Goal: Task Accomplishment & Management: Use online tool/utility

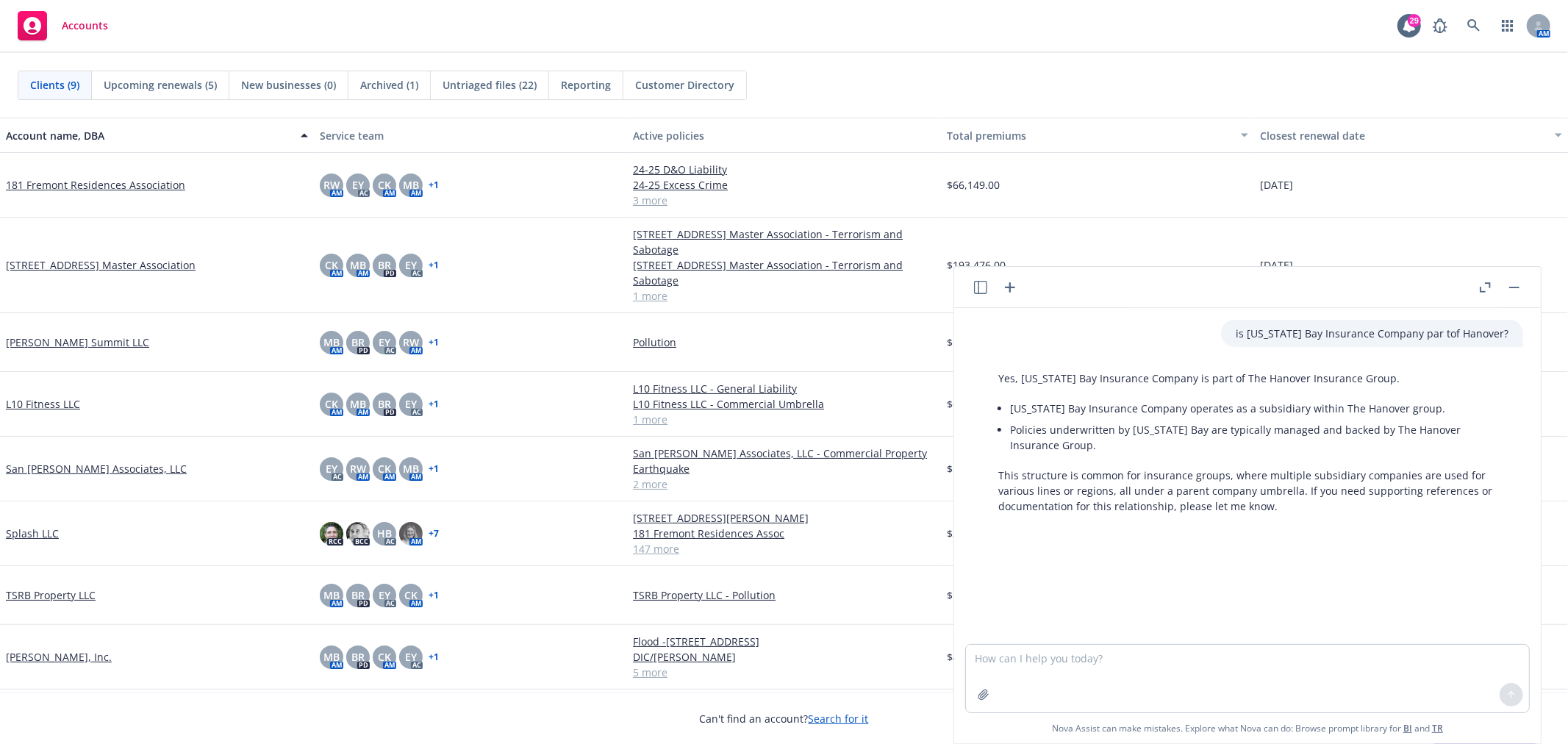
click at [1010, 289] on icon "button" at bounding box center [1010, 288] width 11 height 11
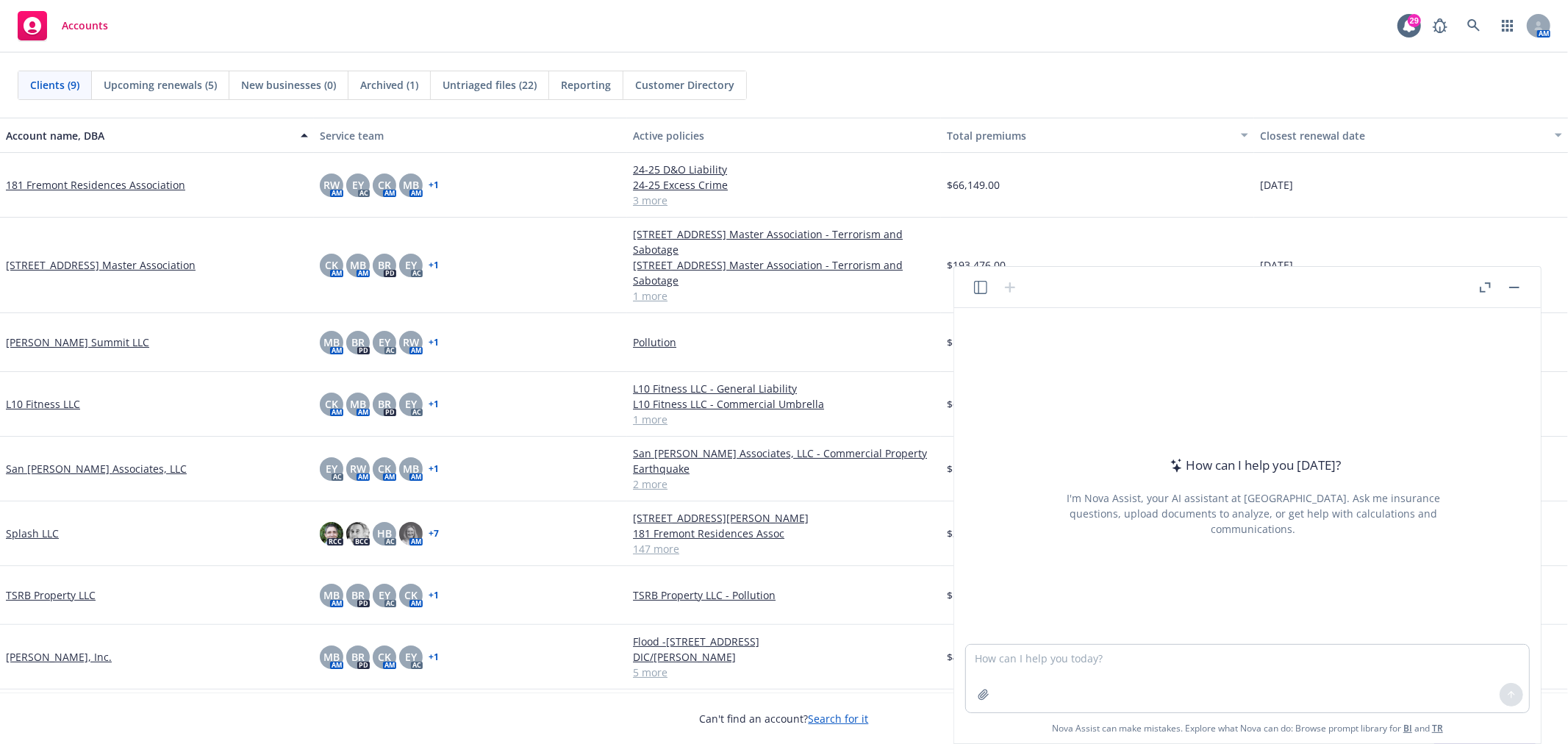
click at [1104, 649] on textarea at bounding box center [1247, 679] width 563 height 68
type textarea "is K&K Insurance part of Markel?"
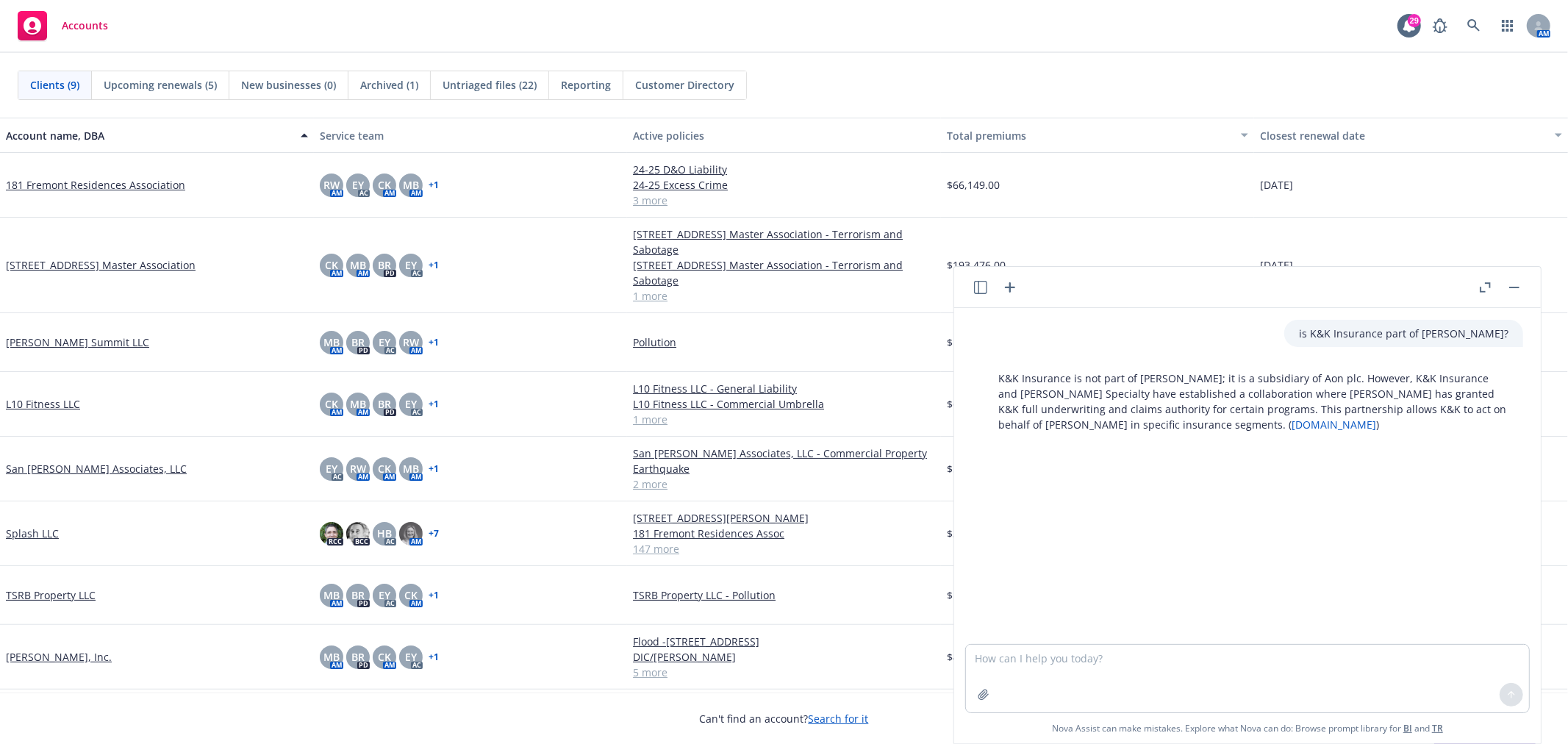
click at [32, 530] on link "Splash LLC" at bounding box center [32, 532] width 53 height 15
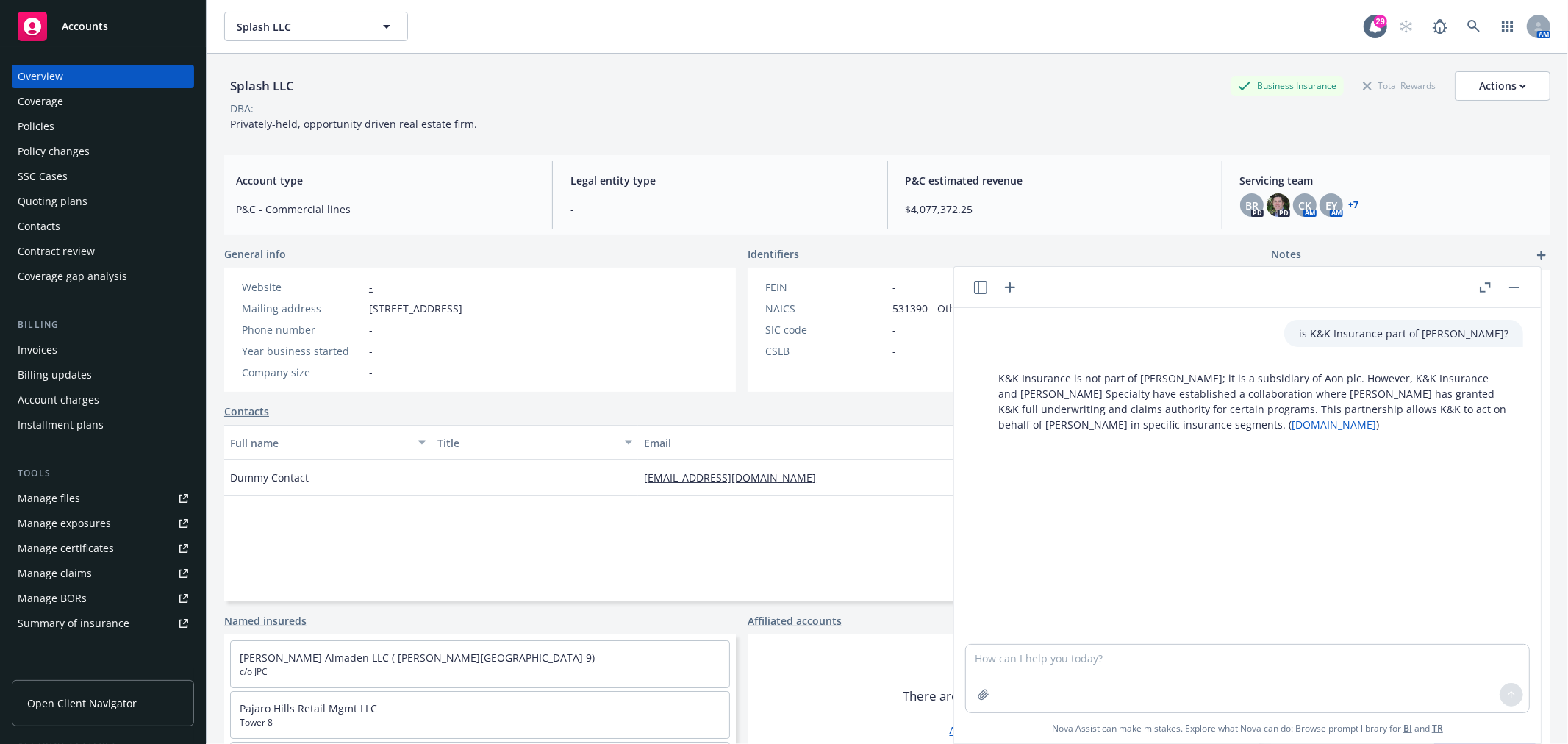
click at [48, 128] on div "Policies" at bounding box center [36, 126] width 37 height 23
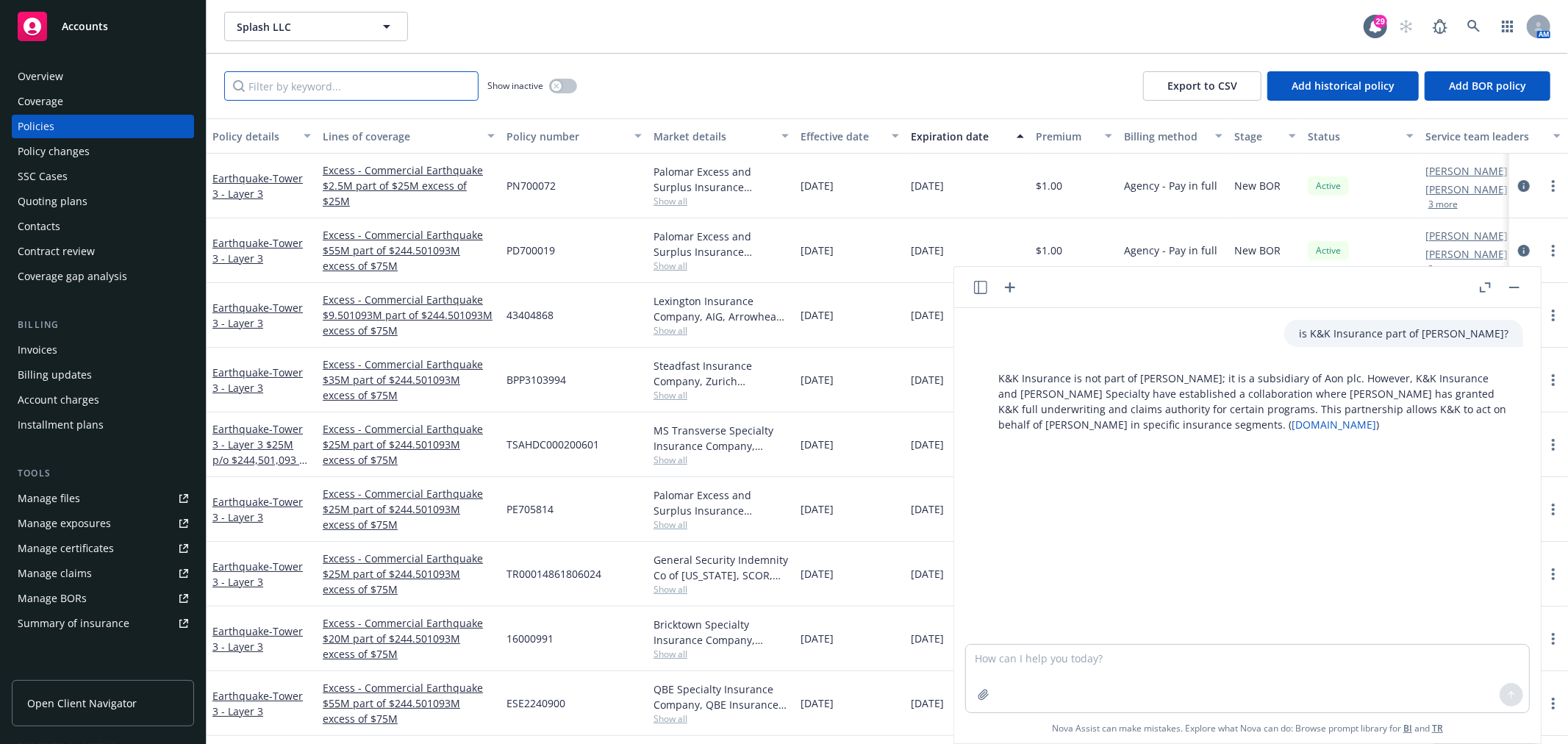
click at [383, 88] on input "Filter by keyword..." at bounding box center [351, 86] width 255 height 29
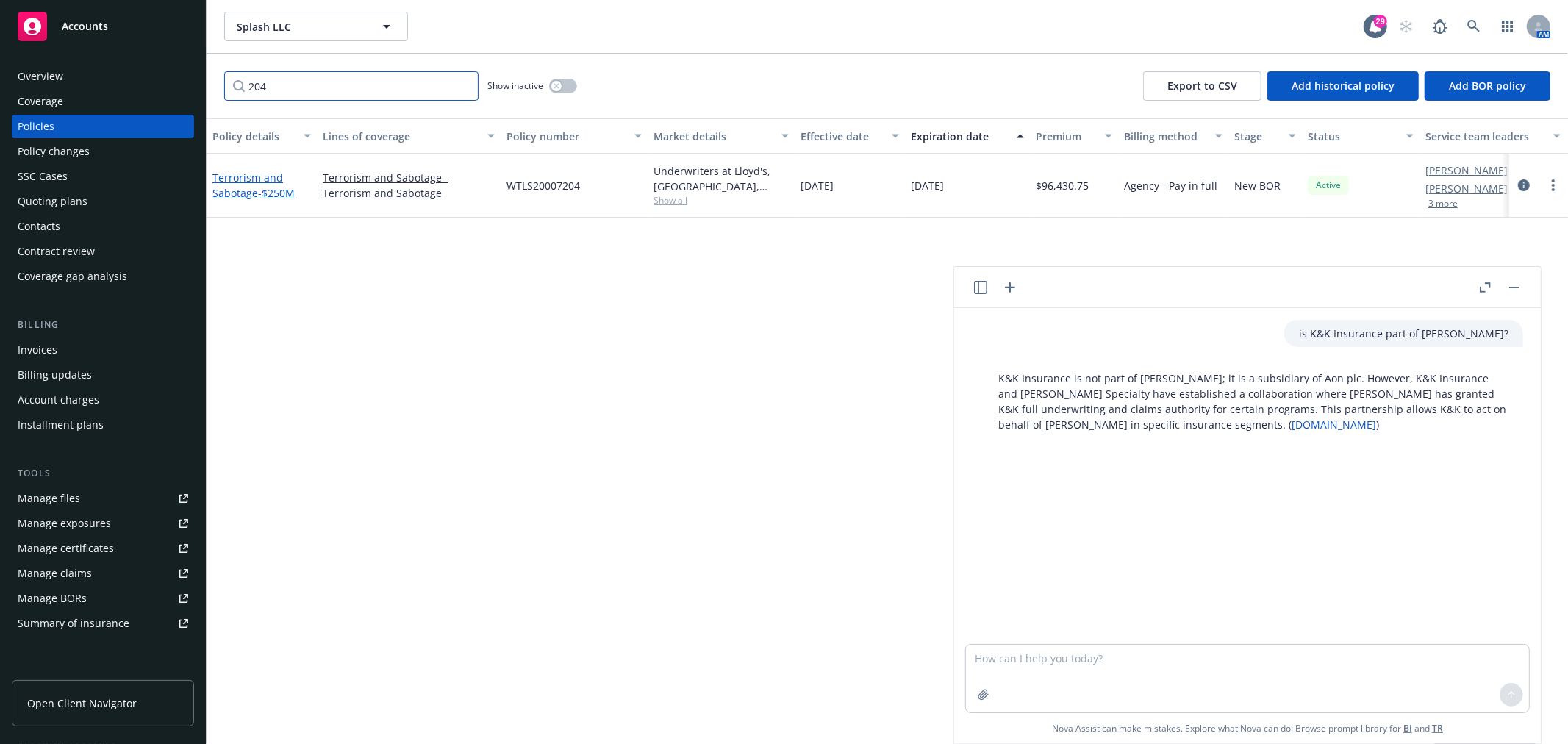
type input "204"
click at [251, 188] on link "Terrorism and Sabotage - $250M" at bounding box center [254, 185] width 82 height 29
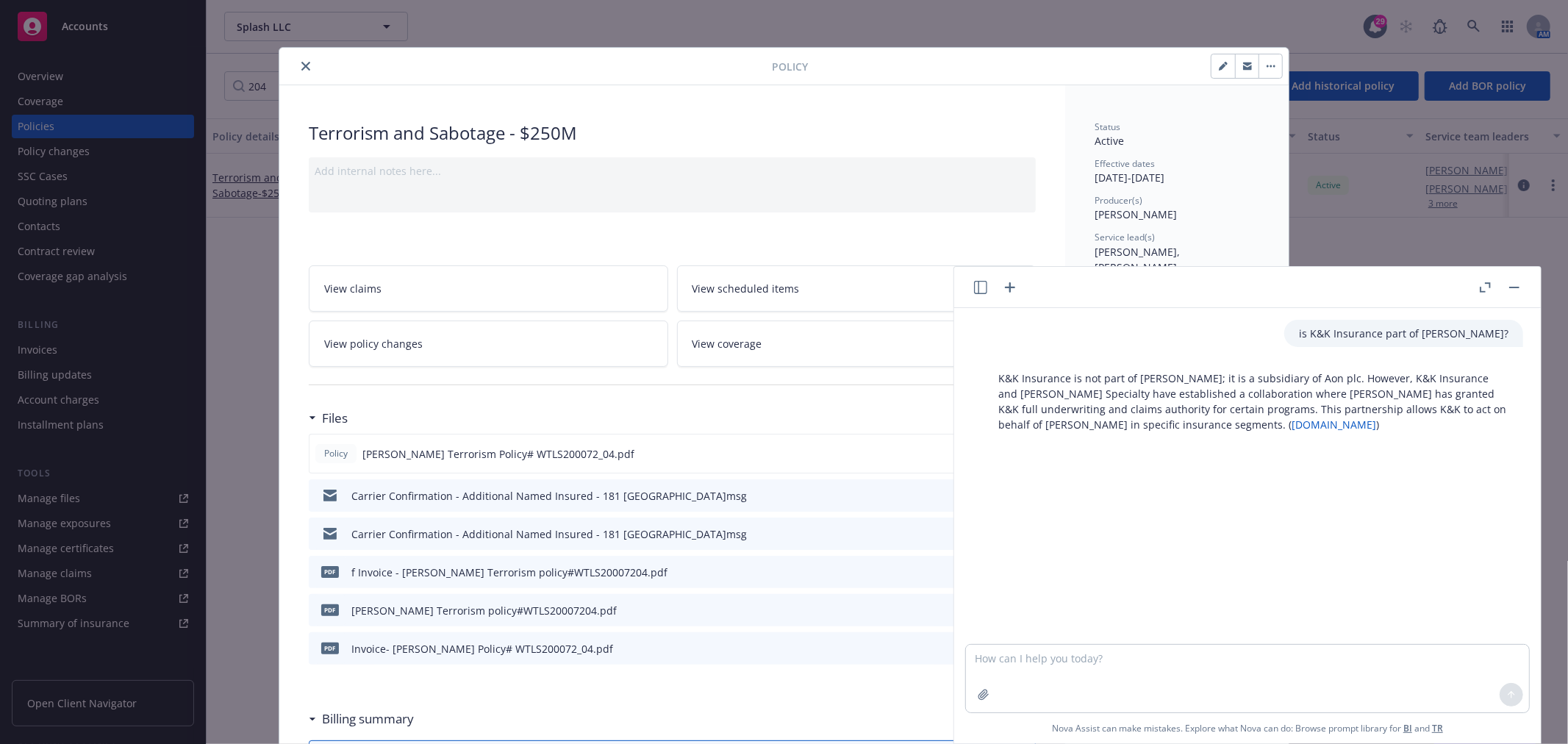
click at [1513, 288] on button "button" at bounding box center [1514, 288] width 18 height 18
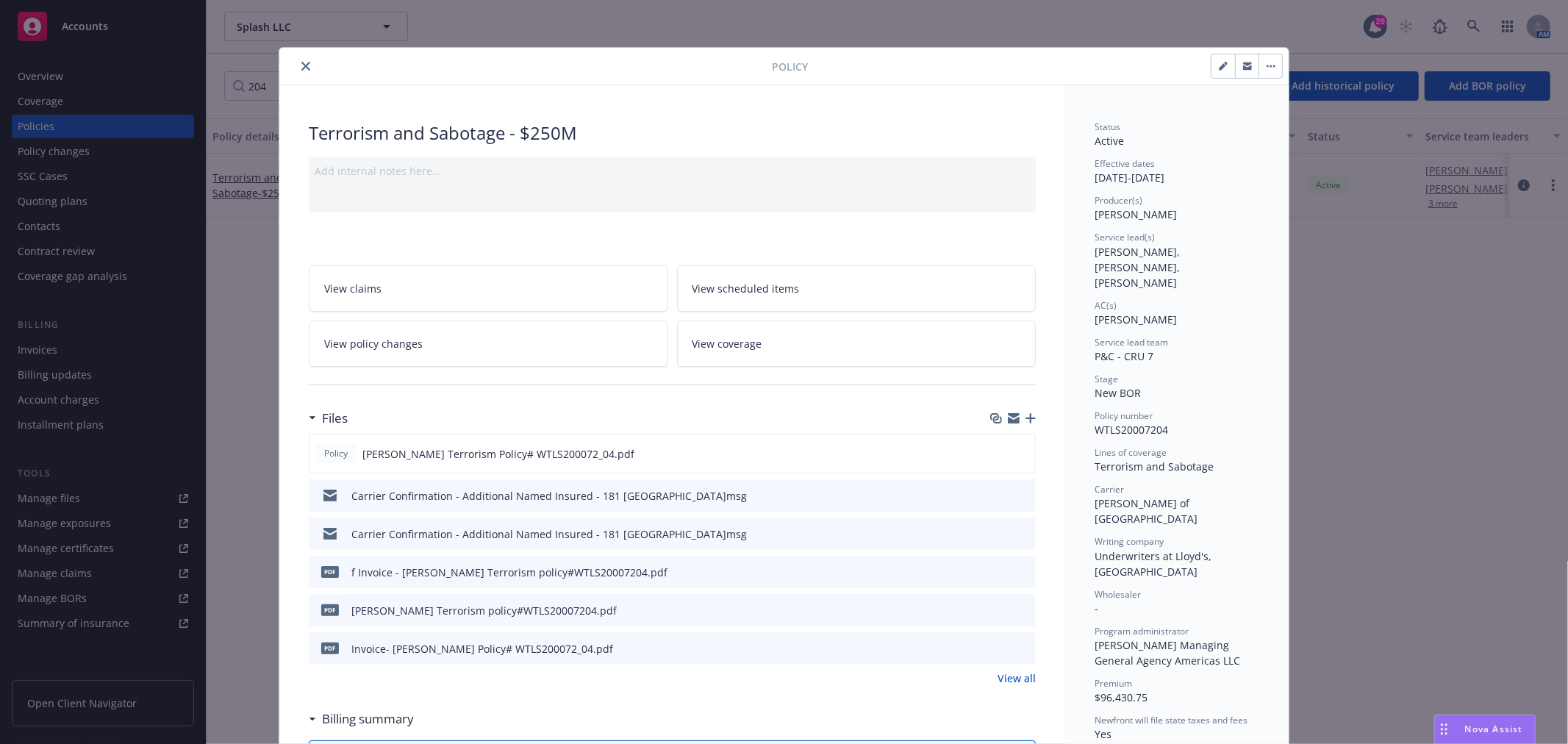
click at [408, 343] on span "View policy changes" at bounding box center [373, 343] width 98 height 15
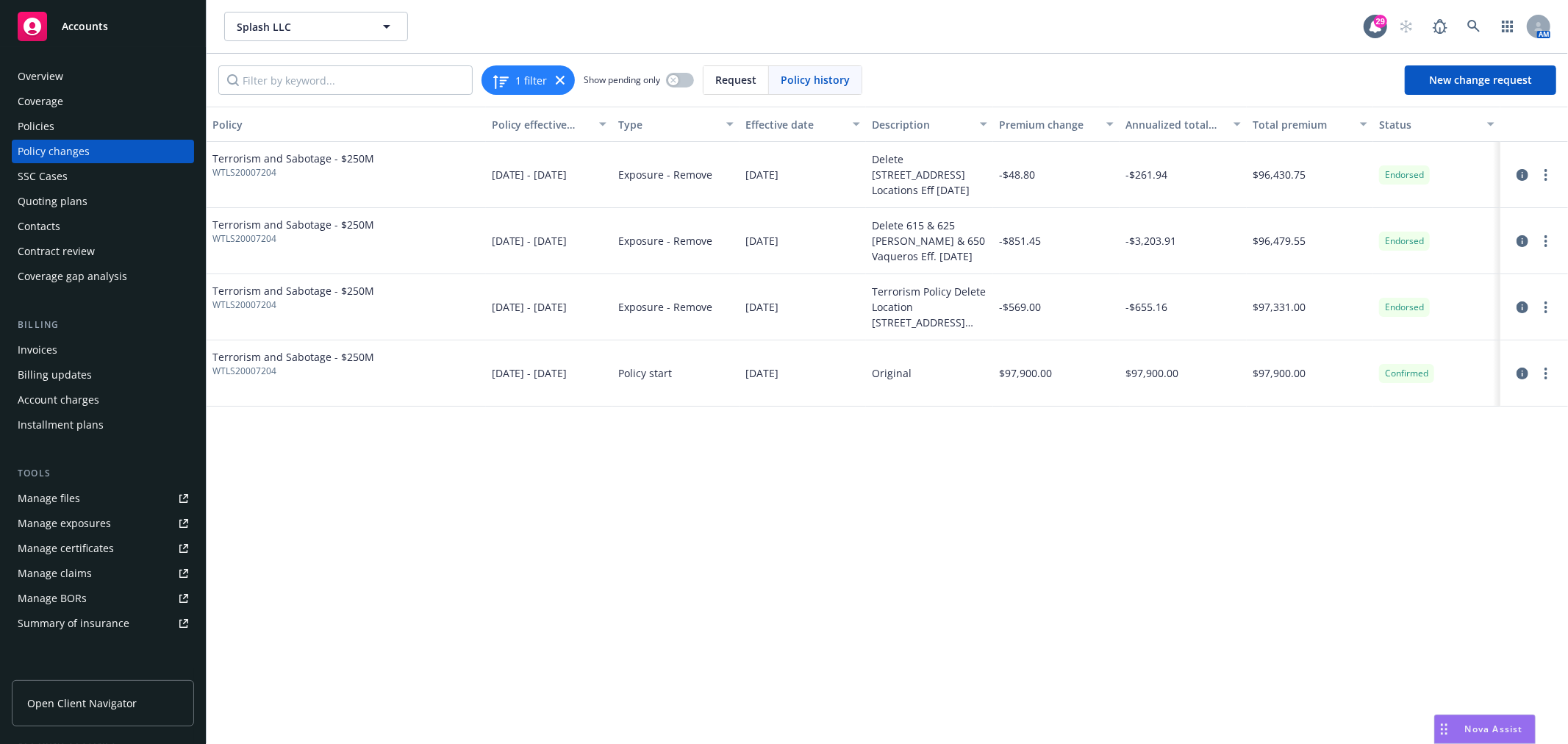
click at [41, 346] on div "Invoices" at bounding box center [38, 349] width 39 height 23
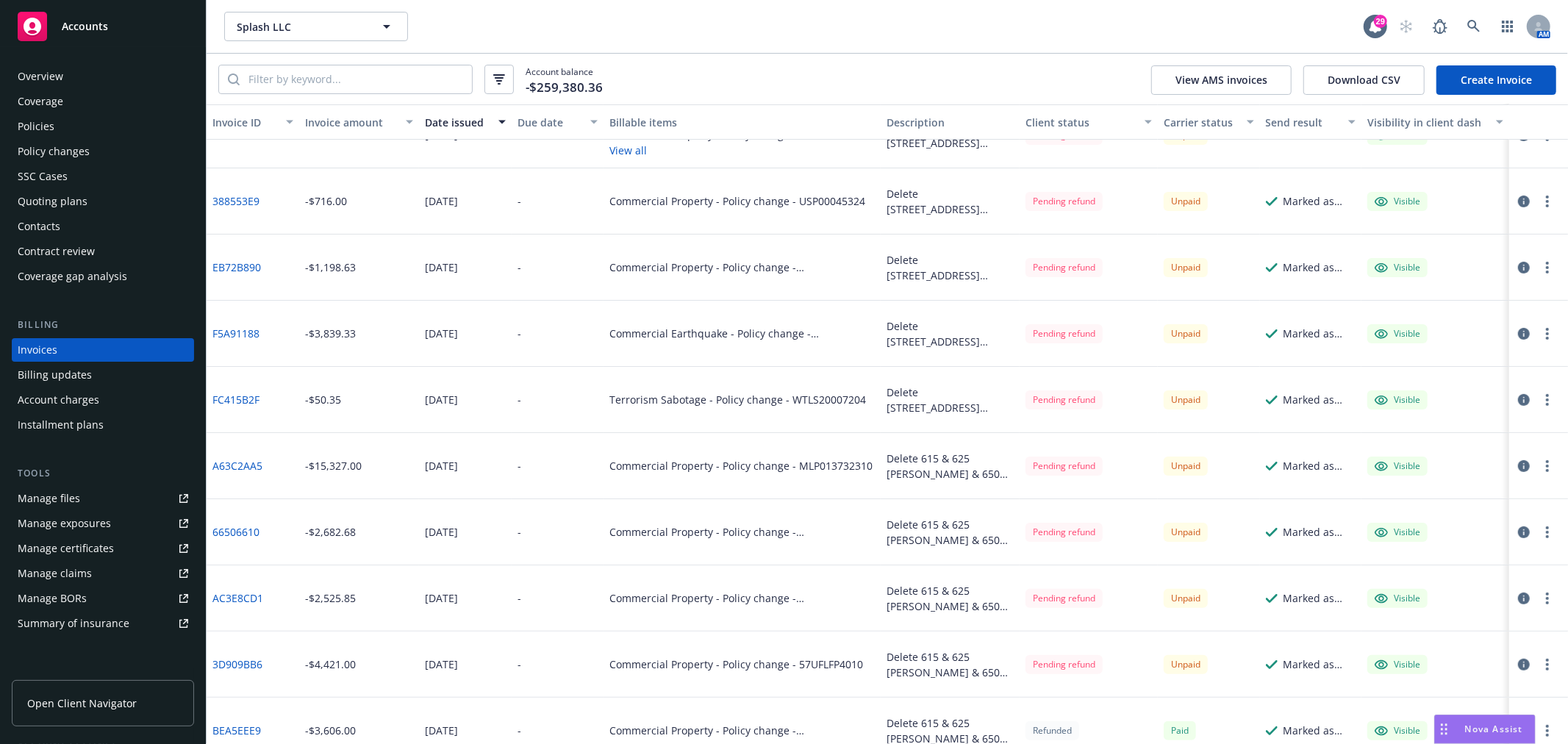
scroll to position [326, 0]
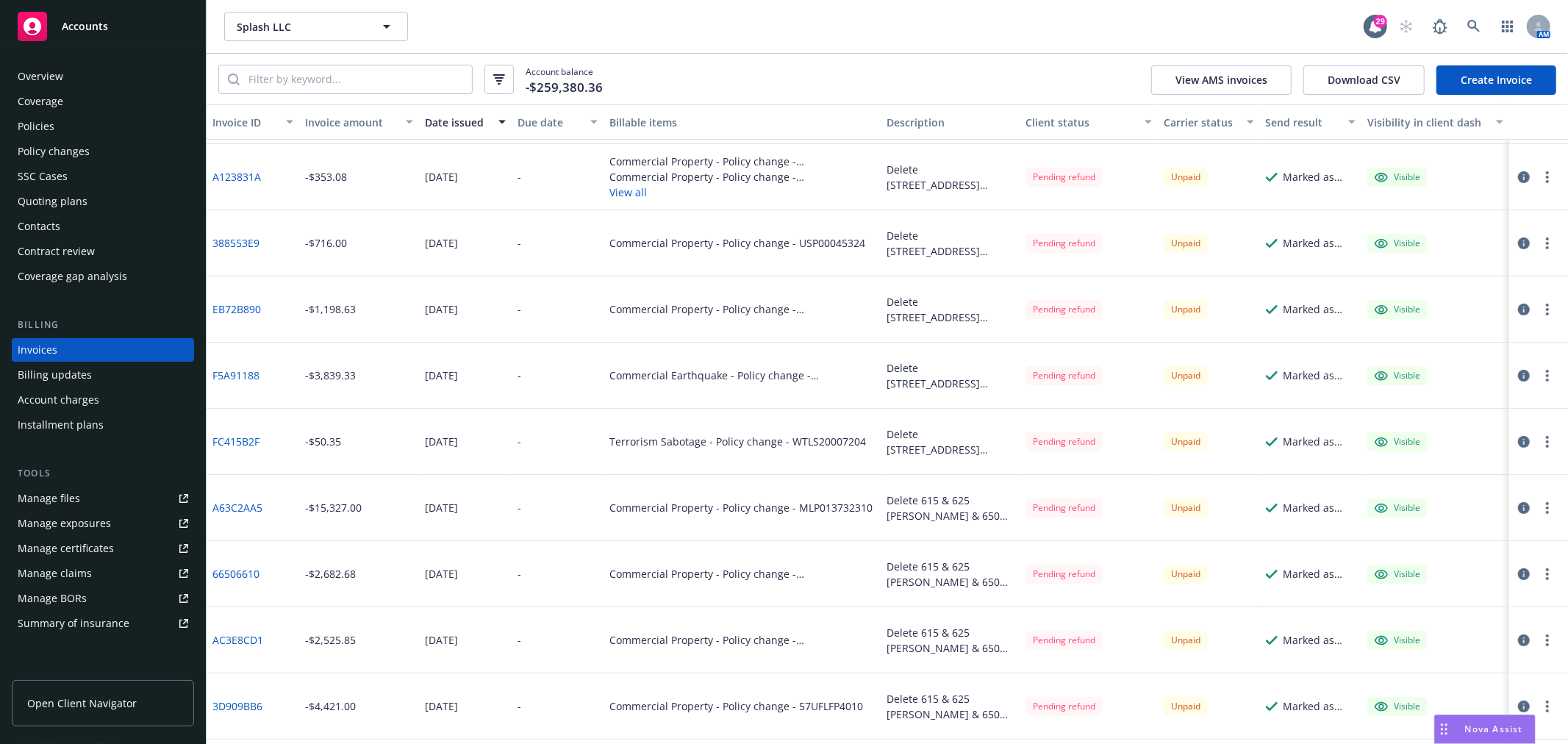
click at [53, 129] on div "Policies" at bounding box center [36, 126] width 37 height 23
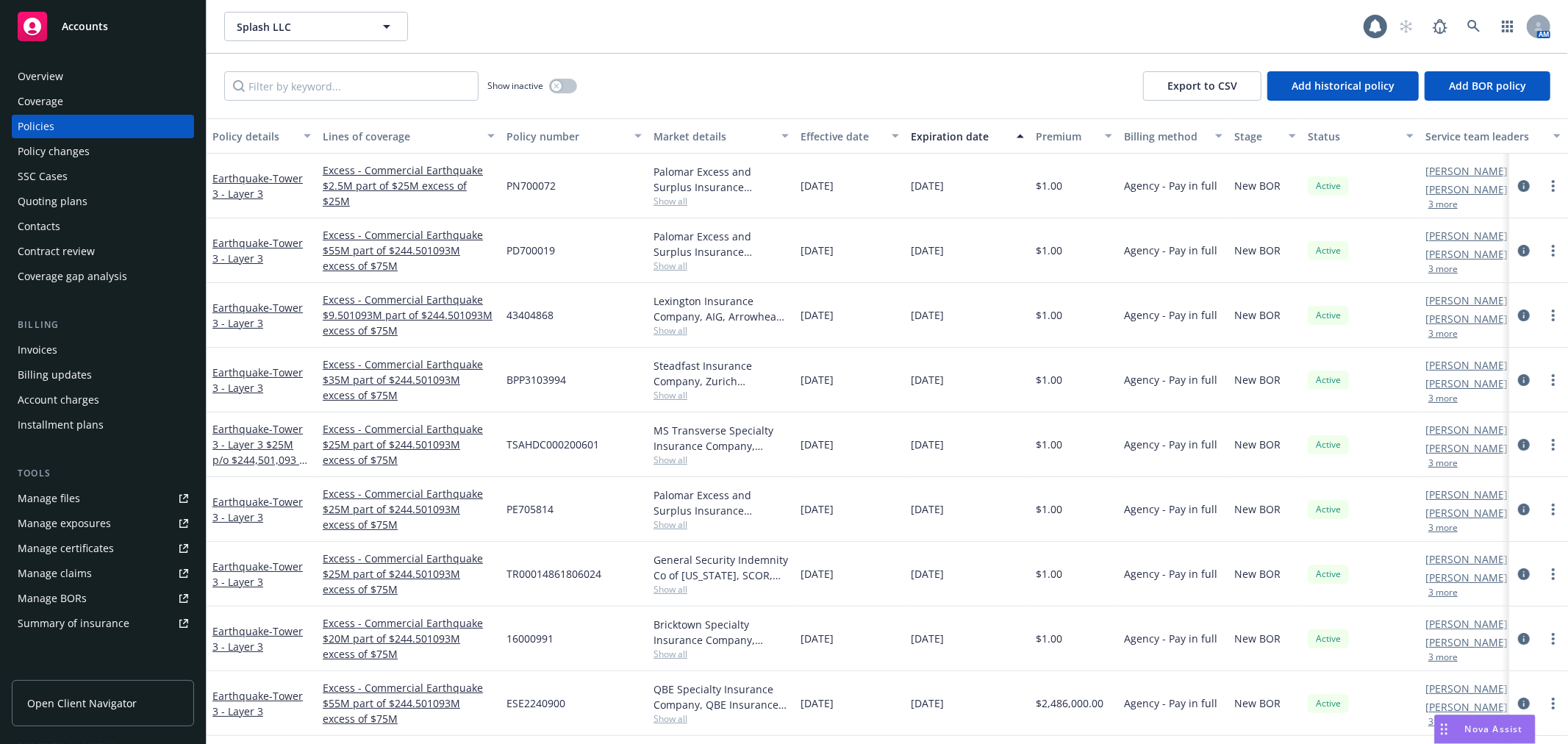
click at [63, 156] on div "Policy changes" at bounding box center [54, 151] width 72 height 23
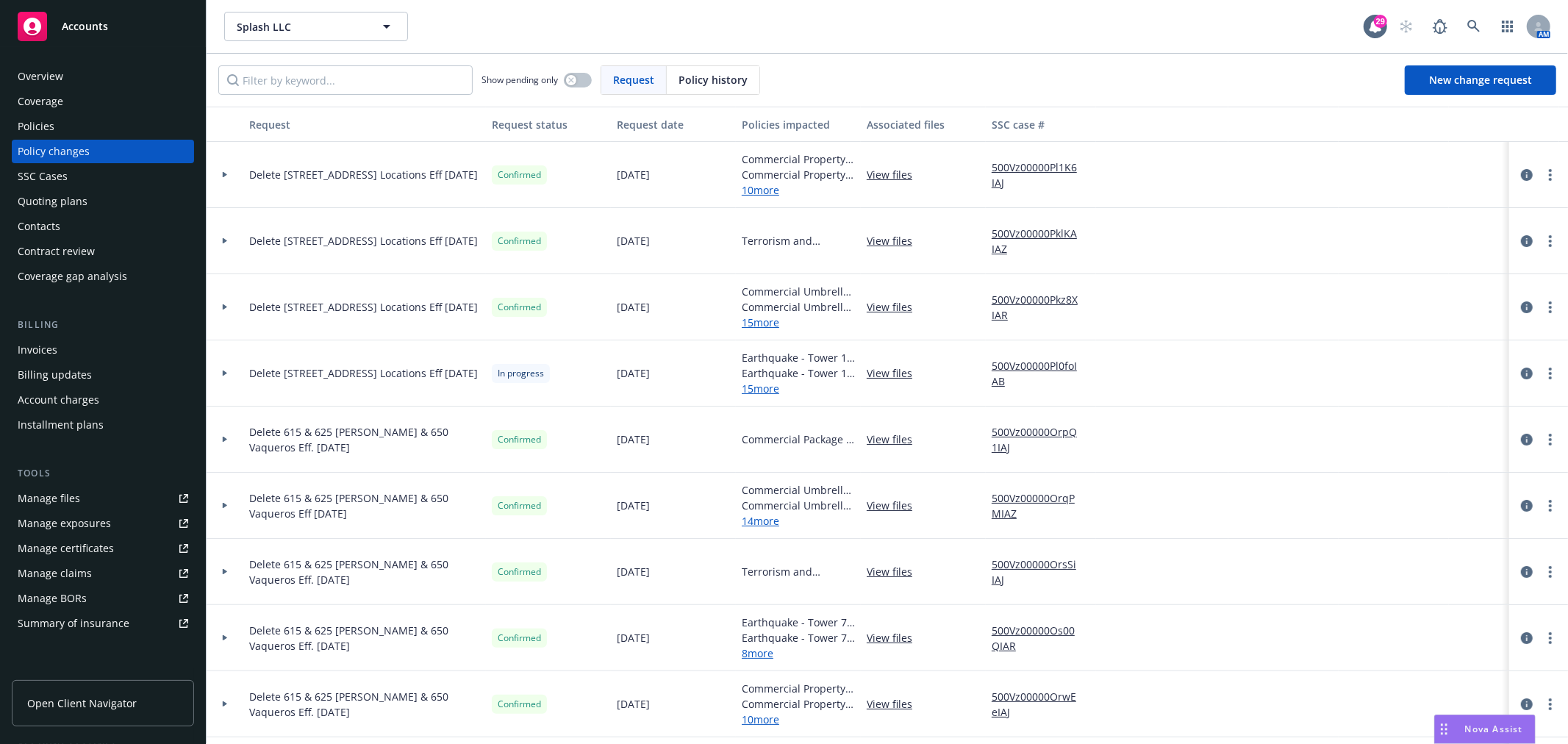
click at [390, 233] on span "Delete 177 & 185 Park Ave Locations Eff 07/25/2025" at bounding box center [364, 240] width 229 height 15
click at [894, 239] on link "View files" at bounding box center [895, 240] width 57 height 15
click at [102, 14] on div "Accounts" at bounding box center [103, 26] width 171 height 29
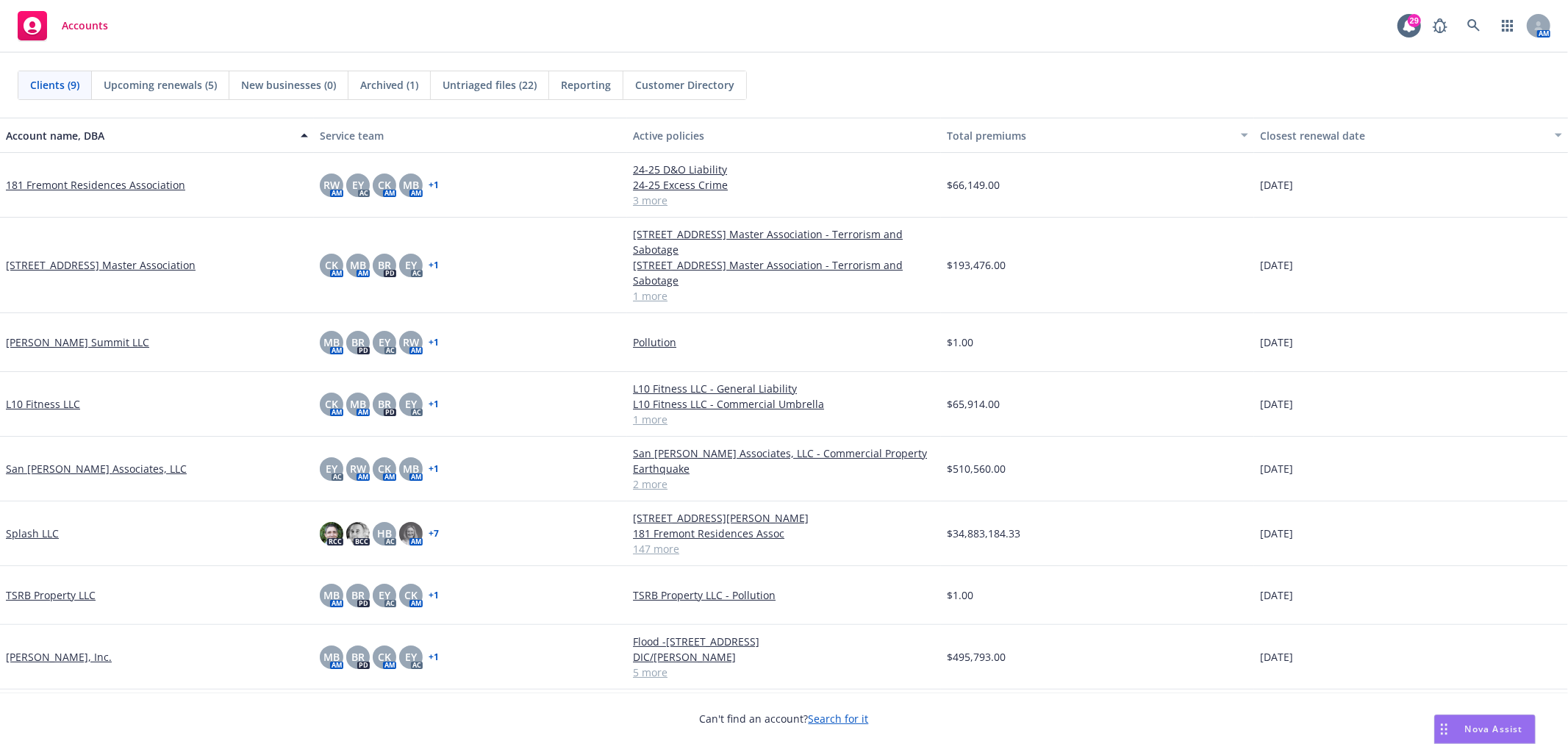
click at [105, 180] on link "181 Fremont Residences Association" at bounding box center [96, 184] width 180 height 15
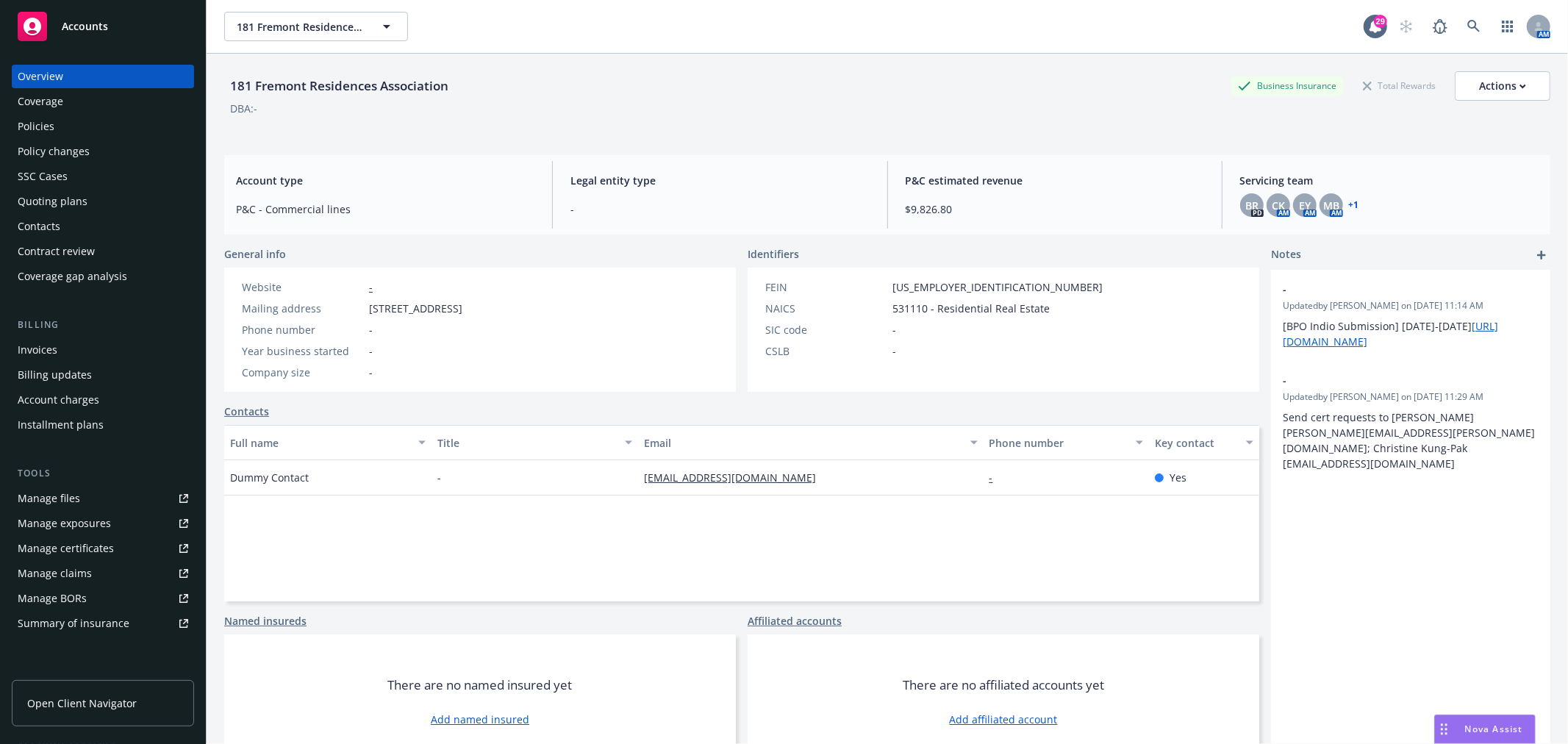
click at [66, 202] on div "Quoting plans" at bounding box center [53, 201] width 70 height 23
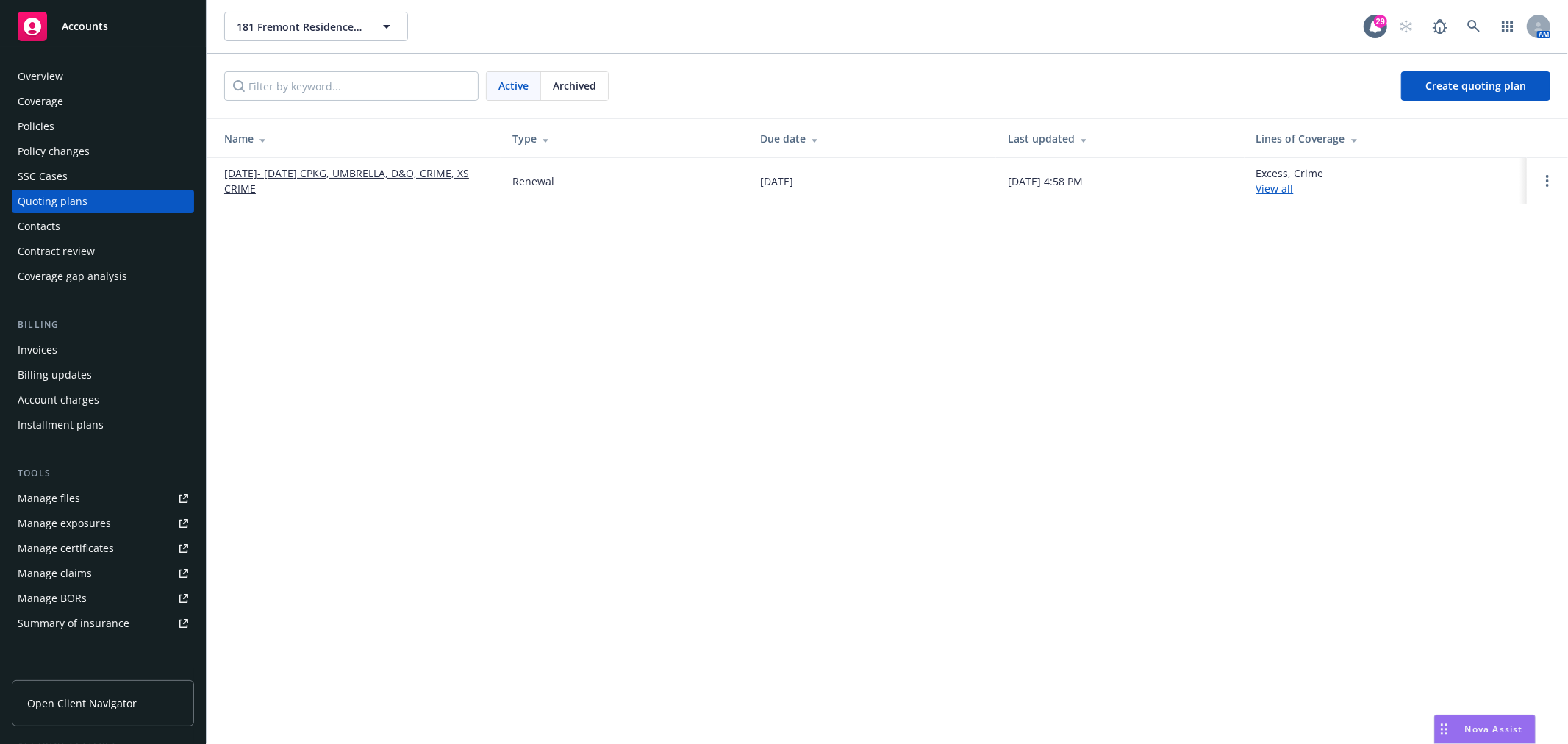
click at [428, 177] on link "[DATE]- [DATE] CPKG, UMBRELLA, D&O, CRIME, XS CRIME" at bounding box center [356, 180] width 264 height 31
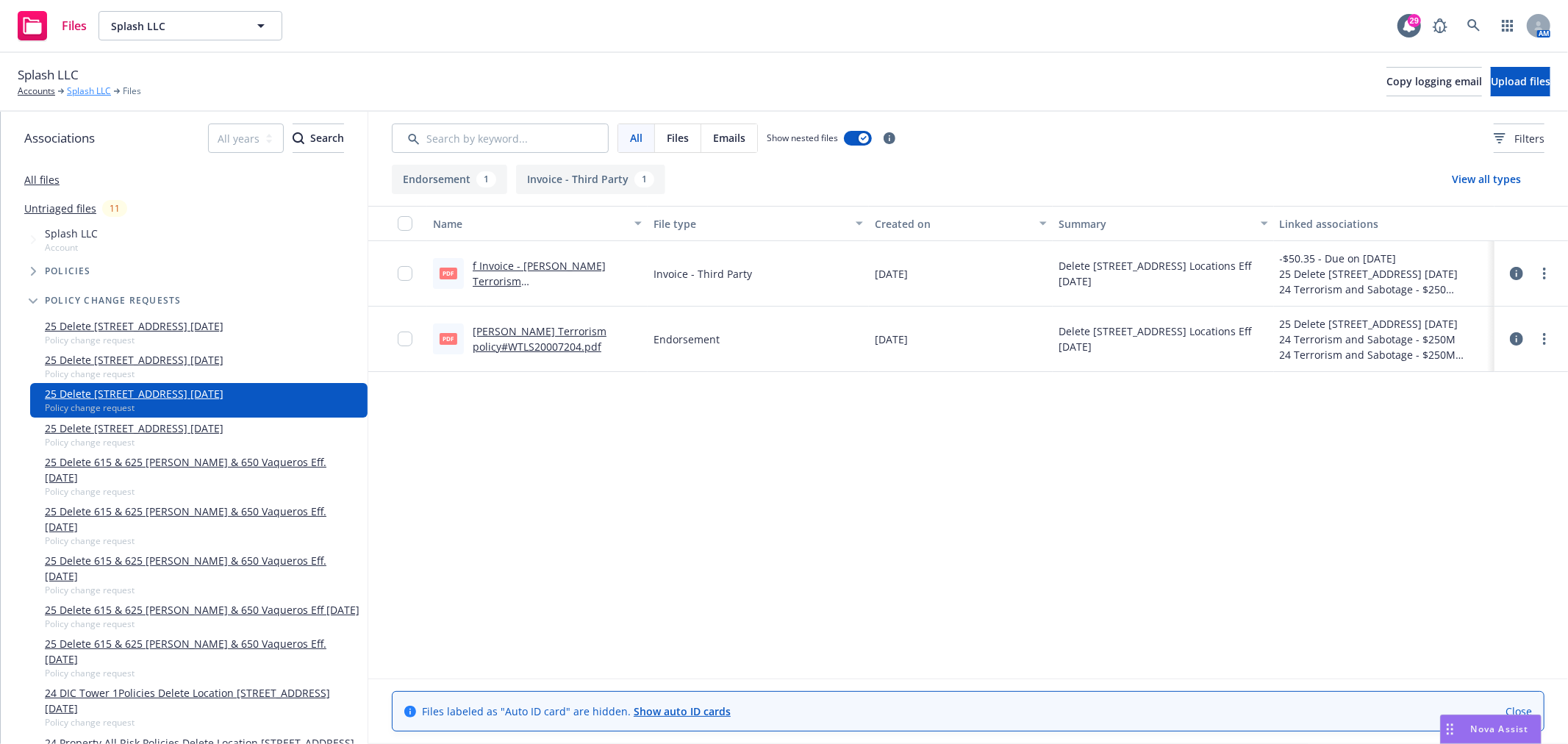
click at [79, 89] on link "Splash LLC" at bounding box center [88, 91] width 44 height 13
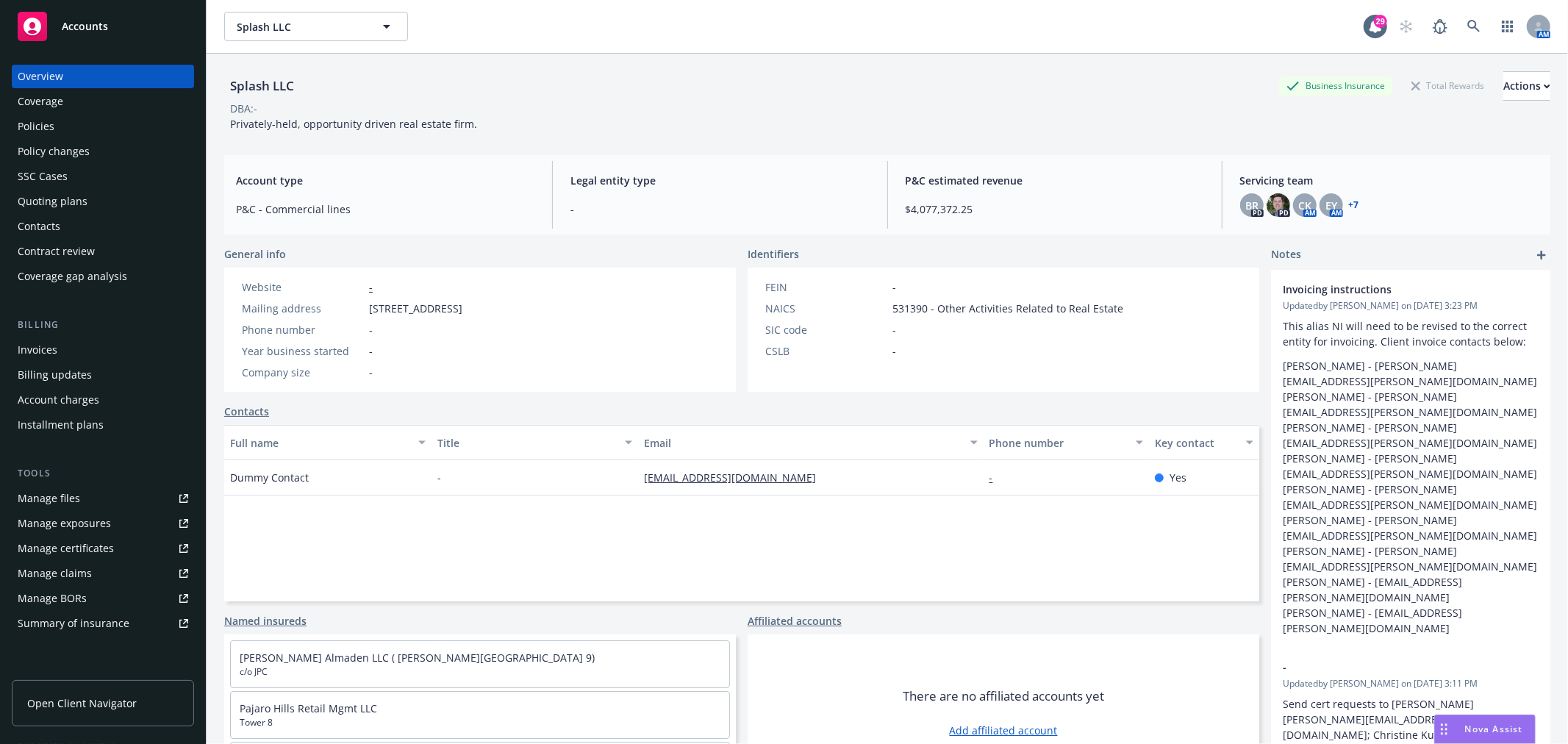
click at [52, 349] on div "Invoices" at bounding box center [38, 349] width 39 height 23
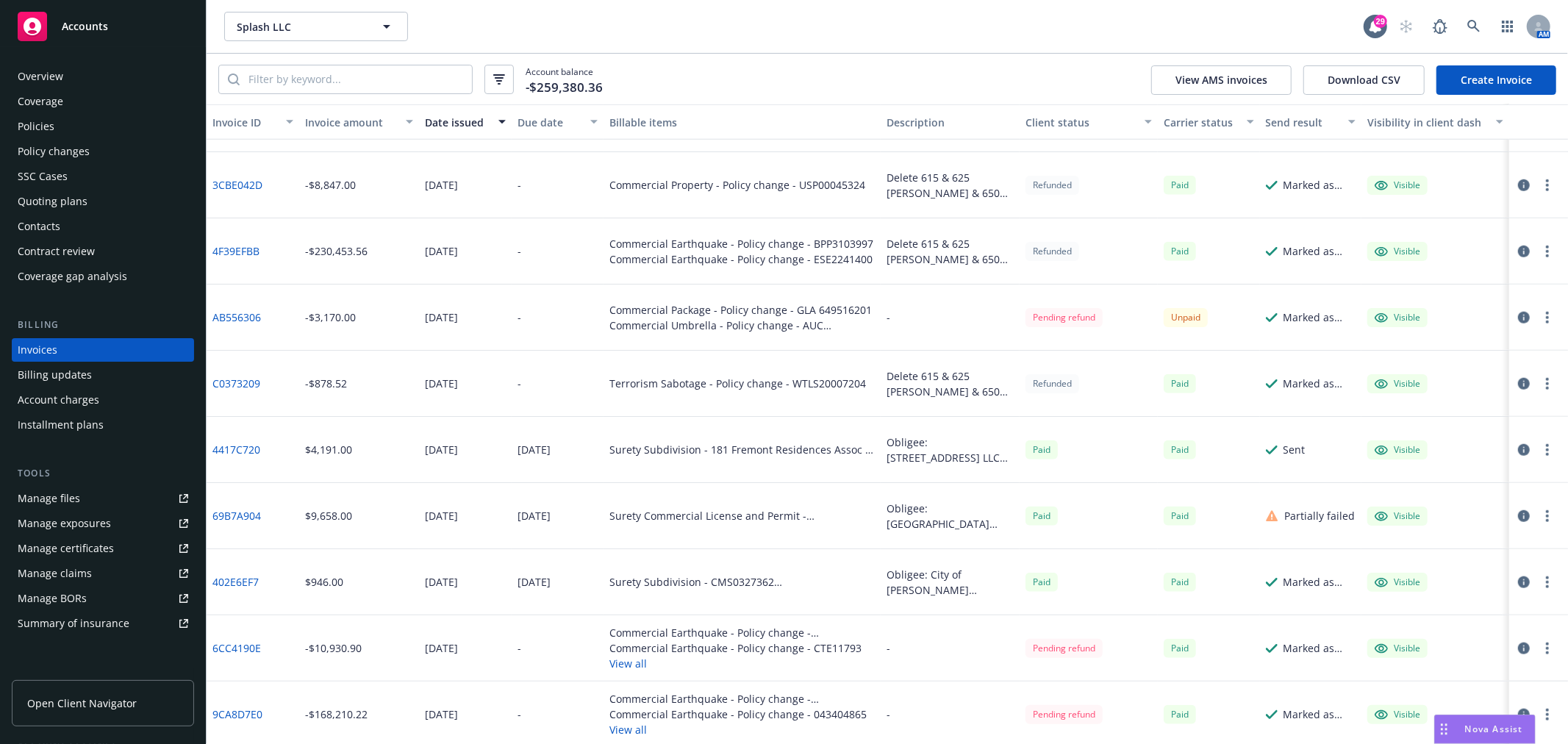
scroll to position [1061, 0]
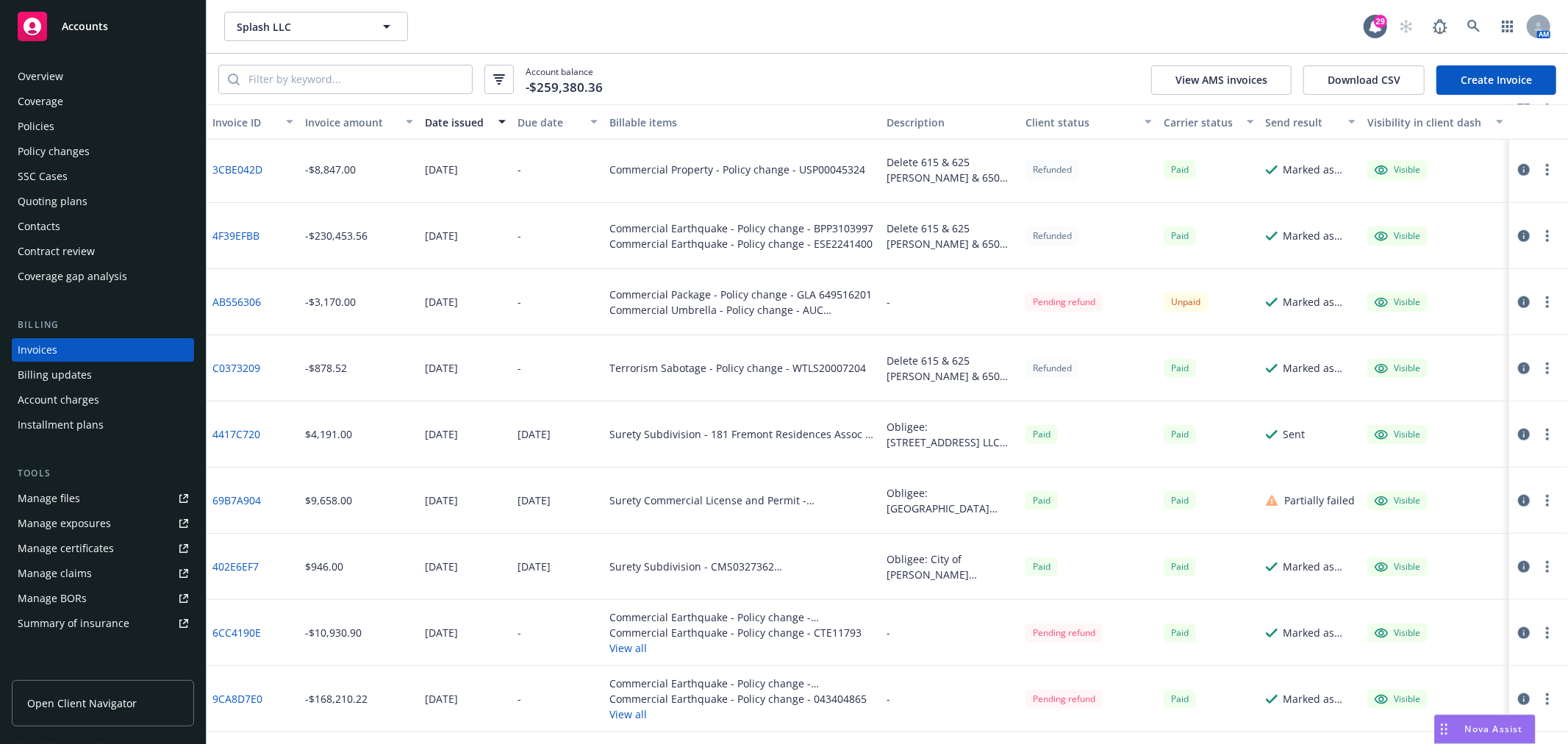
click at [1518, 370] on icon "button" at bounding box center [1523, 368] width 12 height 12
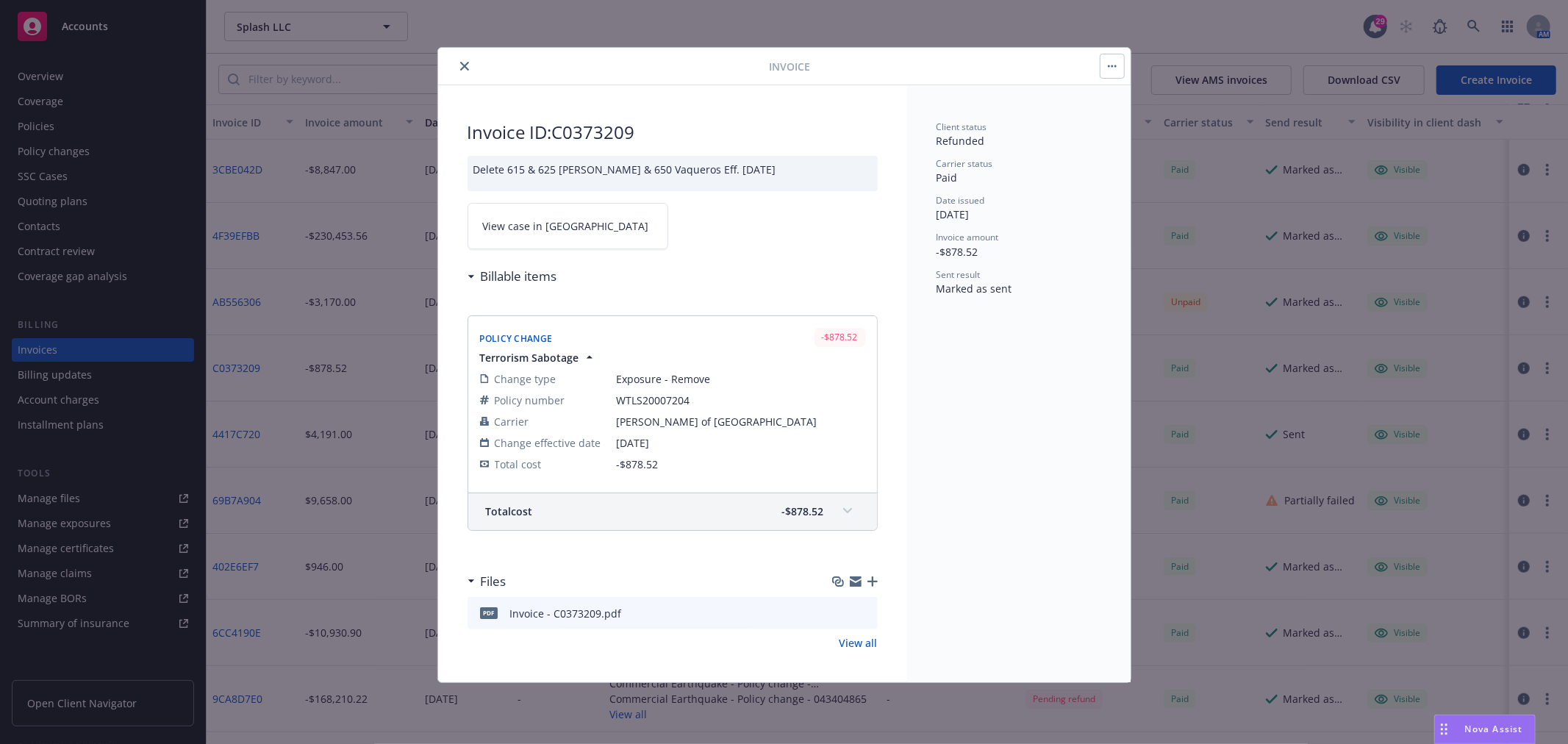
click at [544, 224] on span "View case in SSC" at bounding box center [566, 225] width 166 height 15
click at [463, 64] on icon "close" at bounding box center [465, 66] width 9 height 9
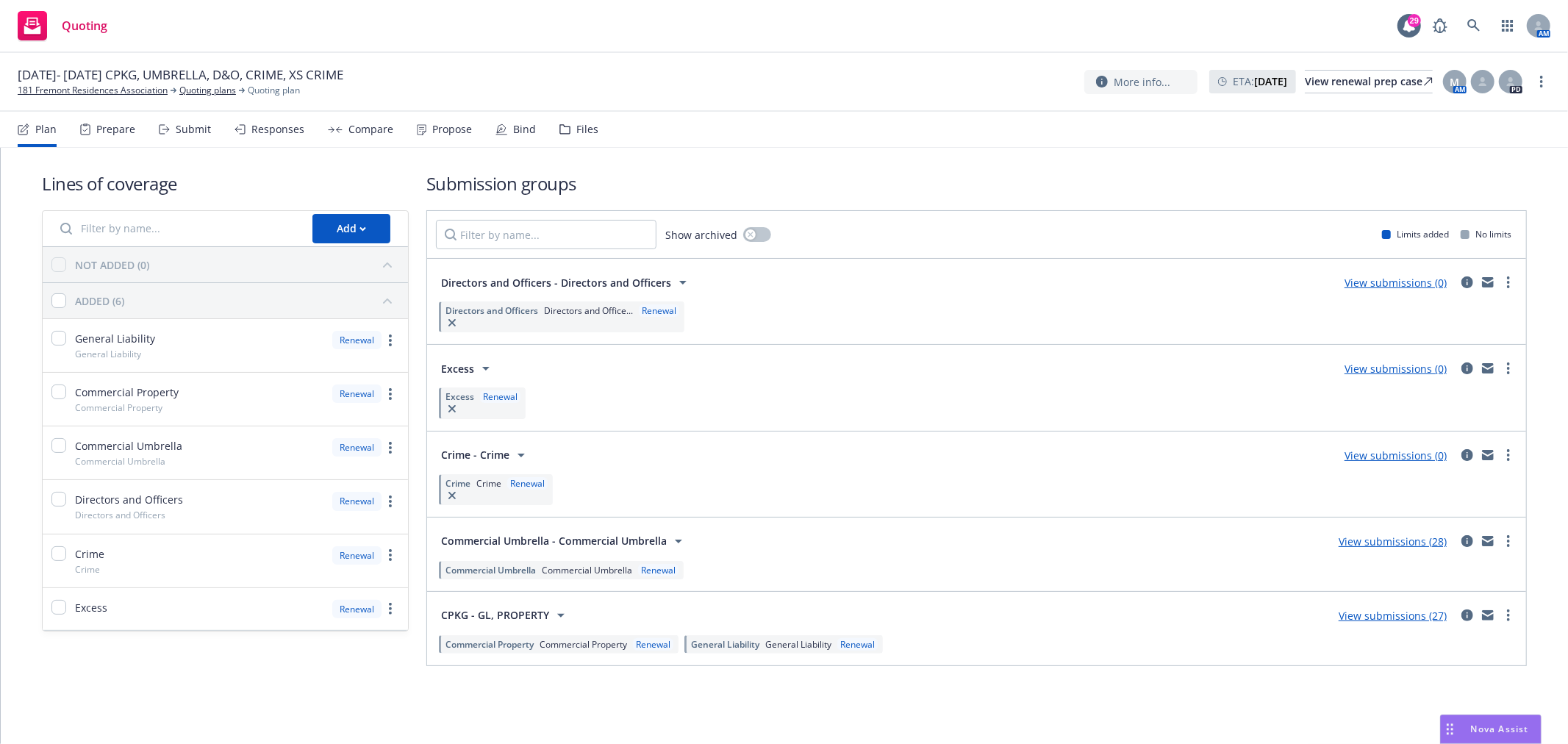
click at [447, 126] on div "Propose" at bounding box center [452, 129] width 39 height 12
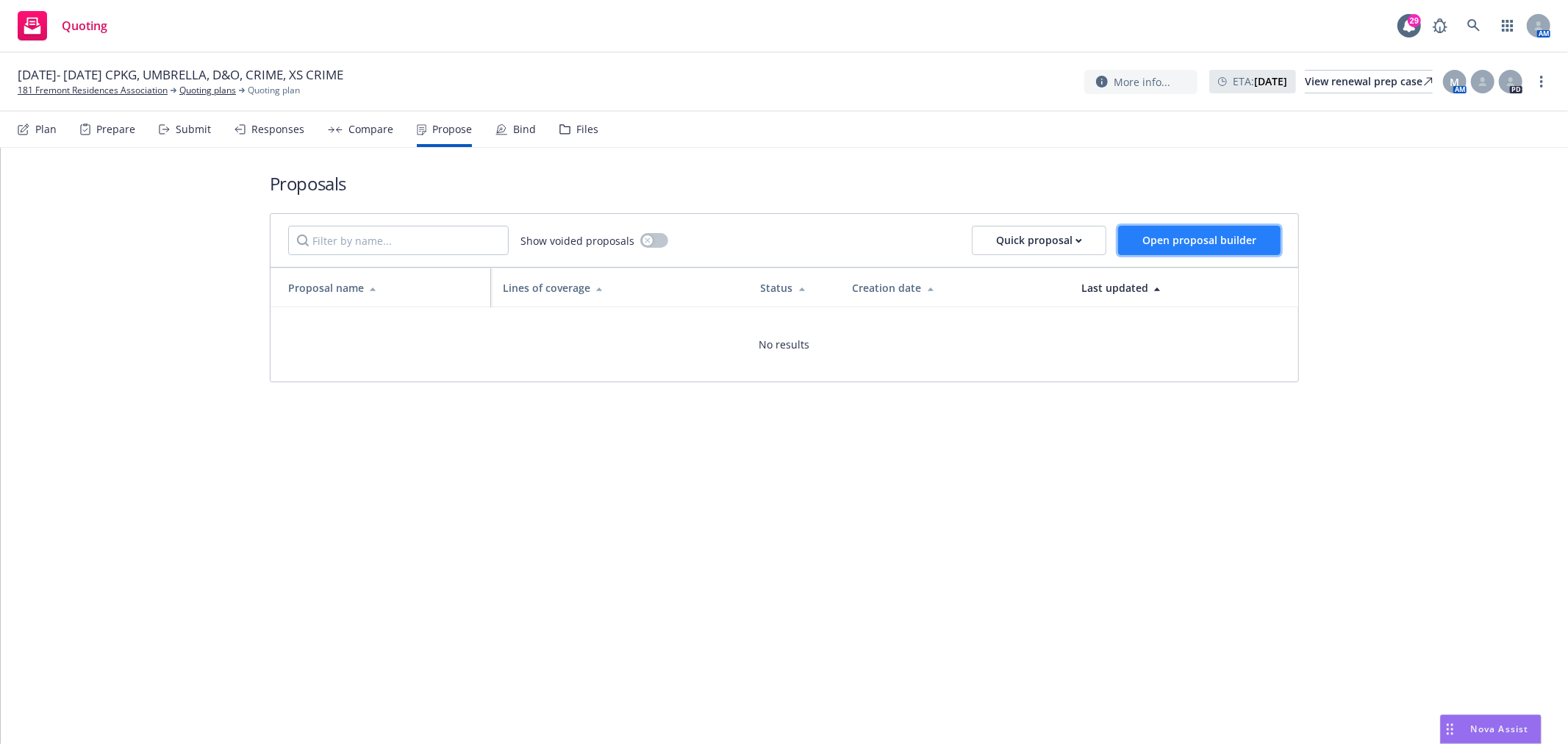
click at [1208, 244] on span "Open proposal builder" at bounding box center [1200, 240] width 114 height 14
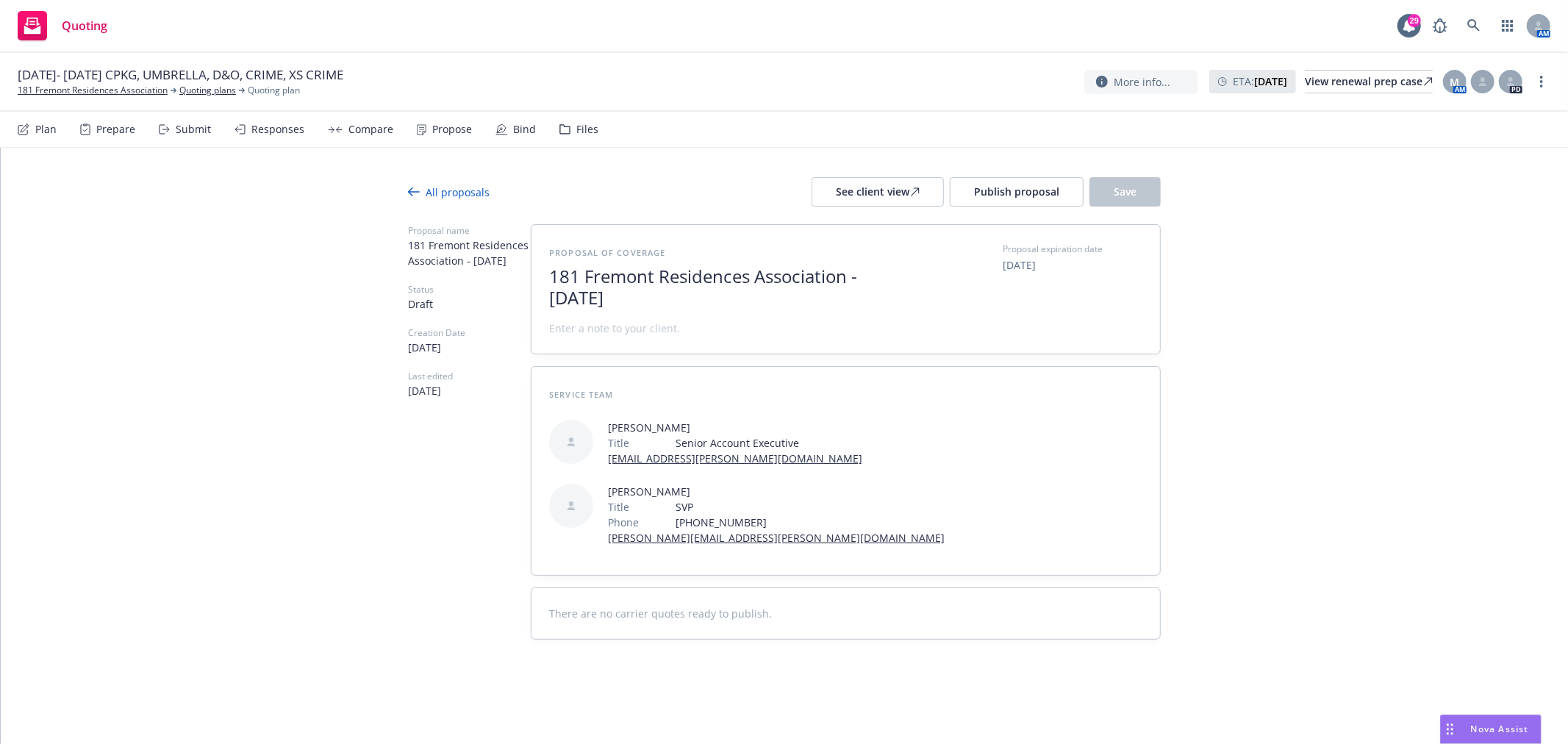
click at [278, 120] on div "Responses" at bounding box center [269, 129] width 70 height 35
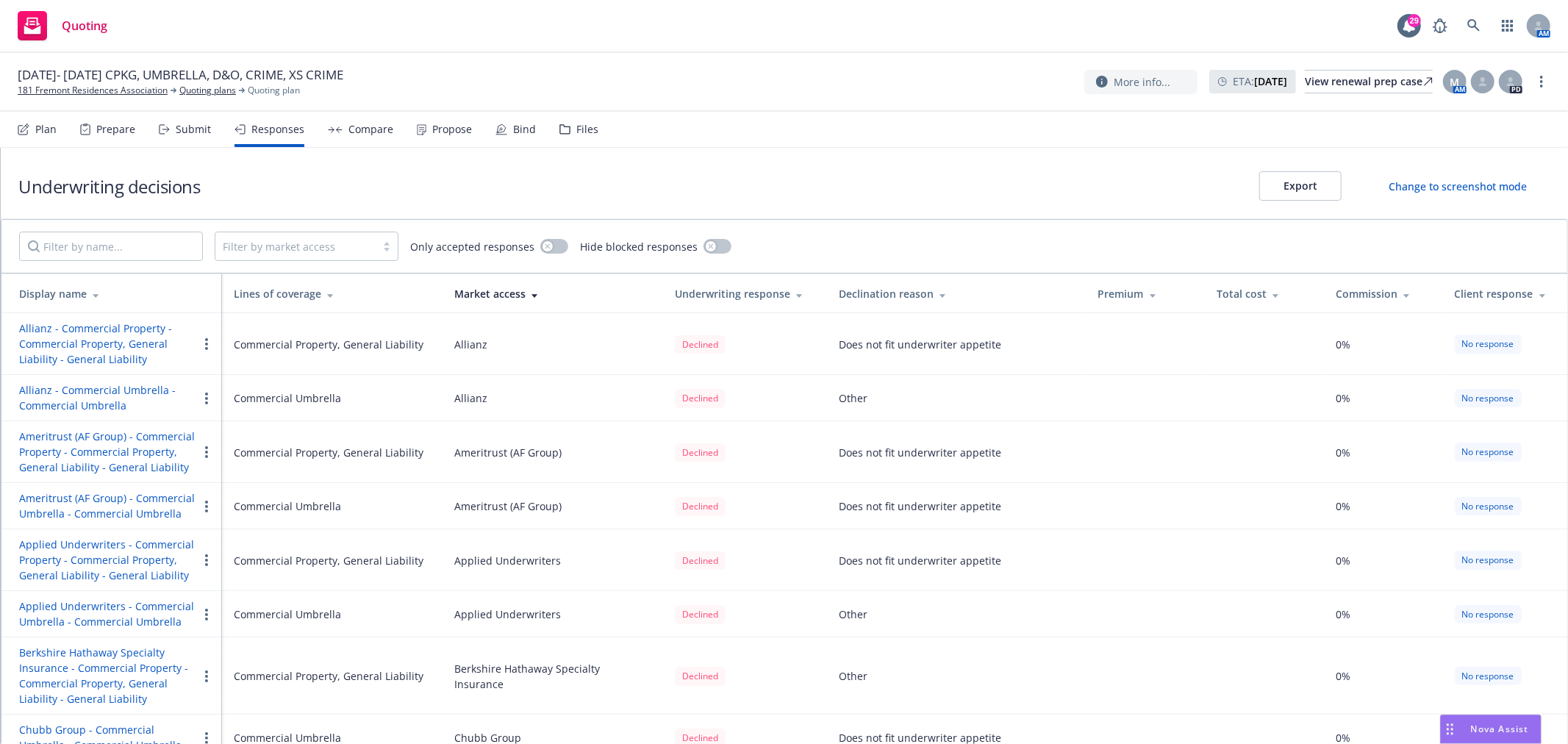
click at [185, 130] on div "Submit" at bounding box center [193, 129] width 35 height 12
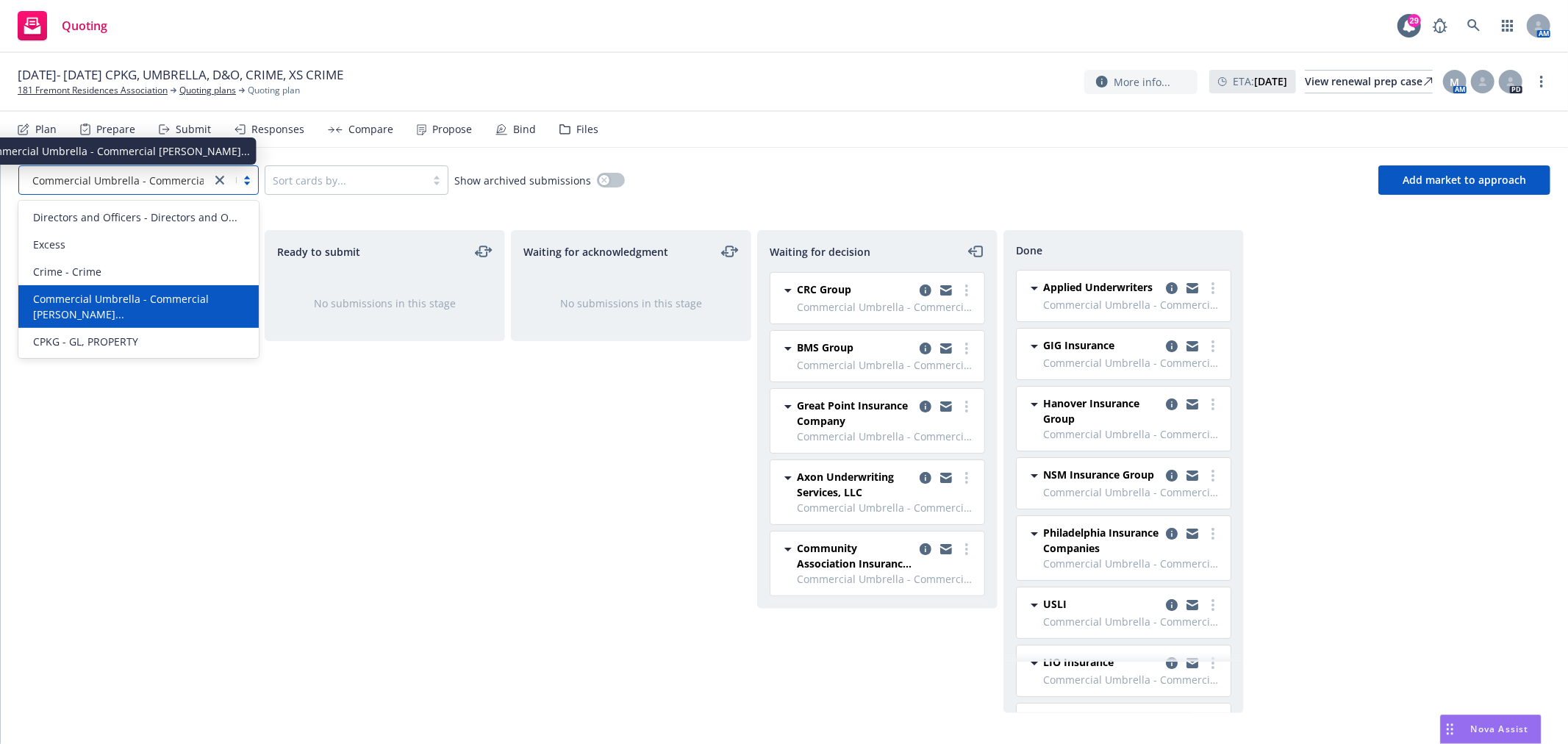
click at [172, 180] on span "Commercial Umbrella - Commercial [PERSON_NAME]..." at bounding box center [167, 180] width 270 height 15
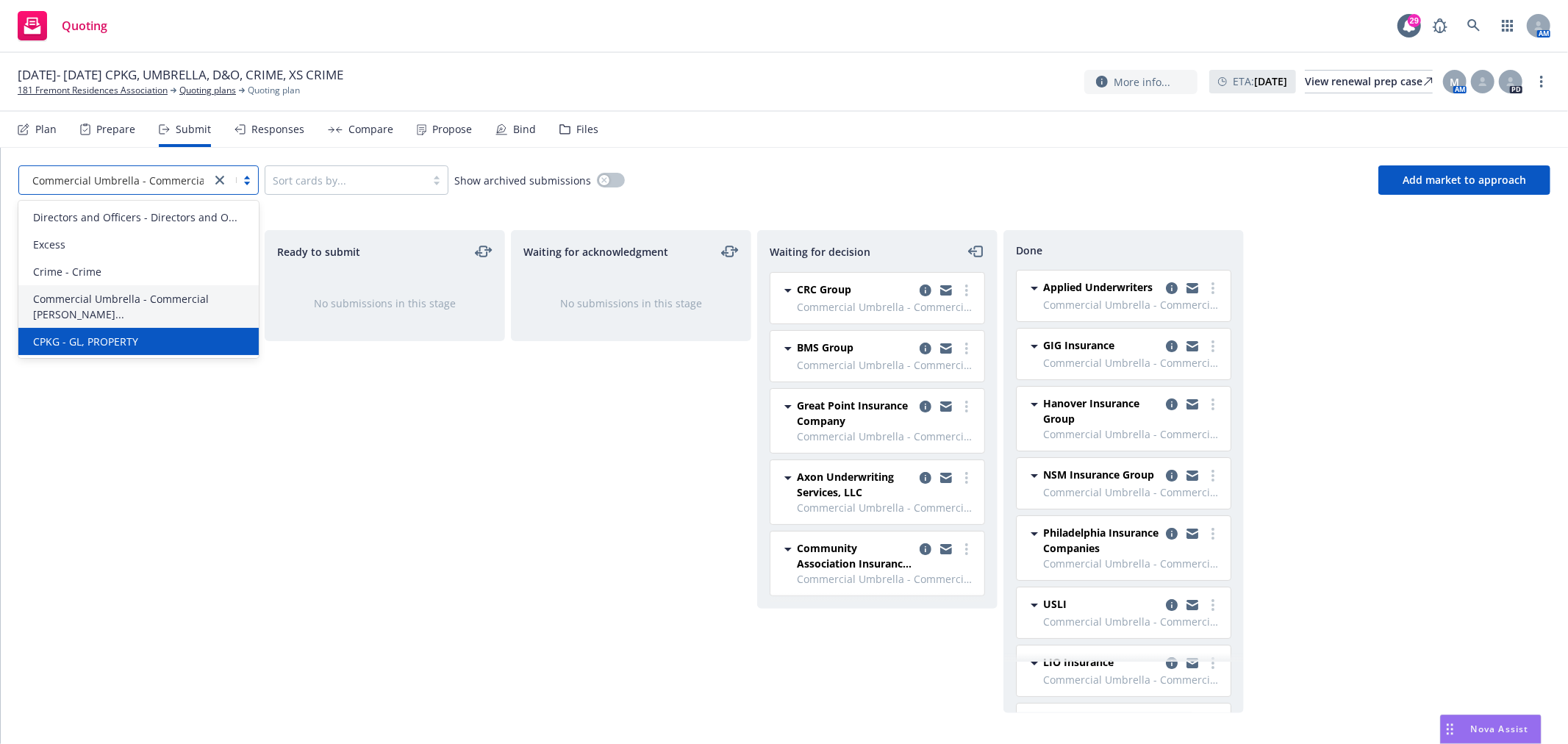
click at [138, 336] on div "CPKG - GL, PROPERTY" at bounding box center [138, 341] width 222 height 15
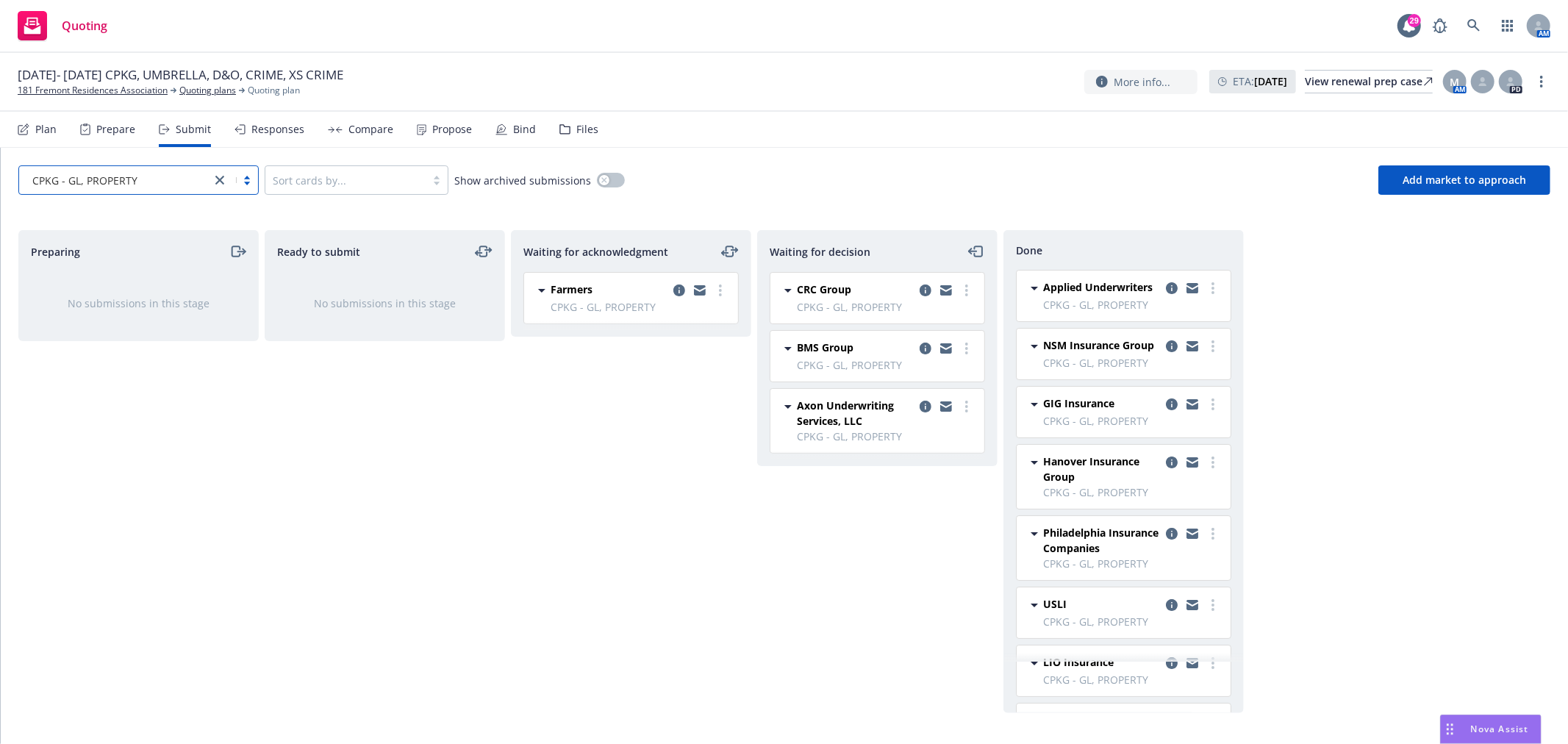
click at [1114, 295] on span "Applied Underwriters" at bounding box center [1098, 287] width 110 height 15
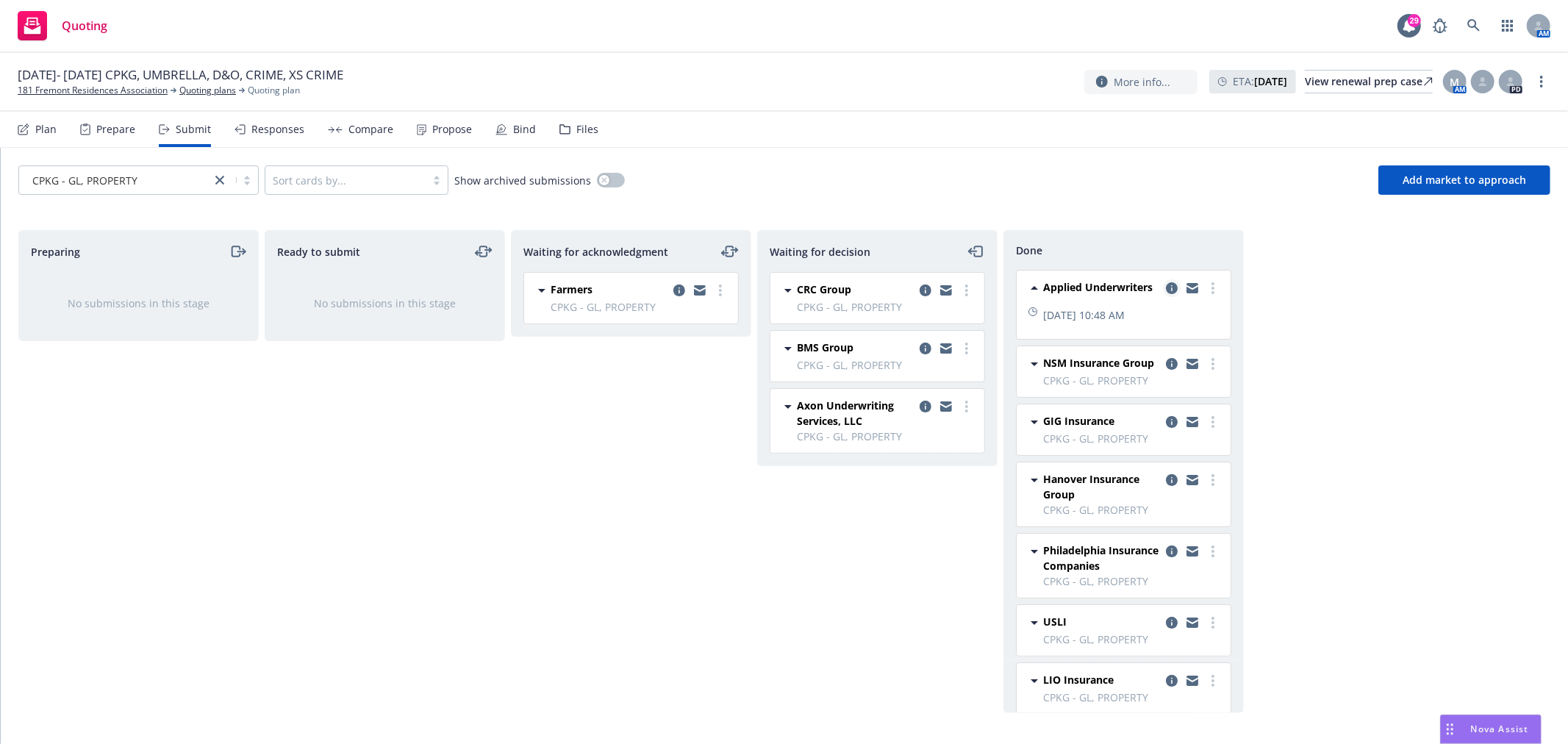
click at [1166, 288] on icon "copy logging email" at bounding box center [1171, 288] width 12 height 12
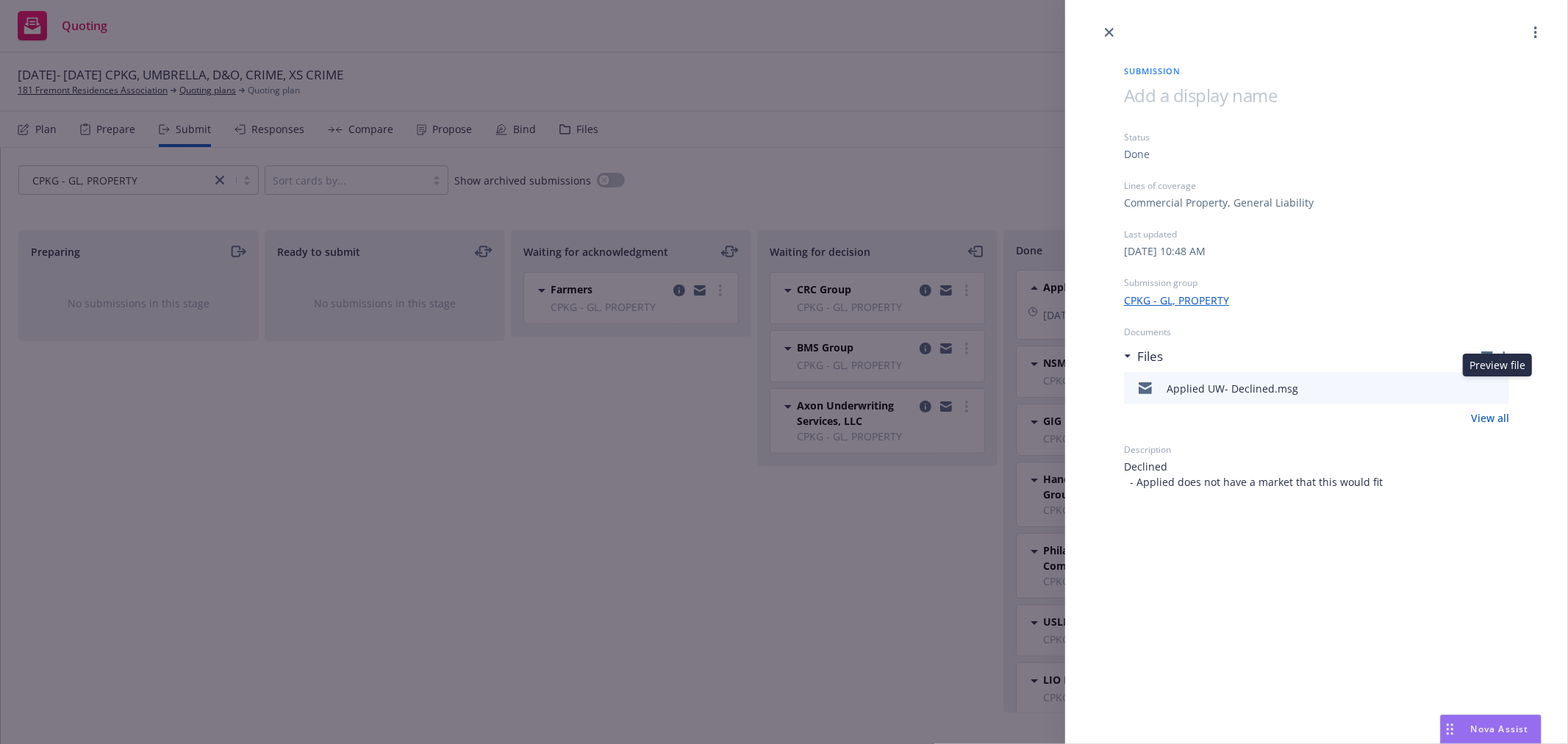
click at [1495, 387] on icon "preview file" at bounding box center [1495, 388] width 13 height 11
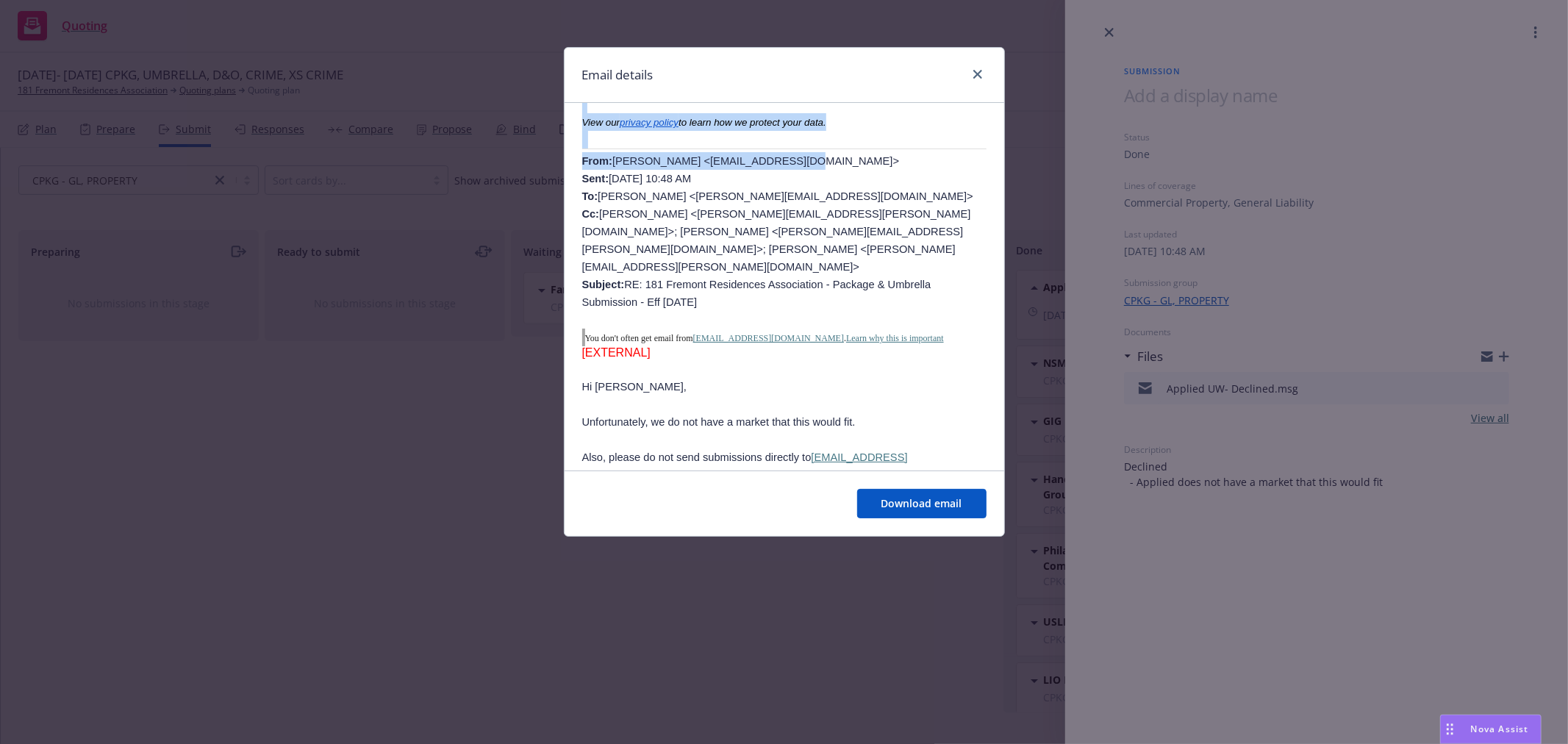
scroll to position [472, 0]
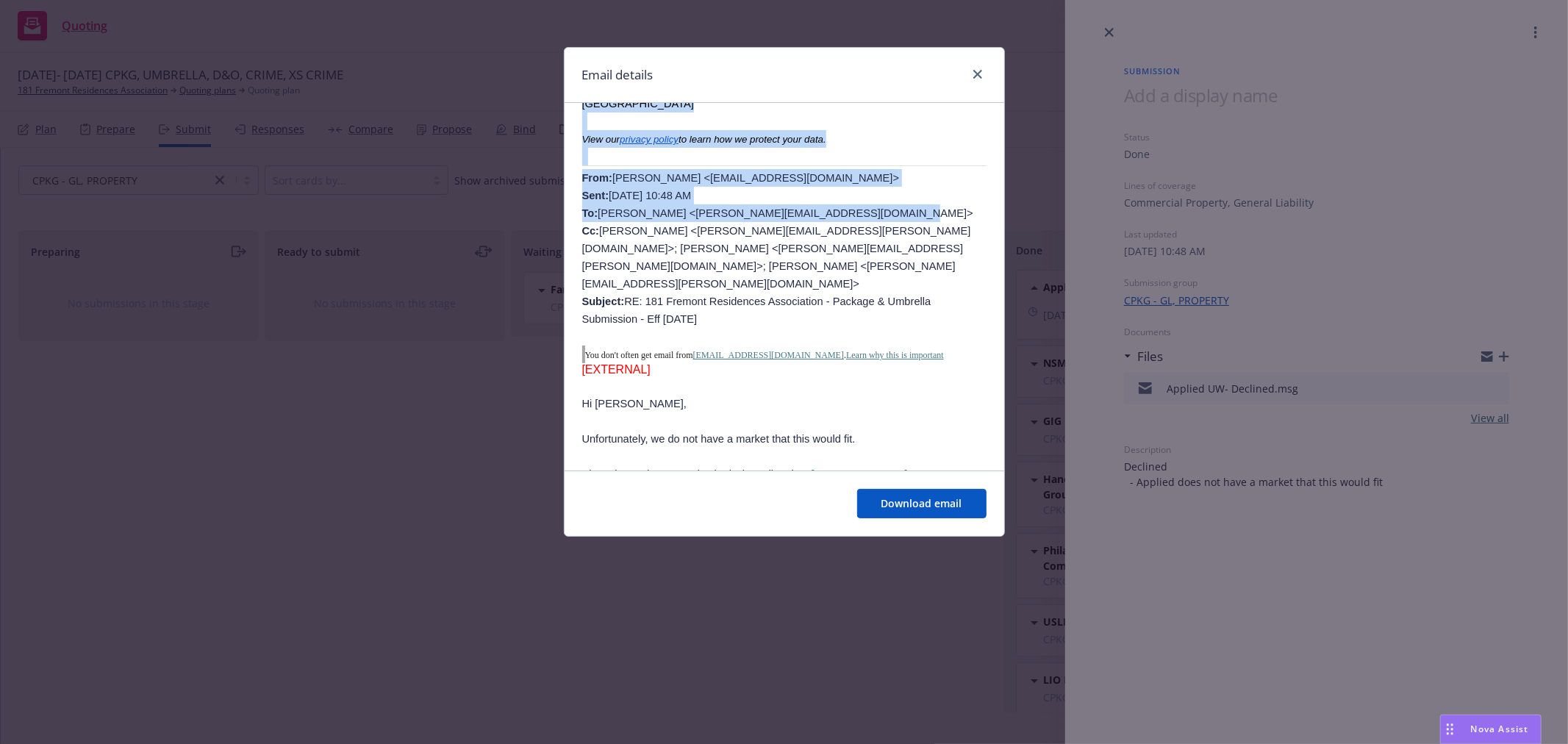
drag, startPoint x: 844, startPoint y: 71, endPoint x: 1101, endPoint y: 176, distance: 277.6
click at [1104, 180] on div "Email details RE: 181 Fremont Residences Association - Package & Umbrella Submi…" at bounding box center [784, 372] width 1568 height 744
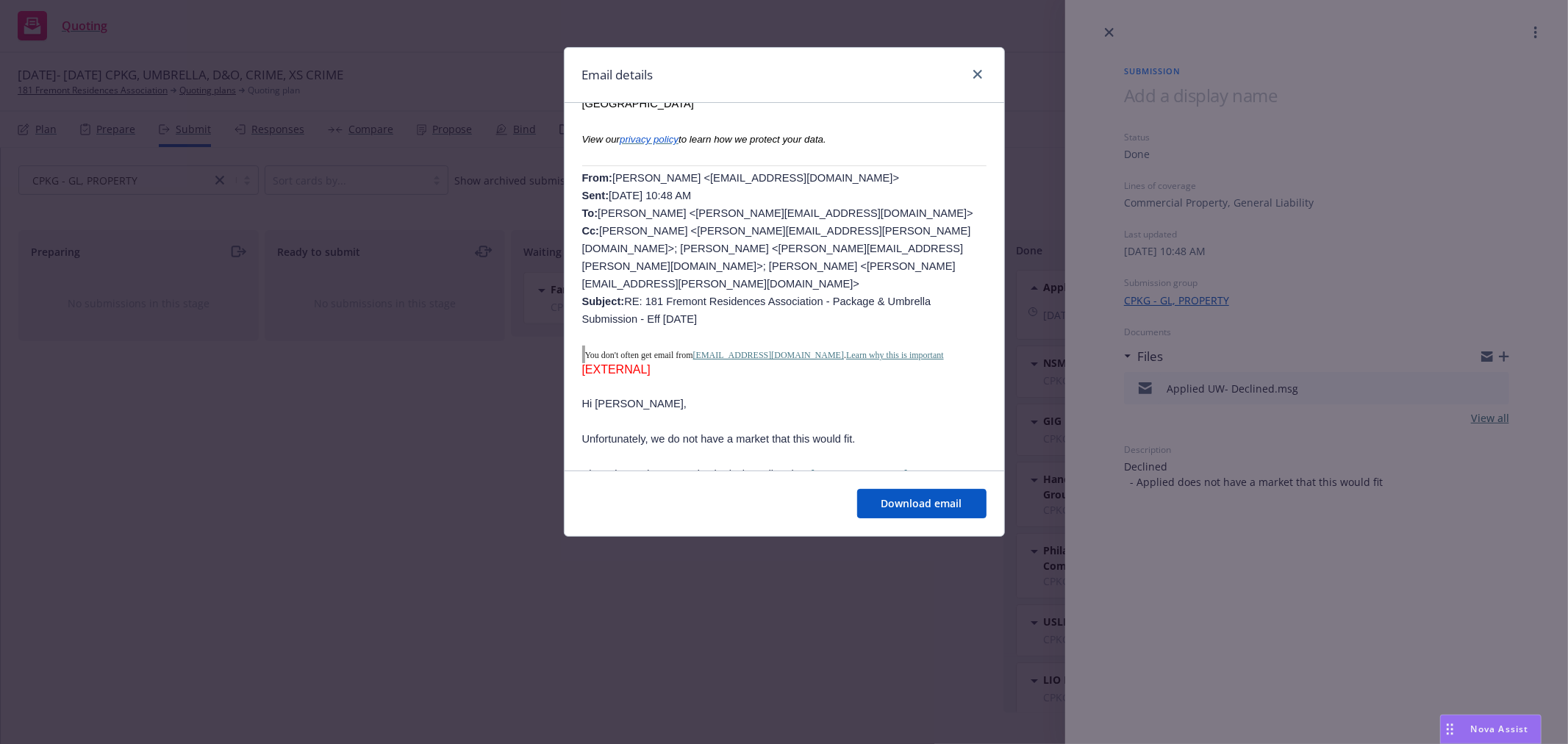
click at [814, 447] on p at bounding box center [784, 456] width 405 height 18
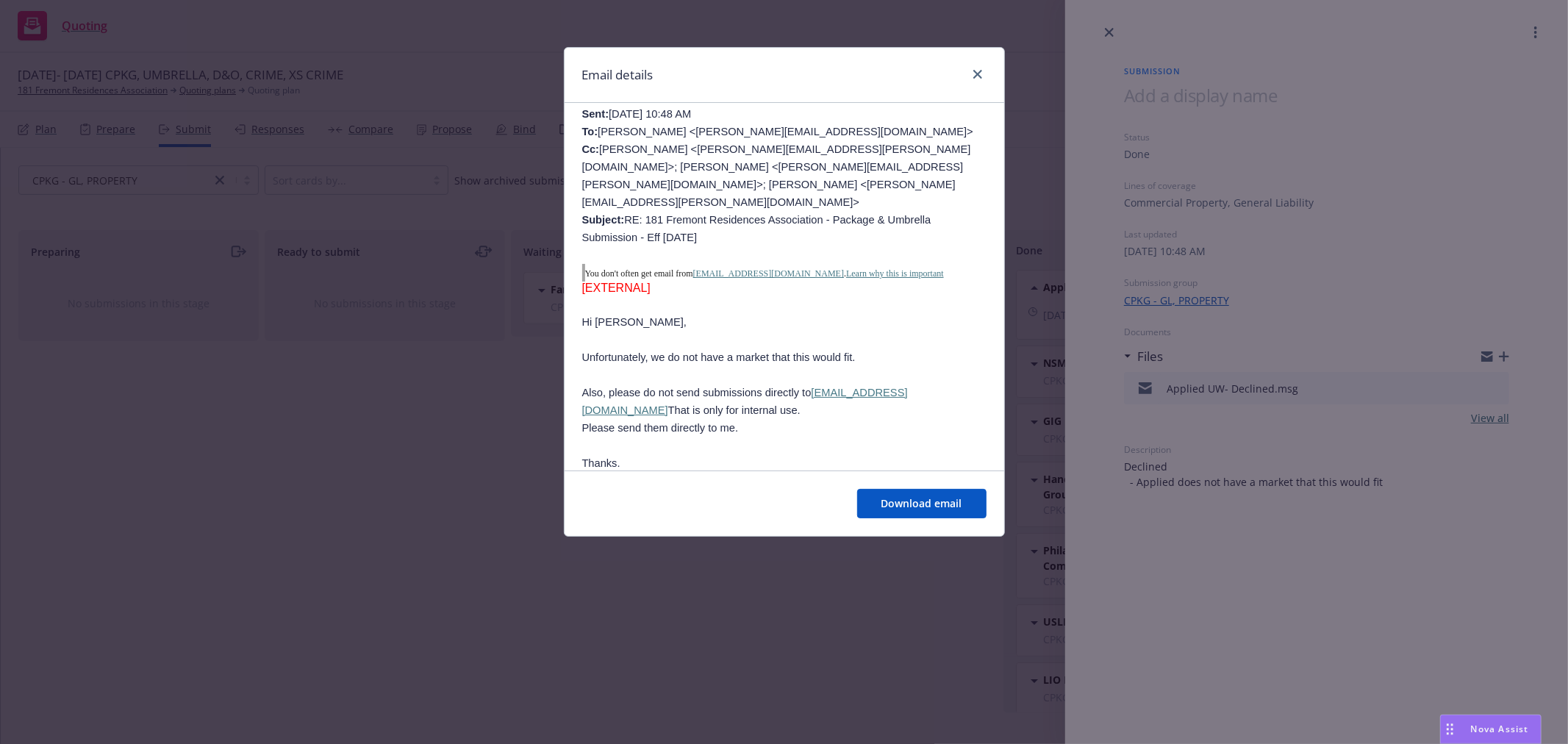
scroll to position [571, 0]
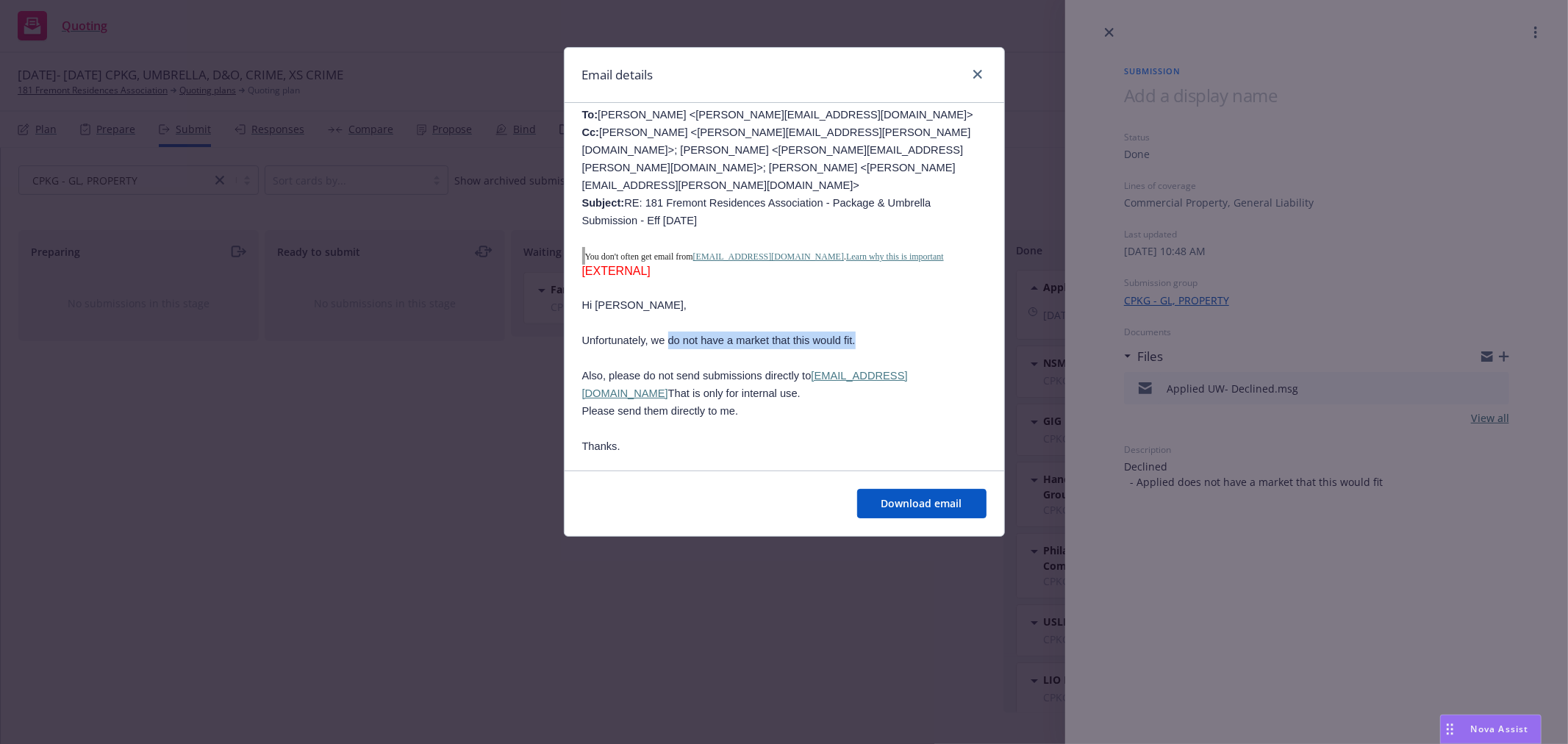
drag, startPoint x: 847, startPoint y: 275, endPoint x: 663, endPoint y: 280, distance: 184.1
click at [663, 331] on p "Unfortunately, we do not have a market that this would fit." at bounding box center [784, 340] width 405 height 18
copy span "do not have a market that this would fit."
click at [977, 77] on icon "close" at bounding box center [977, 74] width 9 height 9
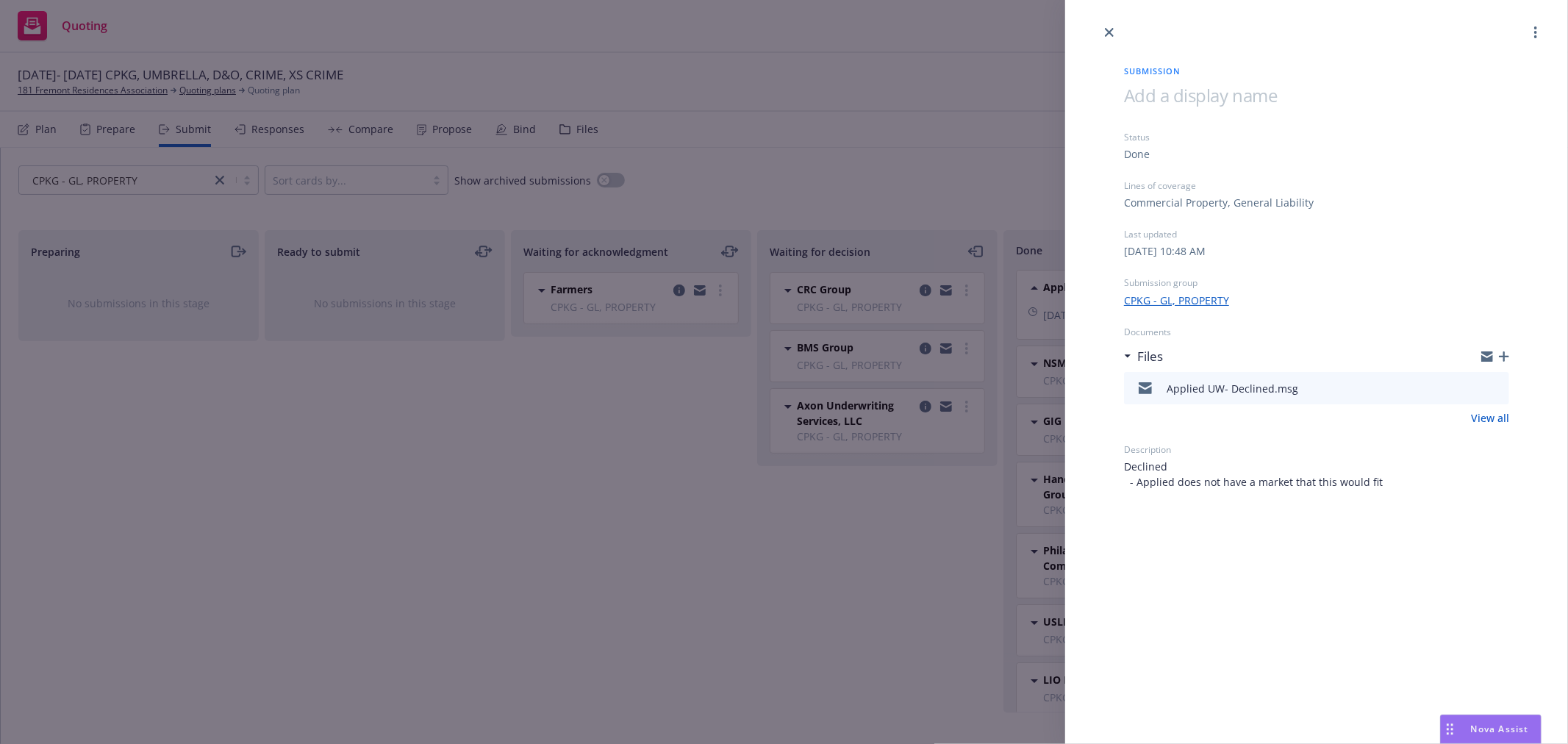
click at [917, 539] on div "Submission Status Done Lines of coverage Commercial Property, General Liability…" at bounding box center [784, 372] width 1568 height 744
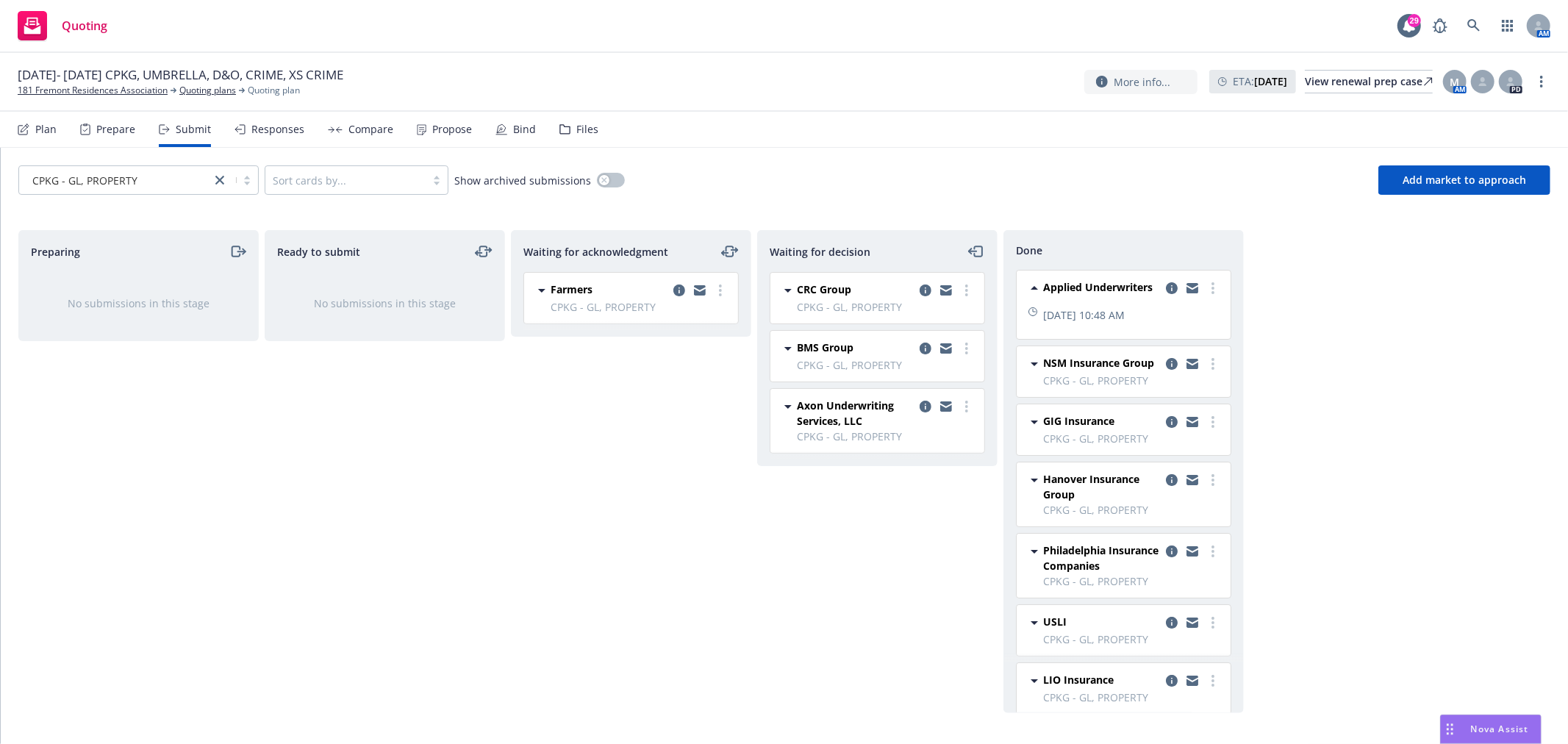
click at [1098, 371] on span "NSM Insurance Group" at bounding box center [1099, 362] width 111 height 15
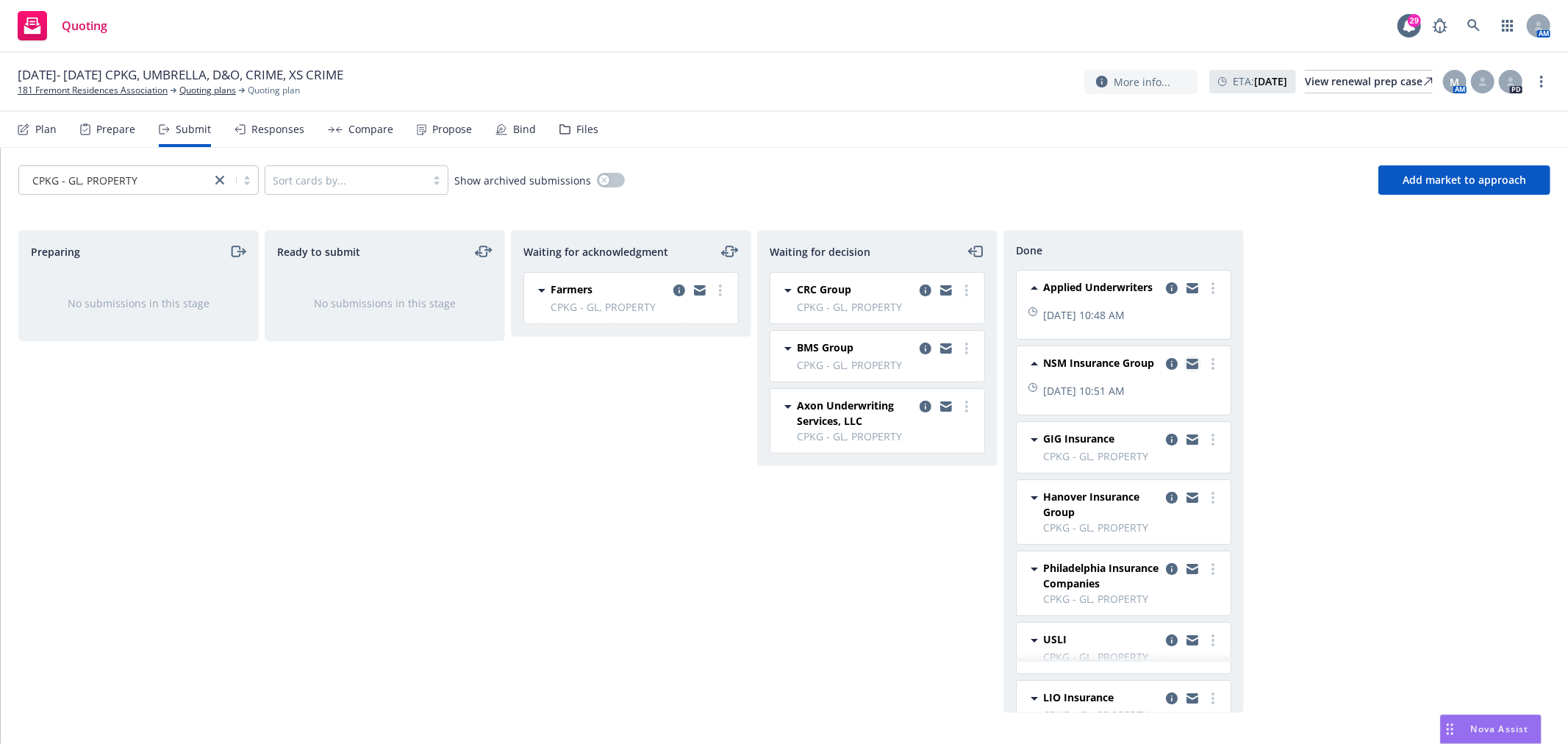
click at [1186, 369] on icon "copy logging email" at bounding box center [1192, 365] width 12 height 6
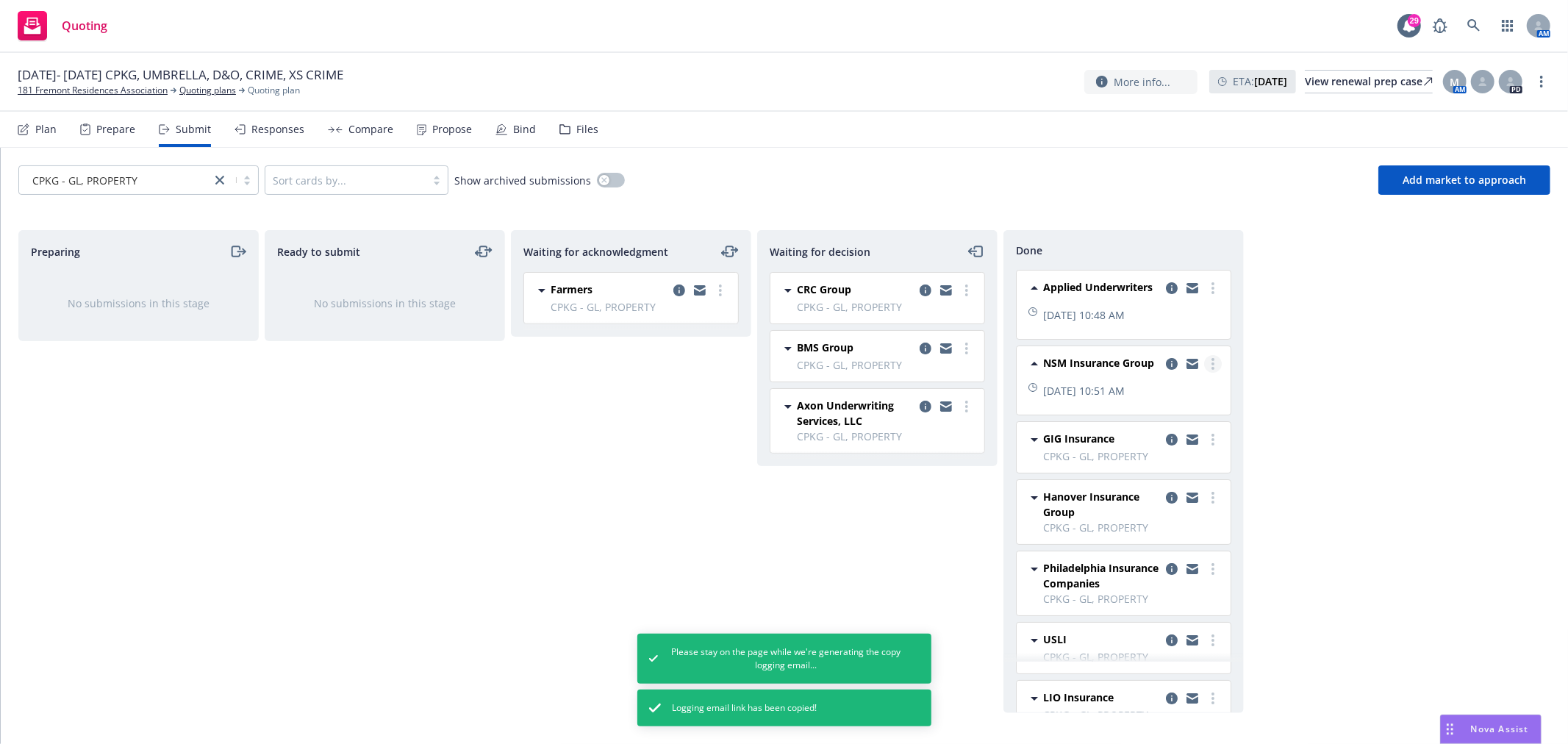
click at [1205, 372] on link "more" at bounding box center [1213, 364] width 18 height 18
click at [1166, 370] on icon "copy logging email" at bounding box center [1171, 364] width 12 height 12
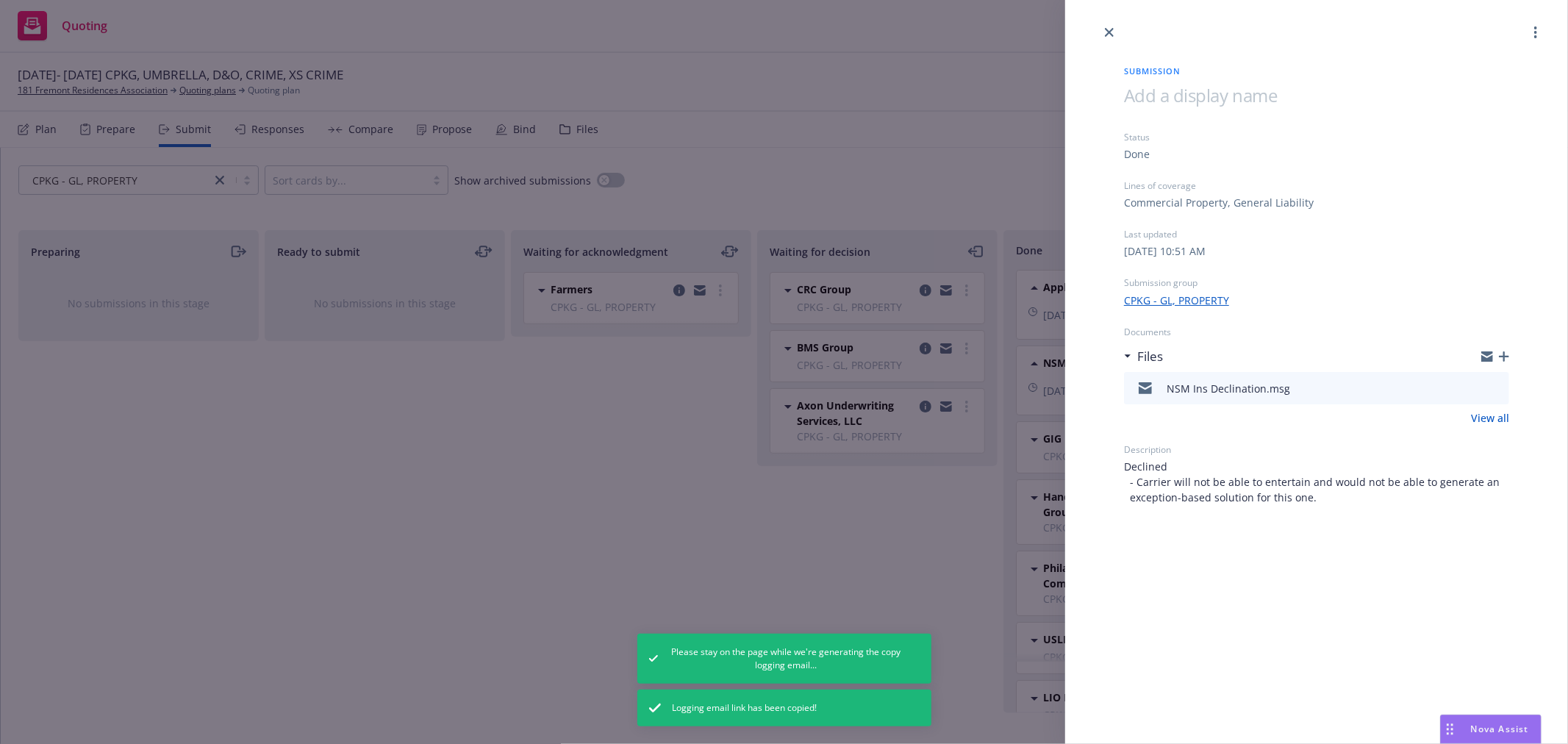
click at [1312, 495] on span "Declined - Carrier will not be able to entertain and would not be able to gener…" at bounding box center [1312, 481] width 375 height 46
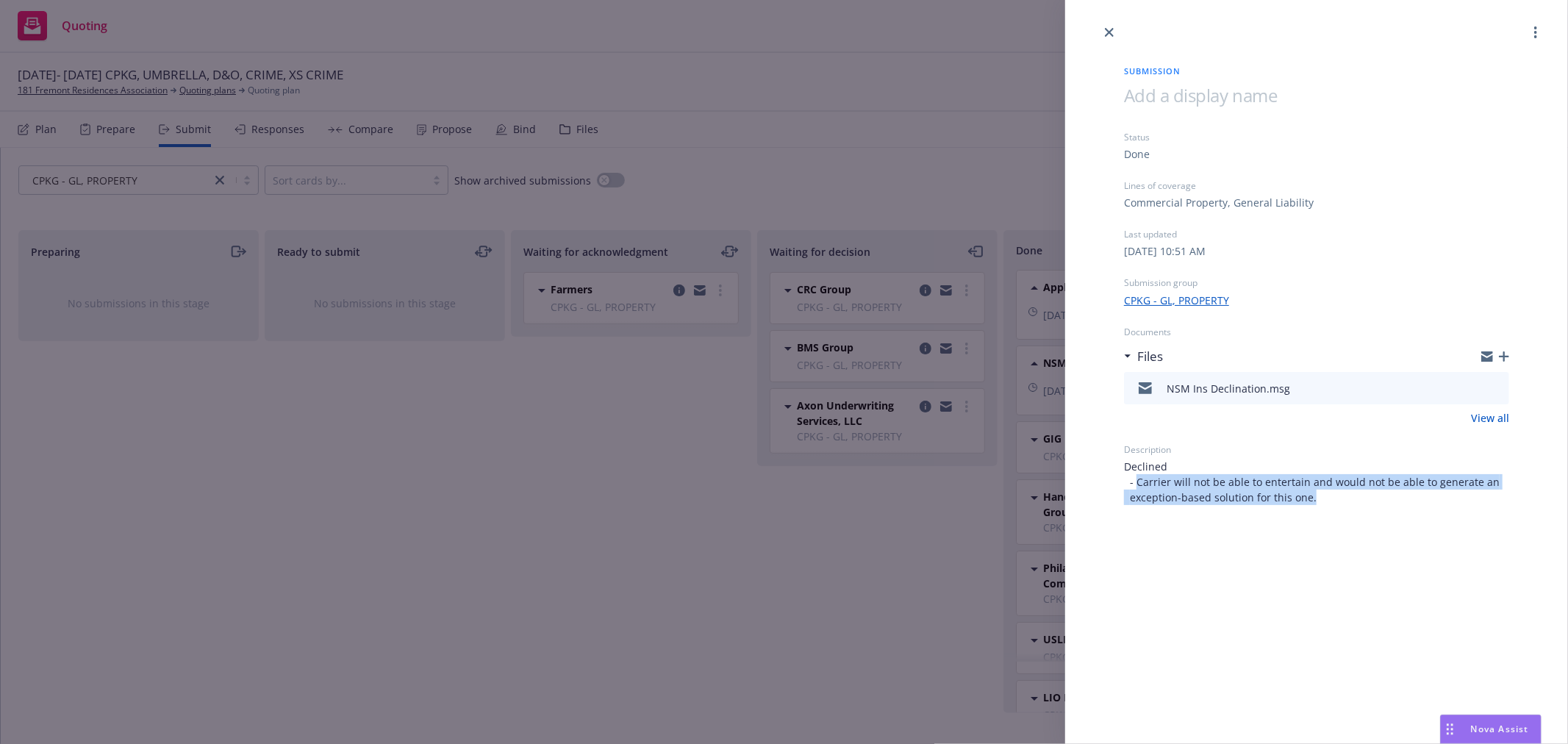
drag, startPoint x: 1312, startPoint y: 495, endPoint x: 1136, endPoint y: 488, distance: 176.1
click at [1136, 488] on span "Declined - Carrier will not be able to entertain and would not be able to gener…" at bounding box center [1312, 481] width 375 height 46
copy span "Carrier will not be able to entertain and would not be able to generate an exce…"
click at [1498, 388] on icon "preview file" at bounding box center [1495, 388] width 13 height 11
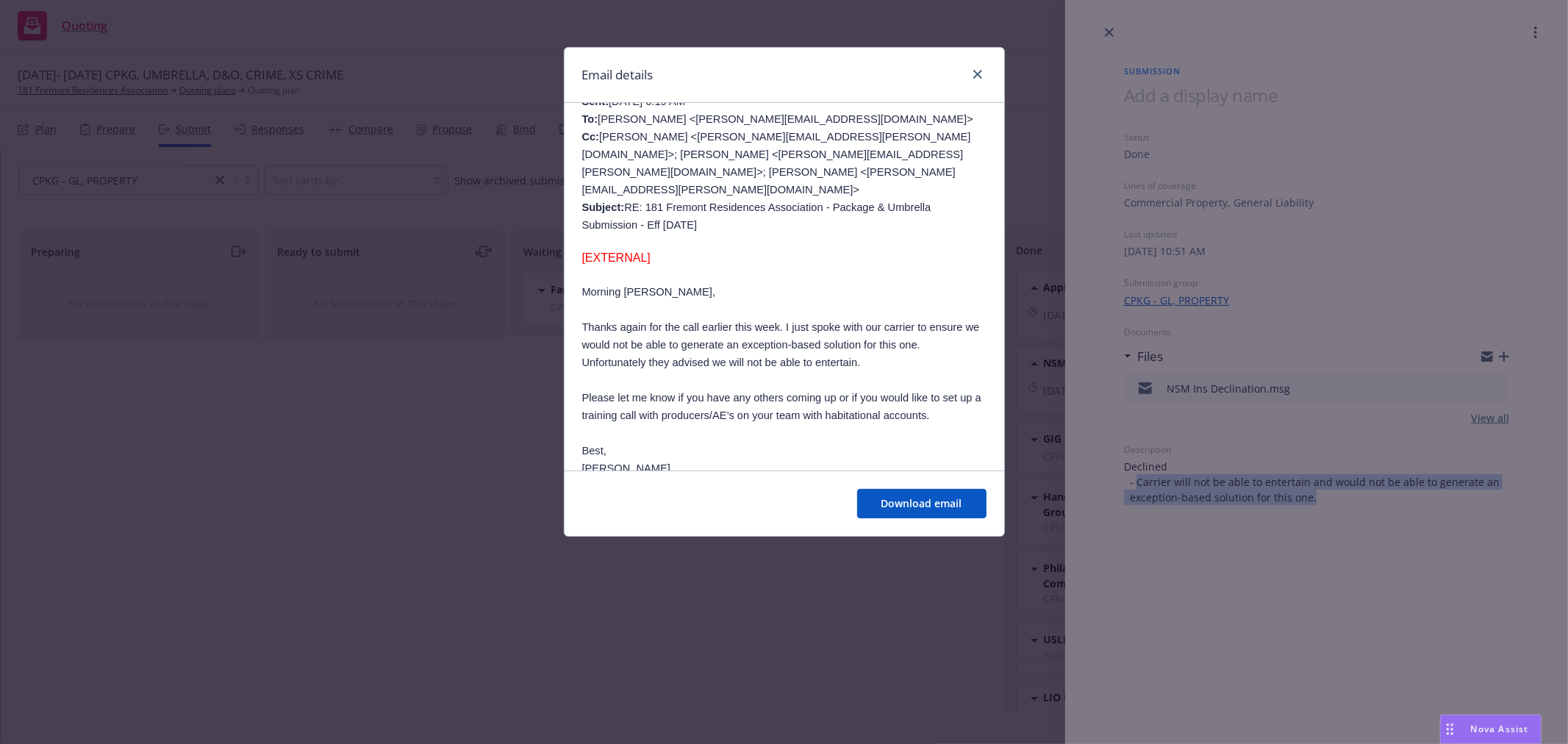
scroll to position [489, 0]
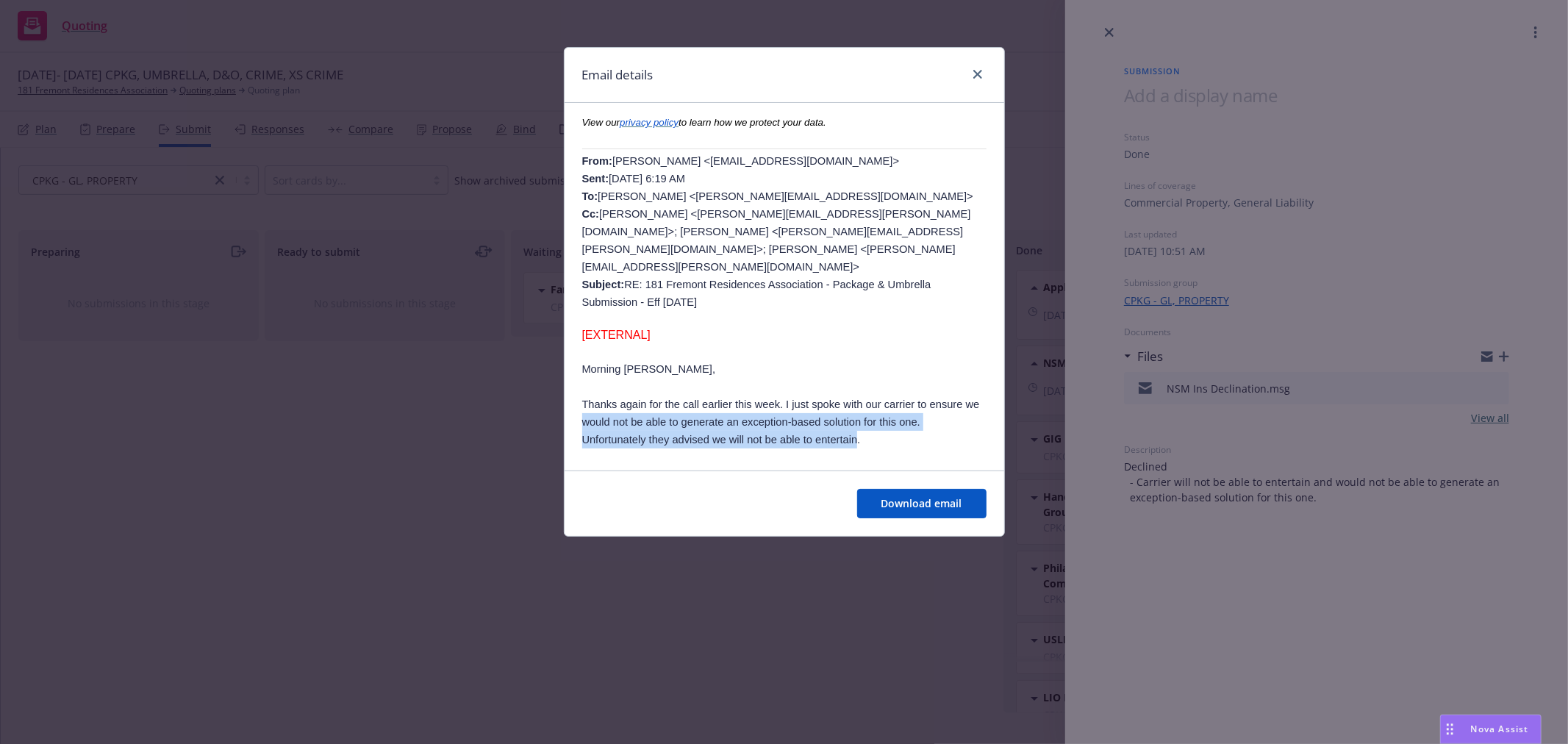
drag, startPoint x: 855, startPoint y: 377, endPoint x: 600, endPoint y: 360, distance: 255.6
click at [600, 398] on span "Thanks again for the call earlier this week. I just spoke with our carrier to e…" at bounding box center [781, 422] width 398 height 47
copy span "would not be able to generate an exception-based solution for this one. Unfortu…"
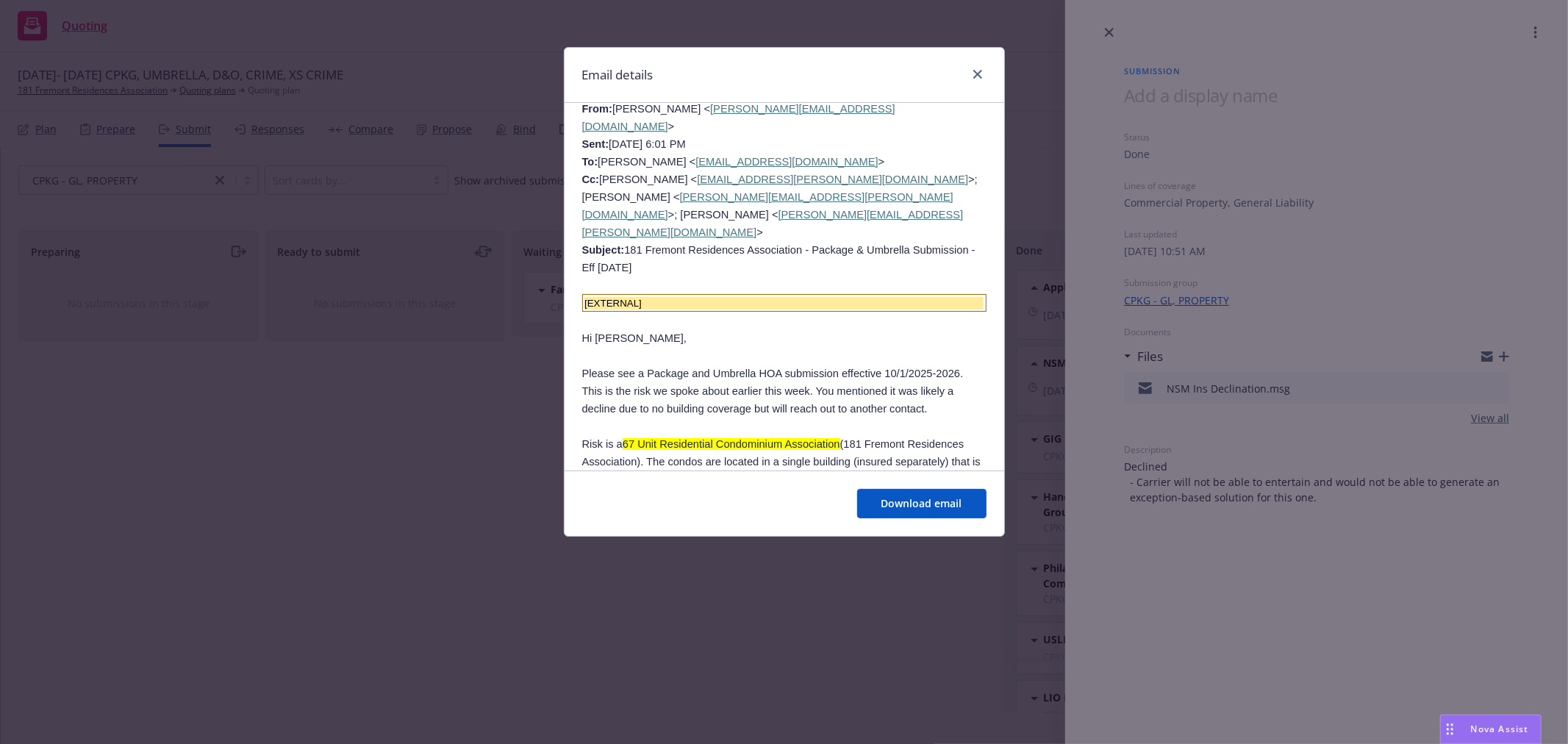
scroll to position [1306, 0]
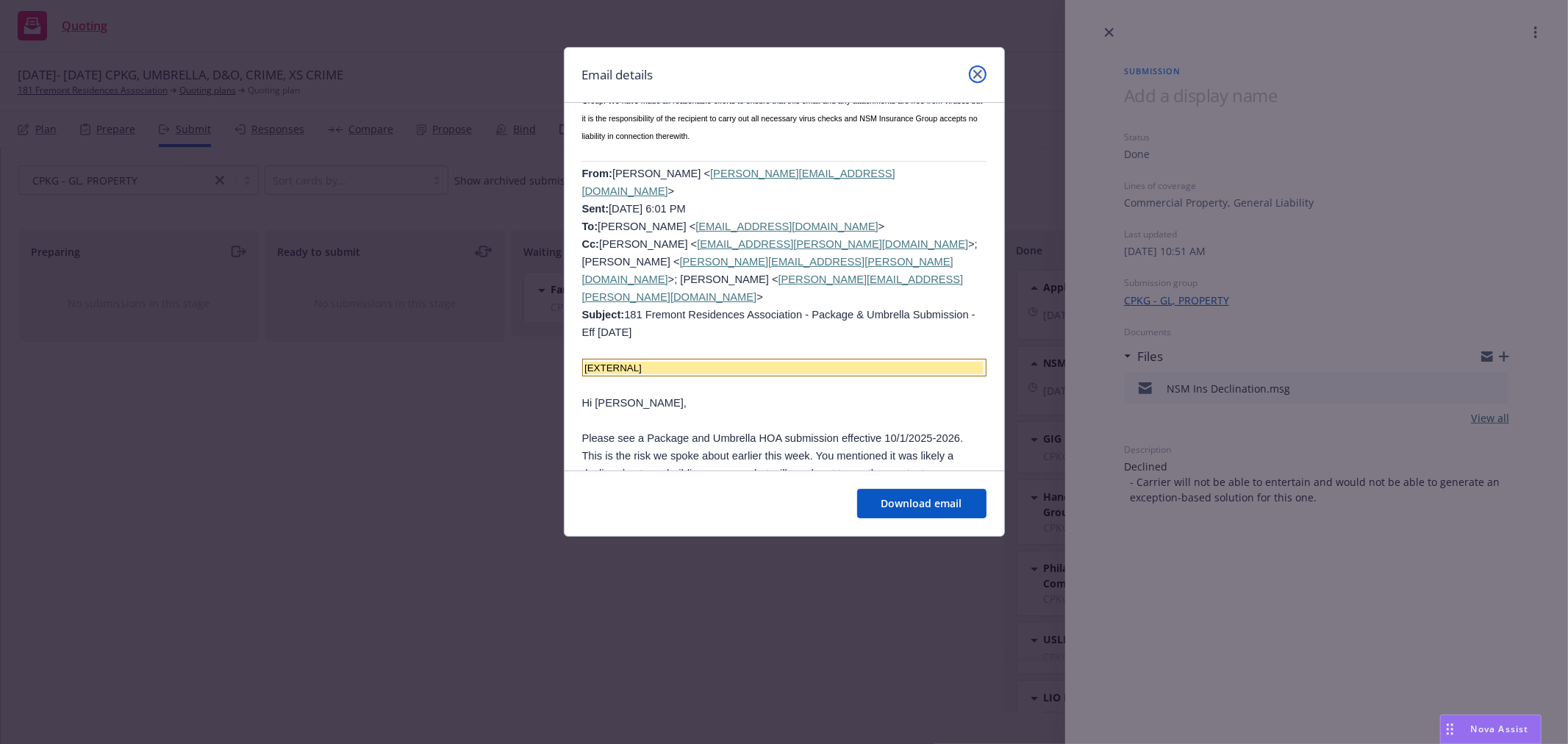
click at [978, 71] on icon "close" at bounding box center [977, 74] width 9 height 9
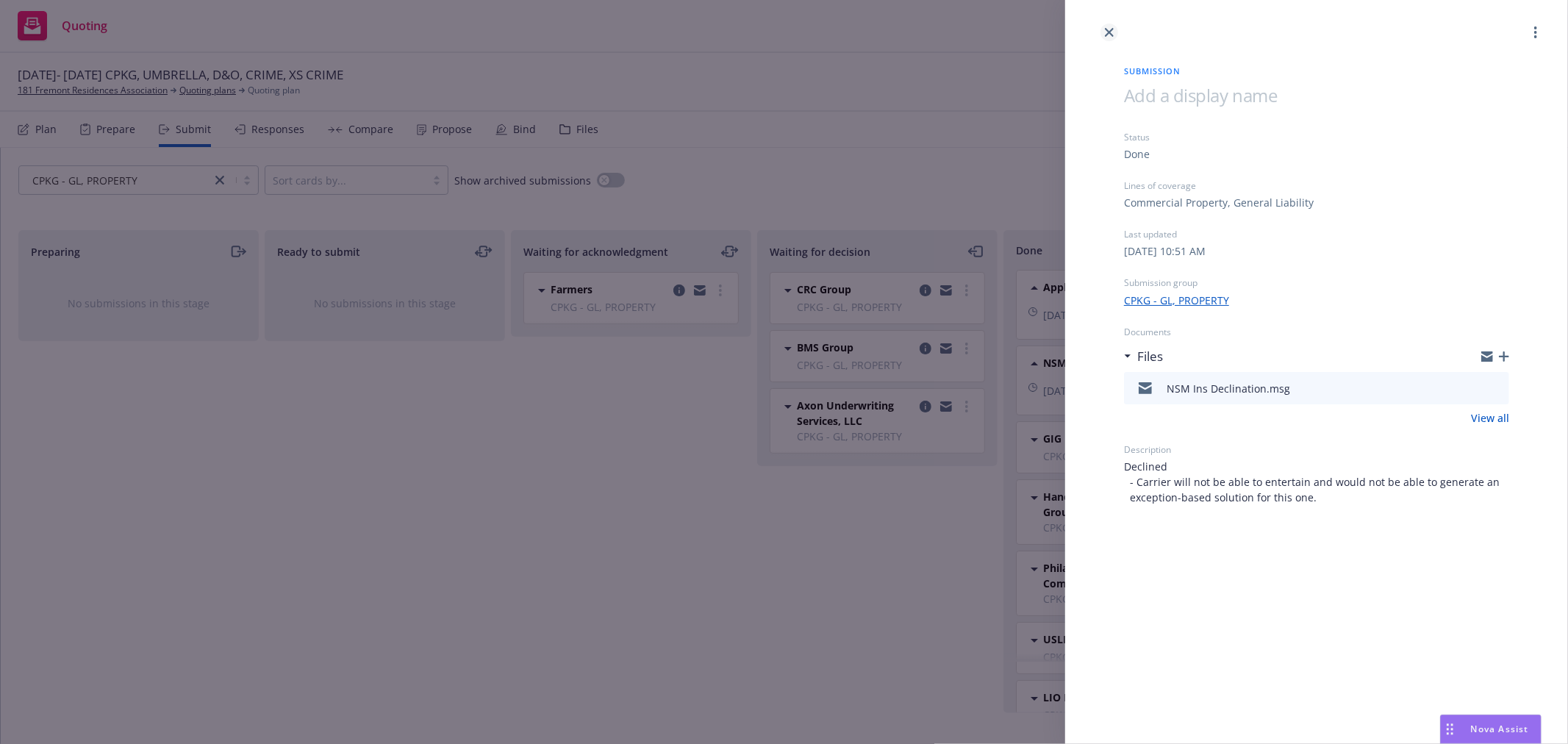
click at [1114, 37] on link "close" at bounding box center [1110, 32] width 18 height 18
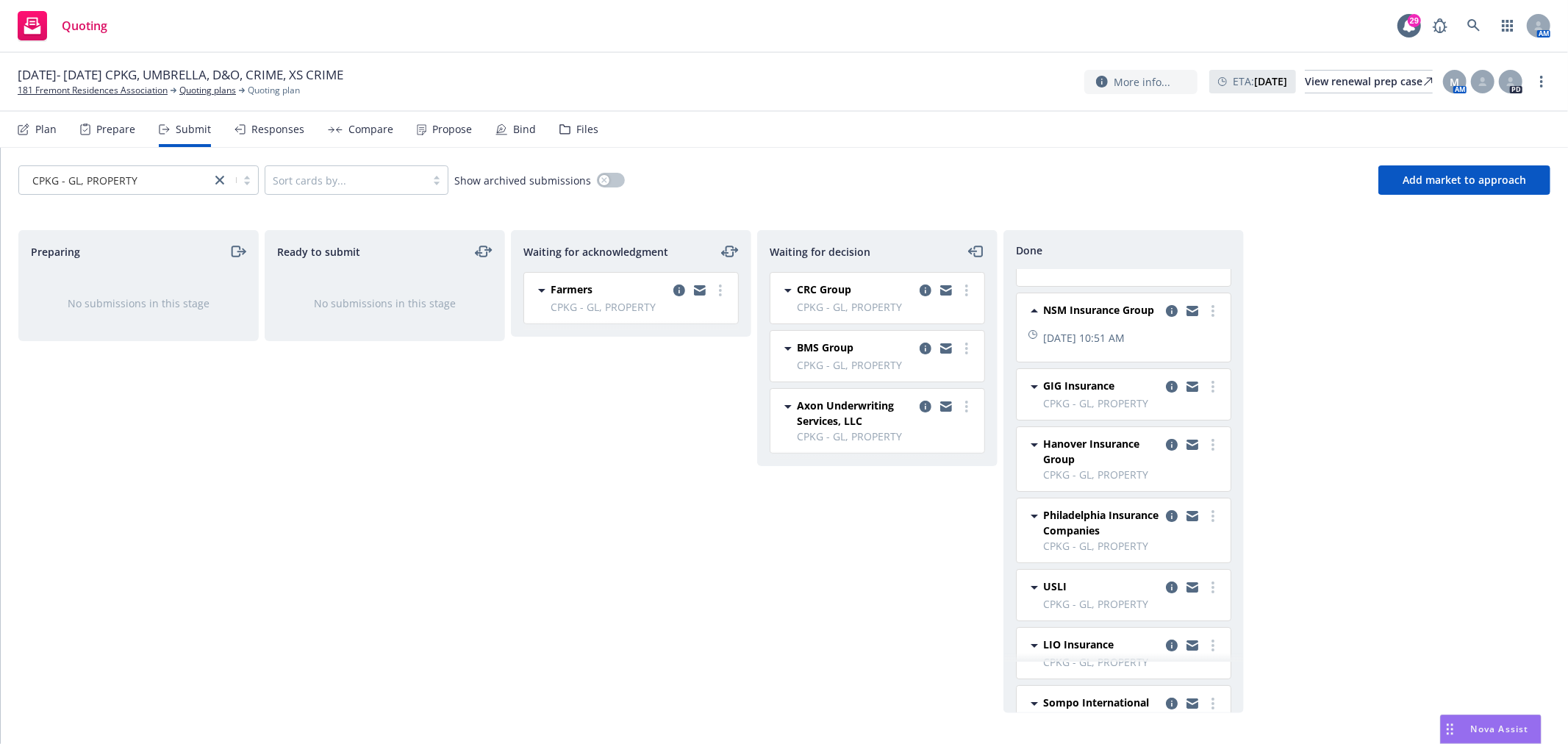
scroll to position [81, 0]
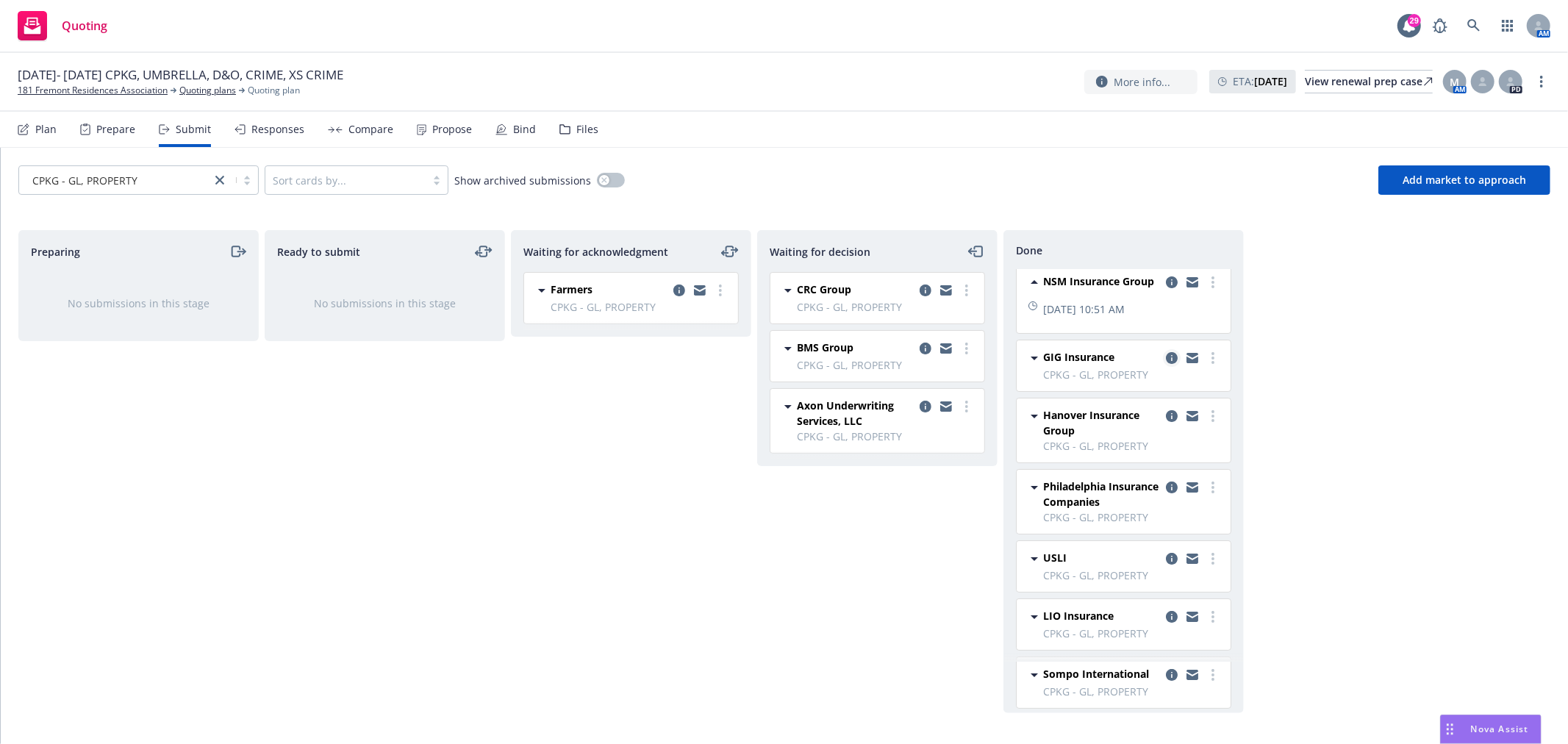
click at [1166, 364] on icon "copy logging email" at bounding box center [1171, 357] width 12 height 12
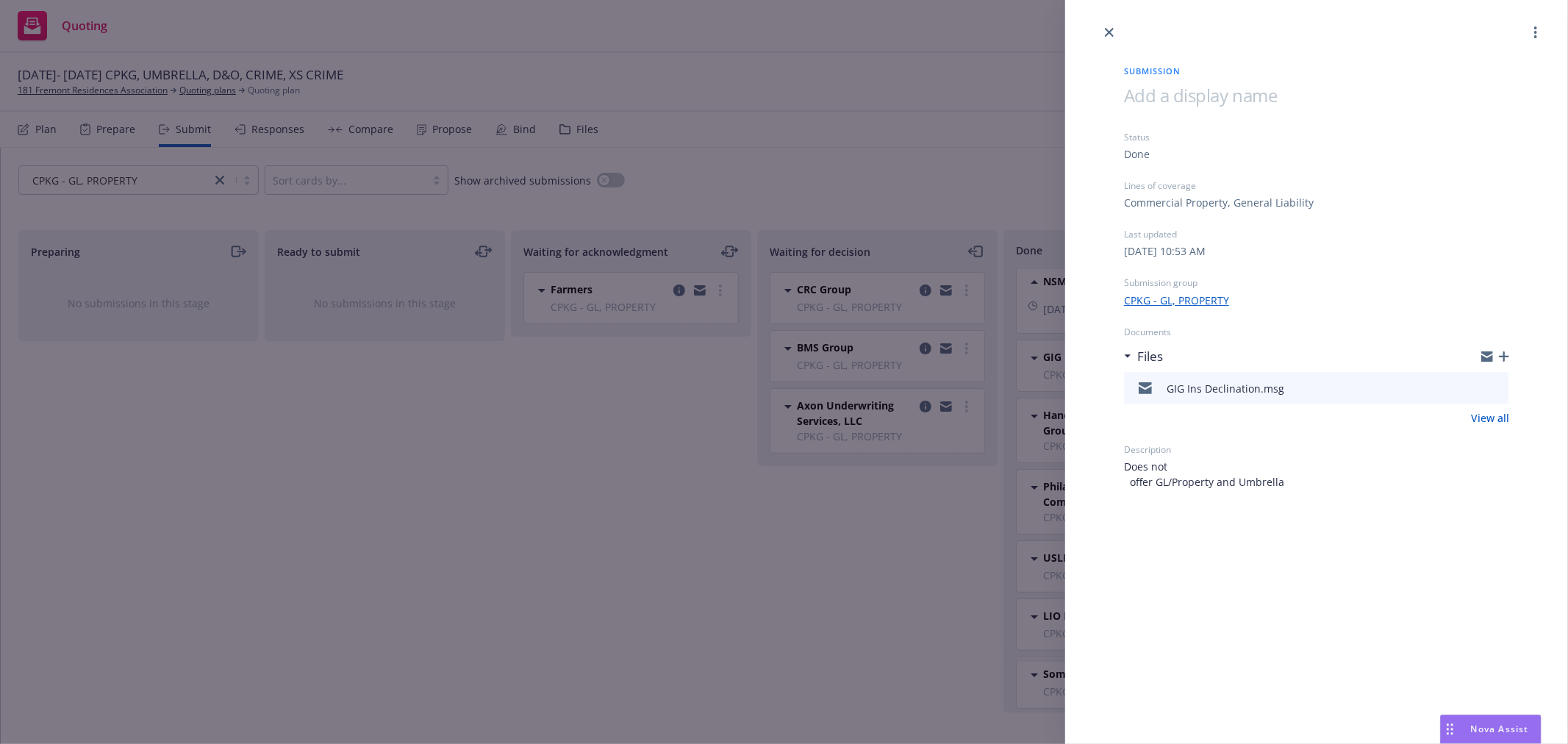
drag, startPoint x: 1254, startPoint y: 480, endPoint x: 1287, endPoint y: 480, distance: 33.0
click at [1287, 480] on div "Does not offer GL/Property and Umbrella" at bounding box center [1316, 473] width 385 height 31
copy span "Does not offer GL/Property and Umbrella"
click at [1496, 387] on icon "preview file" at bounding box center [1495, 388] width 13 height 11
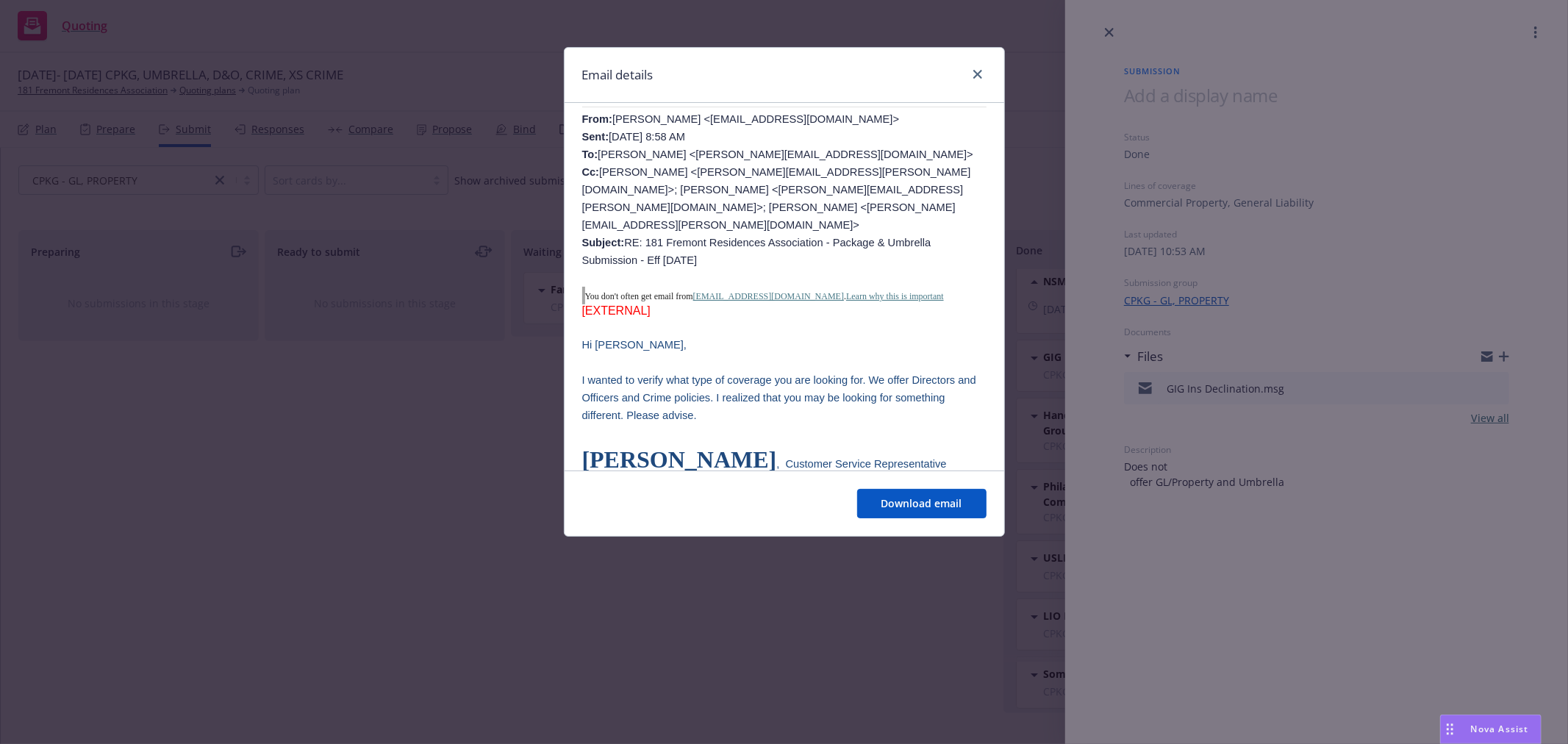
scroll to position [571, 0]
click at [979, 79] on link "close" at bounding box center [977, 74] width 18 height 18
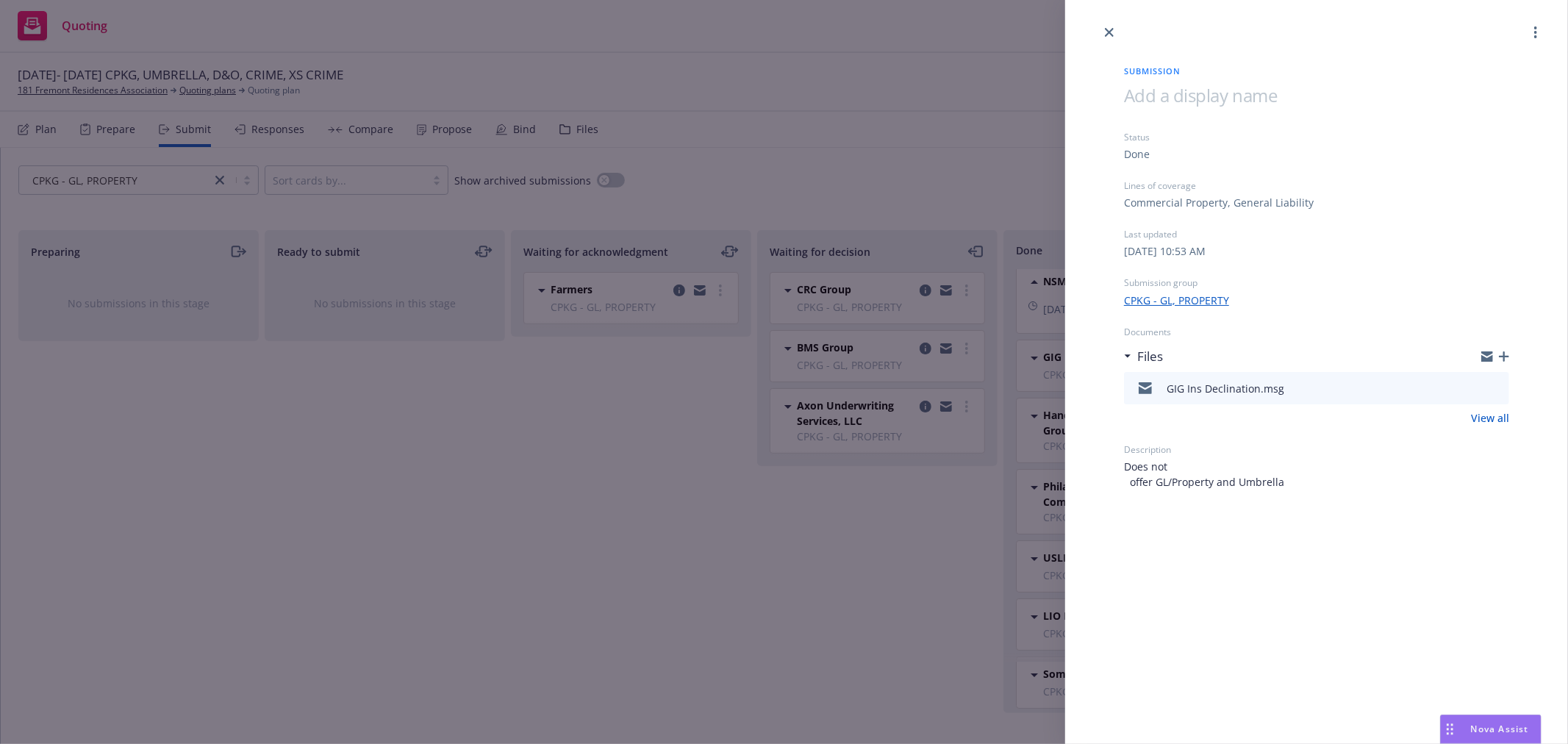
drag, startPoint x: 1107, startPoint y: 31, endPoint x: 1109, endPoint y: 39, distance: 8.2
click at [1107, 31] on icon "close" at bounding box center [1110, 32] width 9 height 9
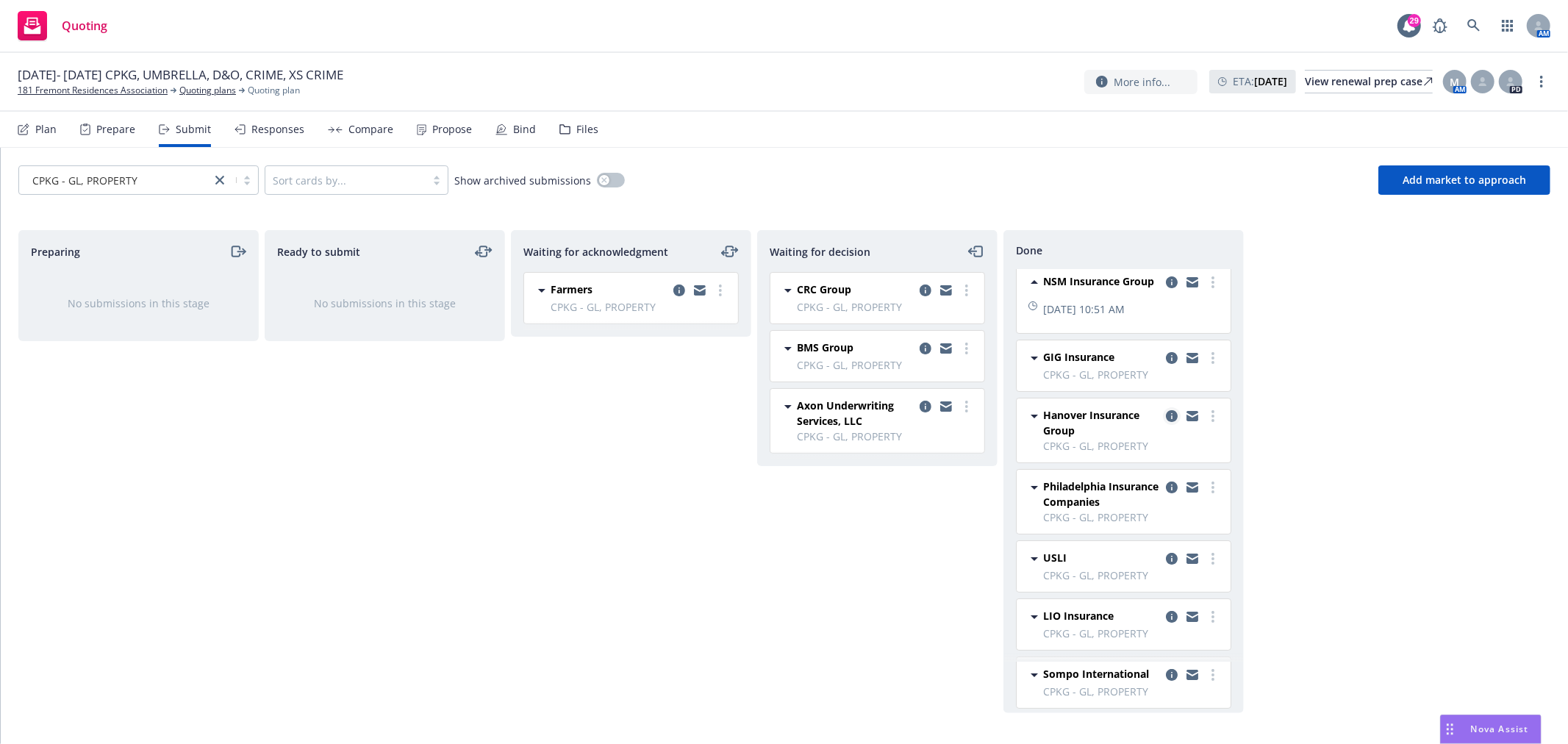
click at [1166, 422] on icon "copy logging email" at bounding box center [1171, 415] width 12 height 12
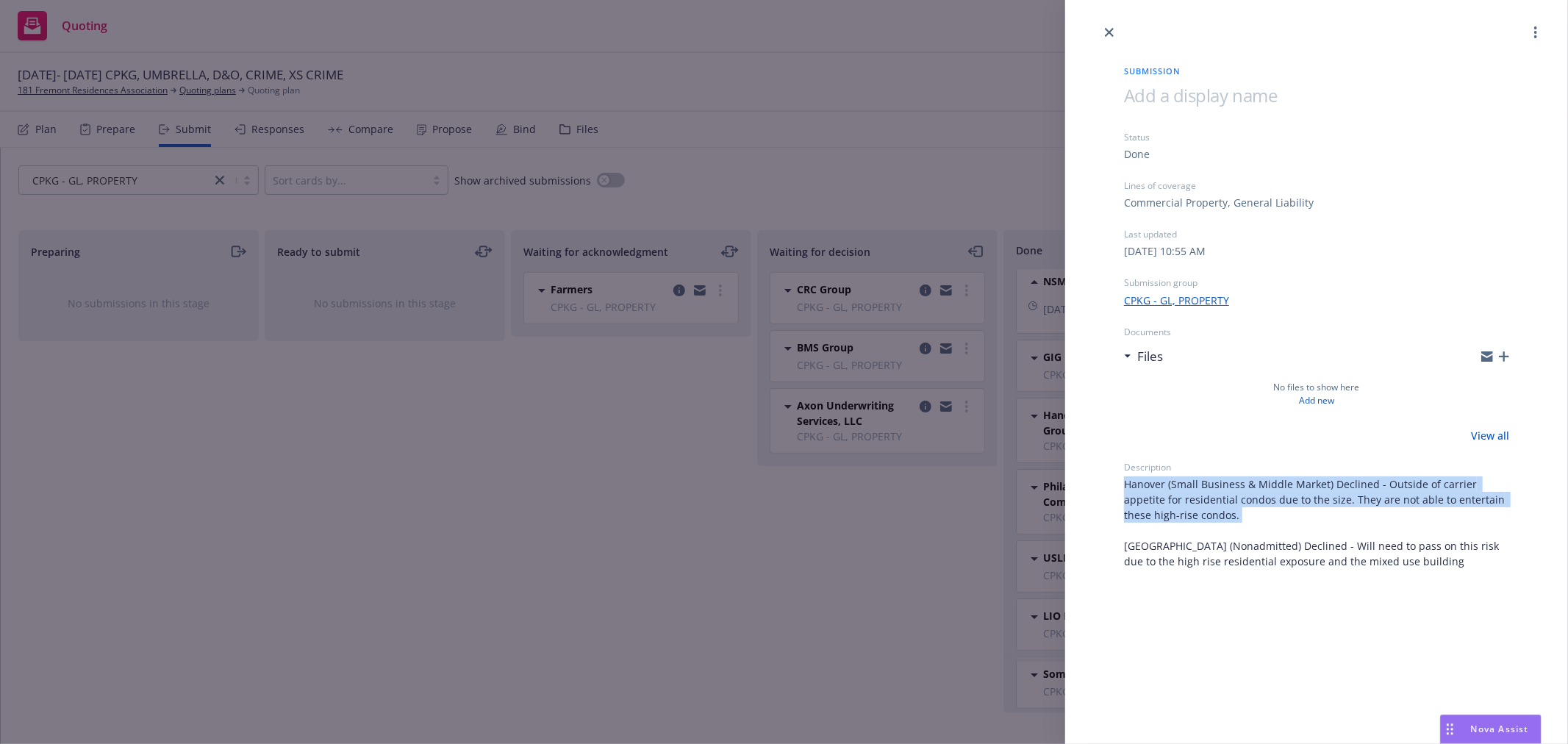
drag, startPoint x: 1189, startPoint y: 535, endPoint x: 1123, endPoint y: 508, distance: 71.3
click at [1124, 508] on span "Hanover (Small Business & Middle Market) Declined - Outside of carrier appetite…" at bounding box center [1316, 522] width 385 height 93
copy span "Hanover (Small Business & Middle Market) Declined - Outside of carrier appetite…"
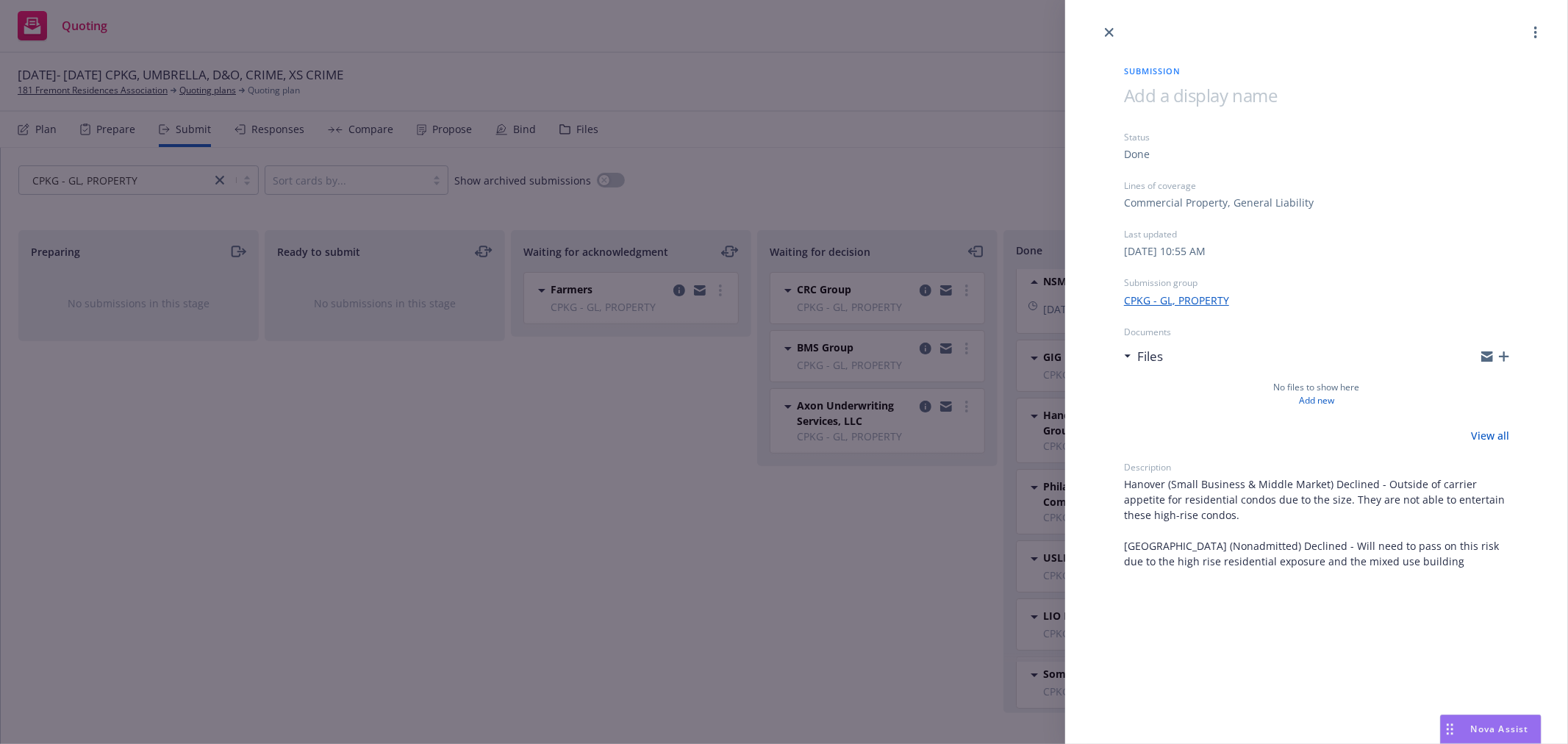
click at [1395, 569] on span "Hanover (Small Business & Middle Market) Declined - Outside of carrier appetite…" at bounding box center [1316, 522] width 385 height 93
drag, startPoint x: 1382, startPoint y: 579, endPoint x: 1127, endPoint y: 564, distance: 255.4
click at [1127, 564] on span "Hanover (Small Business & Middle Market) Declined - Outside of carrier appetite…" at bounding box center [1316, 522] width 385 height 93
copy span "Hanover (Nonadmitted) Declined - Will need to pass on this risk due to the high…"
click at [922, 621] on div "Submission Status Done Lines of coverage Commercial Property, General Liability…" at bounding box center [784, 372] width 1568 height 744
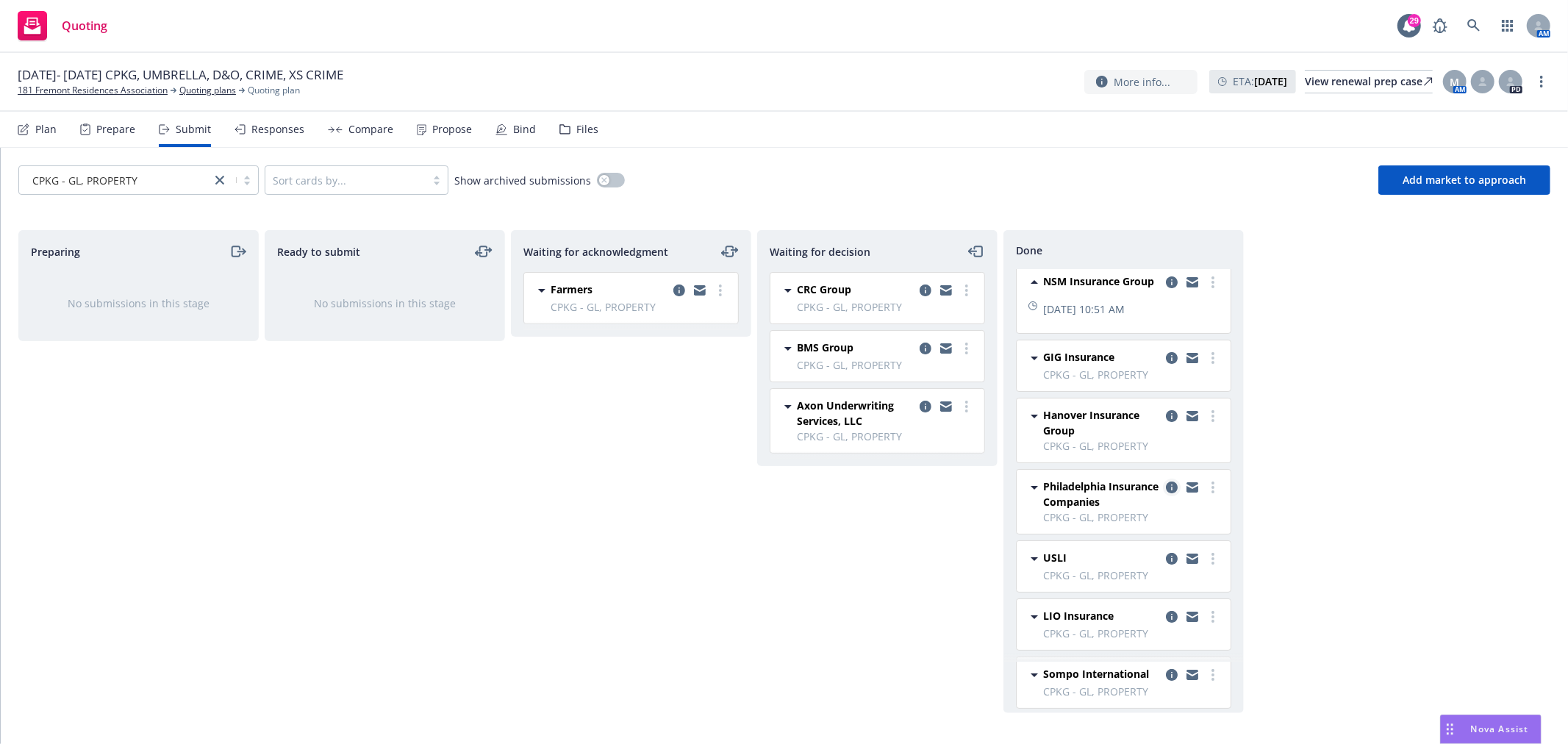
click at [1166, 493] on icon "copy logging email" at bounding box center [1171, 487] width 12 height 12
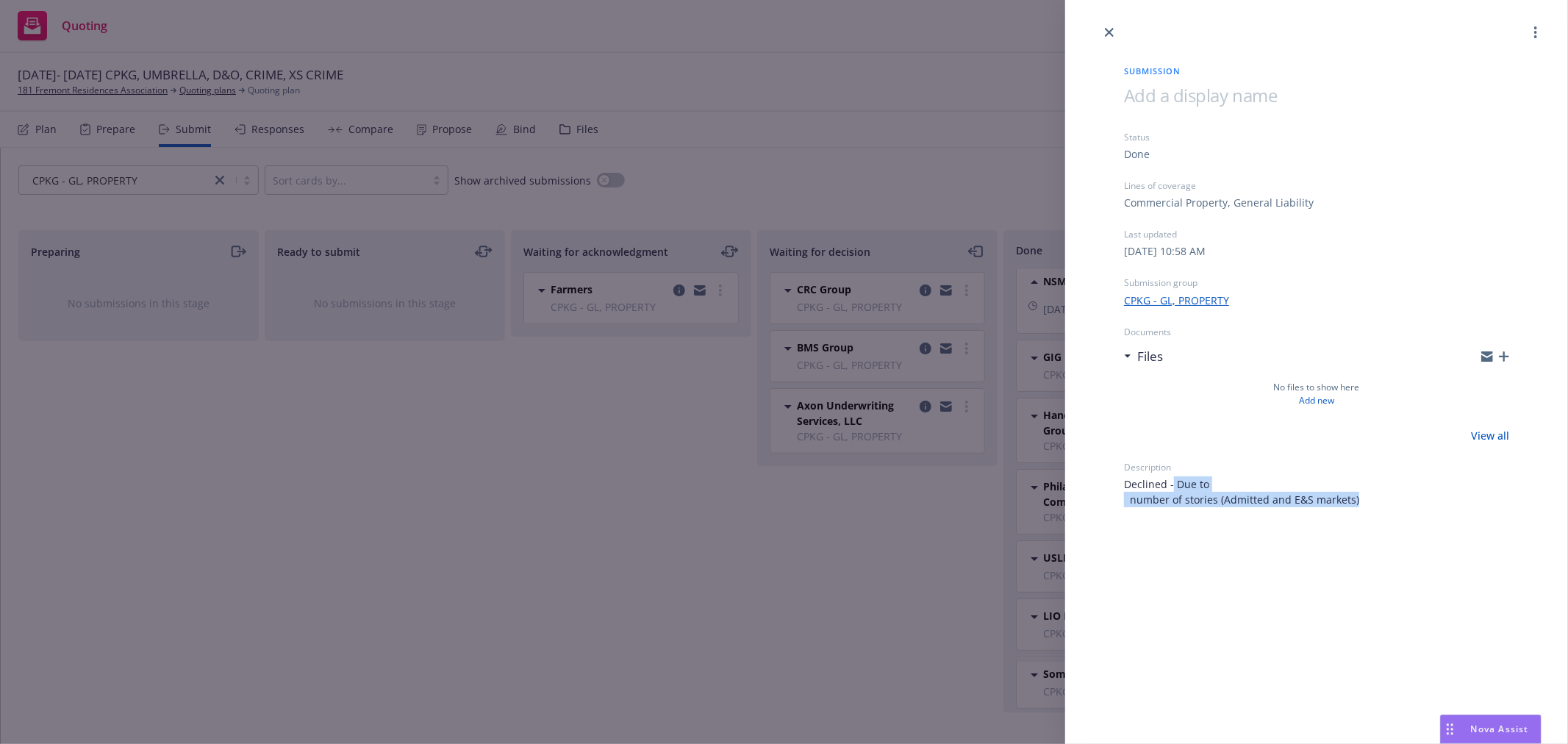
drag, startPoint x: 1359, startPoint y: 496, endPoint x: 1172, endPoint y: 488, distance: 187.2
click at [1172, 488] on div "Declined - Due to number of stories (Admitted and E&S markets)" at bounding box center [1316, 491] width 385 height 31
click at [1372, 493] on div "Declined - Due to number of stories (Admitted and E&S markets)" at bounding box center [1316, 491] width 385 height 31
drag, startPoint x: 1370, startPoint y: 495, endPoint x: 1132, endPoint y: 476, distance: 238.8
click at [1132, 476] on div "Declined - Due to number of stories (Admitted and E&S markets)" at bounding box center [1316, 491] width 385 height 31
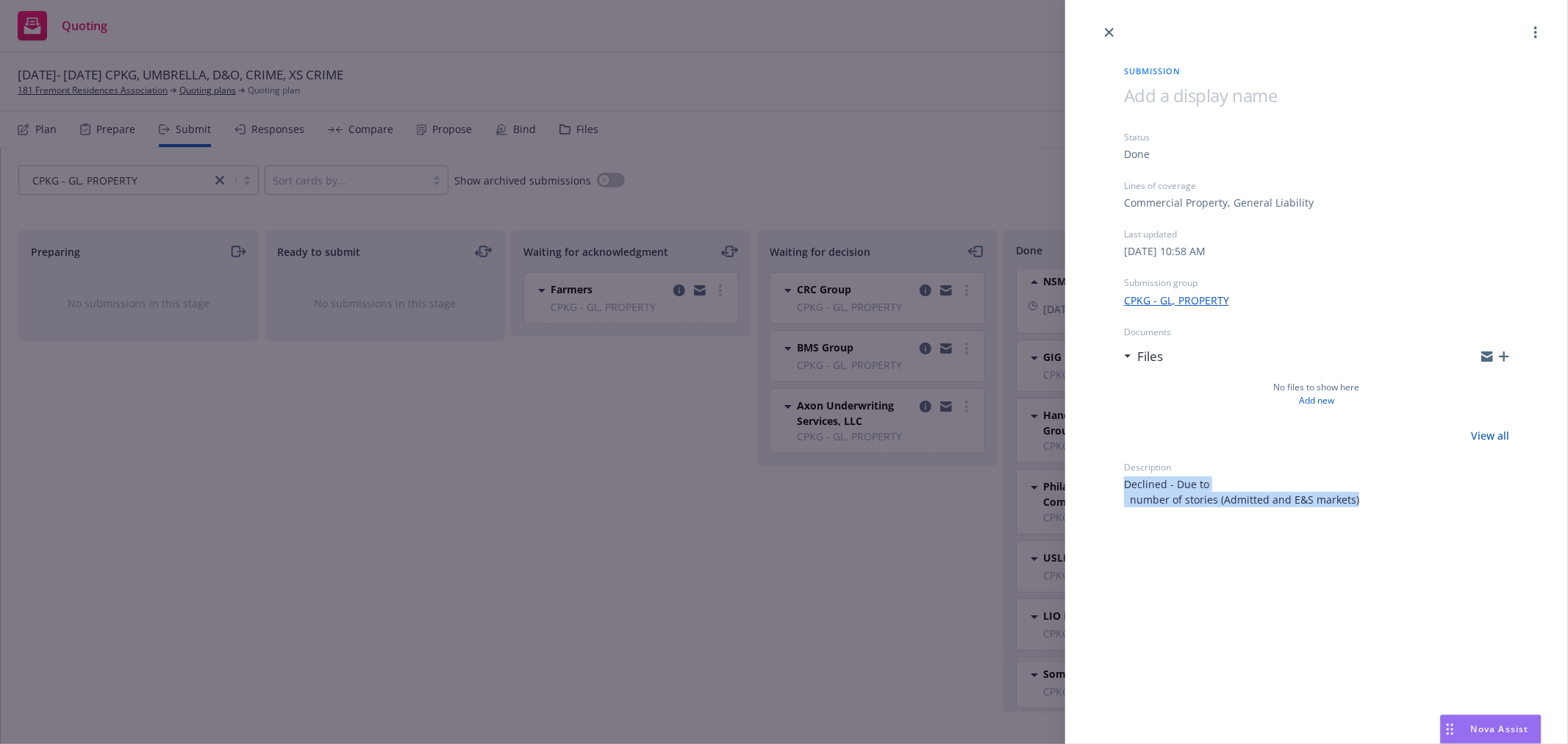
drag, startPoint x: 1122, startPoint y: 482, endPoint x: 1358, endPoint y: 501, distance: 236.8
click at [1358, 501] on div "Submission Status Done Lines of coverage Commercial Property, General Liability…" at bounding box center [1317, 274] width 432 height 466
copy span "Declined - Due to number of stories (Admitted and E&S markets)"
click at [827, 574] on div "Submission Status Done Lines of coverage Commercial Property, General Liability…" at bounding box center [784, 372] width 1568 height 744
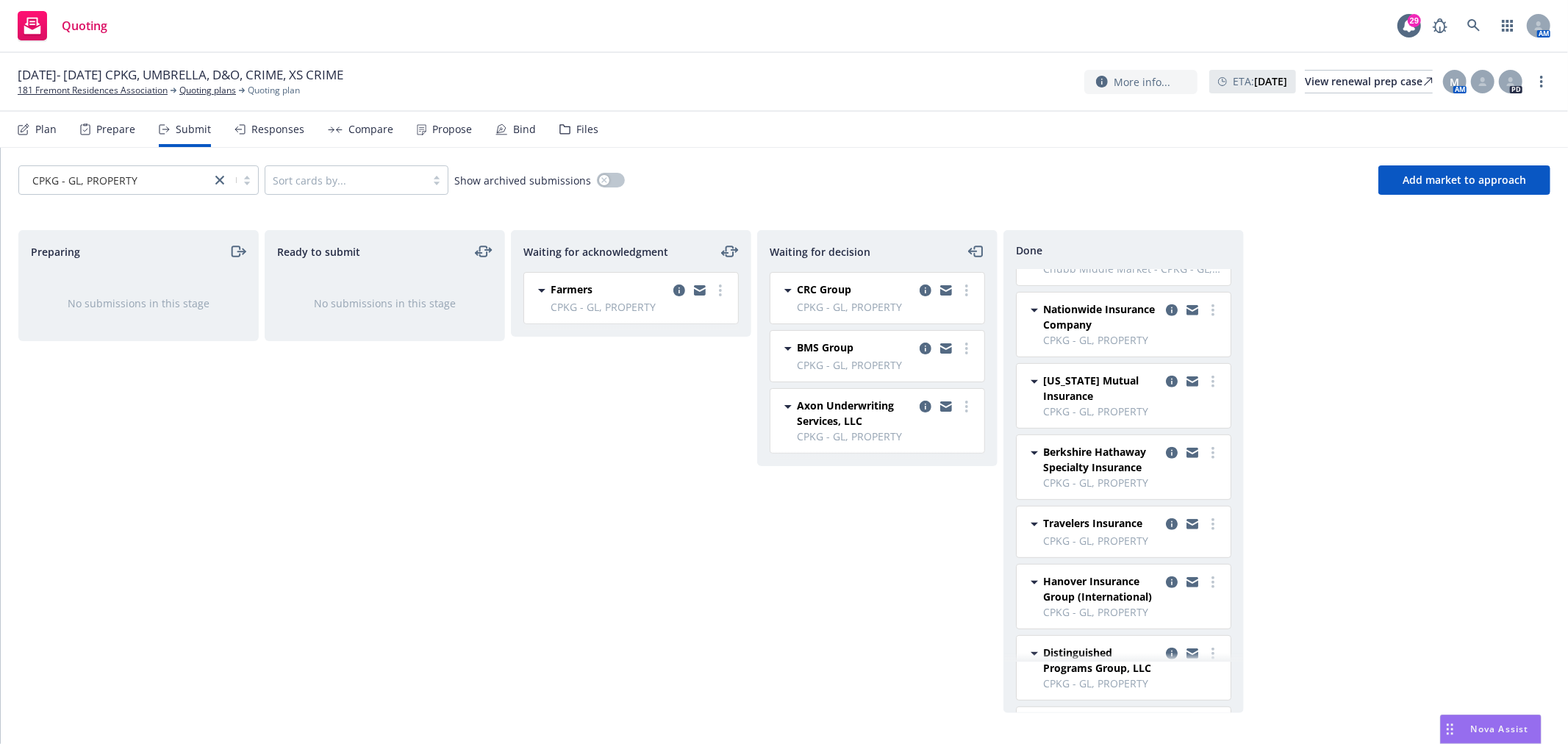
scroll to position [653, 0]
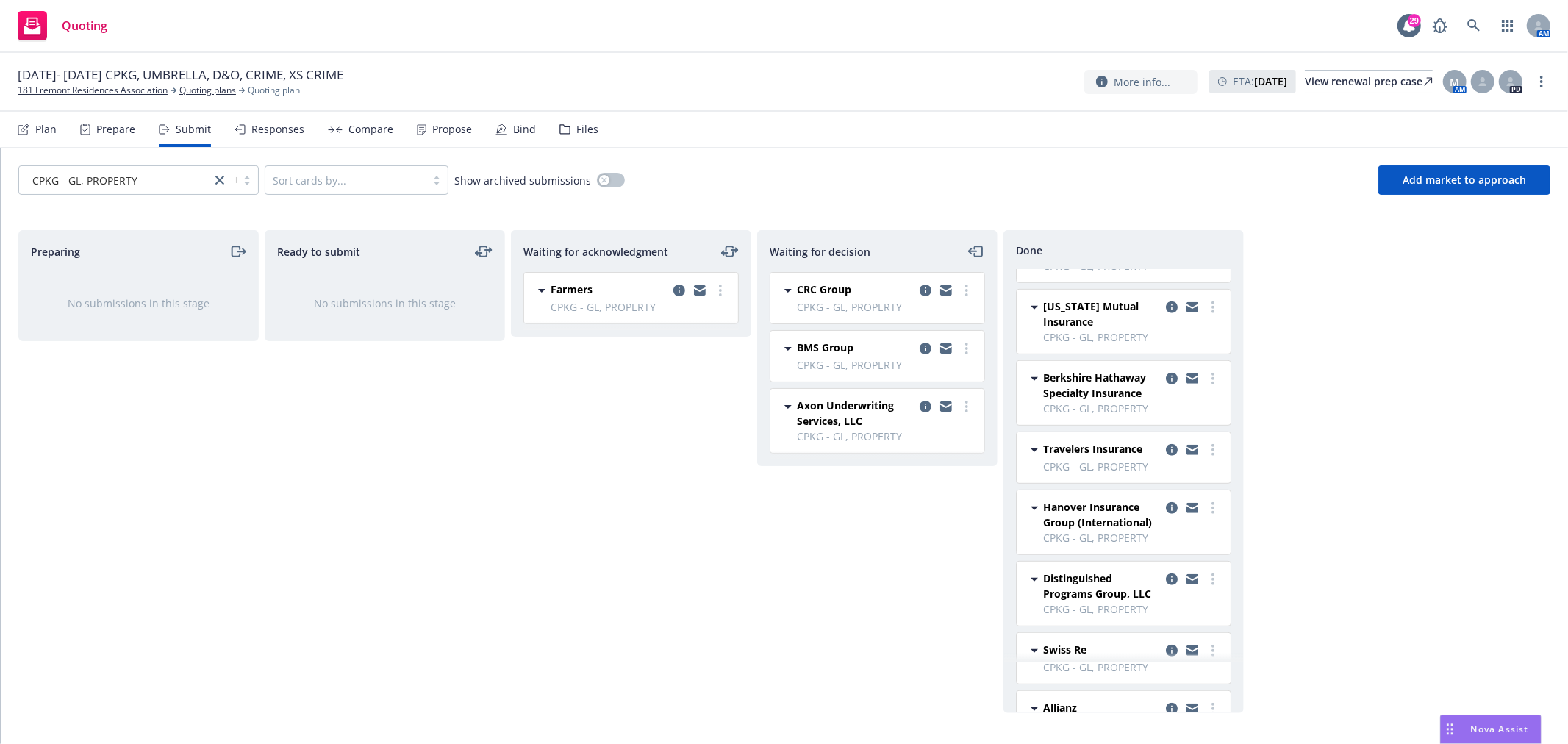
click at [1116, 533] on span "CPKG - GL, PROPERTY" at bounding box center [1133, 537] width 179 height 15
click at [1100, 513] on span "Hanover Insurance Group (International)" at bounding box center [1102, 514] width 117 height 31
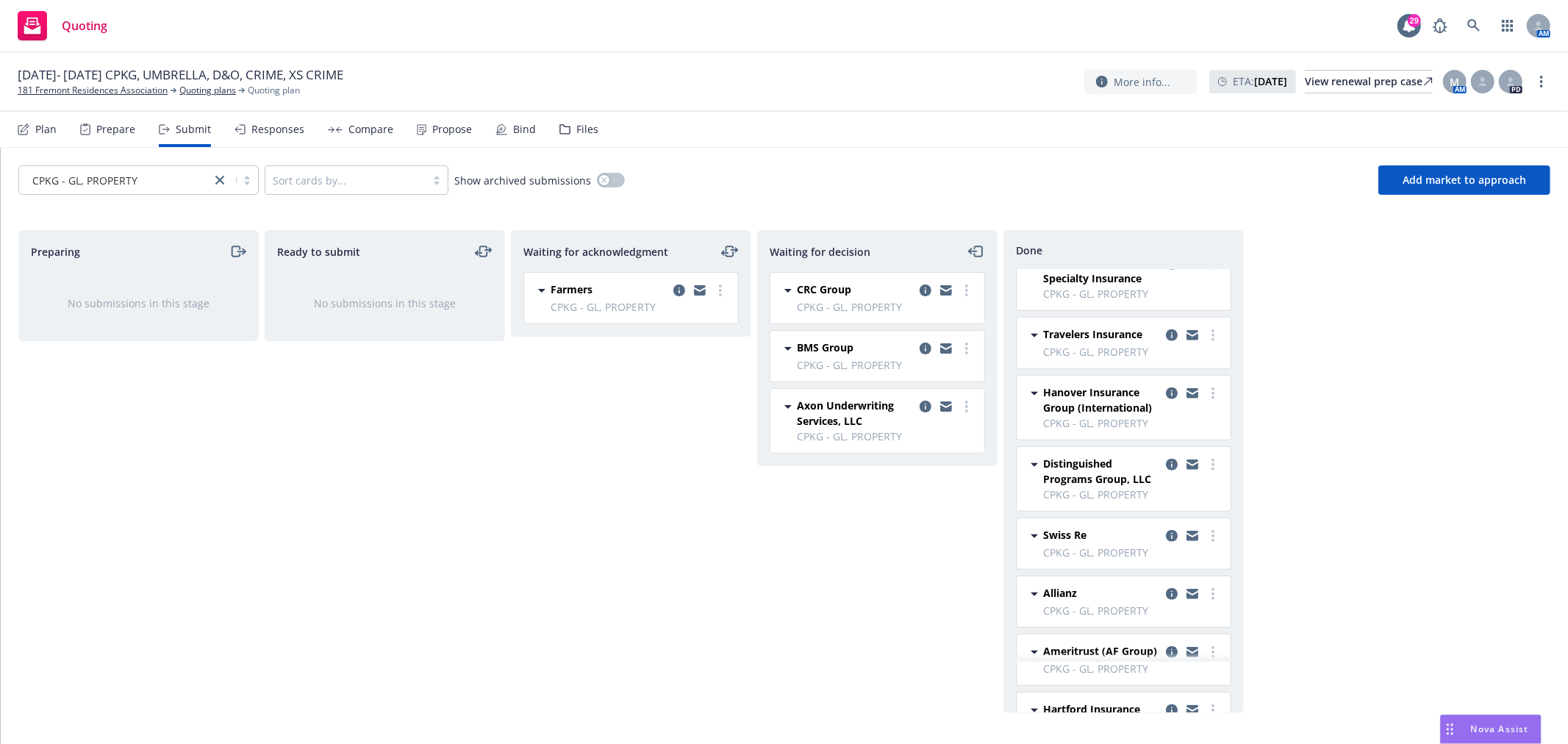
scroll to position [729, 0]
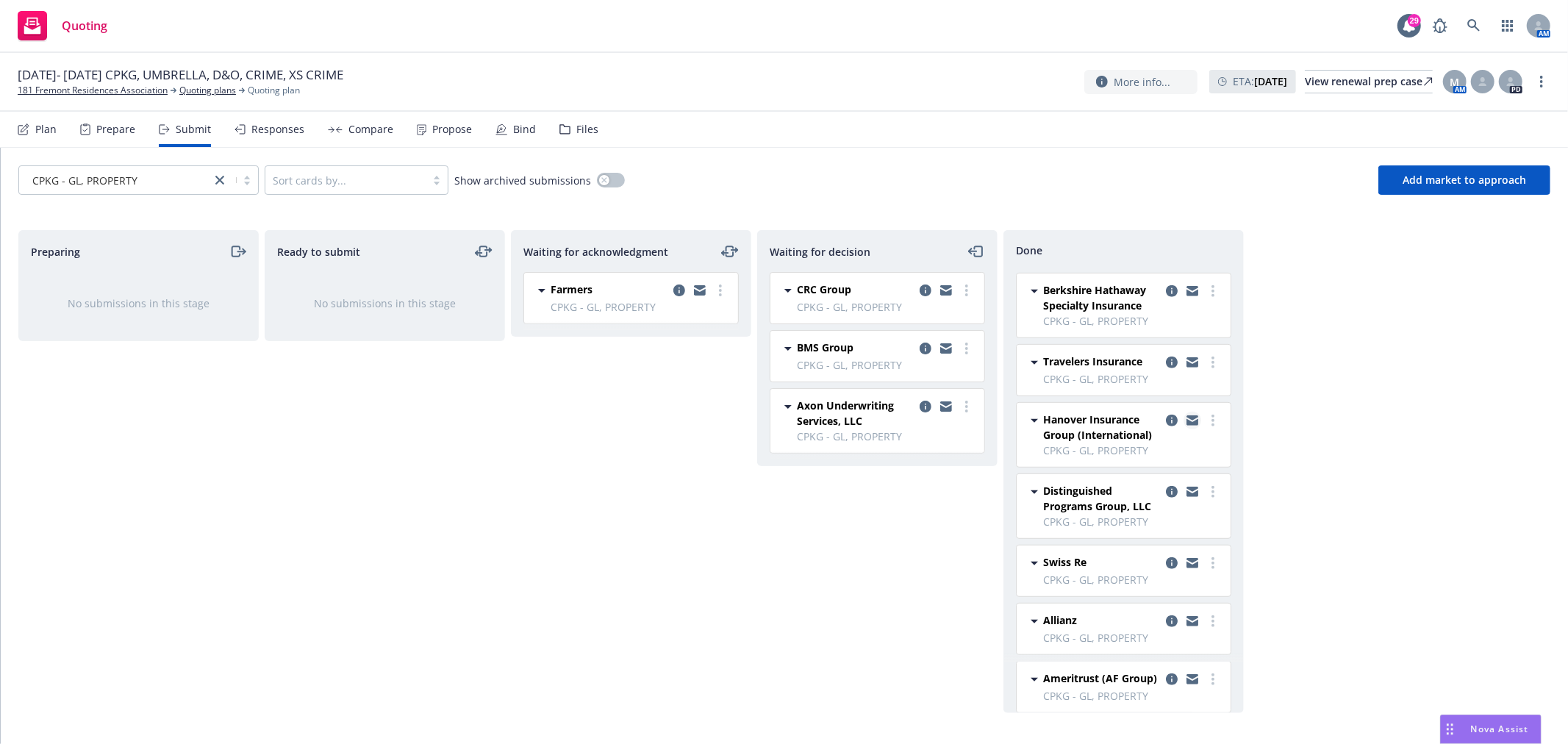
click at [1186, 424] on icon "copy logging email" at bounding box center [1192, 421] width 12 height 6
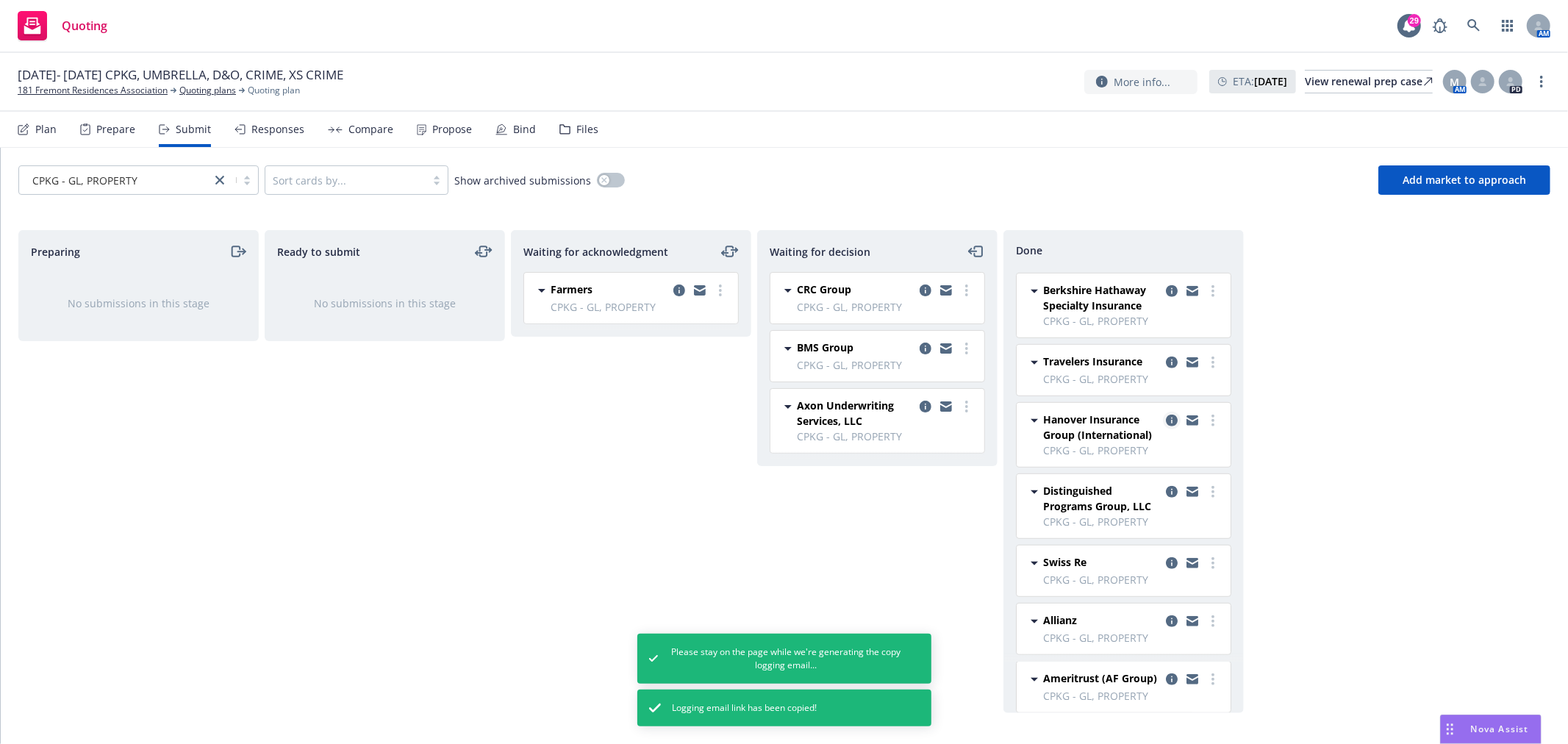
click at [1166, 421] on icon "copy logging email" at bounding box center [1171, 420] width 12 height 12
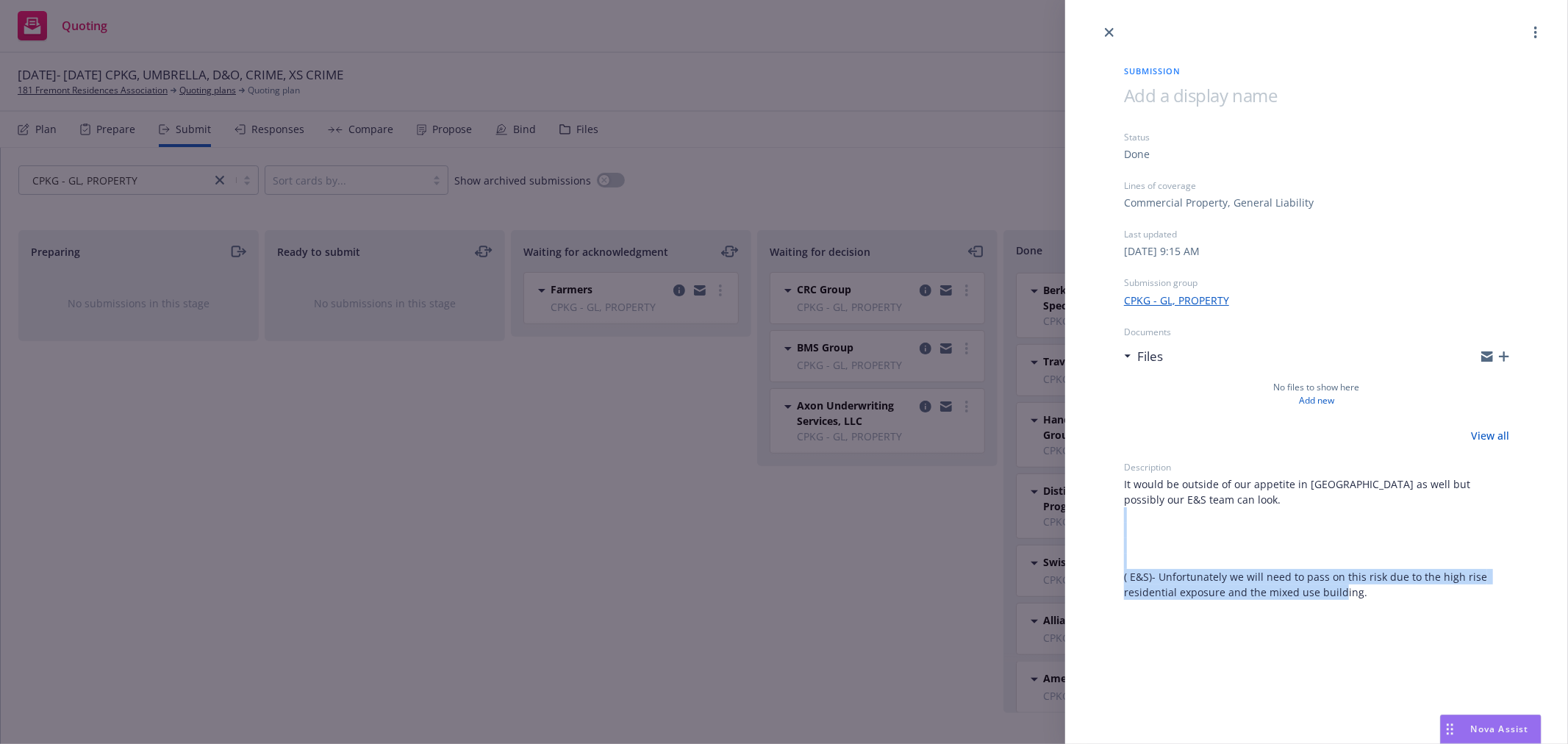
drag, startPoint x: 1357, startPoint y: 591, endPoint x: 1125, endPoint y: 581, distance: 232.2
click at [1125, 581] on span "It would be outside of our appetite in [GEOGRAPHIC_DATA] as well but possibly o…" at bounding box center [1316, 538] width 385 height 123
click at [750, 538] on div "Submission Status Done Lines of coverage Commercial Property, General Liability…" at bounding box center [784, 372] width 1568 height 744
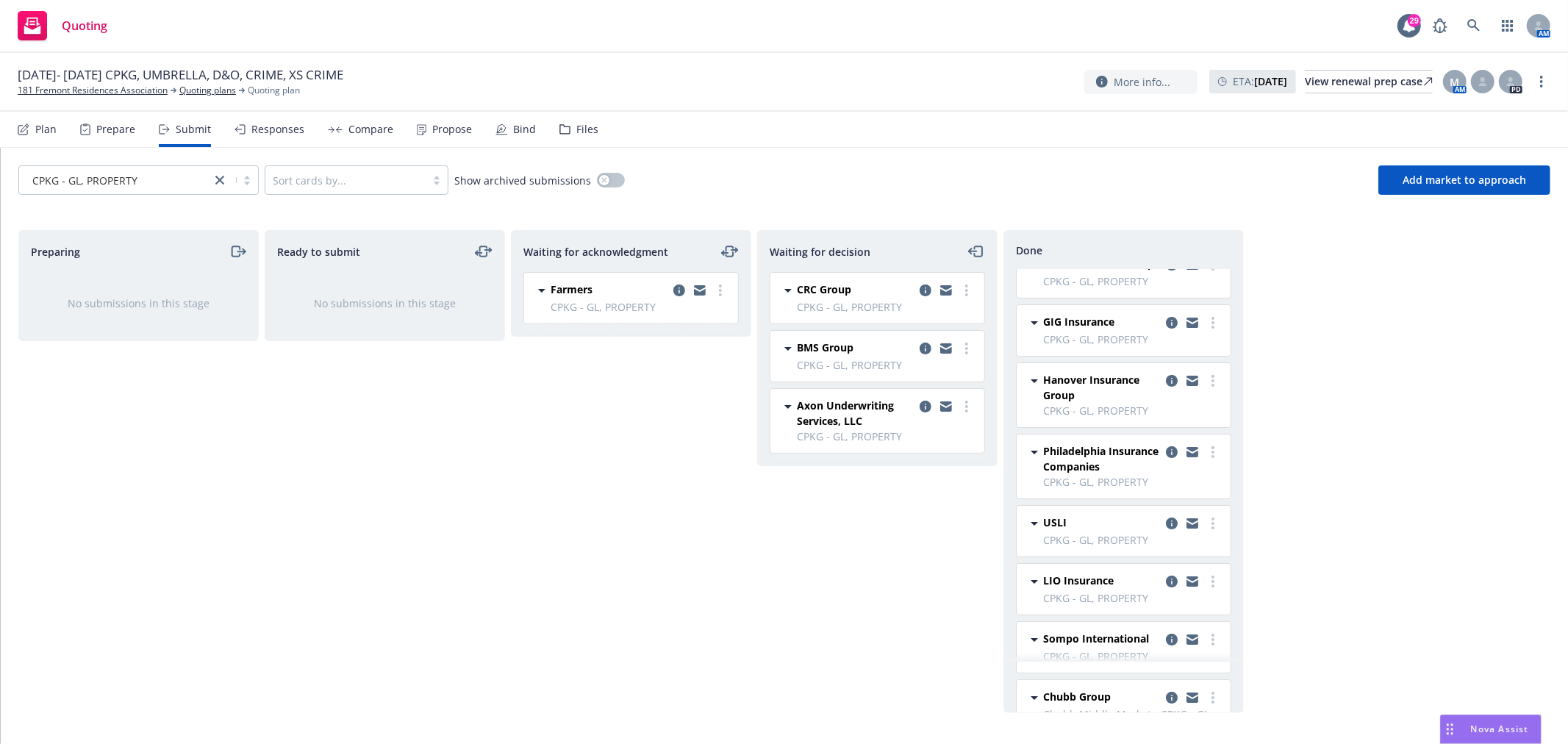
scroll to position [163, 0]
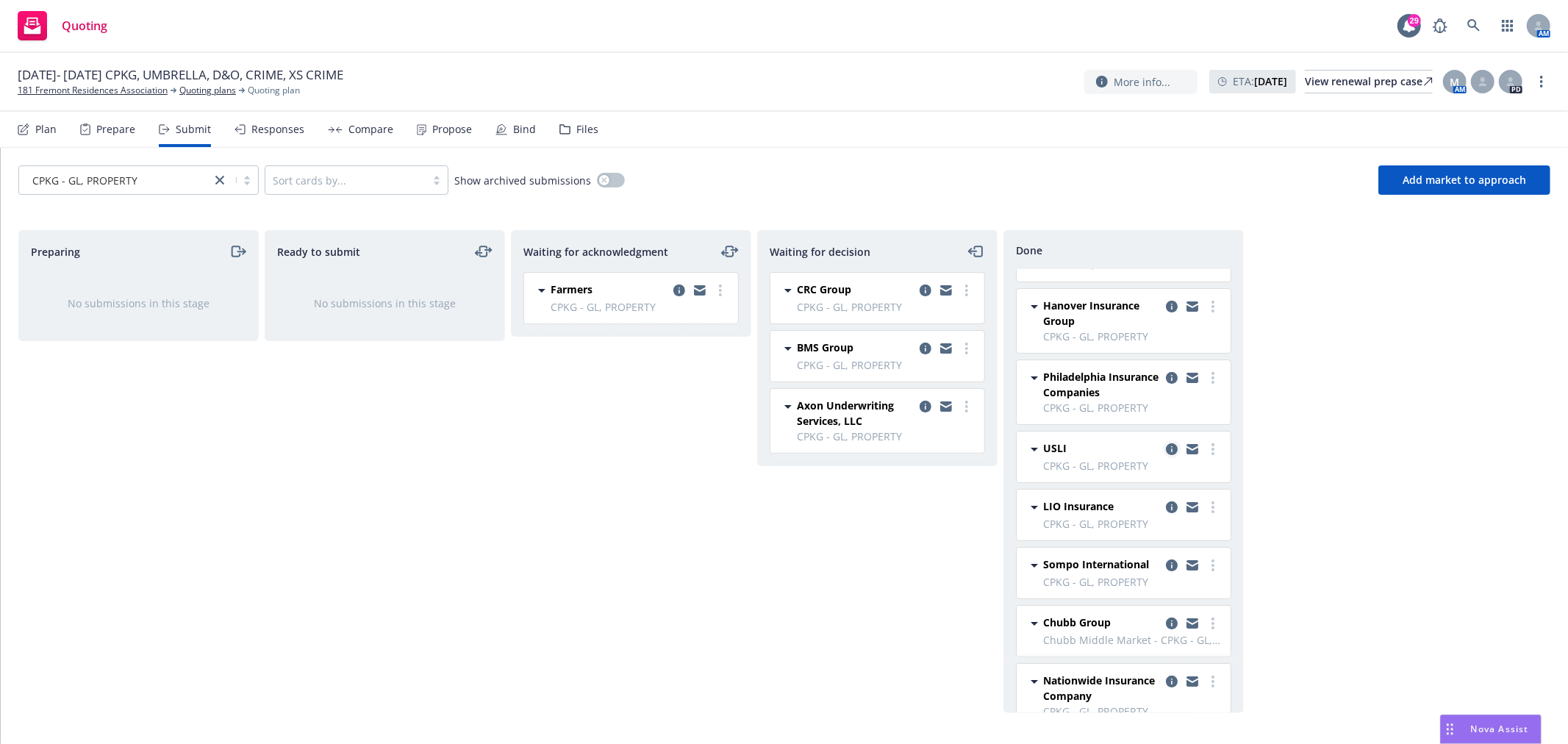
click at [1166, 455] on icon "copy logging email" at bounding box center [1171, 448] width 12 height 12
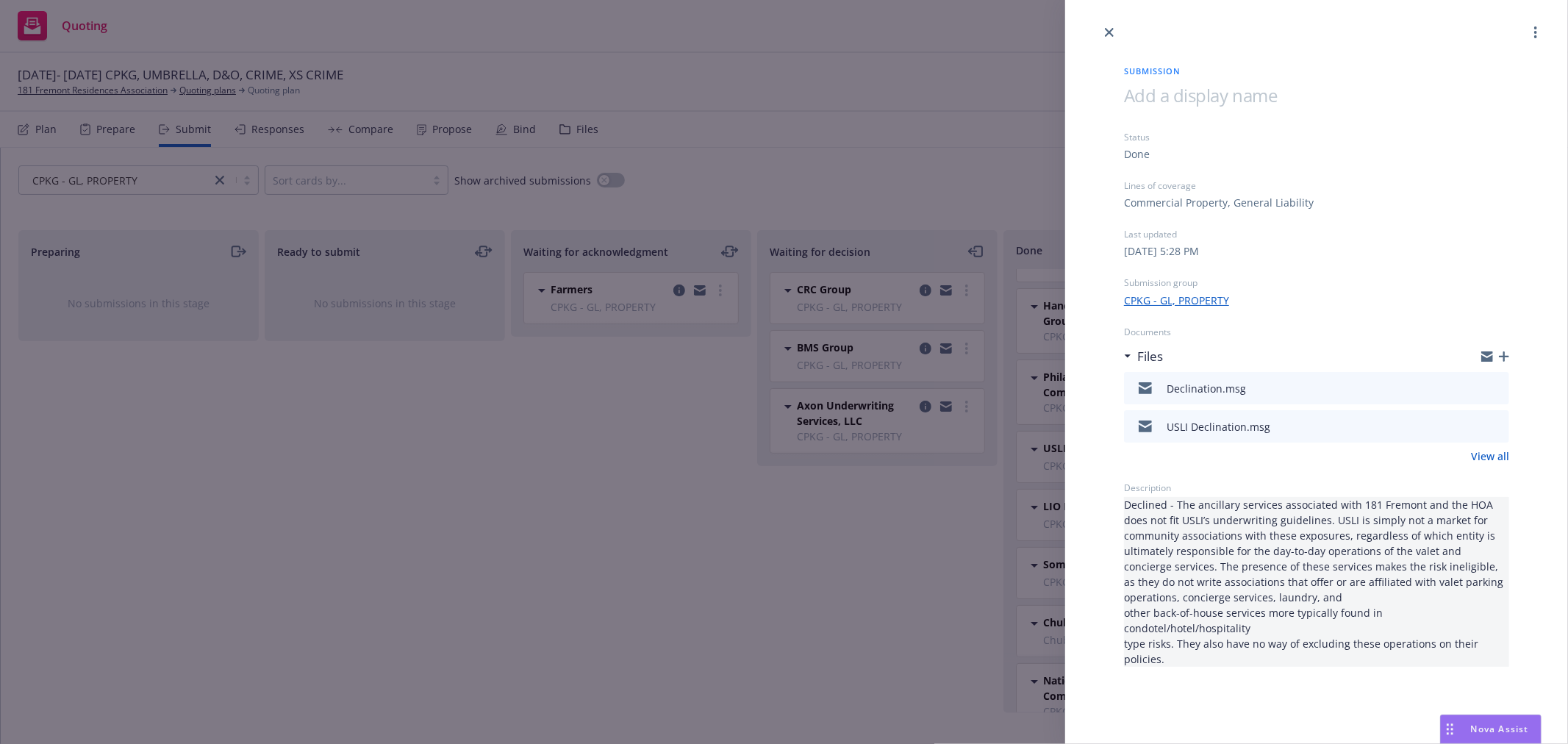
scroll to position [81, 0]
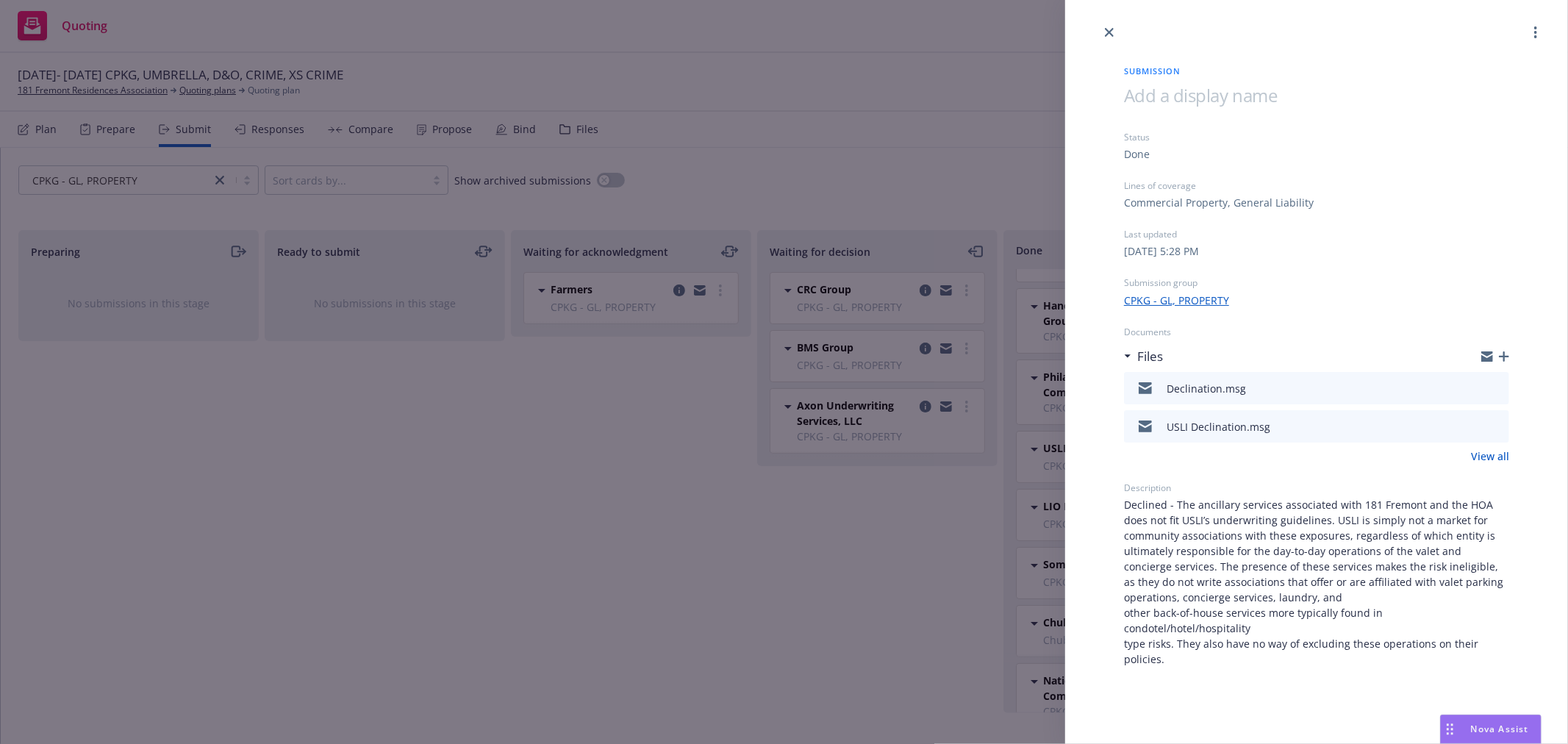
click at [1198, 573] on span "Declined - The ancillary services associated with 181 Fremont and the HOA does …" at bounding box center [1316, 581] width 385 height 170
drag, startPoint x: 1172, startPoint y: 578, endPoint x: 1122, endPoint y: 462, distance: 126.3
click at [1122, 462] on div "Submission Status Done Lines of coverage Commercial Property, General Liability…" at bounding box center [1317, 354] width 432 height 625
copy span "Declined - The ancillary services associated with 181 Fremont and the HOA does …"
click at [1488, 421] on icon "preview file" at bounding box center [1495, 426] width 13 height 11
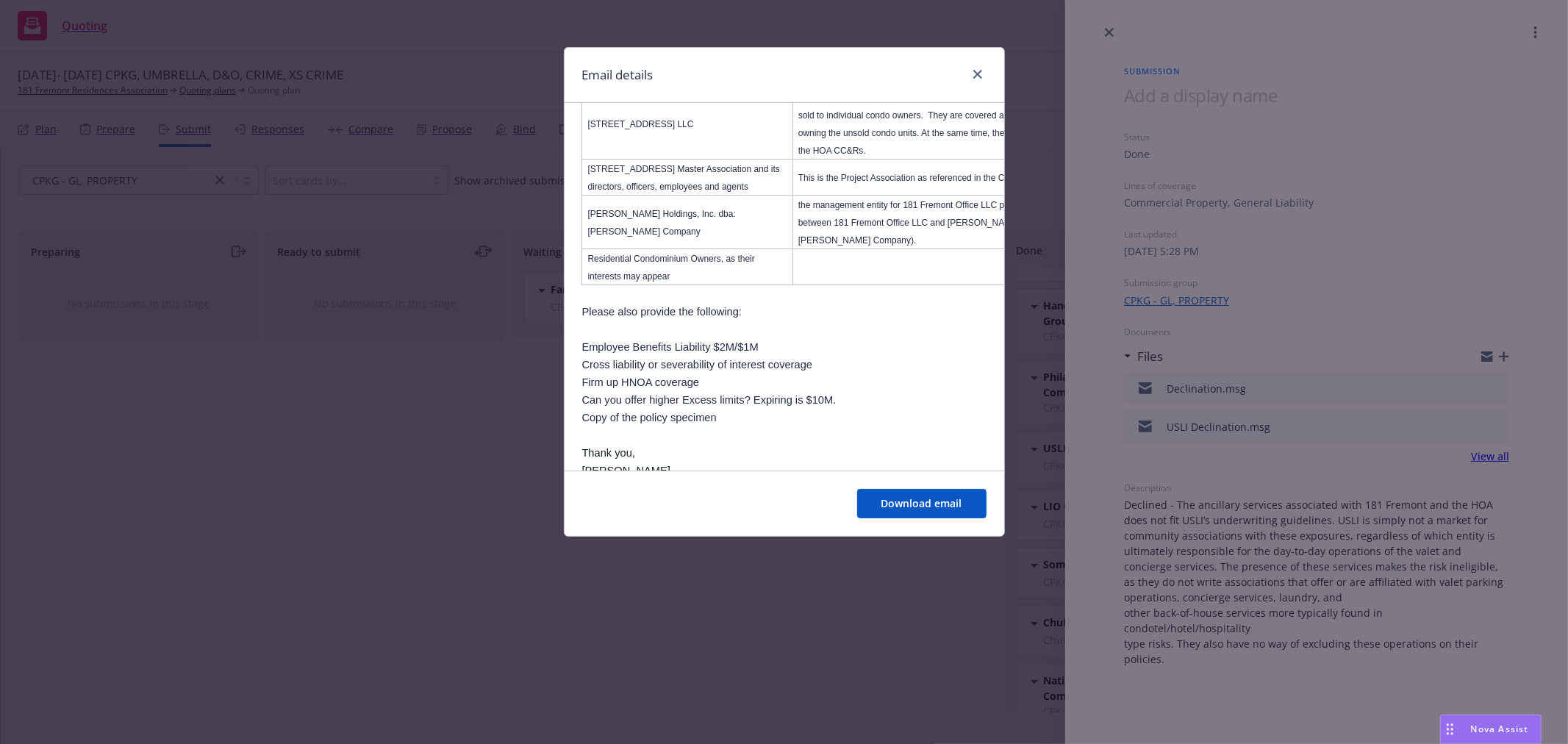
scroll to position [4832, 0]
click at [981, 72] on link "close" at bounding box center [977, 74] width 18 height 18
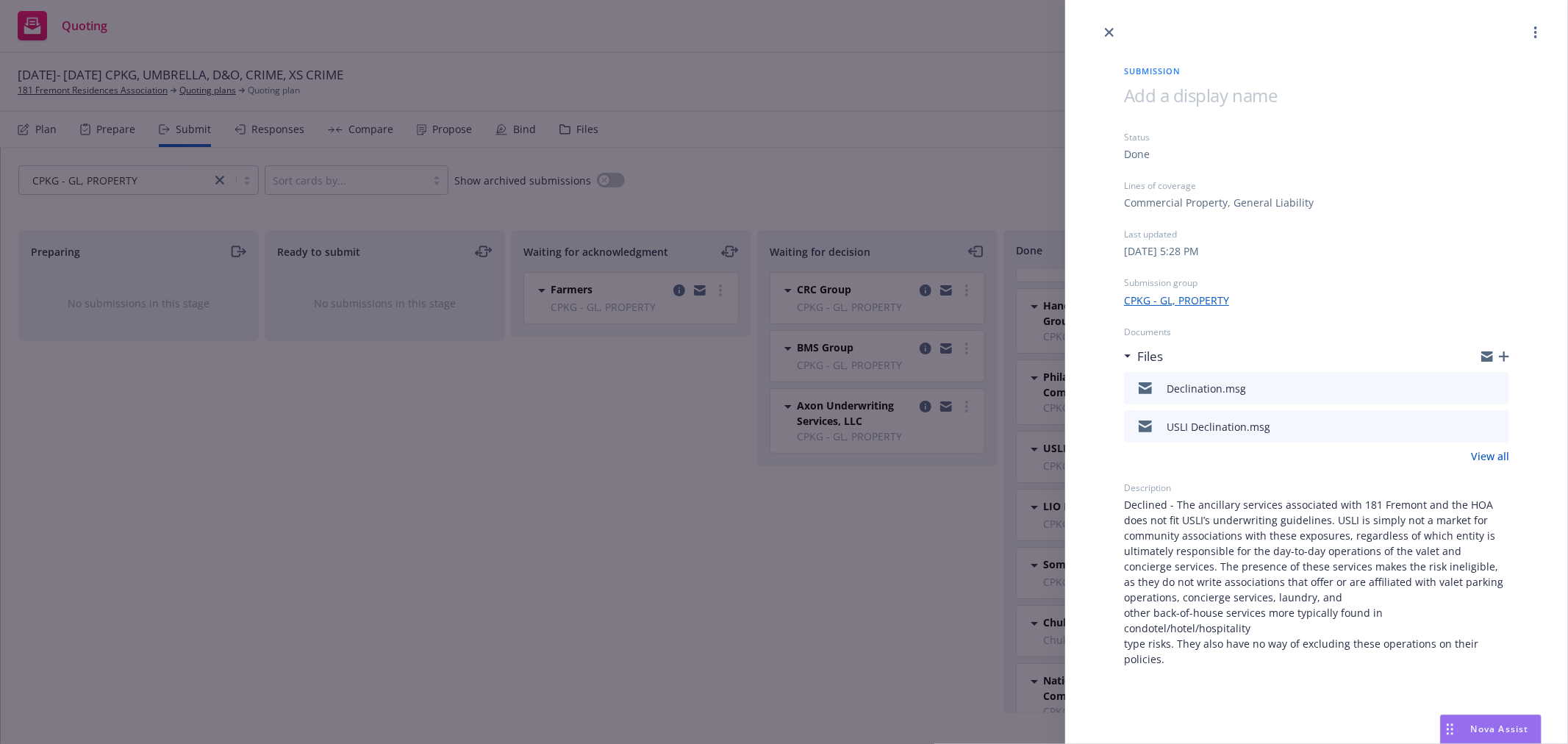
click at [1488, 382] on icon "preview file" at bounding box center [1495, 388] width 13 height 11
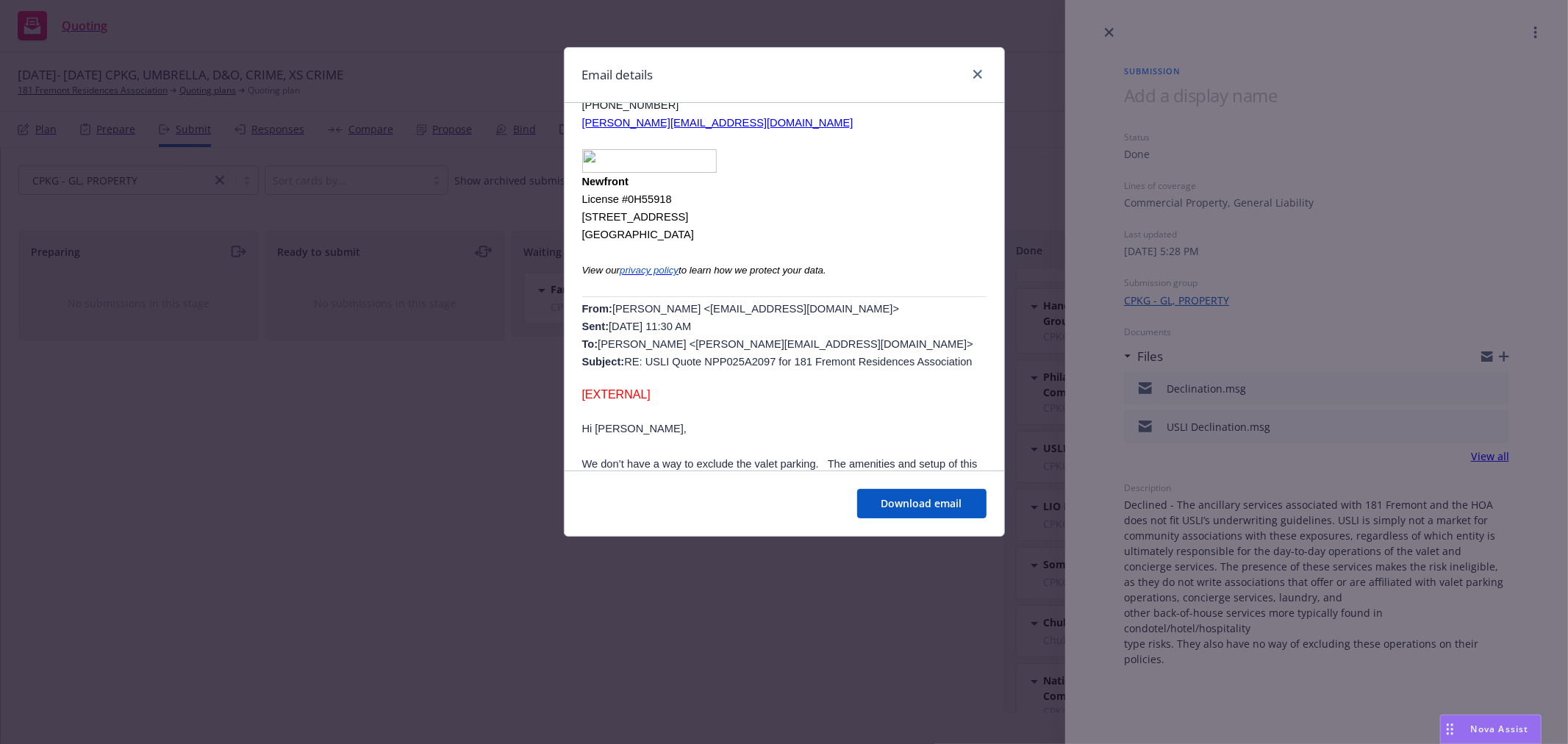
scroll to position [408, 0]
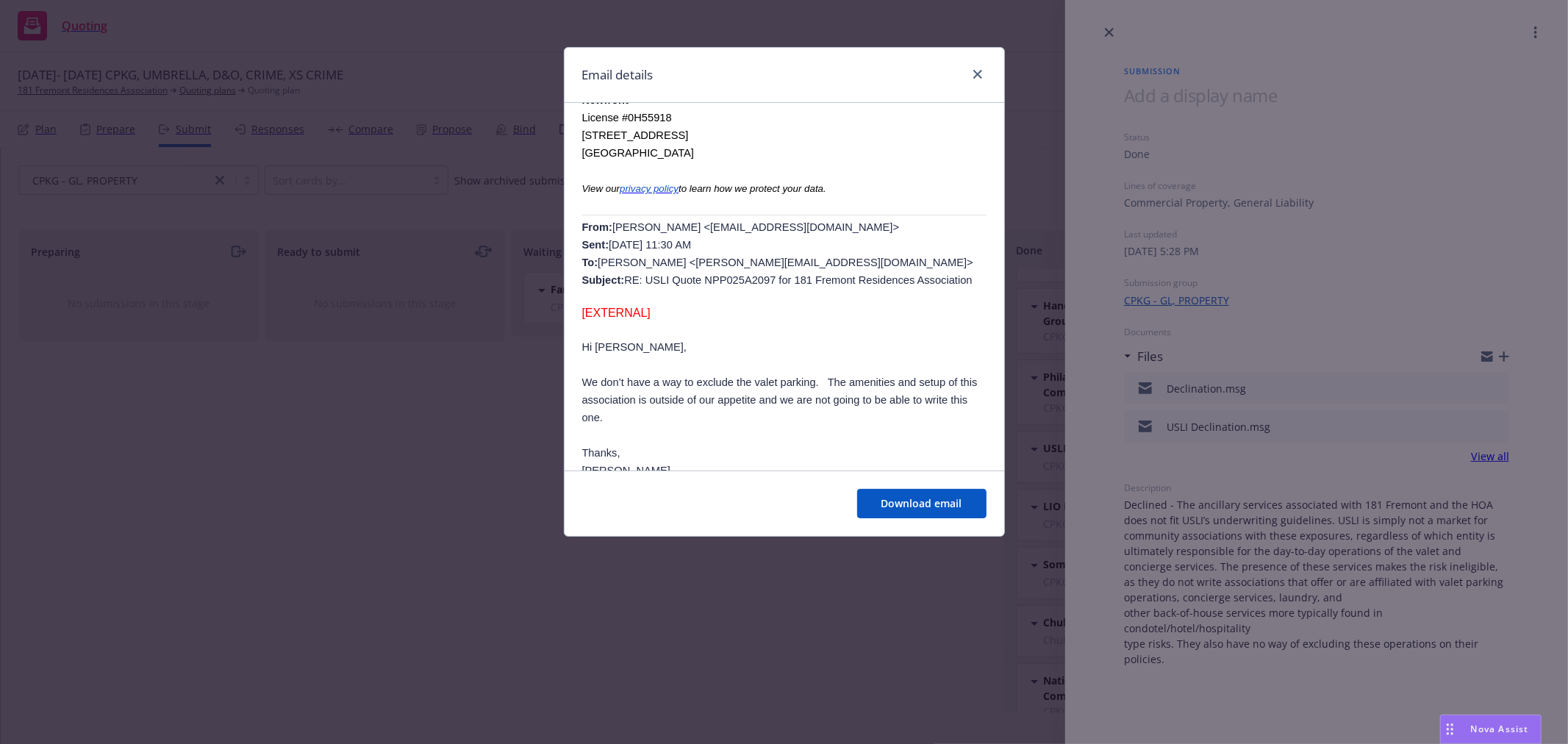
click at [832, 380] on p "We don’t have a way to exclude the valet parking. The amenities and setup of th…" at bounding box center [784, 399] width 405 height 53
drag, startPoint x: 829, startPoint y: 349, endPoint x: 776, endPoint y: 375, distance: 59.0
click at [776, 376] on span "We don’t have a way to exclude the valet parking. The amenities and setup of th…" at bounding box center [780, 399] width 396 height 47
copy span "The amenities and setup of this association is outside of our appetite"
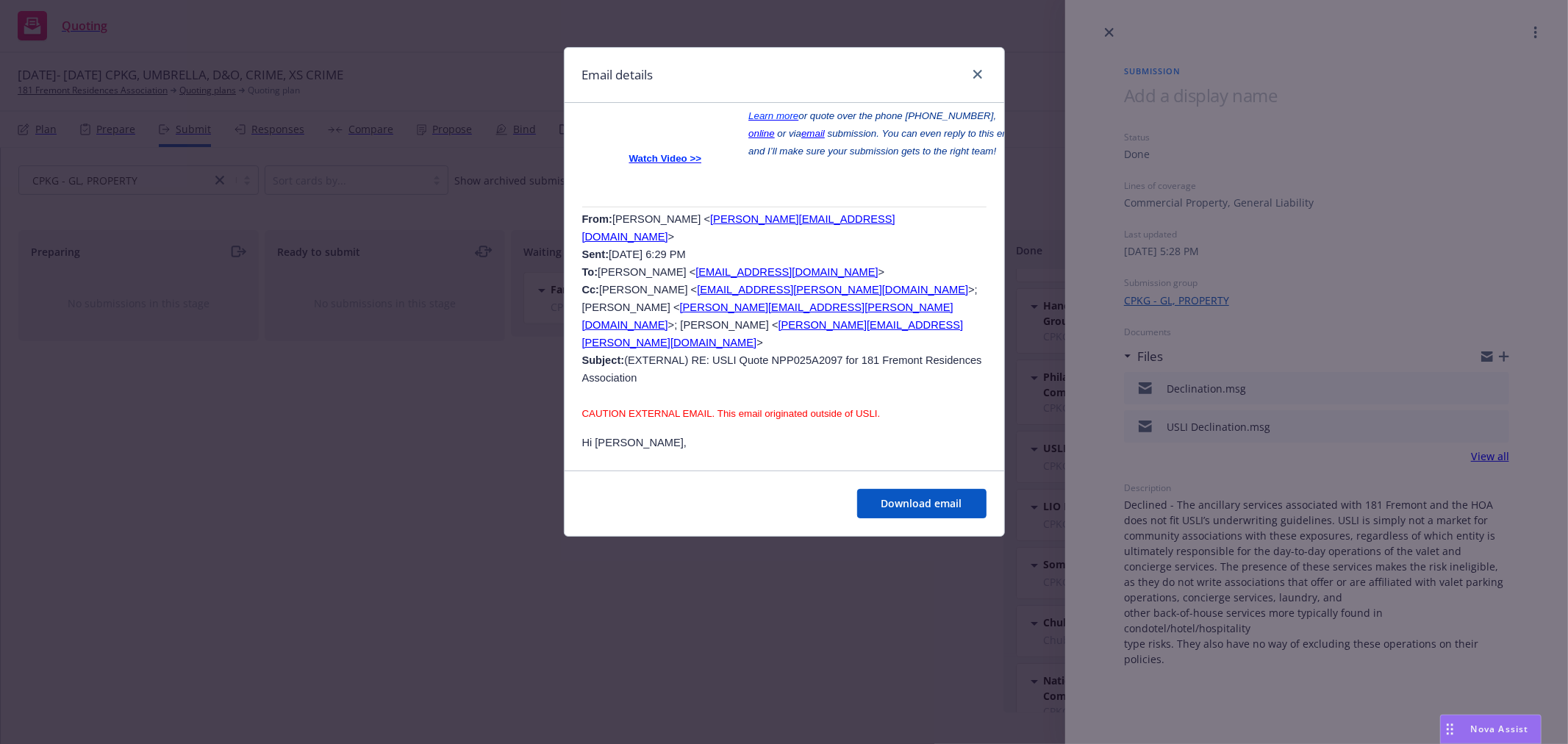
scroll to position [980, 0]
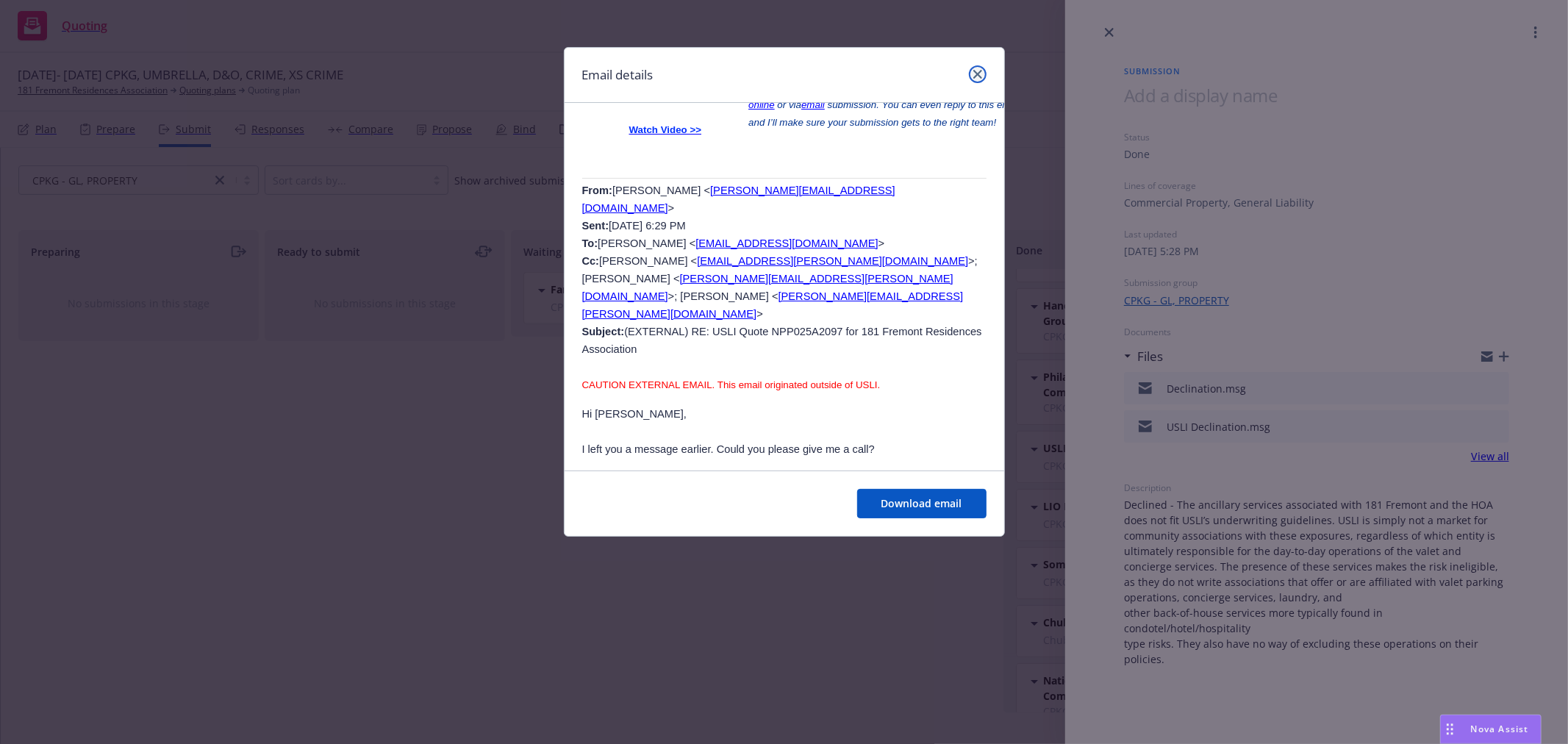
click at [978, 70] on icon "close" at bounding box center [977, 74] width 9 height 9
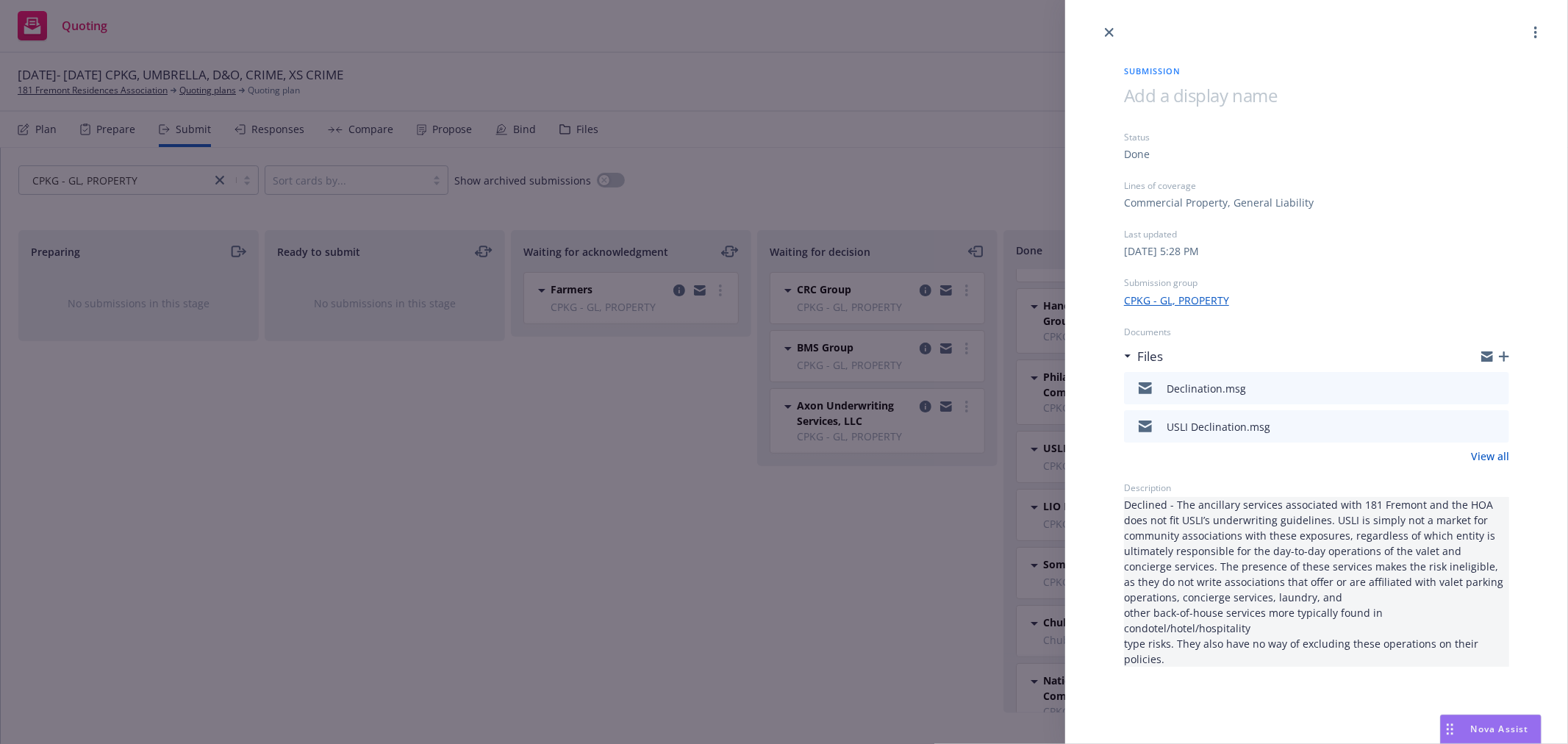
scroll to position [0, 0]
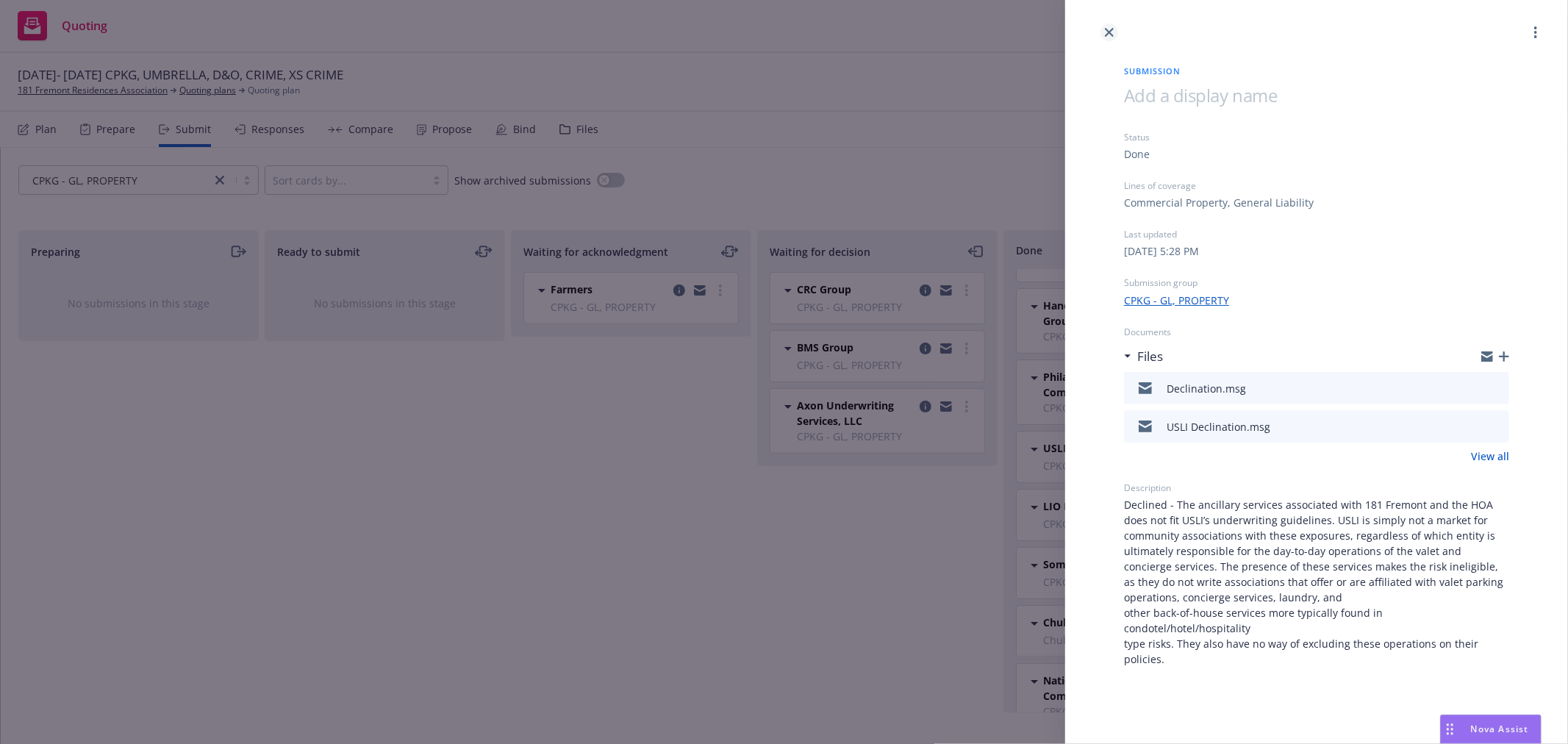
click at [1111, 35] on icon "close" at bounding box center [1110, 32] width 9 height 9
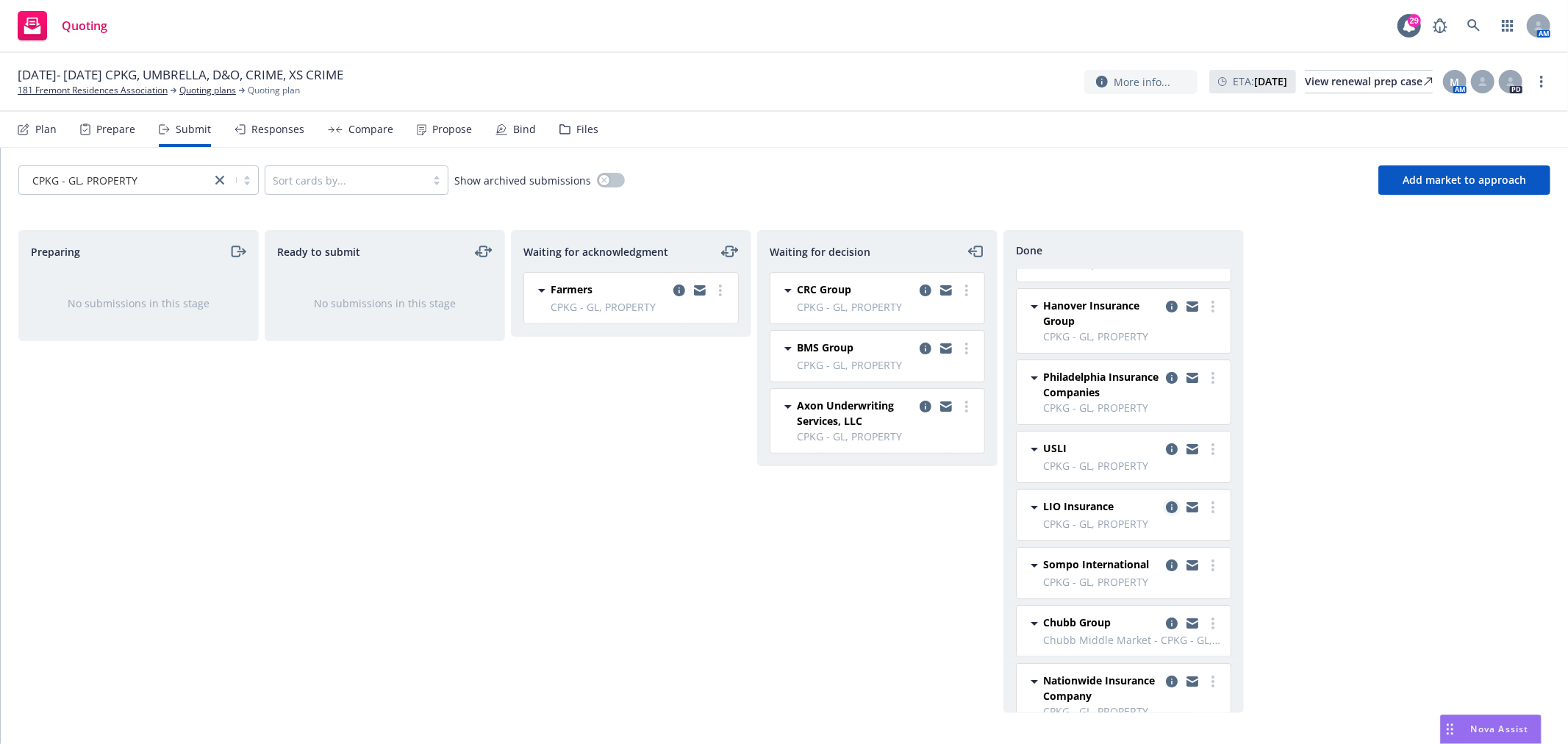
click at [1166, 513] on icon "copy logging email" at bounding box center [1171, 506] width 12 height 12
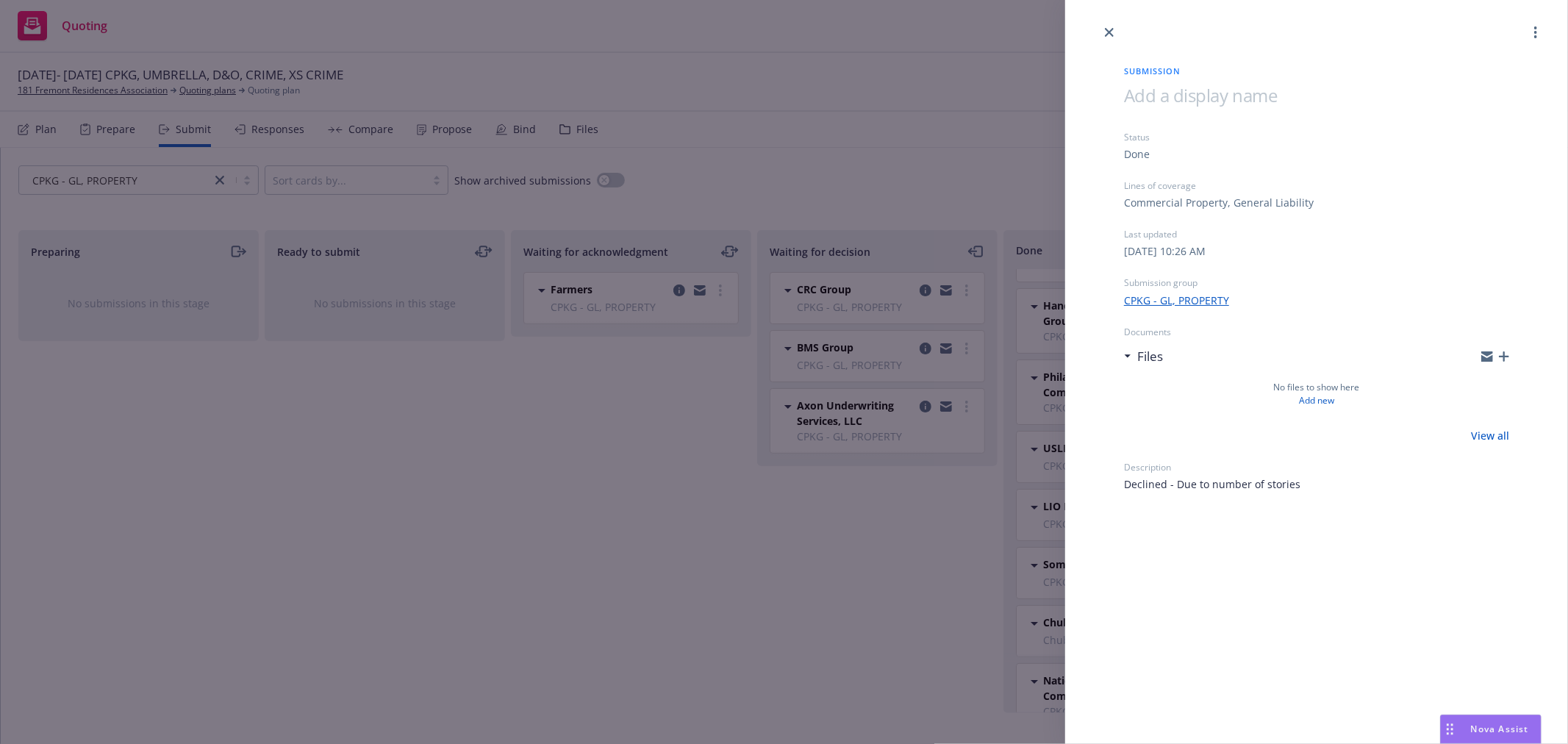
drag, startPoint x: 1311, startPoint y: 482, endPoint x: 1118, endPoint y: 492, distance: 193.3
click at [1118, 492] on div "Submission Status Done Lines of coverage Commercial Property, General Liability…" at bounding box center [1316, 372] width 503 height 744
copy span "Declined - Due to number of stories"
click at [906, 574] on div "Submission Status Done Lines of coverage Commercial Property, General Liability…" at bounding box center [784, 372] width 1568 height 744
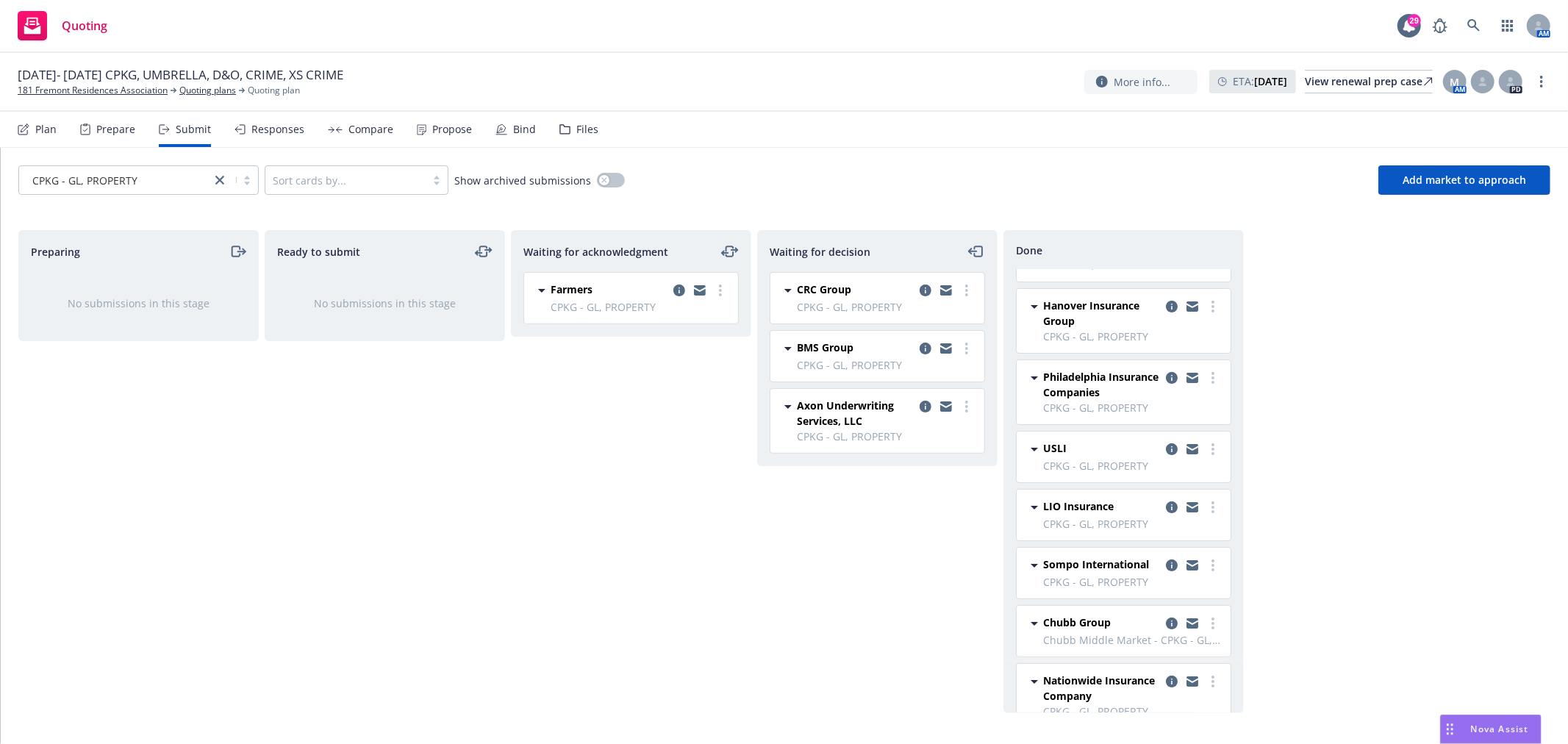
scroll to position [245, 0]
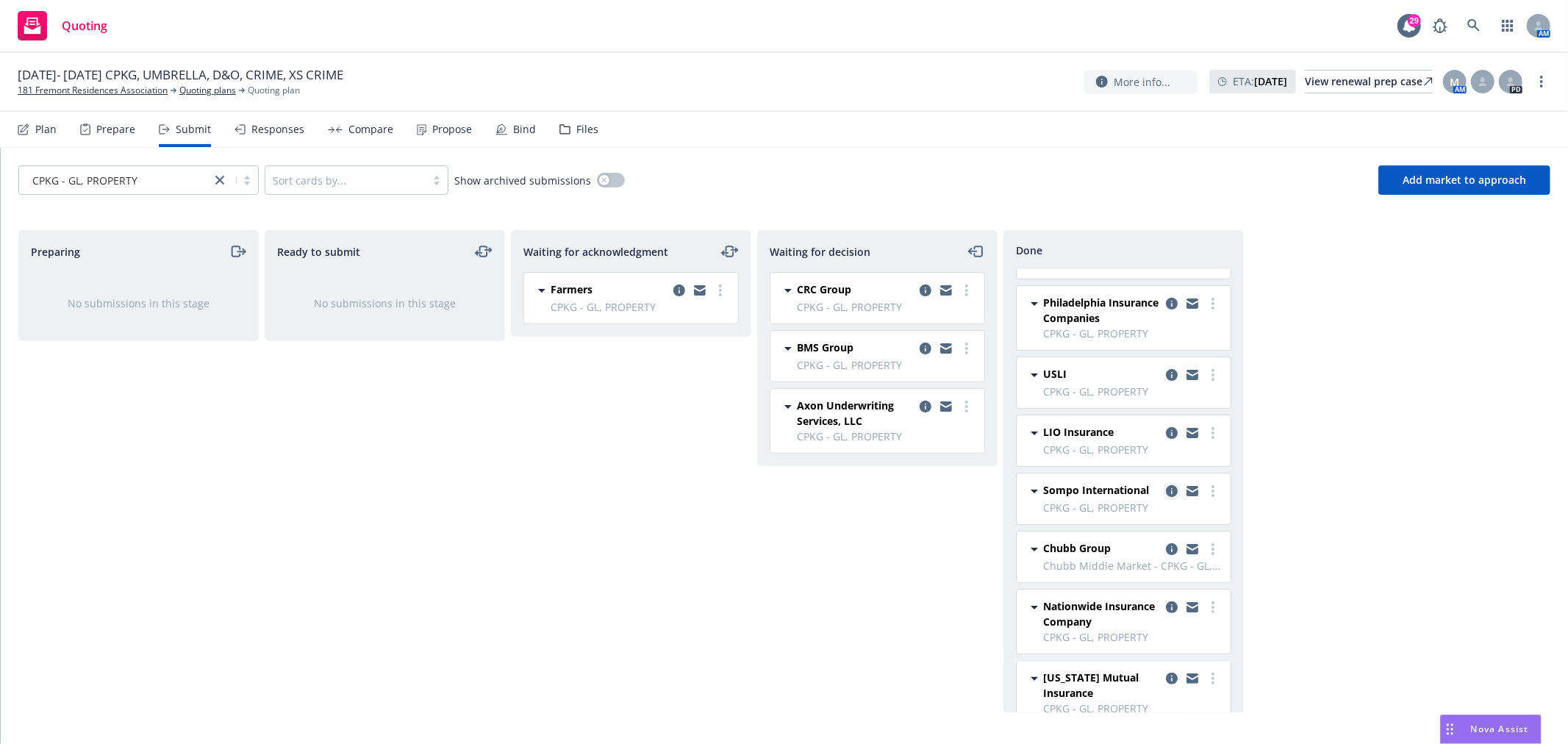
click at [1166, 492] on icon "copy logging email" at bounding box center [1171, 490] width 12 height 12
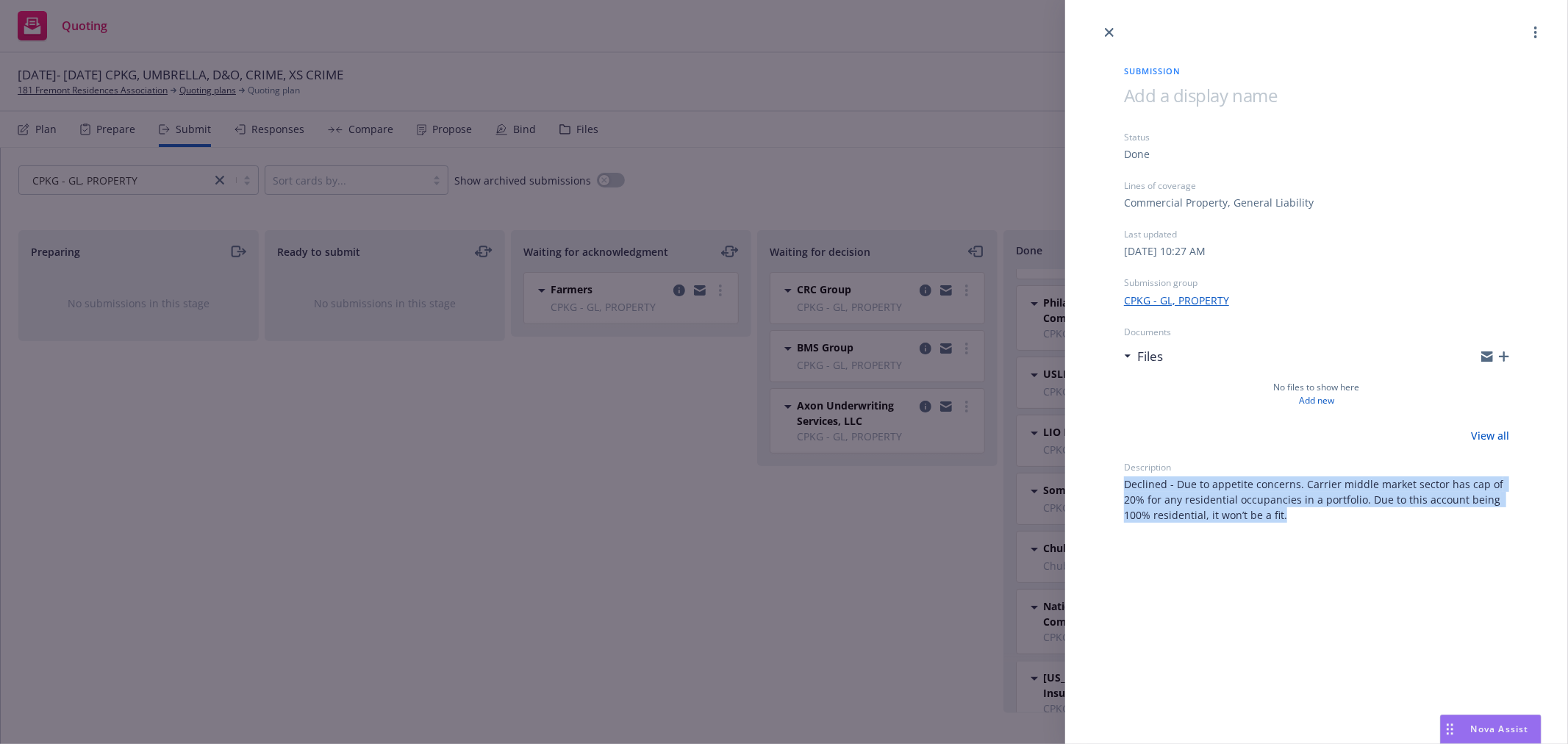
drag, startPoint x: 1288, startPoint y: 514, endPoint x: 1118, endPoint y: 483, distance: 172.8
click at [1118, 483] on div "Submission Status Done Lines of coverage Commercial Property, General Liability…" at bounding box center [1317, 281] width 432 height 481
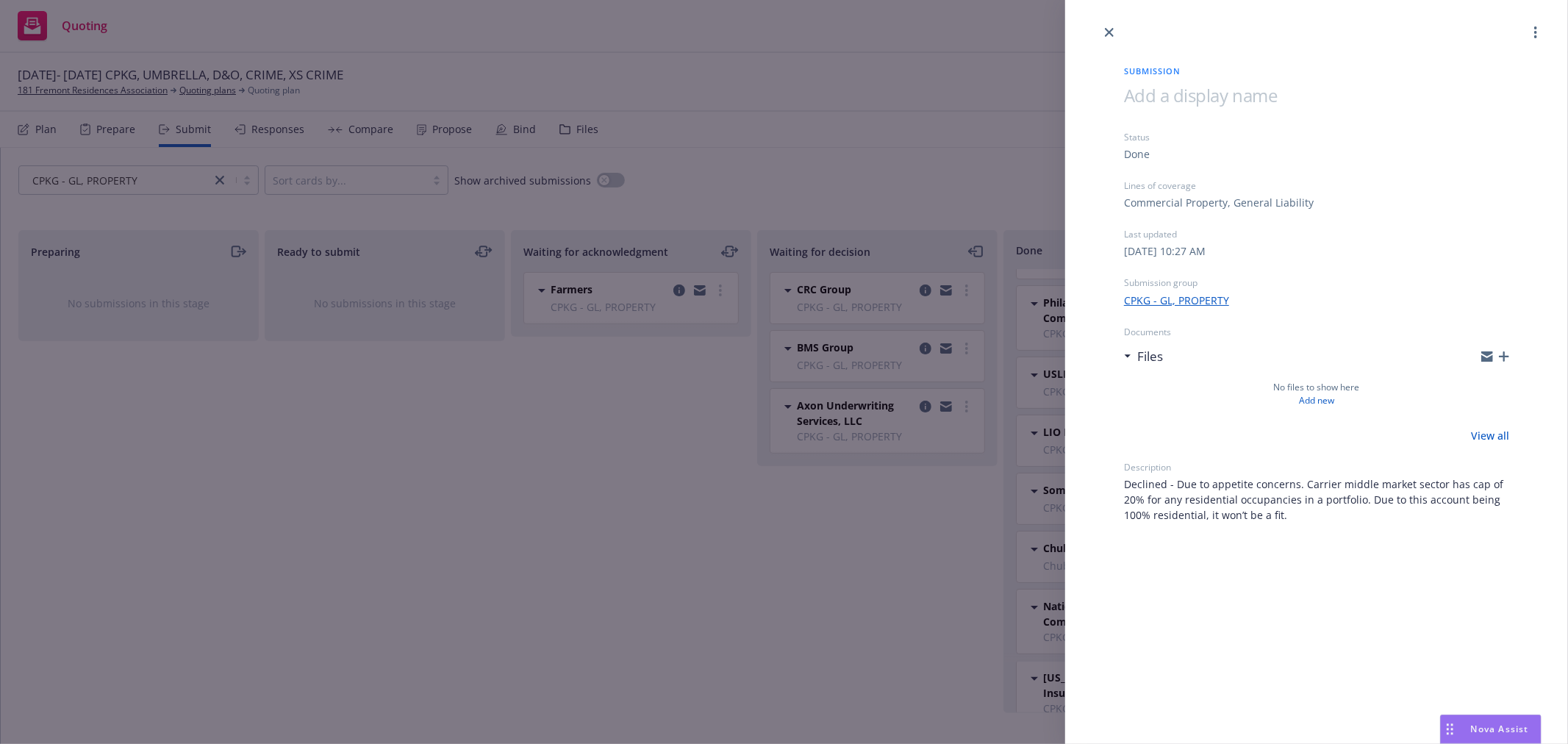
click at [937, 556] on div "Submission Status Done Lines of coverage Commercial Property, General Liability…" at bounding box center [784, 372] width 1568 height 744
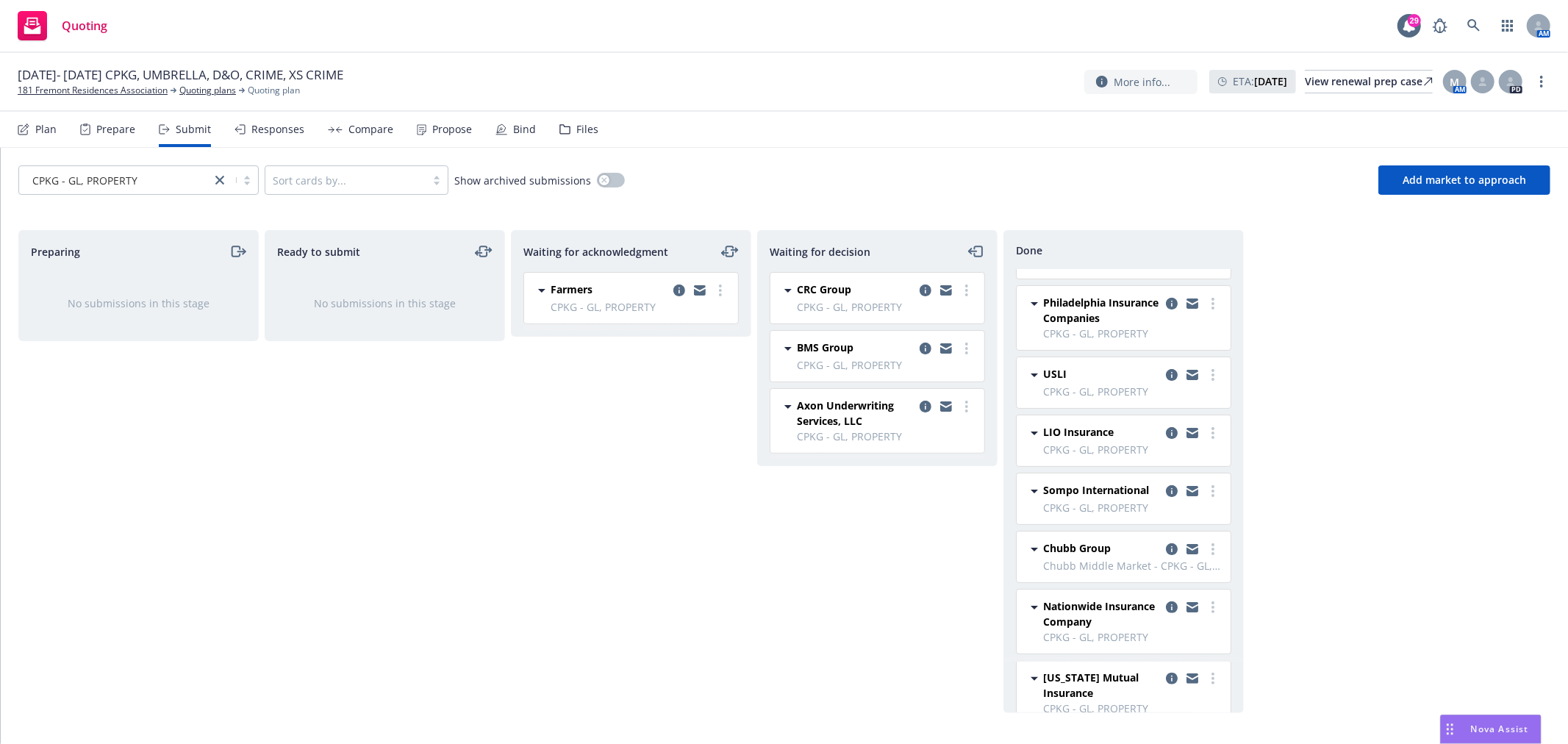
scroll to position [326, 0]
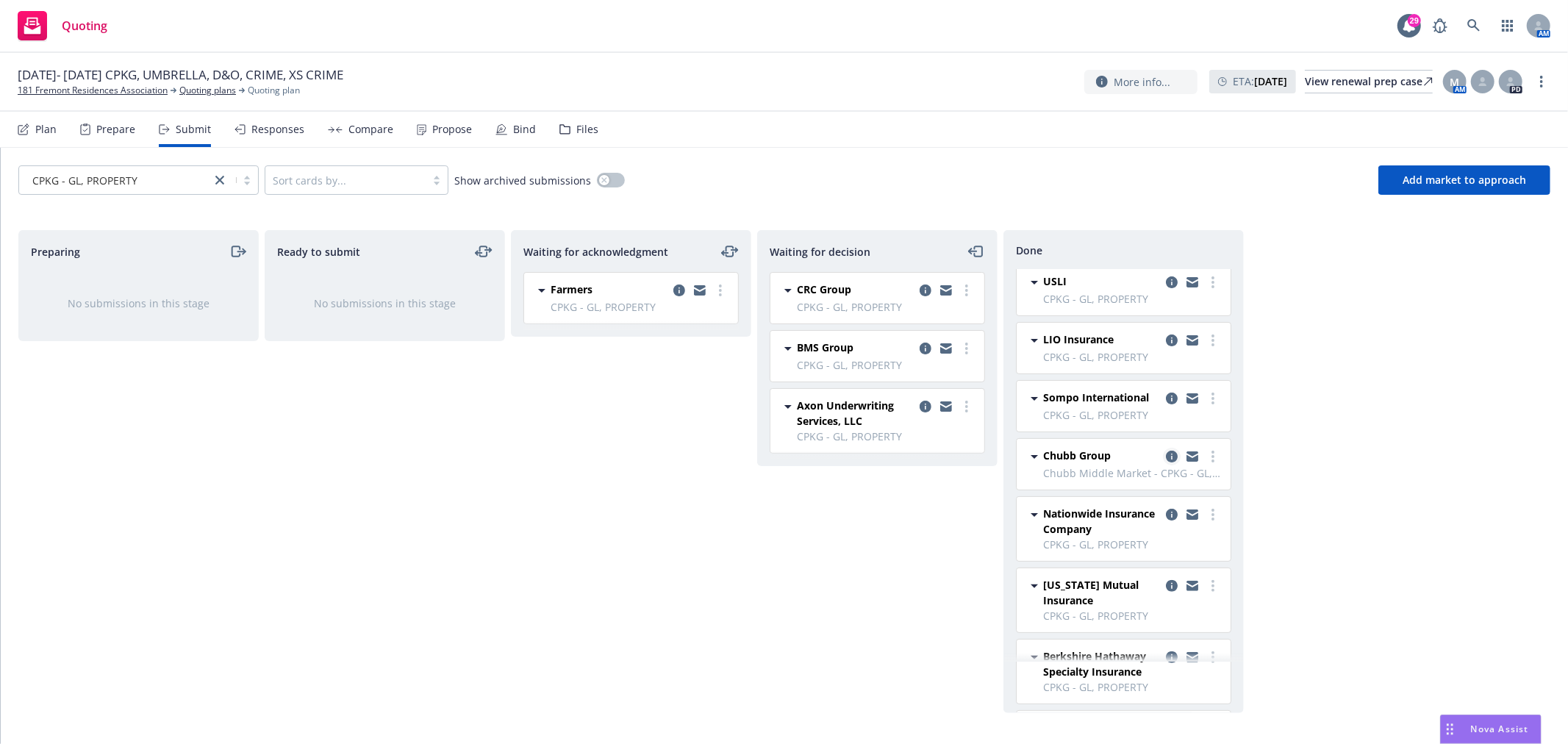
click at [1166, 463] on icon "copy logging email" at bounding box center [1171, 456] width 12 height 12
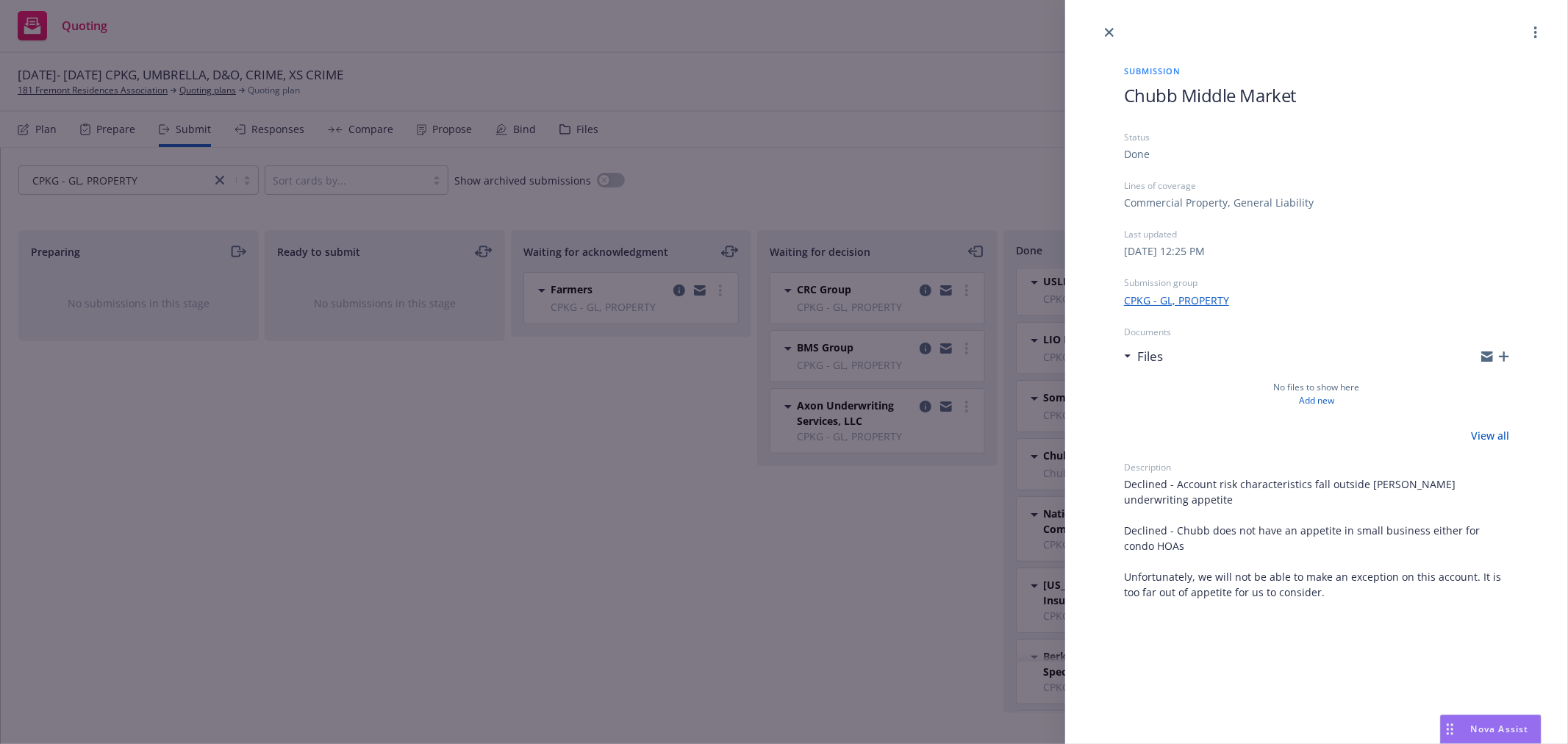
click at [1168, 590] on span "Declined - Account risk characteristics fall outside [PERSON_NAME] underwriting…" at bounding box center [1316, 538] width 385 height 123
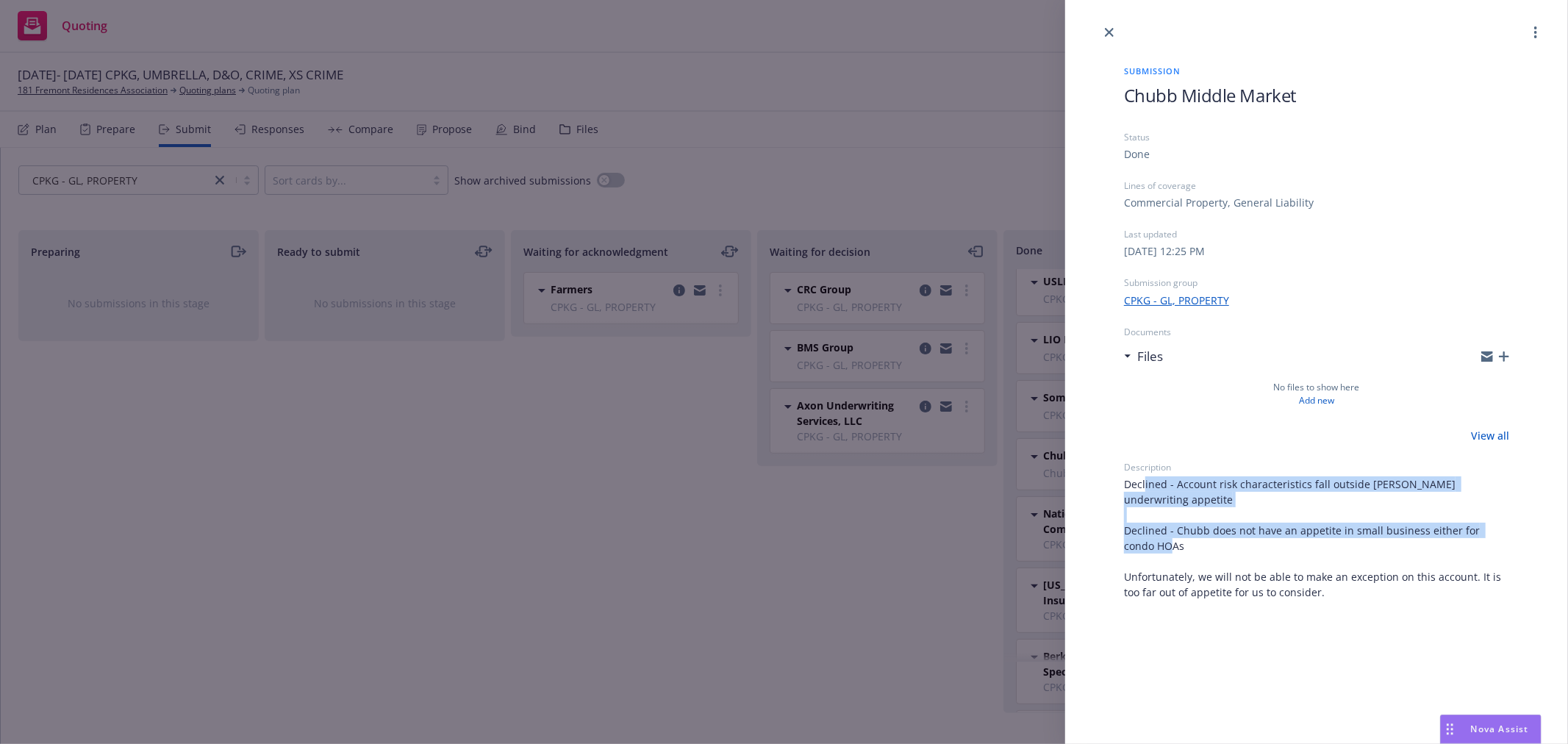
drag, startPoint x: 1155, startPoint y: 591, endPoint x: 1125, endPoint y: 548, distance: 52.4
click at [1125, 548] on span "Declined - Account risk characteristics fall outside [PERSON_NAME] underwriting…" at bounding box center [1316, 538] width 385 height 123
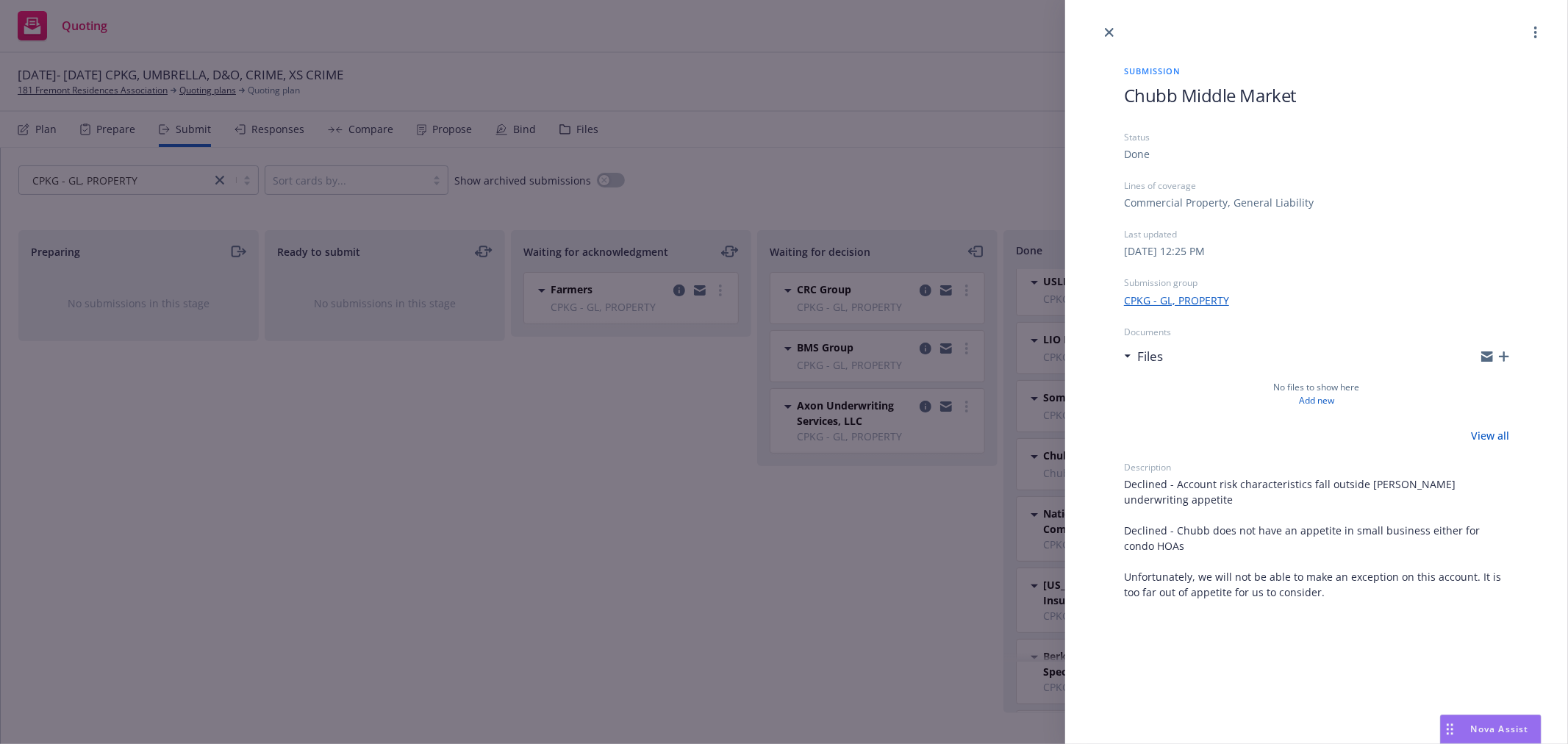
click at [873, 587] on div "Submission Chubb Middle Market Status Done Lines of coverage Commercial Propert…" at bounding box center [784, 372] width 1568 height 744
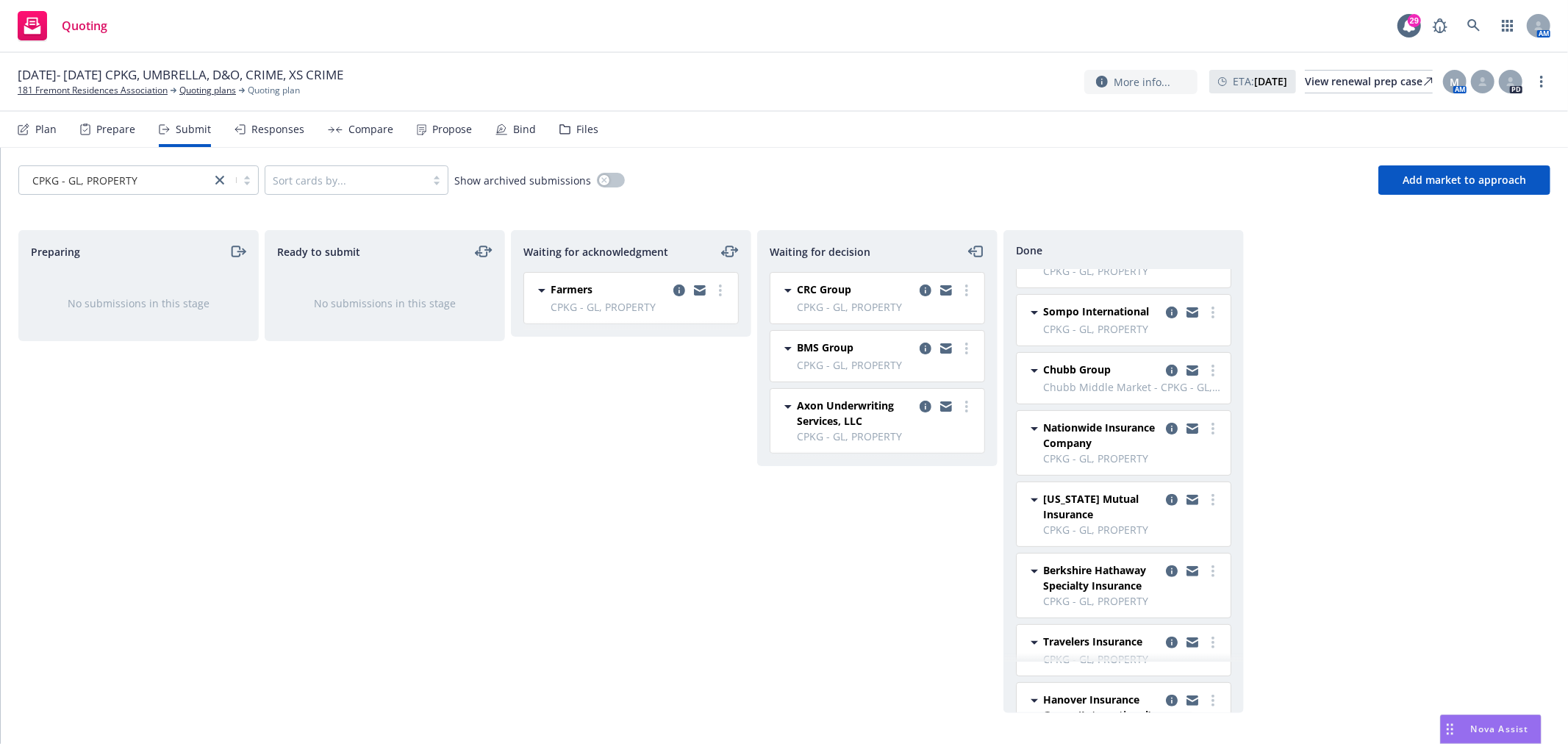
scroll to position [326, 0]
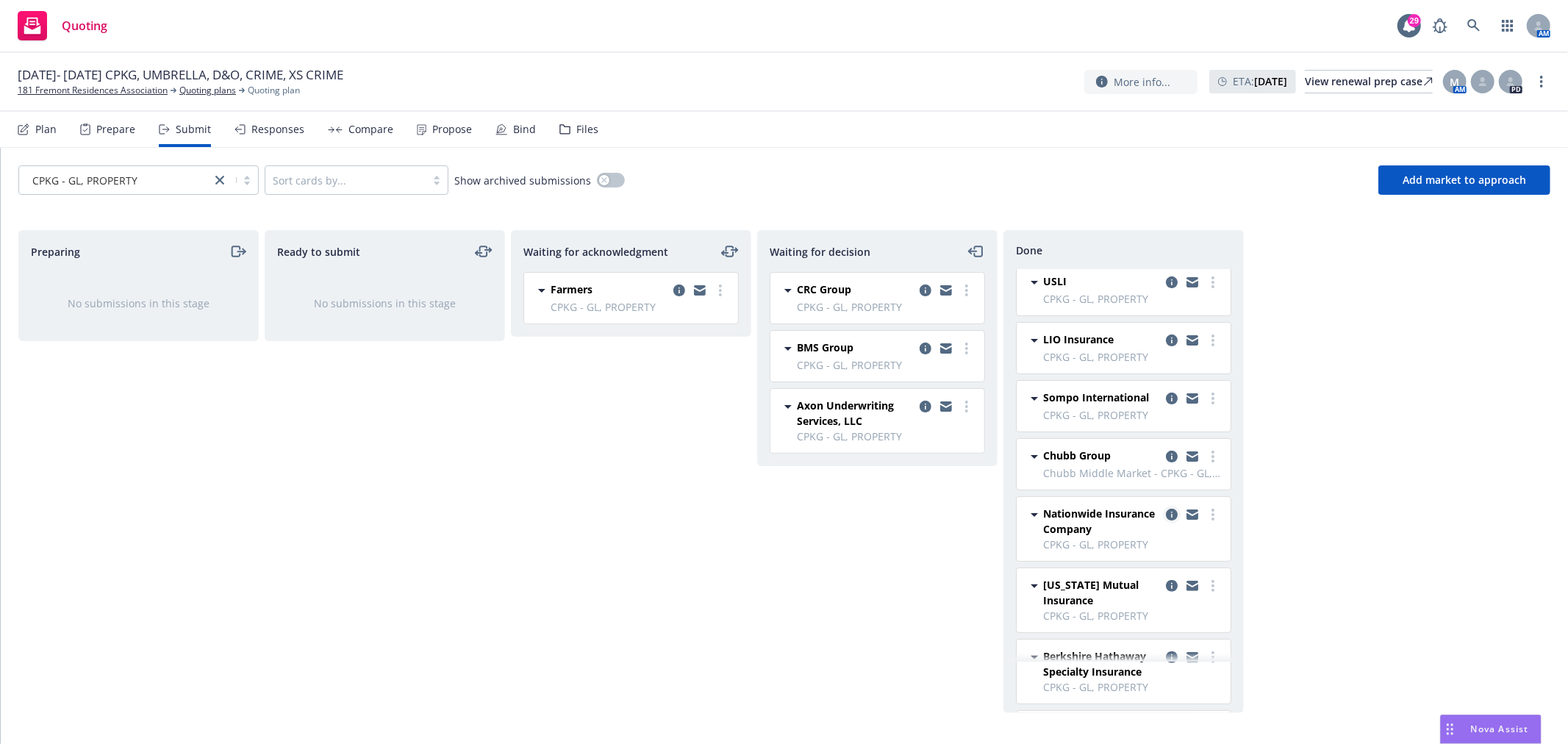
click at [1166, 521] on icon "copy logging email" at bounding box center [1171, 514] width 12 height 12
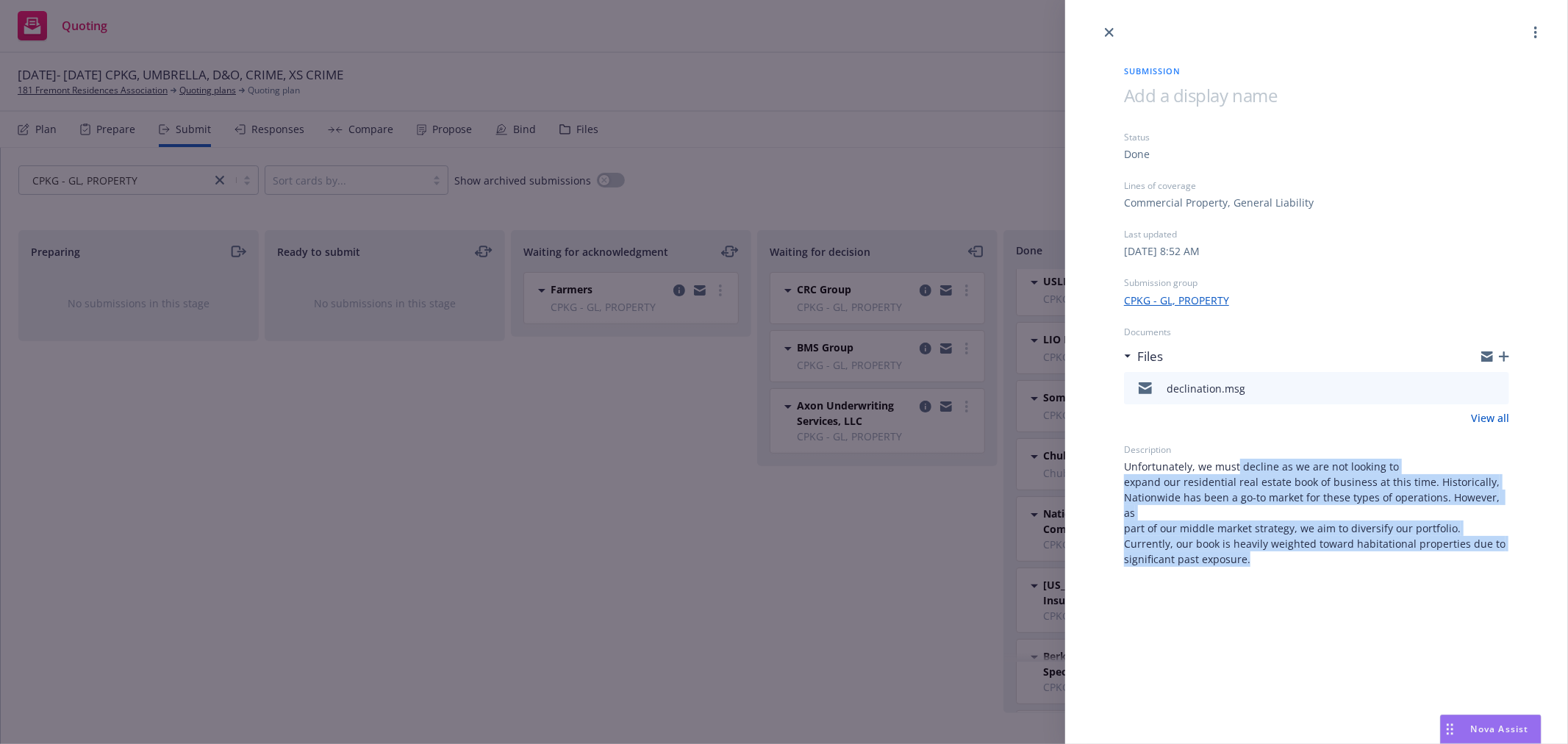
drag, startPoint x: 1257, startPoint y: 542, endPoint x: 1237, endPoint y: 471, distance: 73.8
click at [1237, 471] on span "Unfortunately, we must decline as we are not looking to expand our residential …" at bounding box center [1316, 512] width 385 height 108
click at [1495, 388] on icon "preview file" at bounding box center [1495, 388] width 13 height 11
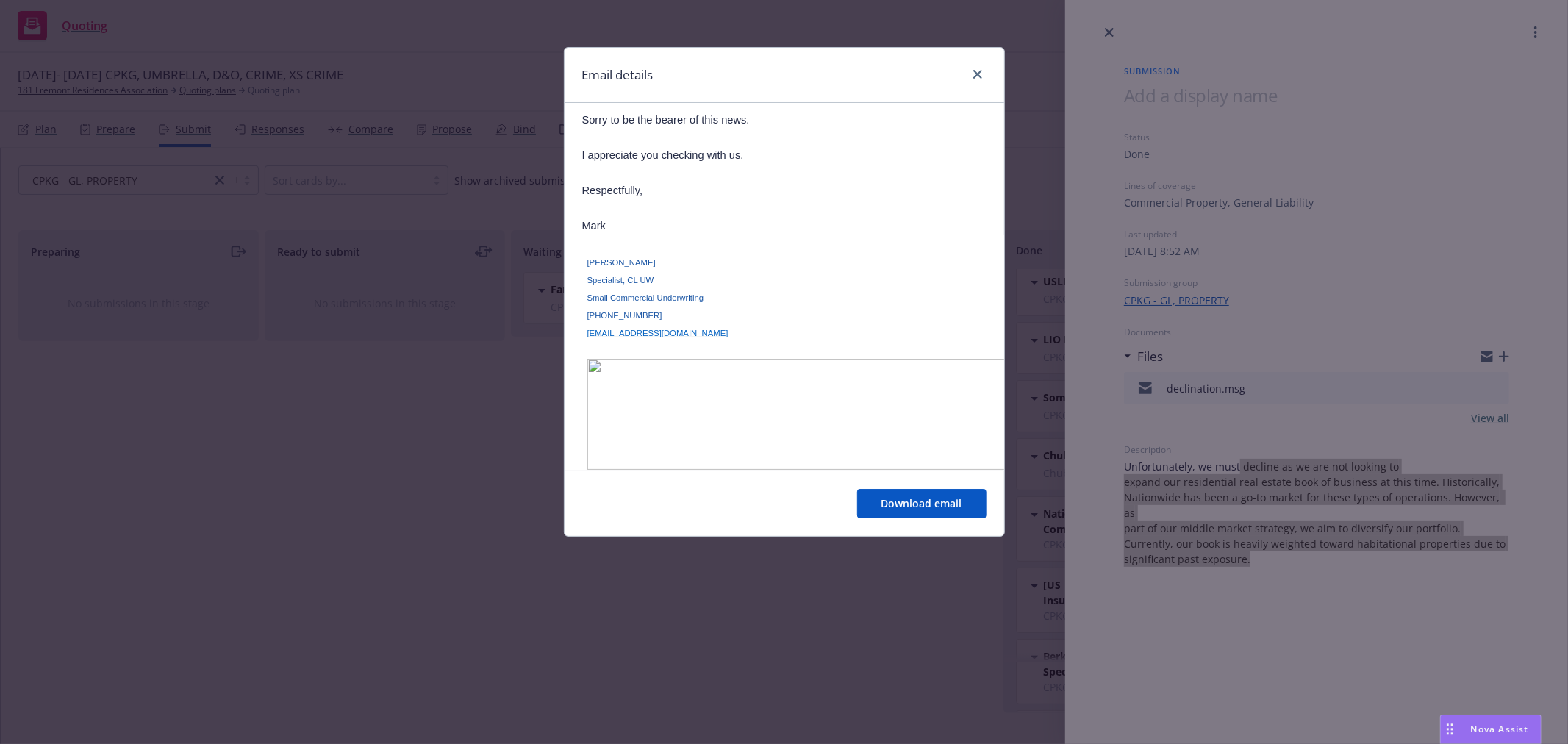
scroll to position [915, 0]
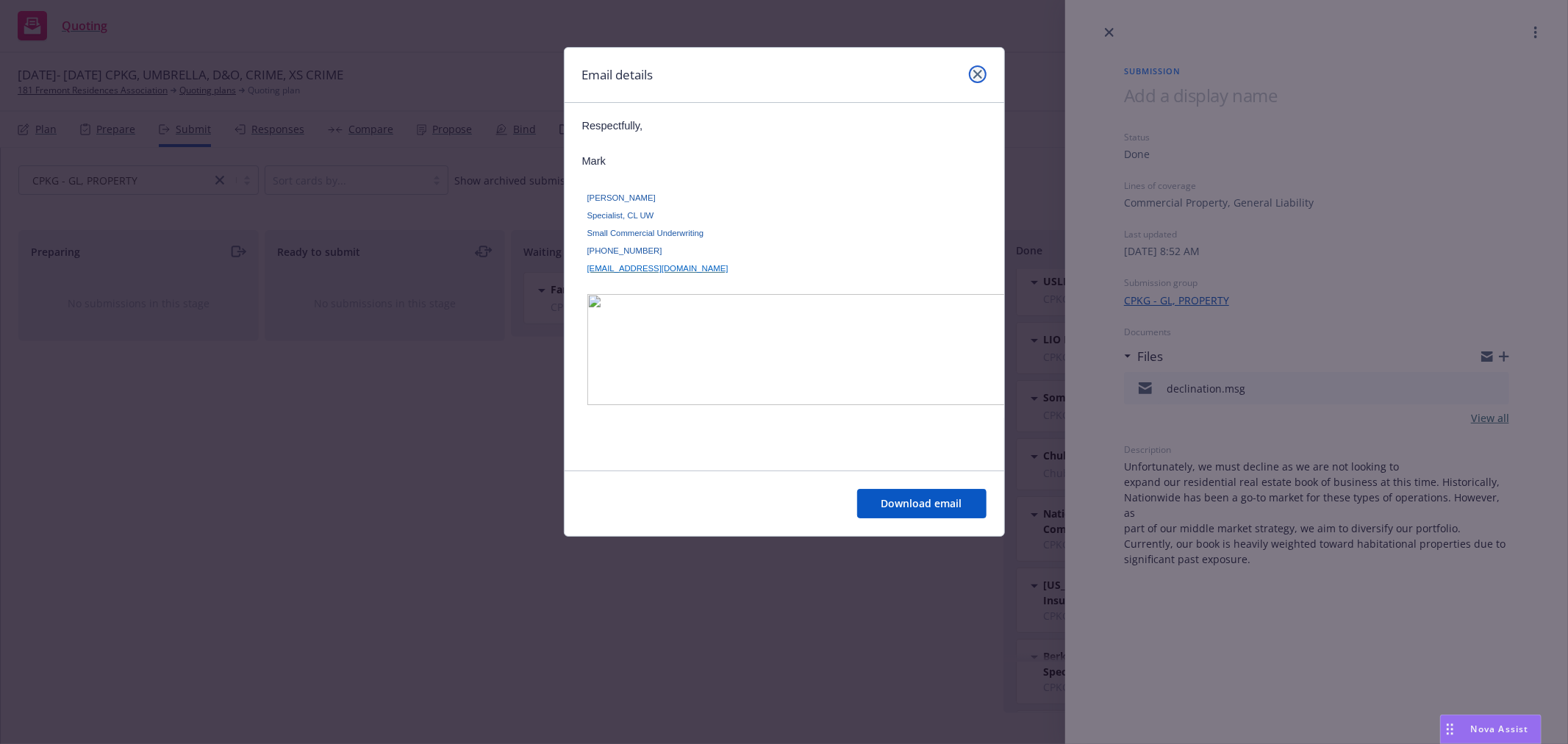
click at [968, 73] on link "close" at bounding box center [977, 74] width 18 height 18
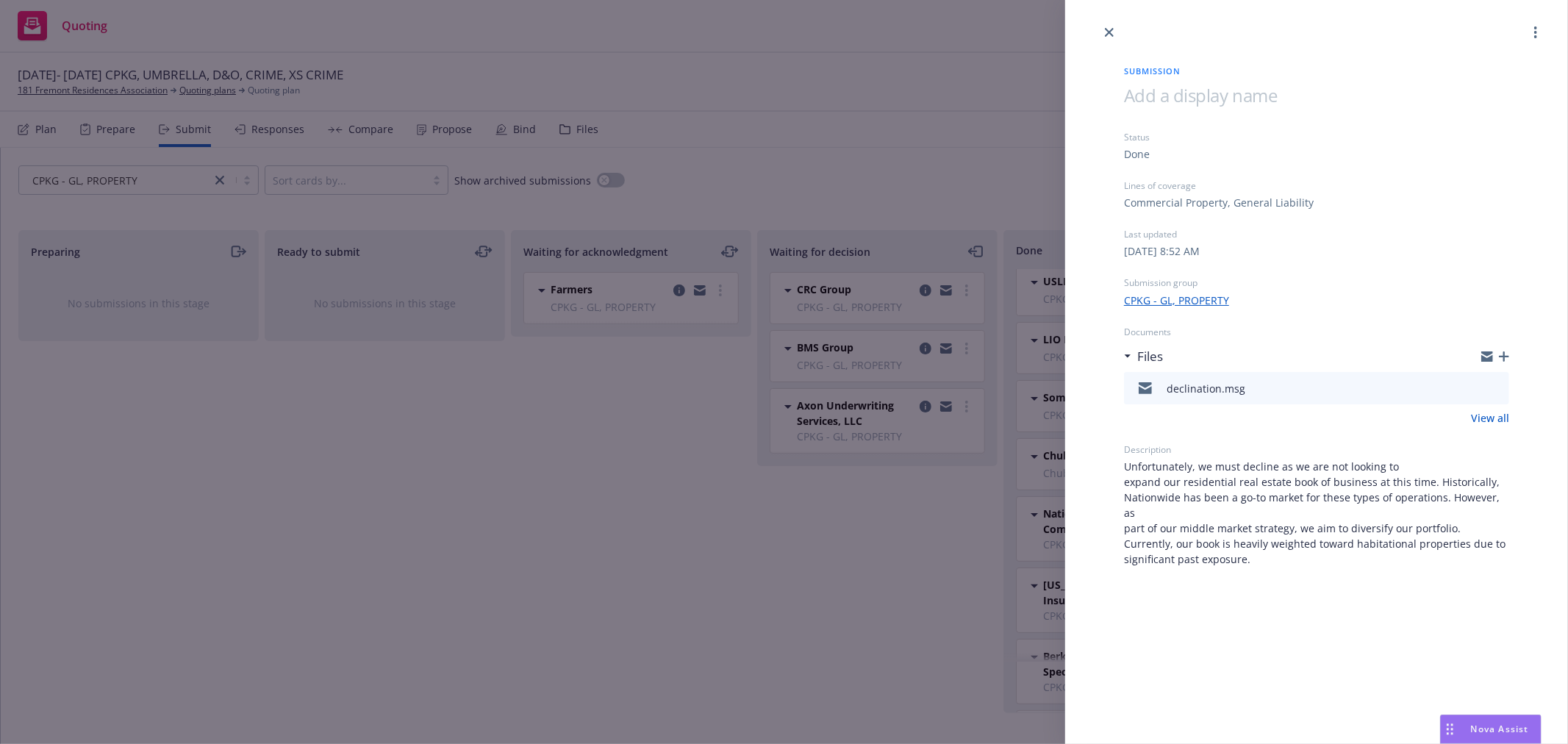
click at [911, 591] on div "Submission Status Done Lines of coverage Commercial Property, General Liability…" at bounding box center [784, 372] width 1568 height 744
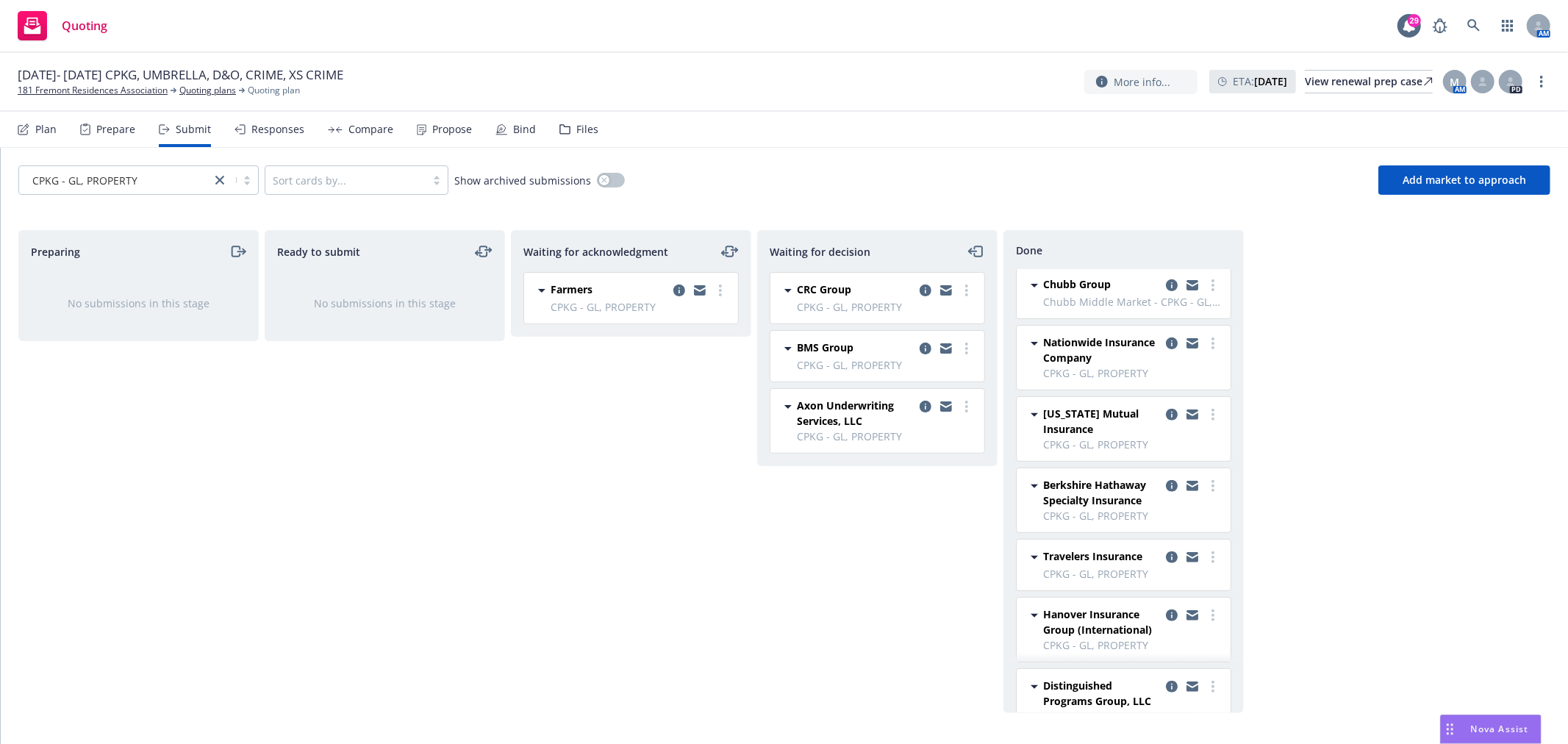
scroll to position [489, 0]
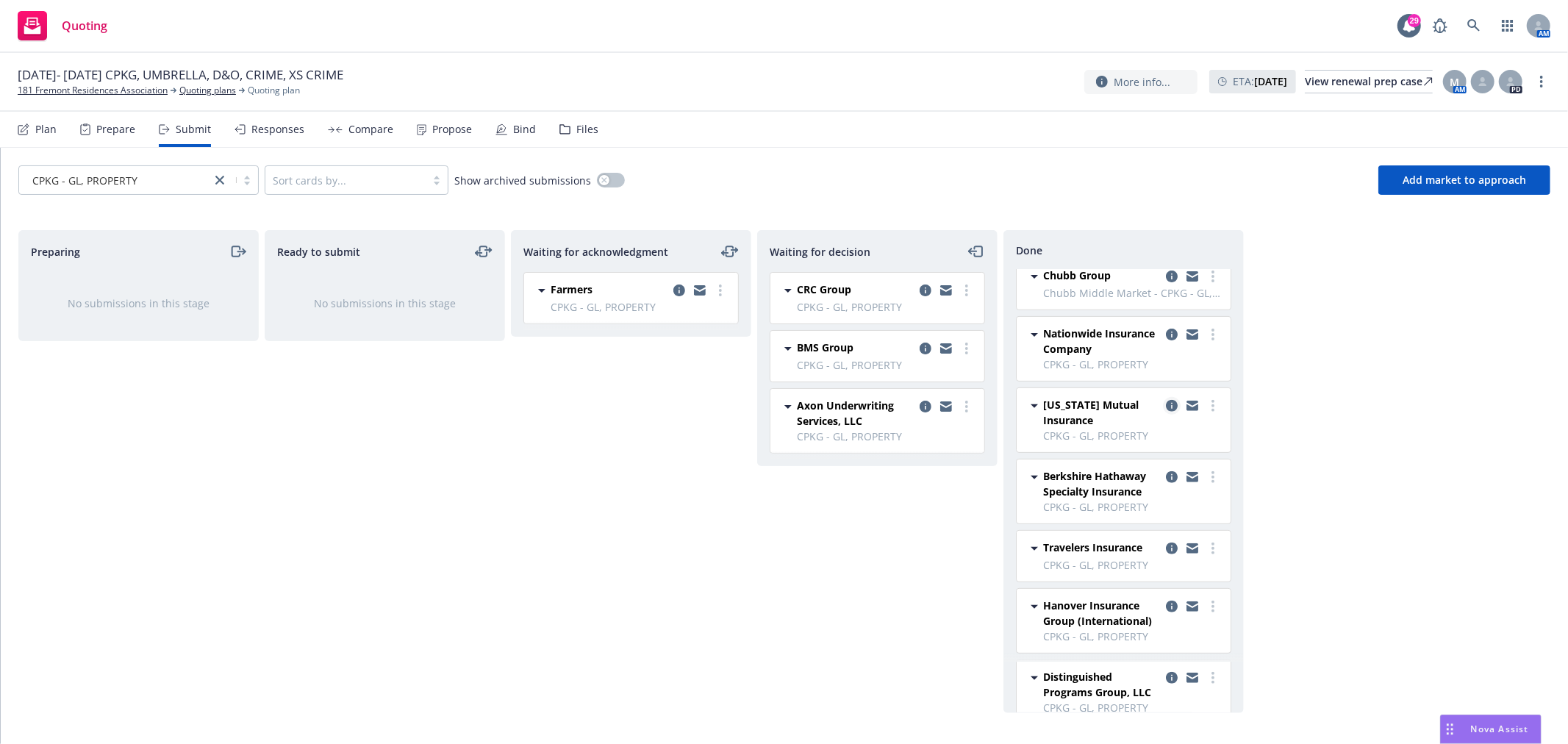
click at [1166, 412] on icon "copy logging email" at bounding box center [1171, 405] width 12 height 12
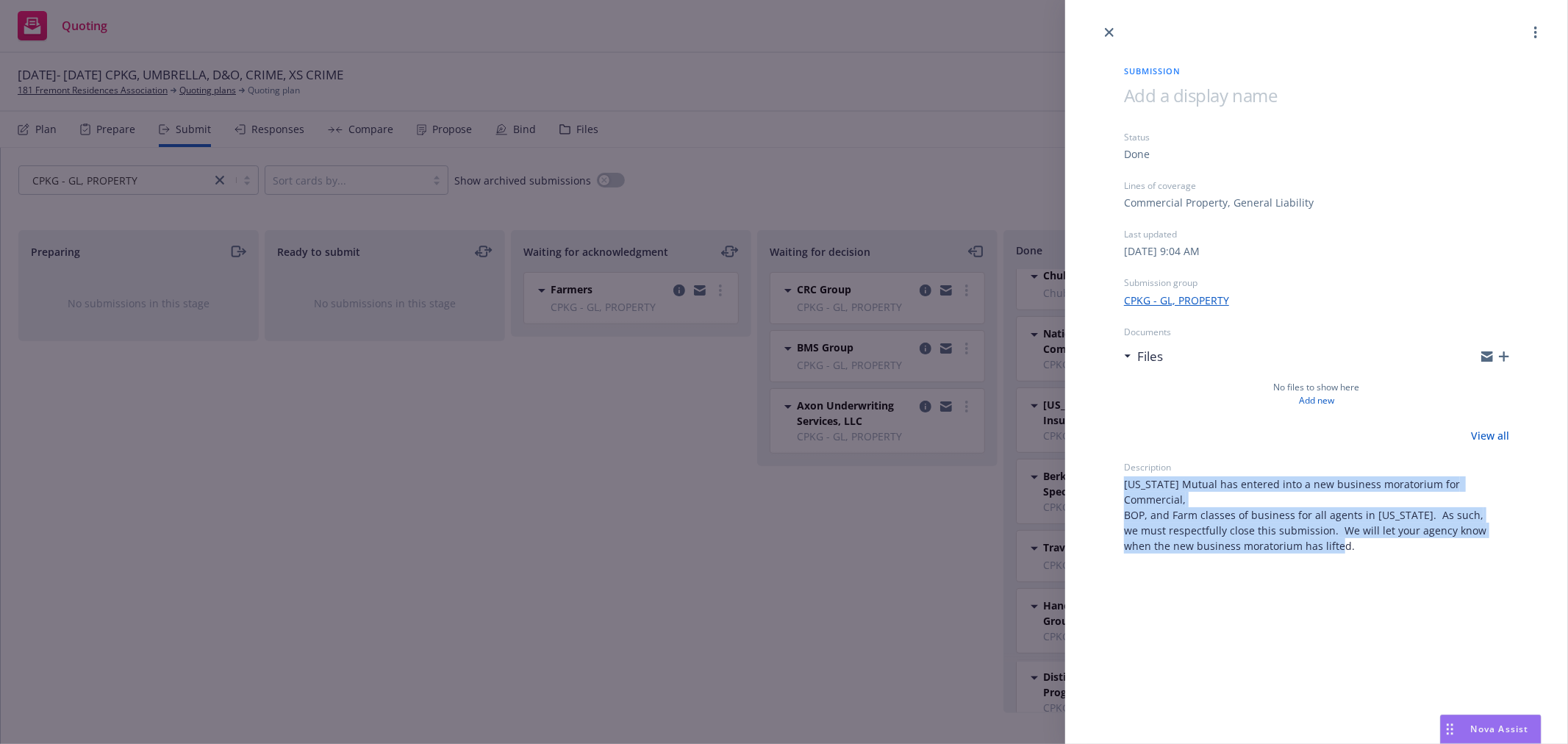
drag, startPoint x: 1367, startPoint y: 529, endPoint x: 1123, endPoint y: 483, distance: 248.3
click at [1124, 483] on span "[US_STATE] Mutual has entered into a new business moratorium for Commercial, BO…" at bounding box center [1316, 514] width 385 height 77
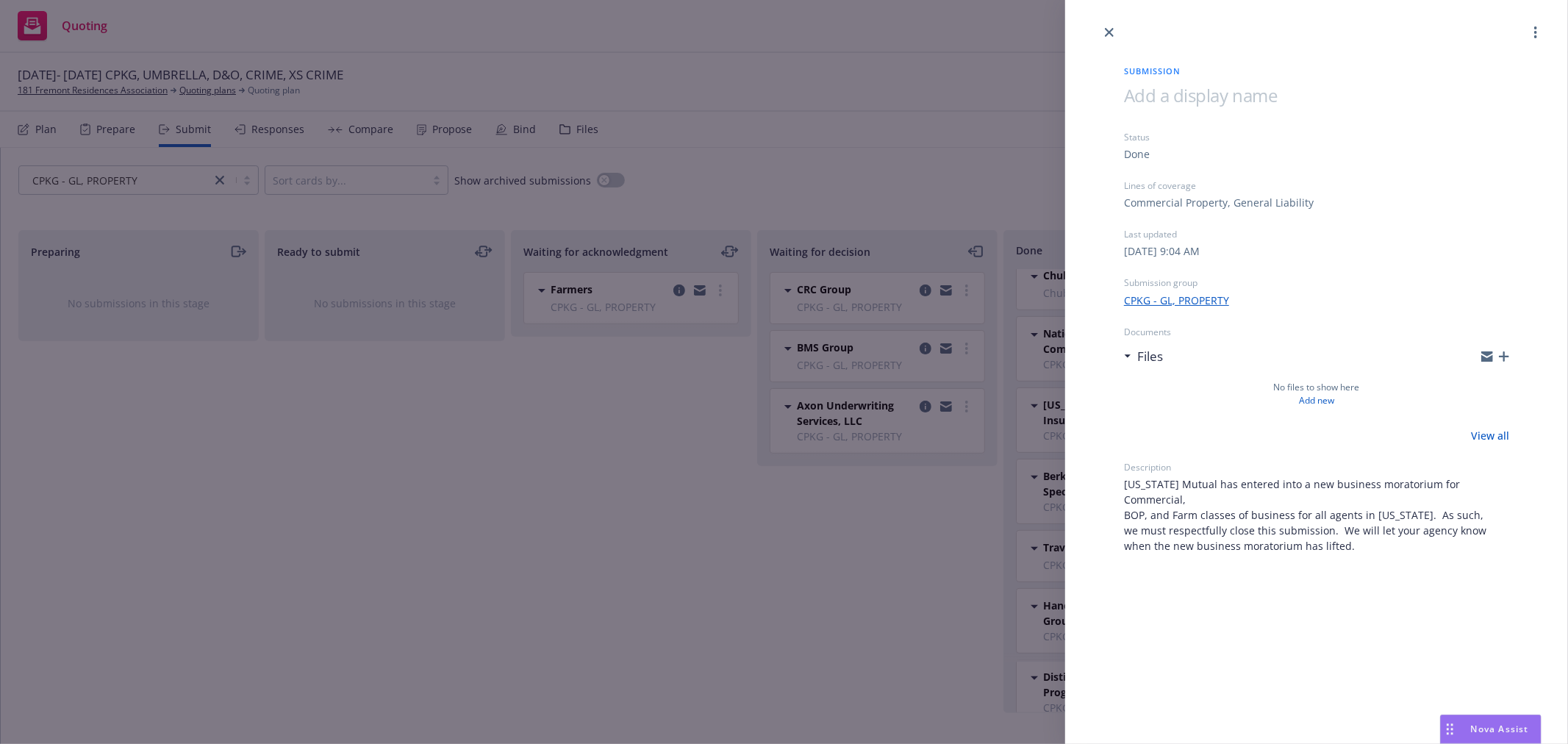
click at [902, 579] on div "Submission Status Done Lines of coverage Commercial Property, General Liability…" at bounding box center [784, 372] width 1568 height 744
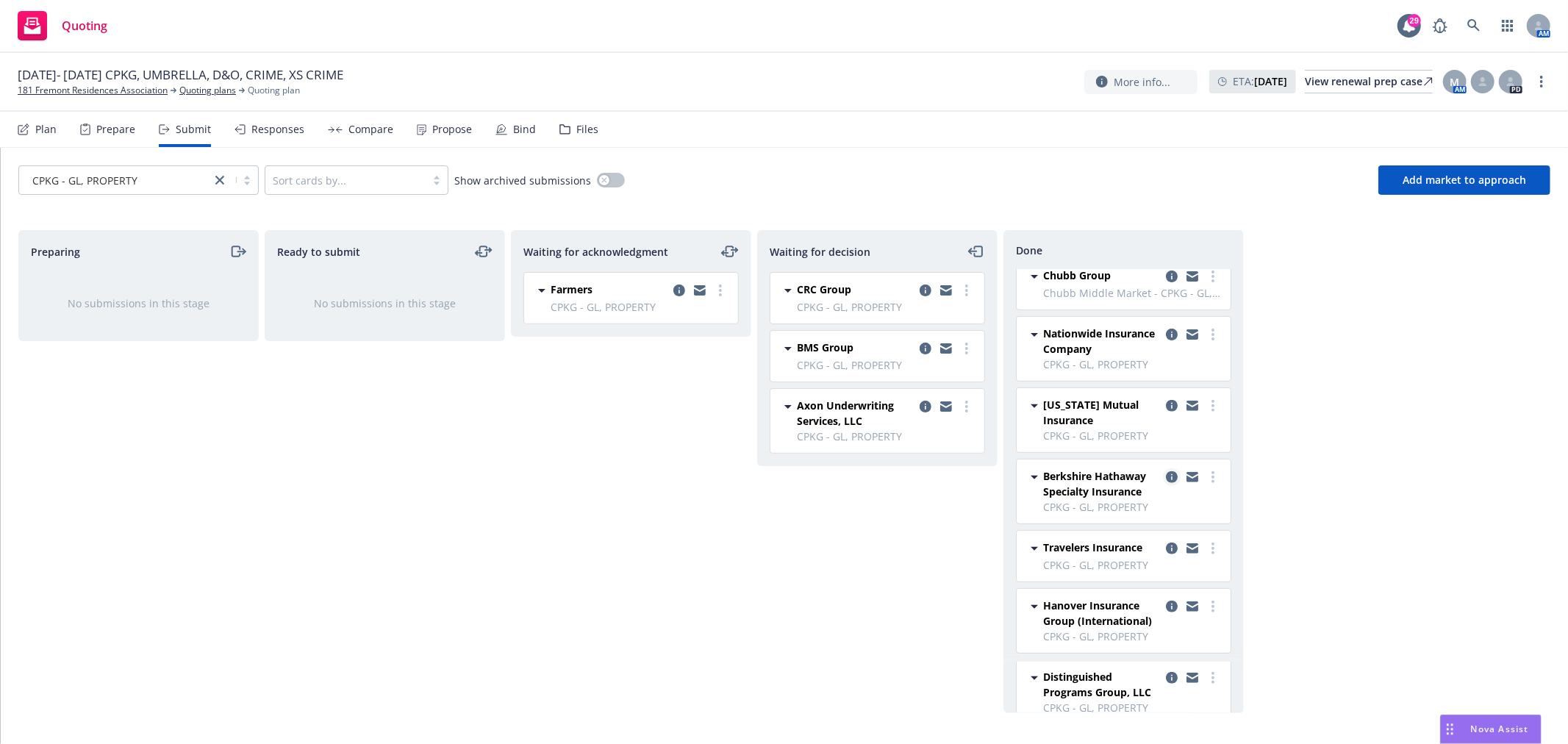
click at [1166, 483] on icon "copy logging email" at bounding box center [1171, 476] width 12 height 12
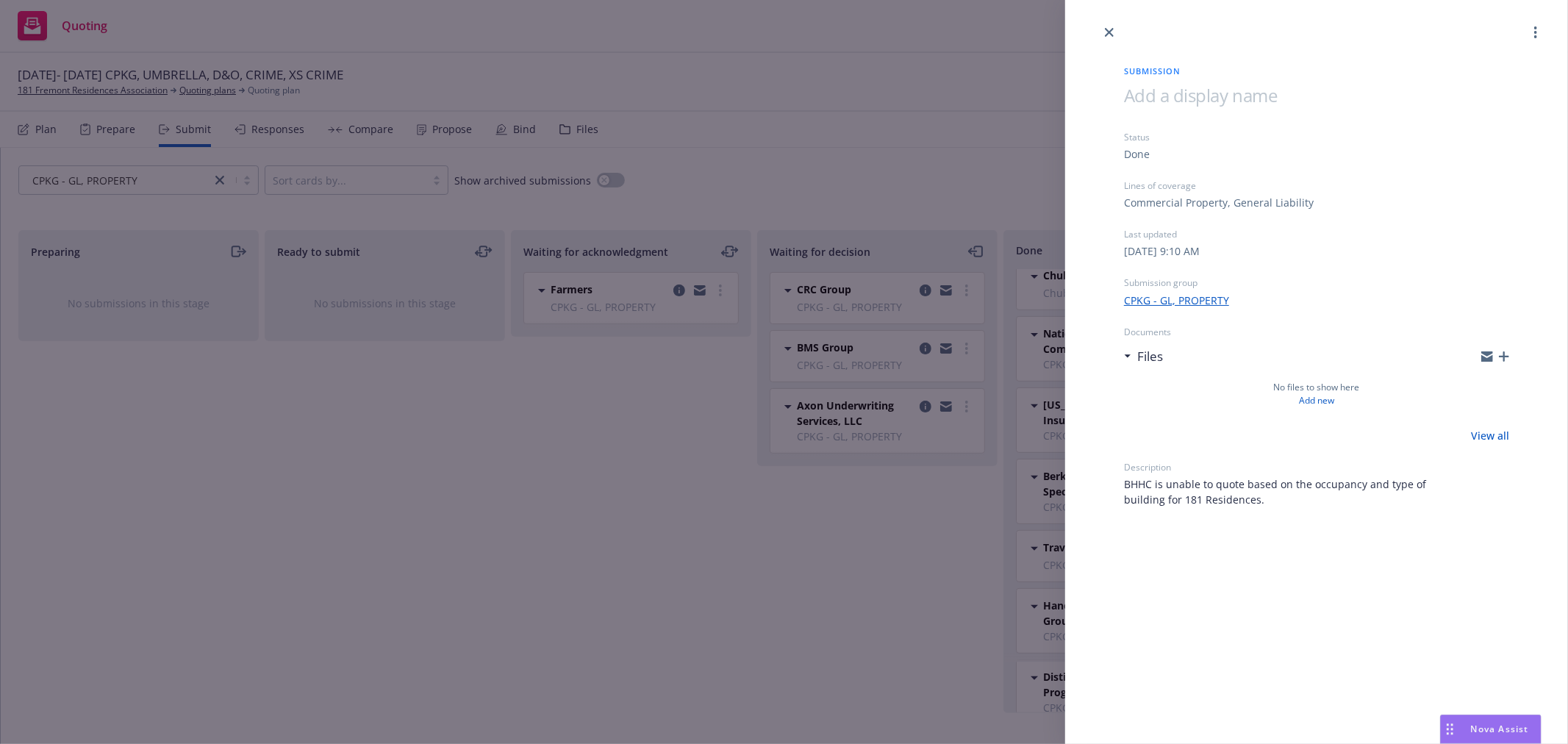
drag, startPoint x: 1273, startPoint y: 566, endPoint x: 1125, endPoint y: 546, distance: 149.3
click at [1125, 507] on span "BHHC is unable to quote based on the occupancy and type of building for 181 Res…" at bounding box center [1275, 491] width 302 height 31
click at [911, 593] on div "Submission Status Done Lines of coverage Commercial Property, General Liability…" at bounding box center [784, 372] width 1568 height 744
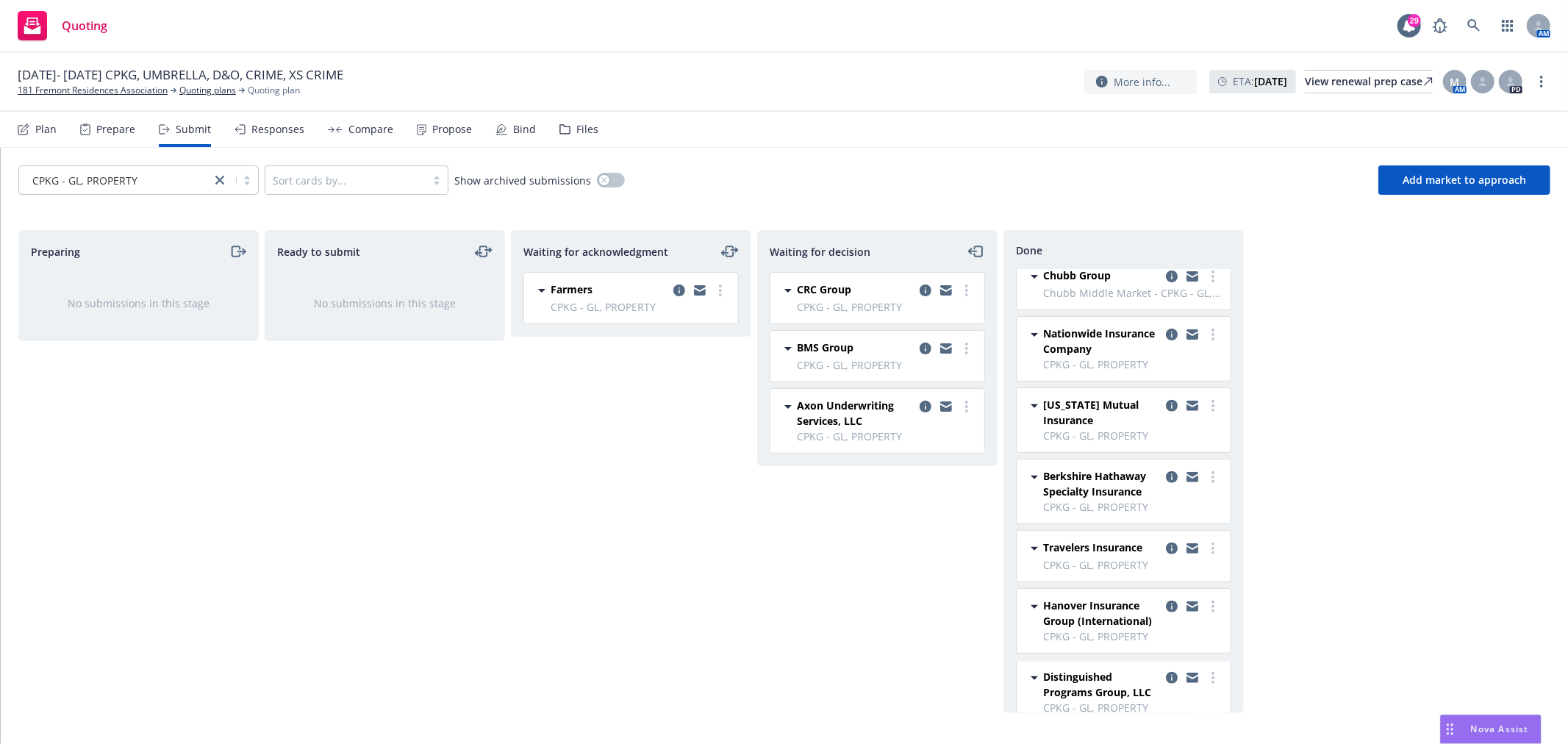
scroll to position [571, 0]
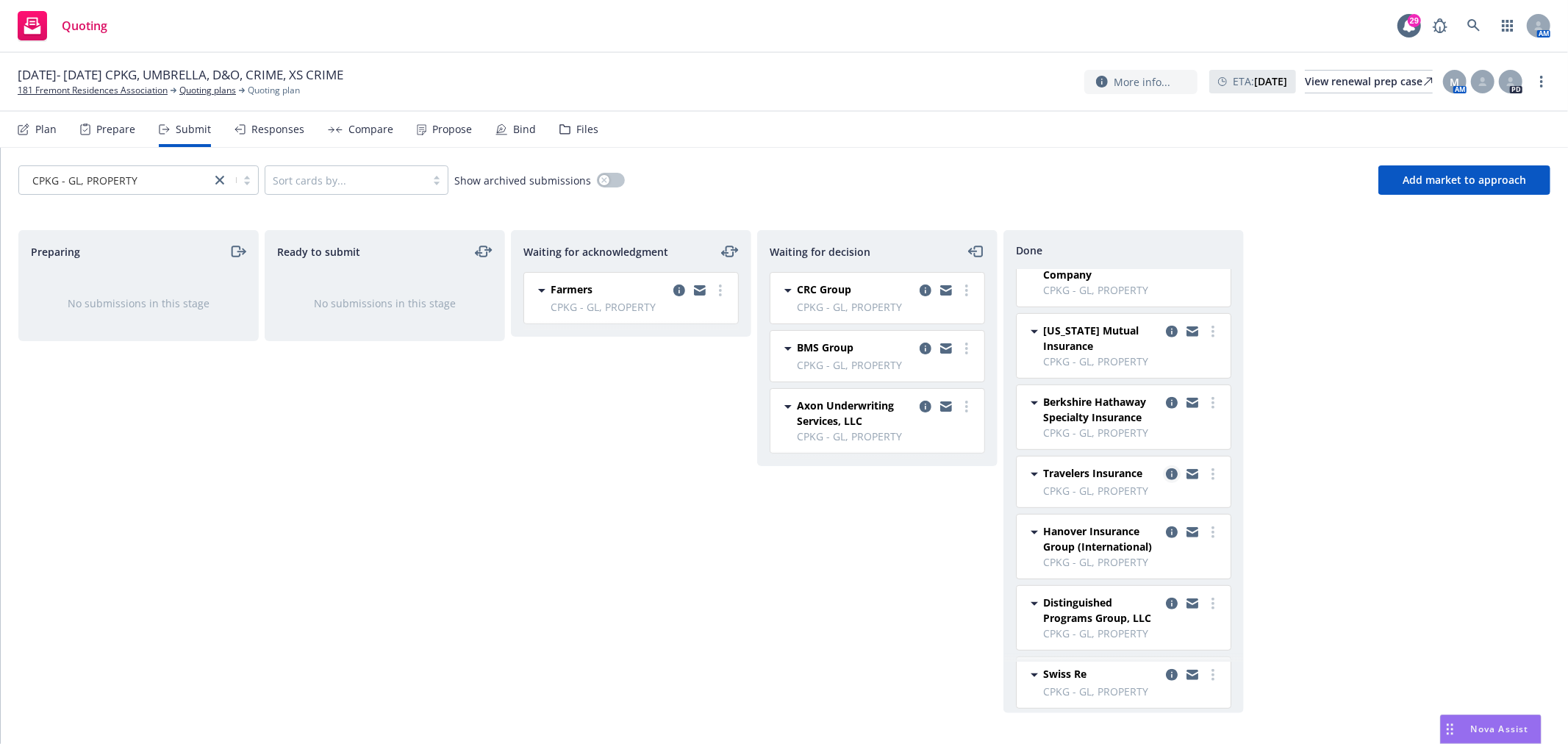
click at [1166, 472] on icon "copy logging email" at bounding box center [1171, 473] width 12 height 12
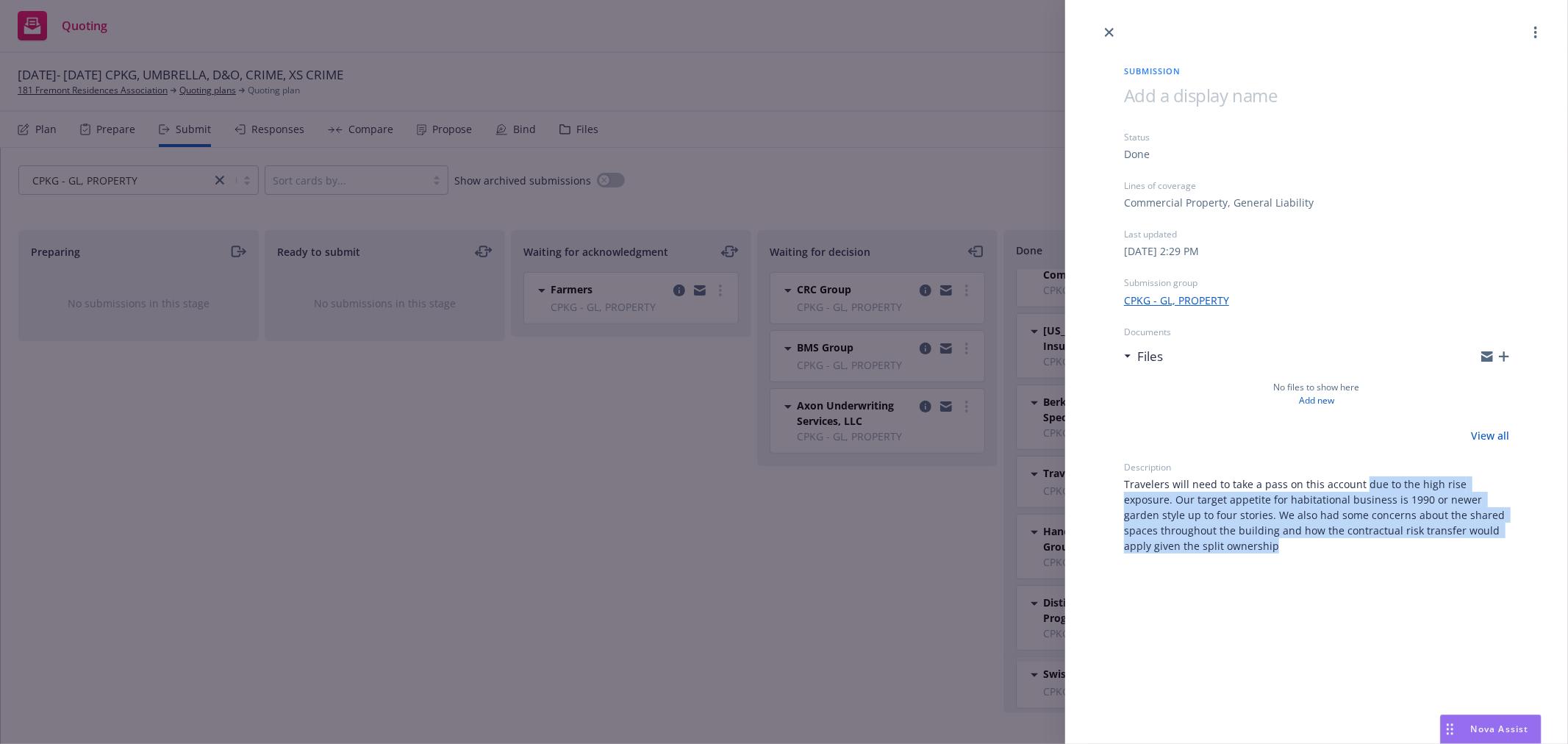
drag, startPoint x: 1173, startPoint y: 544, endPoint x: 1363, endPoint y: 487, distance: 198.4
click at [1363, 487] on span "Travelers will need to take a pass on this account due to the high rise exposur…" at bounding box center [1316, 514] width 385 height 77
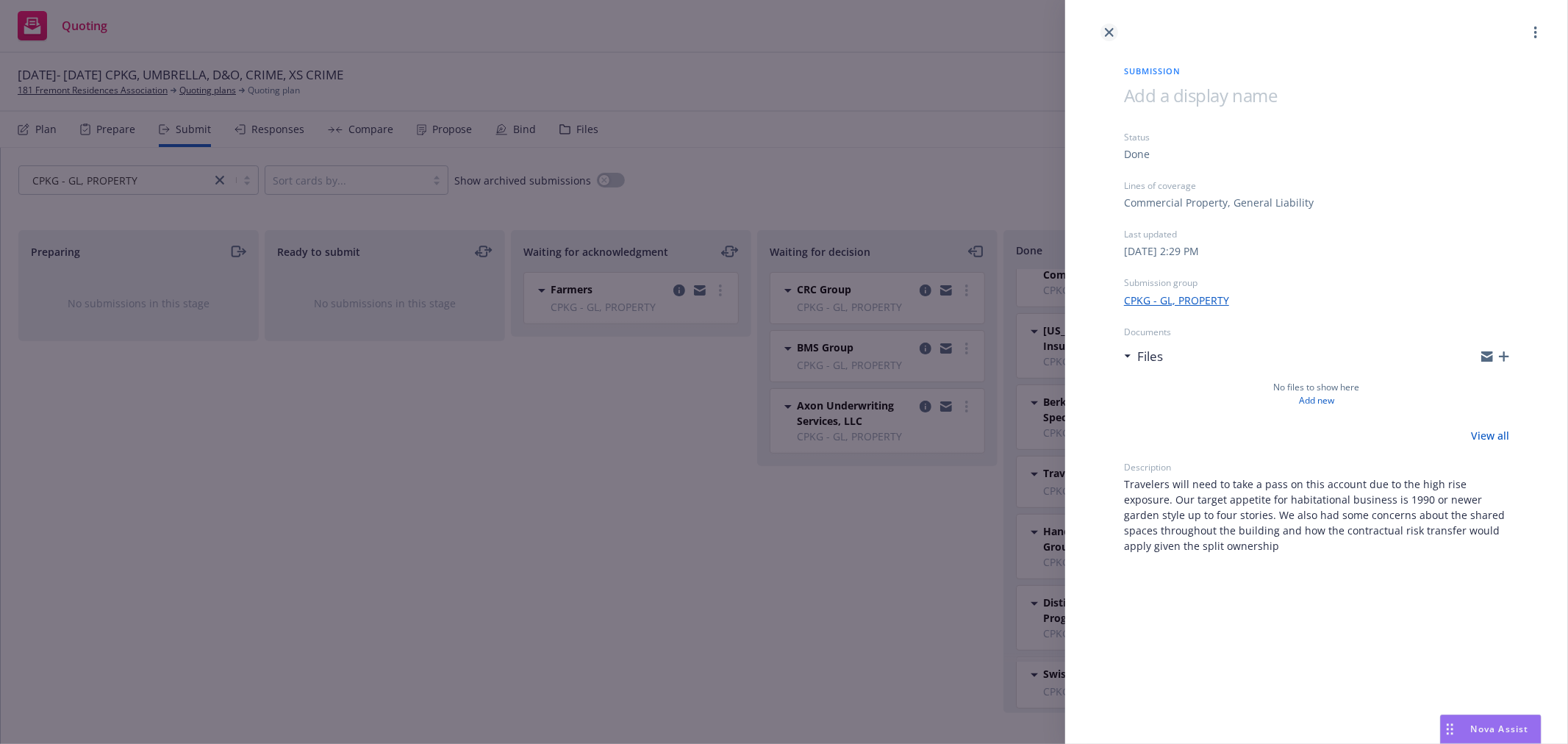
click at [1109, 31] on icon "close" at bounding box center [1110, 32] width 9 height 9
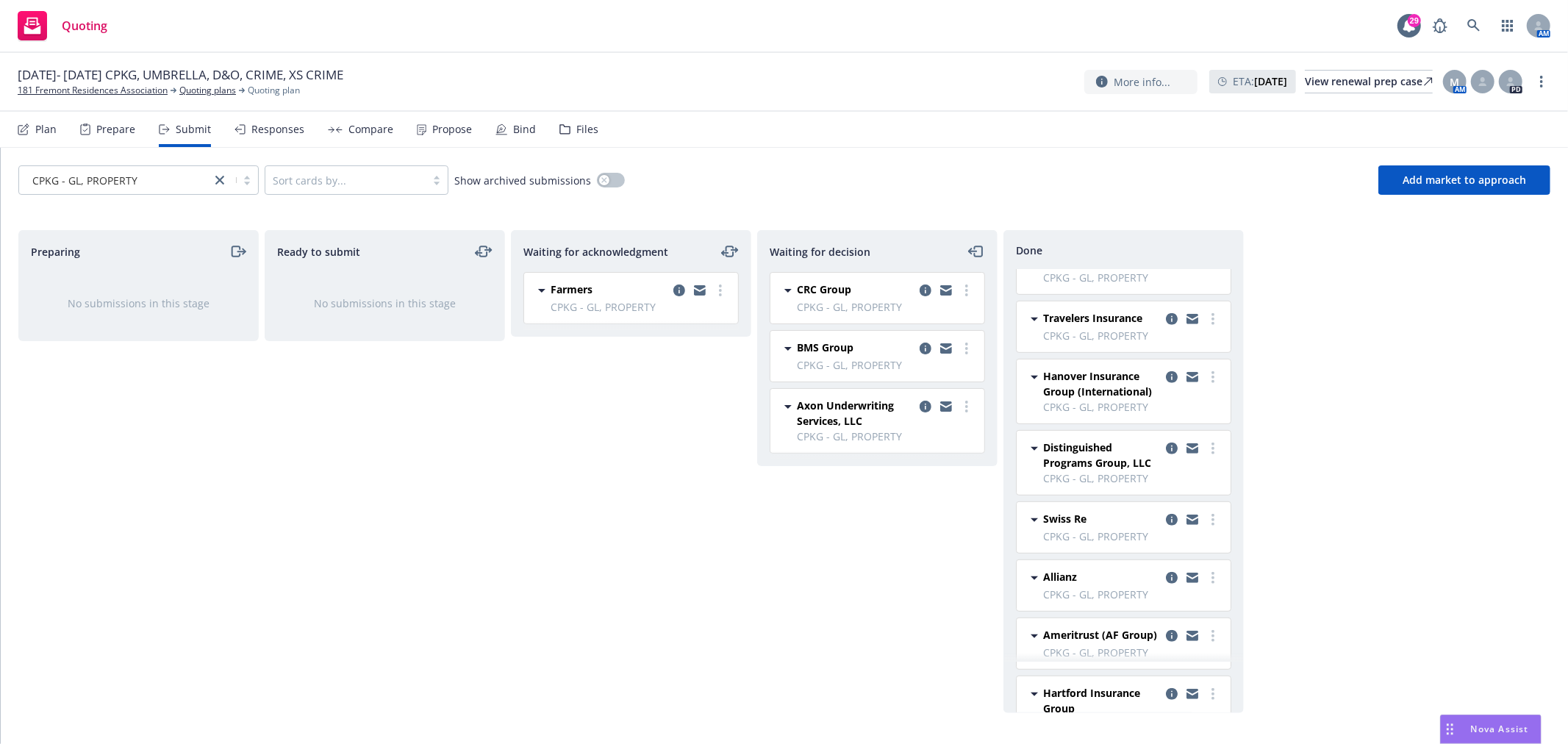
scroll to position [735, 0]
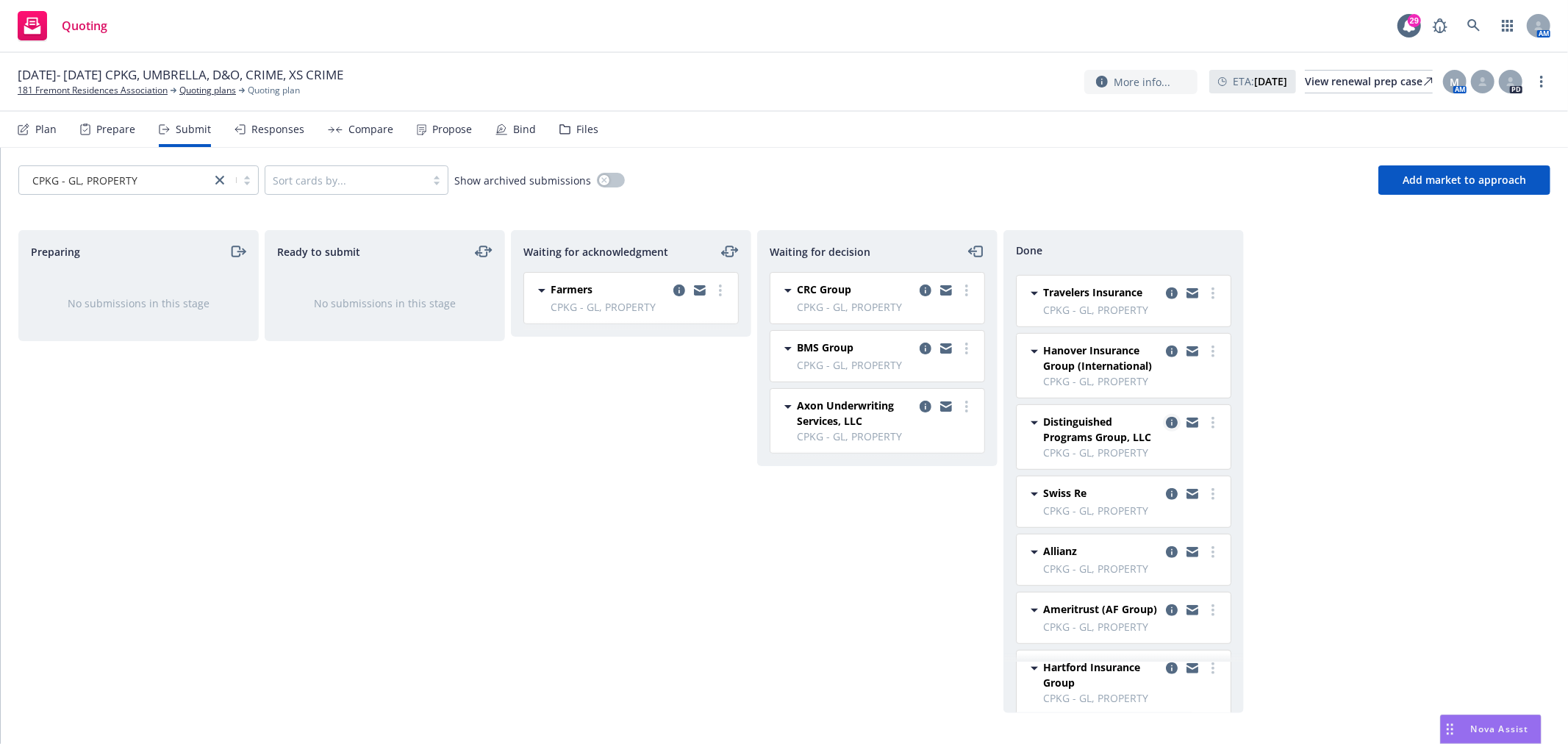
click at [1166, 423] on icon "copy logging email" at bounding box center [1171, 422] width 12 height 12
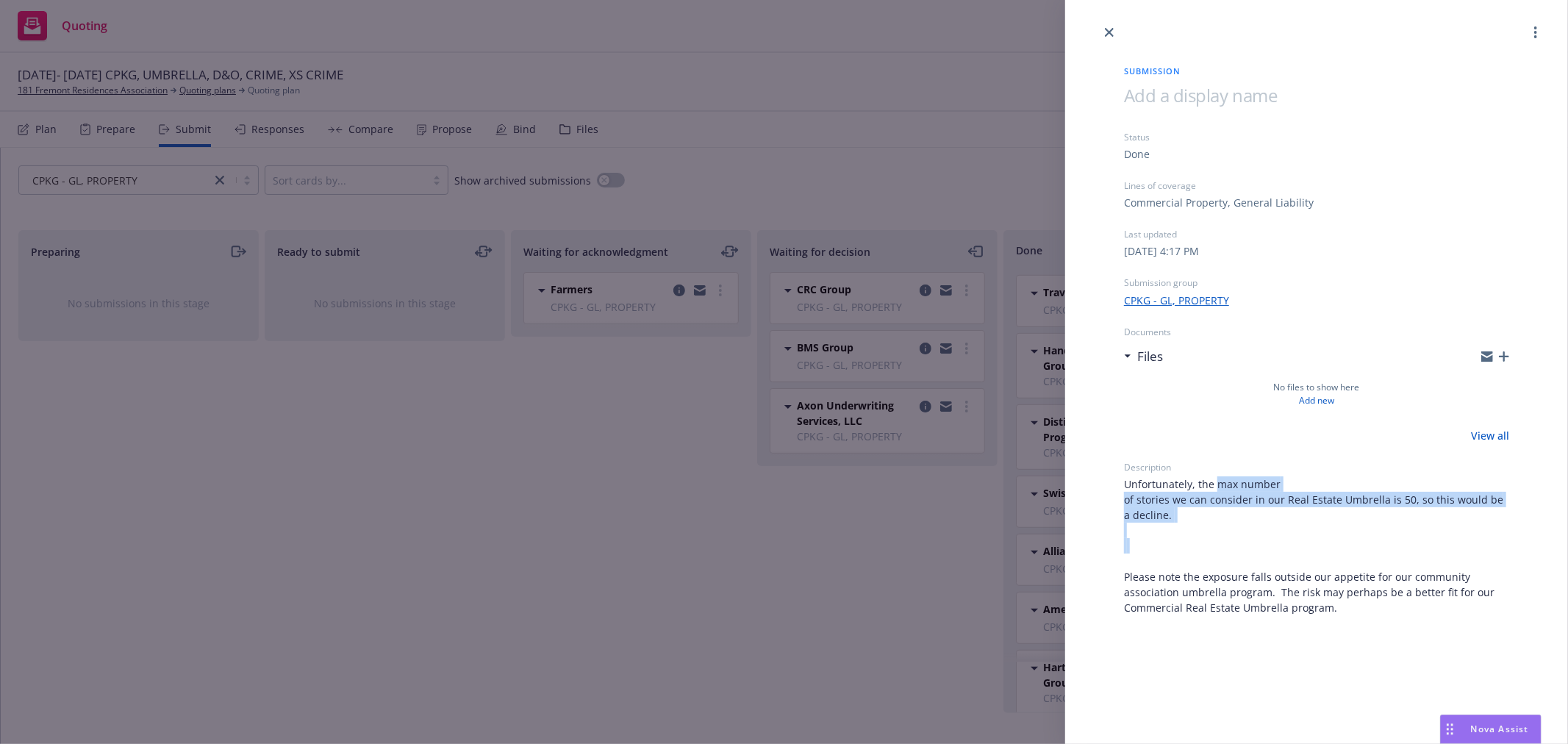
drag, startPoint x: 1172, startPoint y: 575, endPoint x: 1197, endPoint y: 546, distance: 38.3
click at [1197, 546] on span "Unfortunately, the max number of stories we can consider in our Real Estate Umb…" at bounding box center [1316, 546] width 385 height 139
click at [1232, 615] on span "Unfortunately, the max number of stories we can consider in our Real Estate Umb…" at bounding box center [1316, 546] width 385 height 139
click at [821, 562] on div "Submission Status Done Lines of coverage Commercial Property, General Liability…" at bounding box center [784, 372] width 1568 height 744
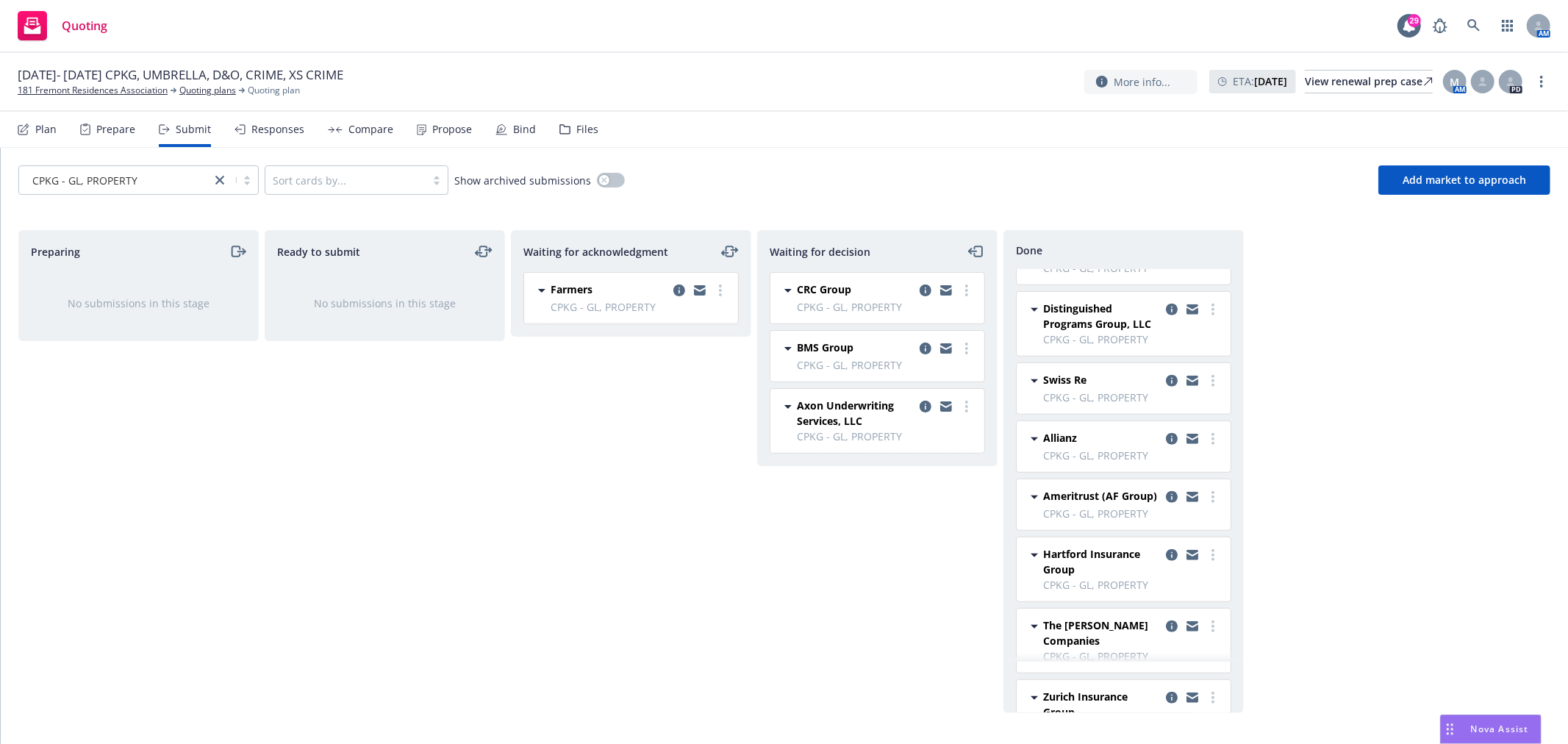
scroll to position [824, 0]
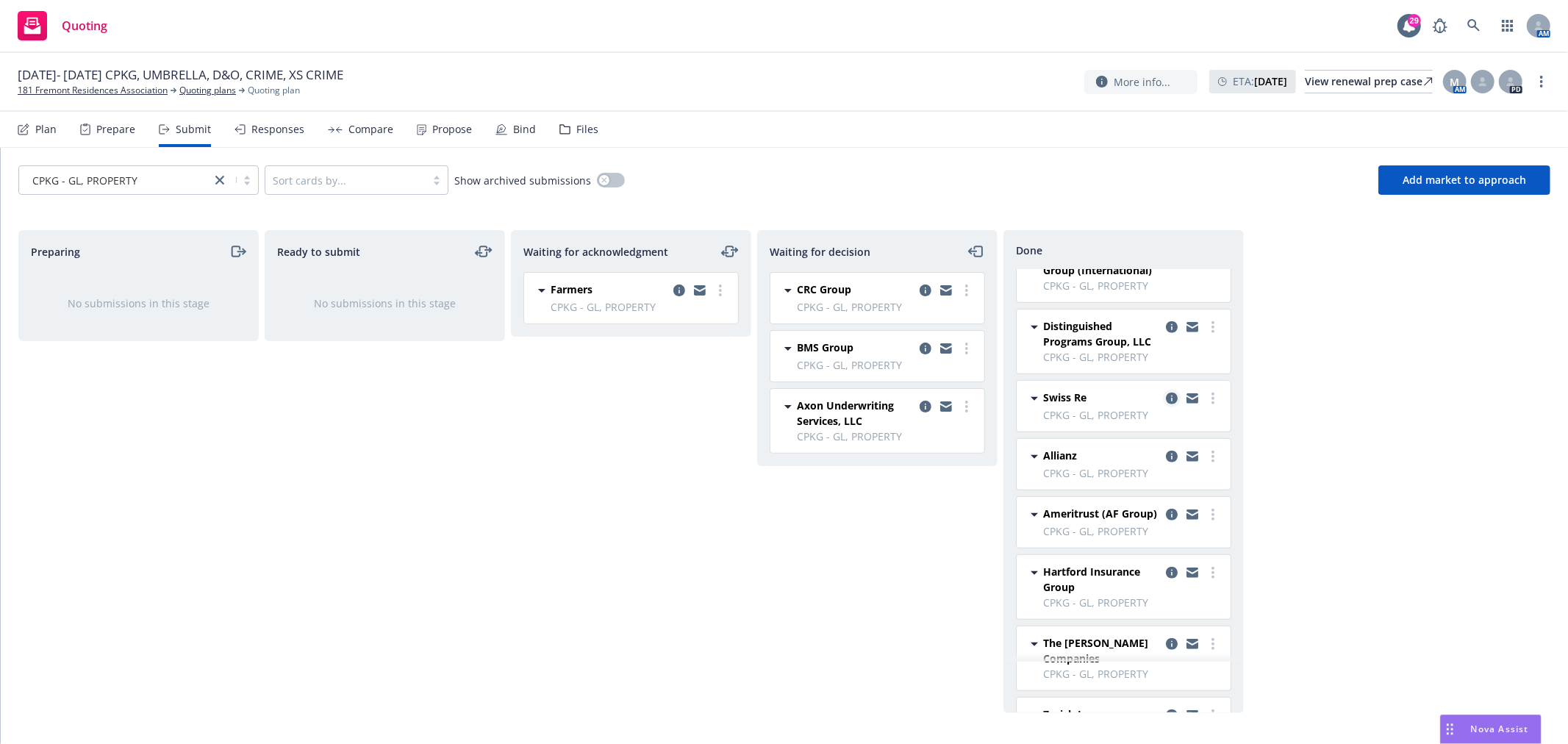
click at [1166, 400] on icon "copy logging email" at bounding box center [1171, 397] width 12 height 12
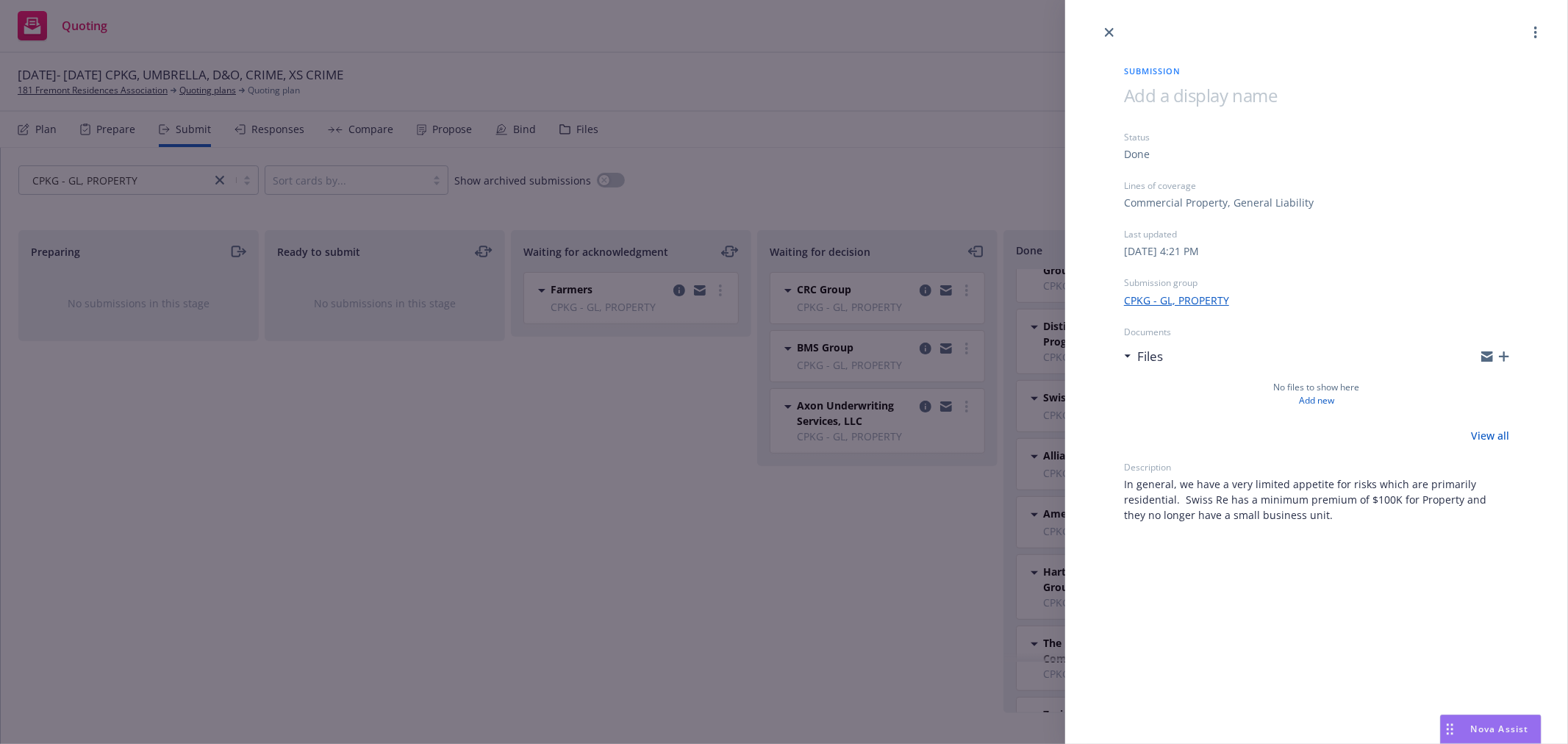
drag, startPoint x: 1309, startPoint y: 512, endPoint x: 1250, endPoint y: 483, distance: 65.7
click at [1250, 483] on span "In general, we have a very limited appetite for risks which are primarily resid…" at bounding box center [1316, 499] width 385 height 46
click at [857, 592] on div "Submission Status Done Lines of coverage Commercial Property, General Liability…" at bounding box center [784, 372] width 1568 height 744
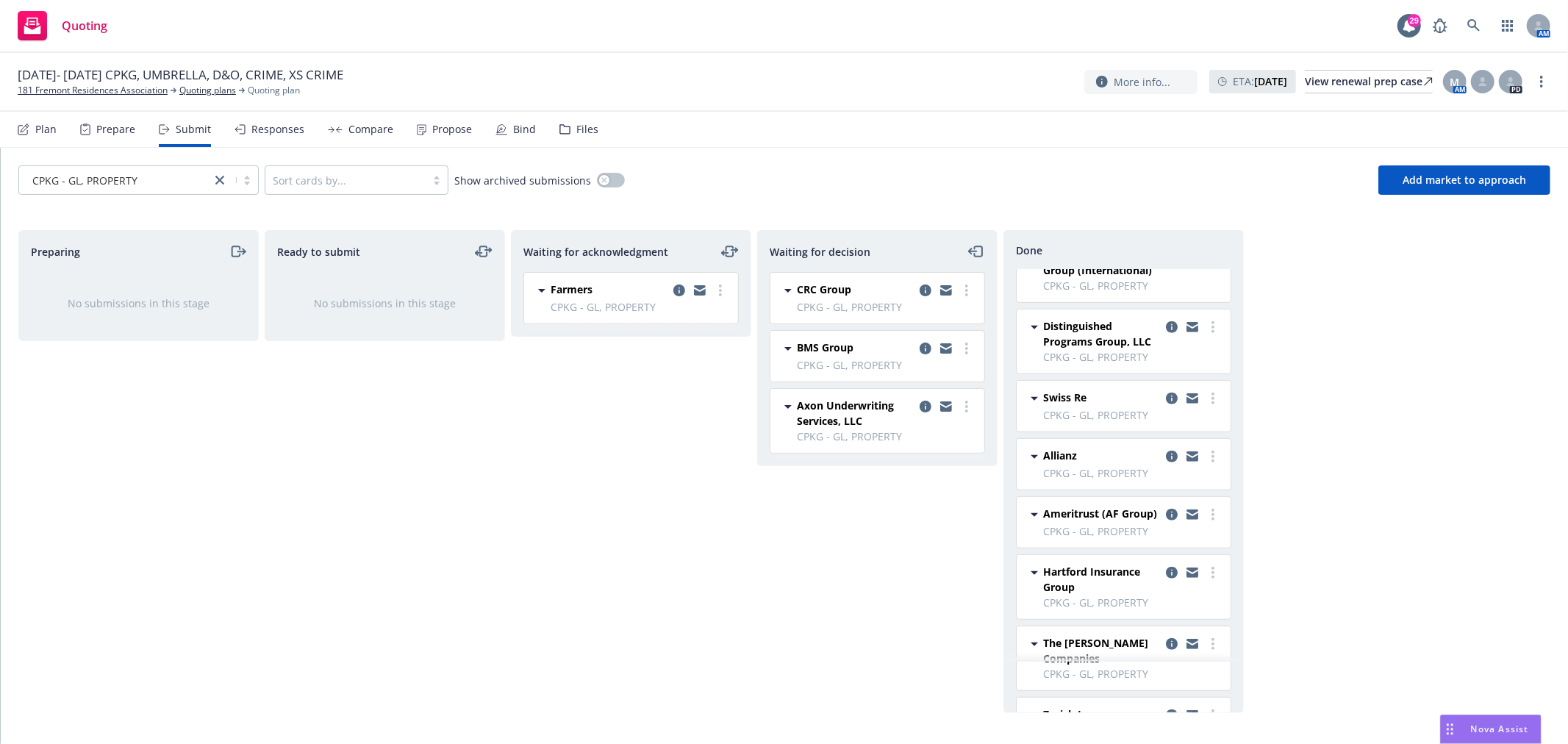
scroll to position [907, 0]
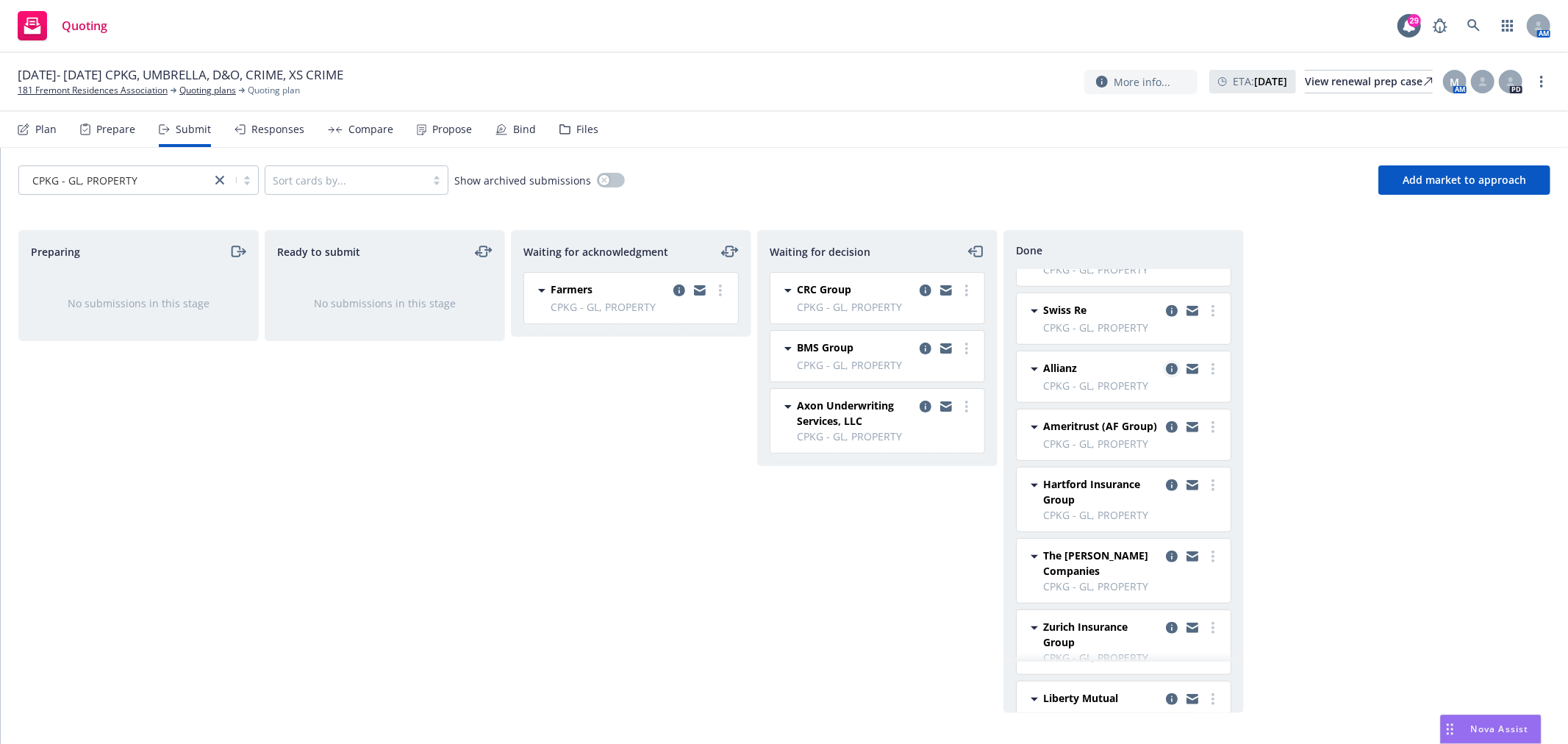
click at [1166, 370] on icon "copy logging email" at bounding box center [1171, 368] width 12 height 12
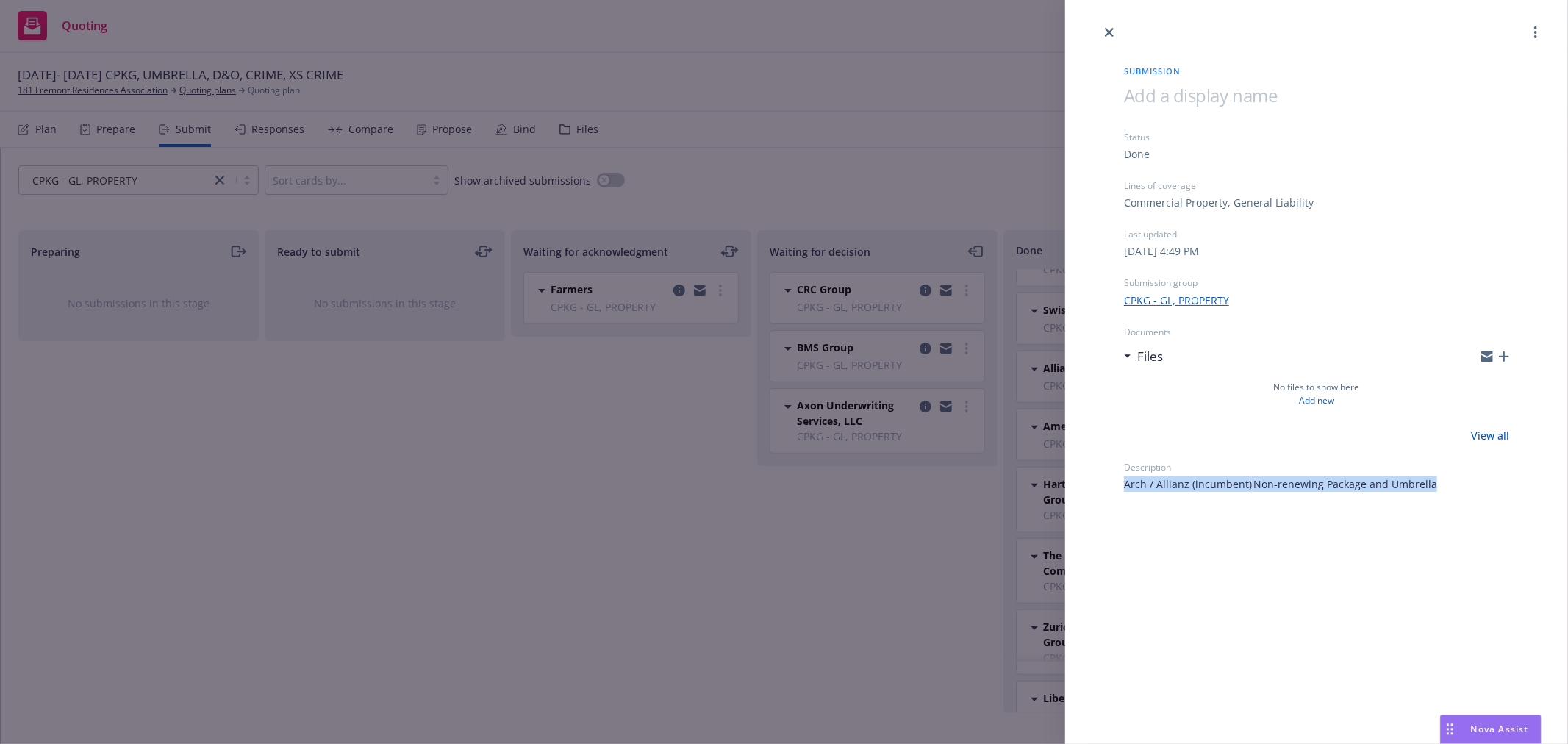
drag, startPoint x: 1444, startPoint y: 487, endPoint x: 1122, endPoint y: 487, distance: 322.0
click at [1122, 487] on div "Submission Status Done Lines of coverage Commercial Property, General Liability…" at bounding box center [1317, 266] width 432 height 450
click at [952, 559] on div "Submission Status Done Lines of coverage Commercial Property, General Liability…" at bounding box center [784, 372] width 1568 height 744
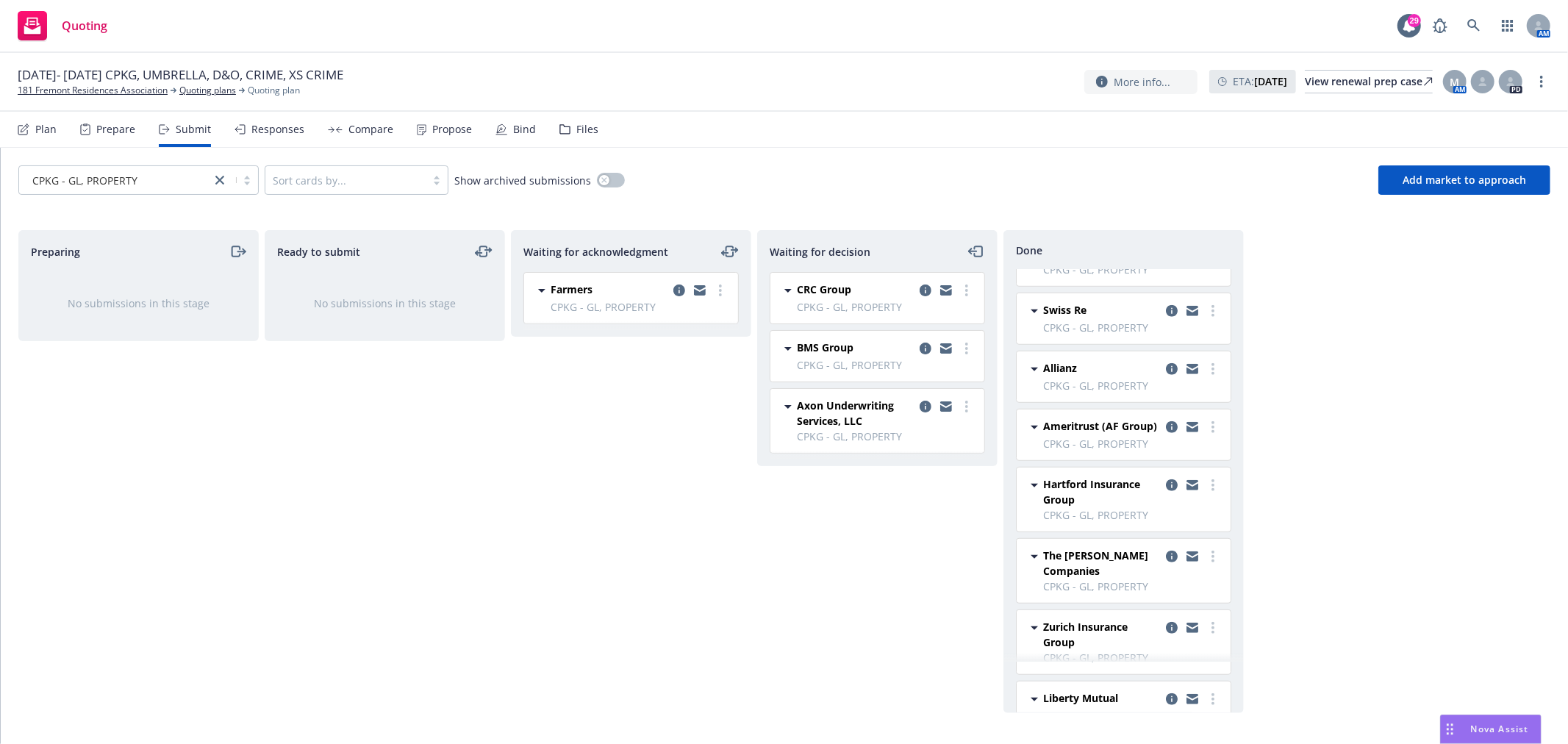
scroll to position [988, 0]
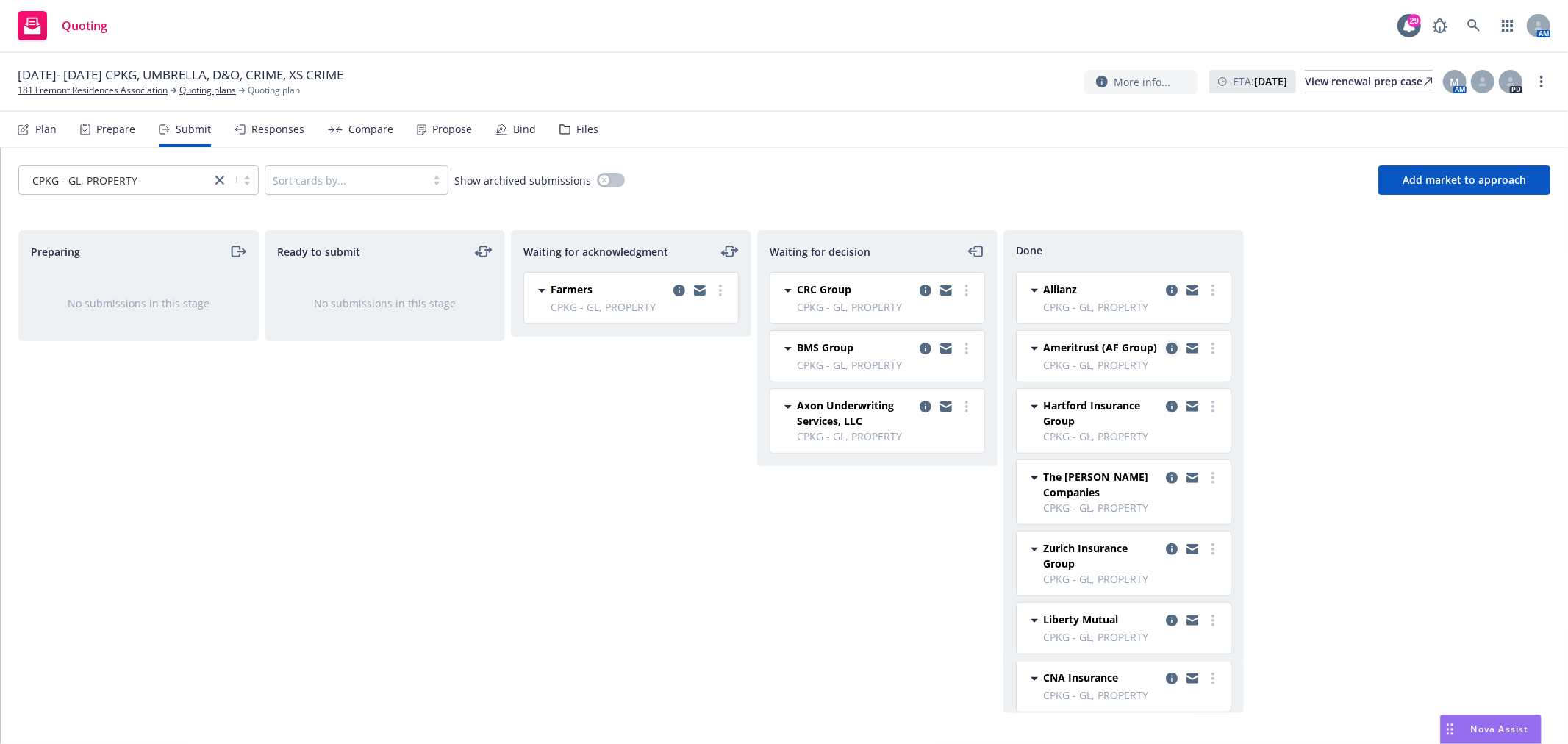
click at [1166, 342] on icon "copy logging email" at bounding box center [1171, 347] width 12 height 12
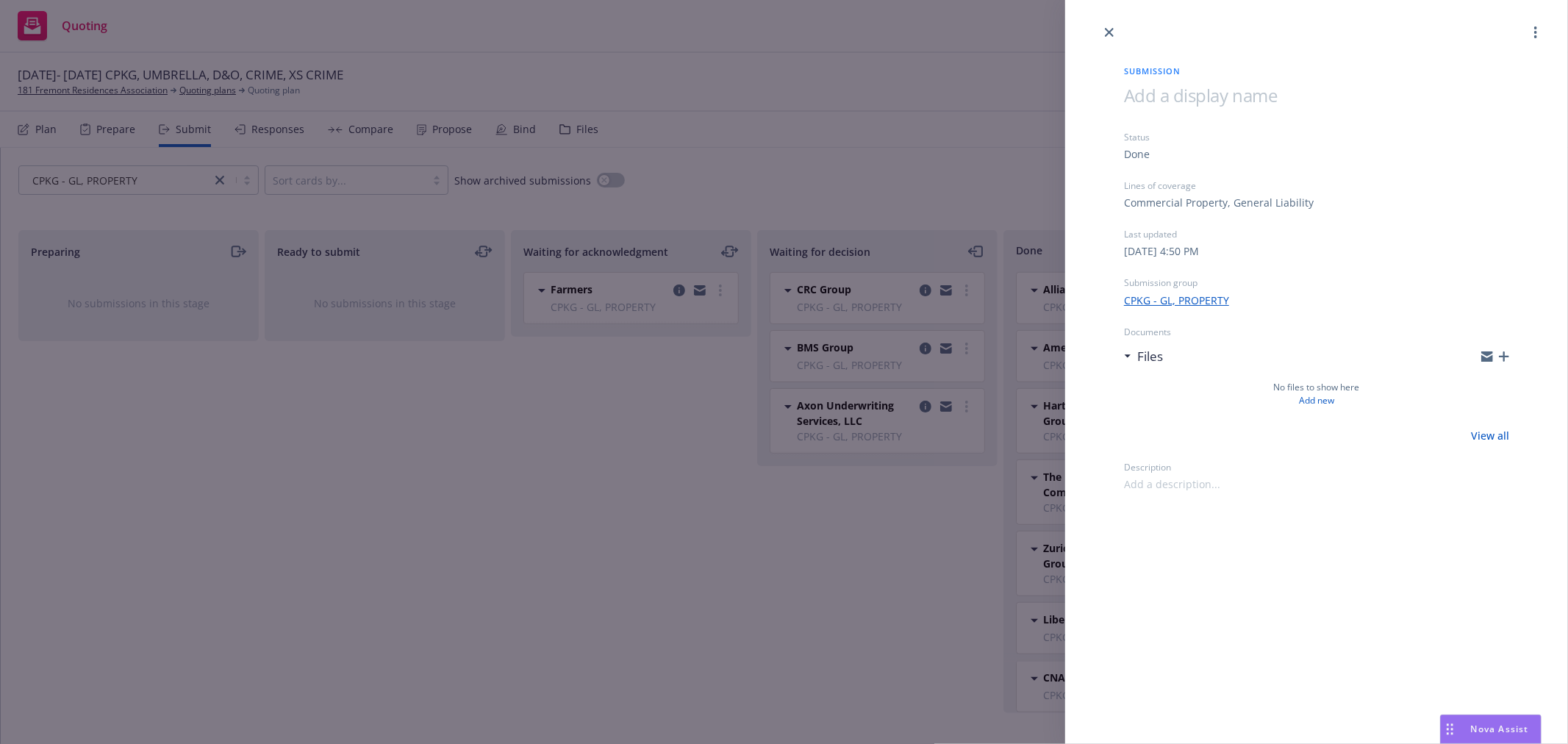
click at [859, 628] on div "Submission Status Done Lines of coverage Commercial Property, General Liability…" at bounding box center [784, 372] width 1568 height 744
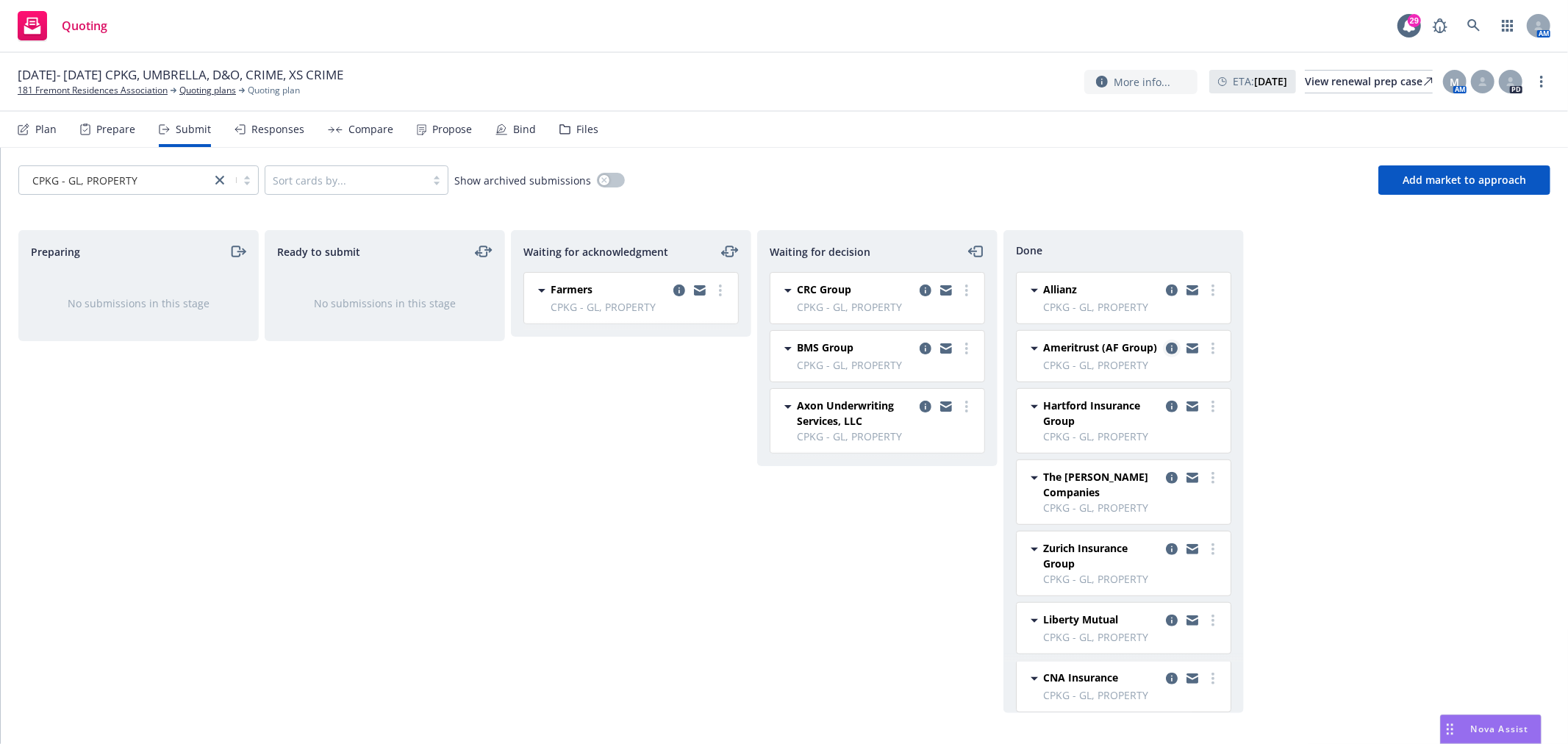
click at [1166, 342] on icon "copy logging email" at bounding box center [1171, 347] width 12 height 12
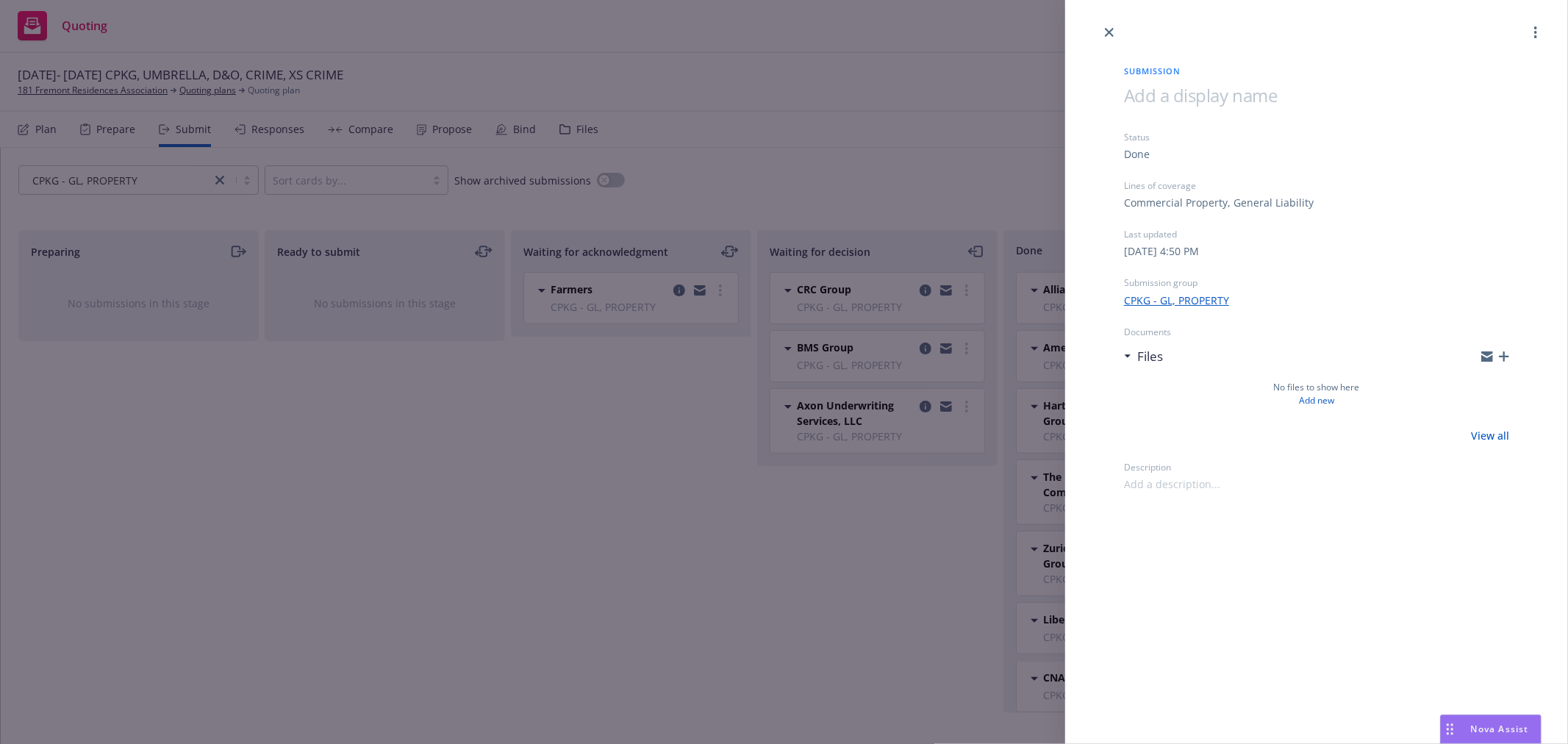
click at [807, 585] on div "Submission Status Done Lines of coverage Commercial Property, General Liability…" at bounding box center [784, 372] width 1568 height 744
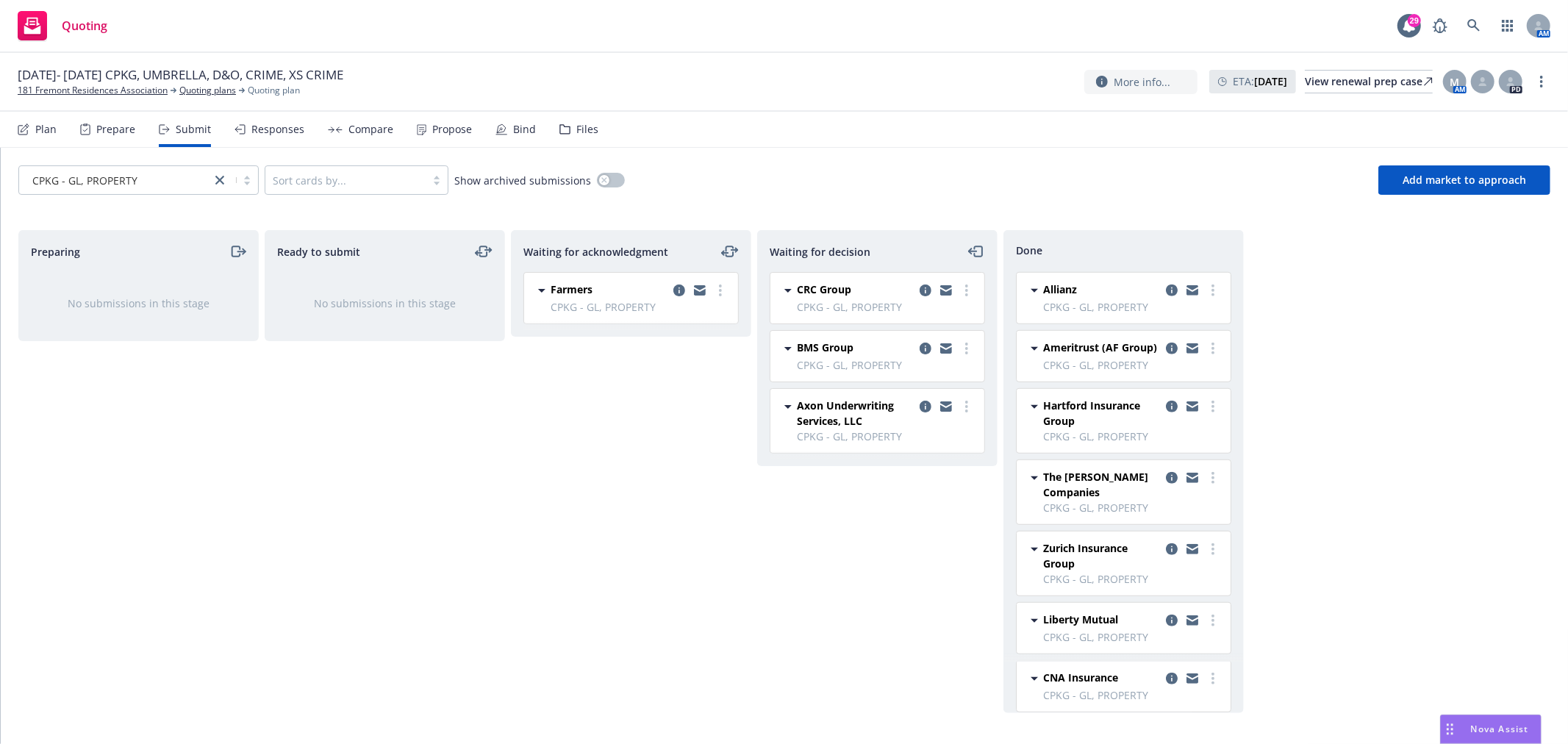
click at [1073, 406] on span "Hartford Insurance Group" at bounding box center [1102, 413] width 117 height 31
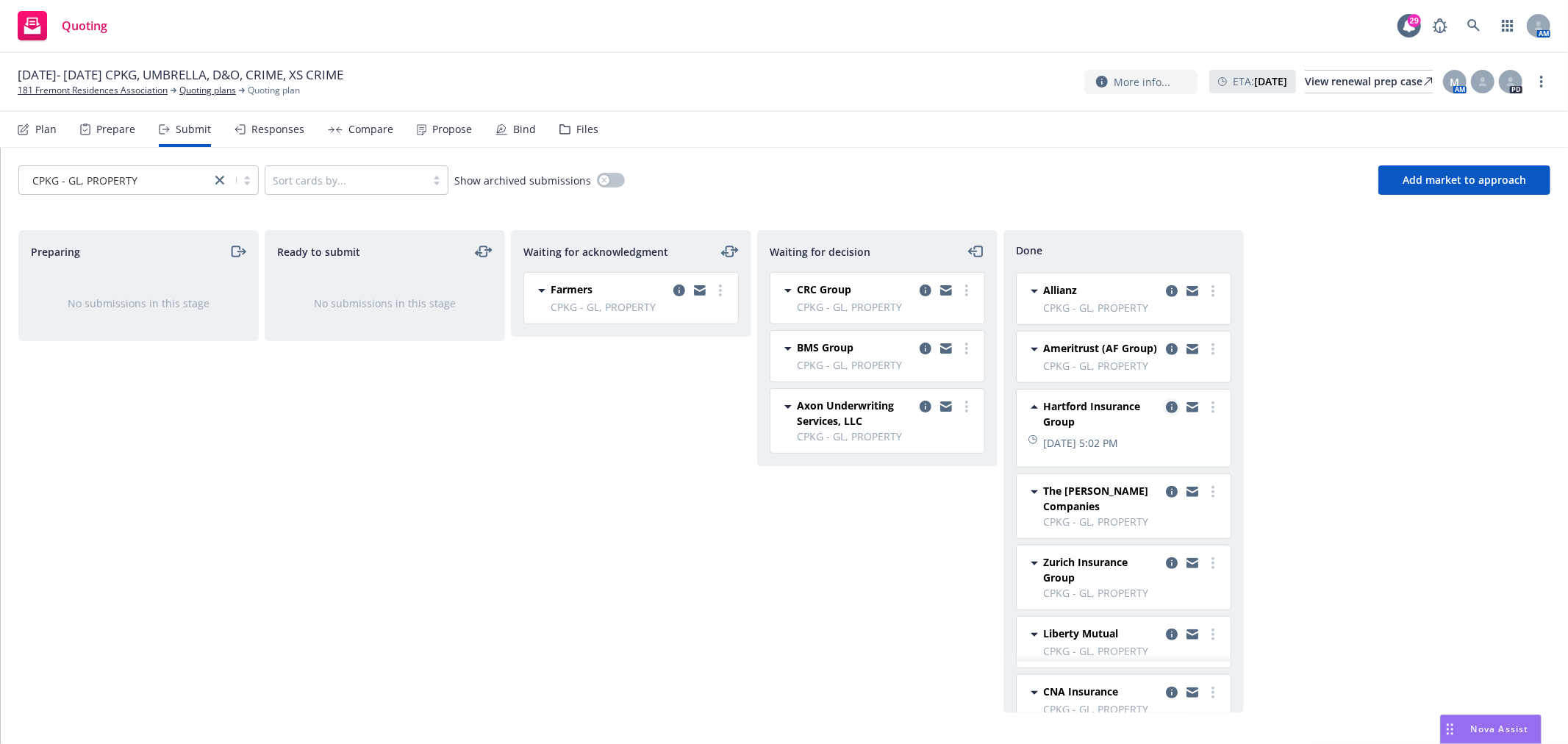
click at [1166, 413] on icon "copy logging email" at bounding box center [1171, 406] width 12 height 12
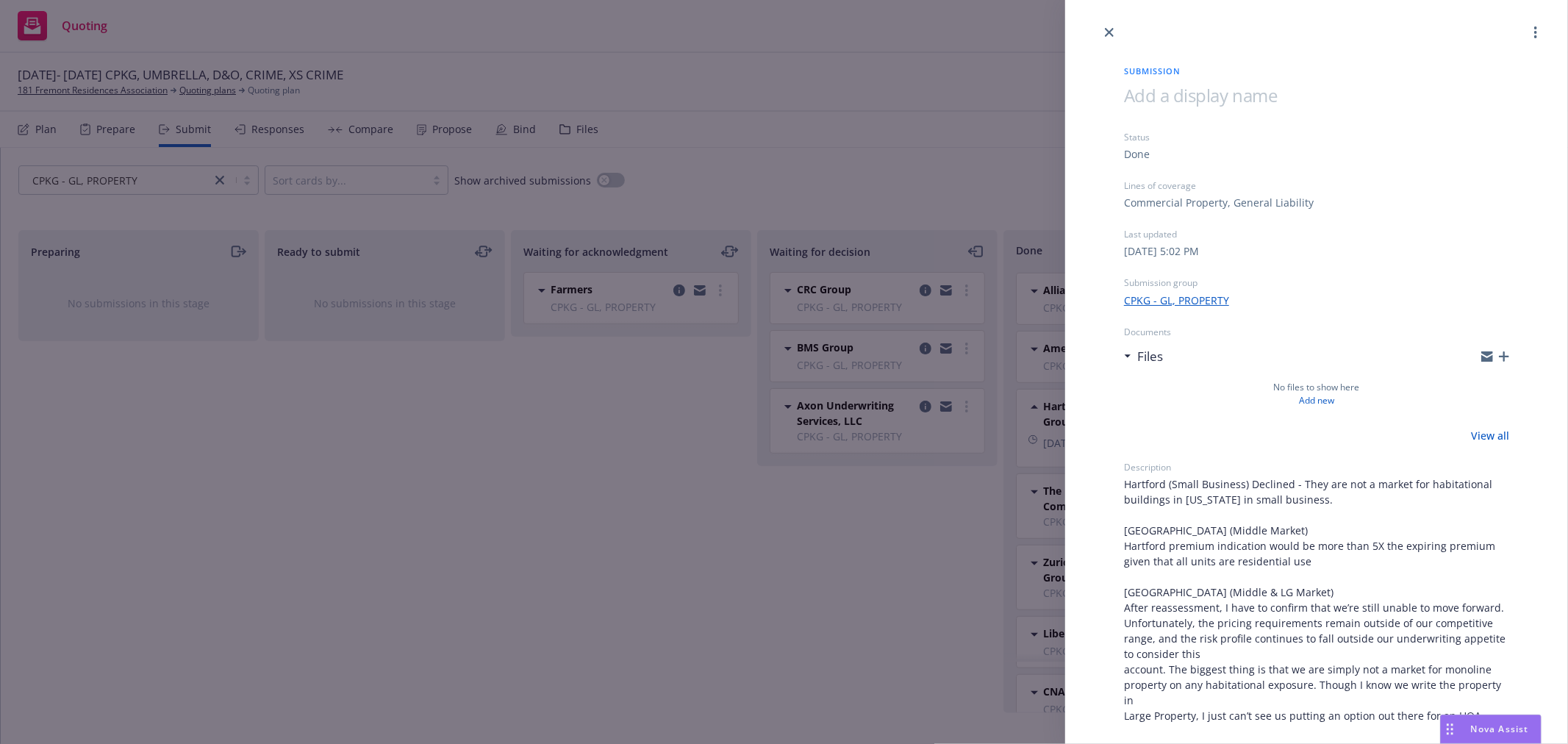
click at [1323, 496] on span "Hartford (Small Business) Declined - They are not a market for habitational bui…" at bounding box center [1316, 599] width 385 height 247
drag, startPoint x: 1325, startPoint y: 497, endPoint x: 1125, endPoint y: 483, distance: 200.5
click at [1125, 483] on span "Hartford (Small Business) Declined - They are not a market for habitational bui…" at bounding box center [1316, 599] width 385 height 247
click at [1251, 561] on span "Hartford (Small Business) Declined - They are not a market for habitational bui…" at bounding box center [1316, 599] width 385 height 247
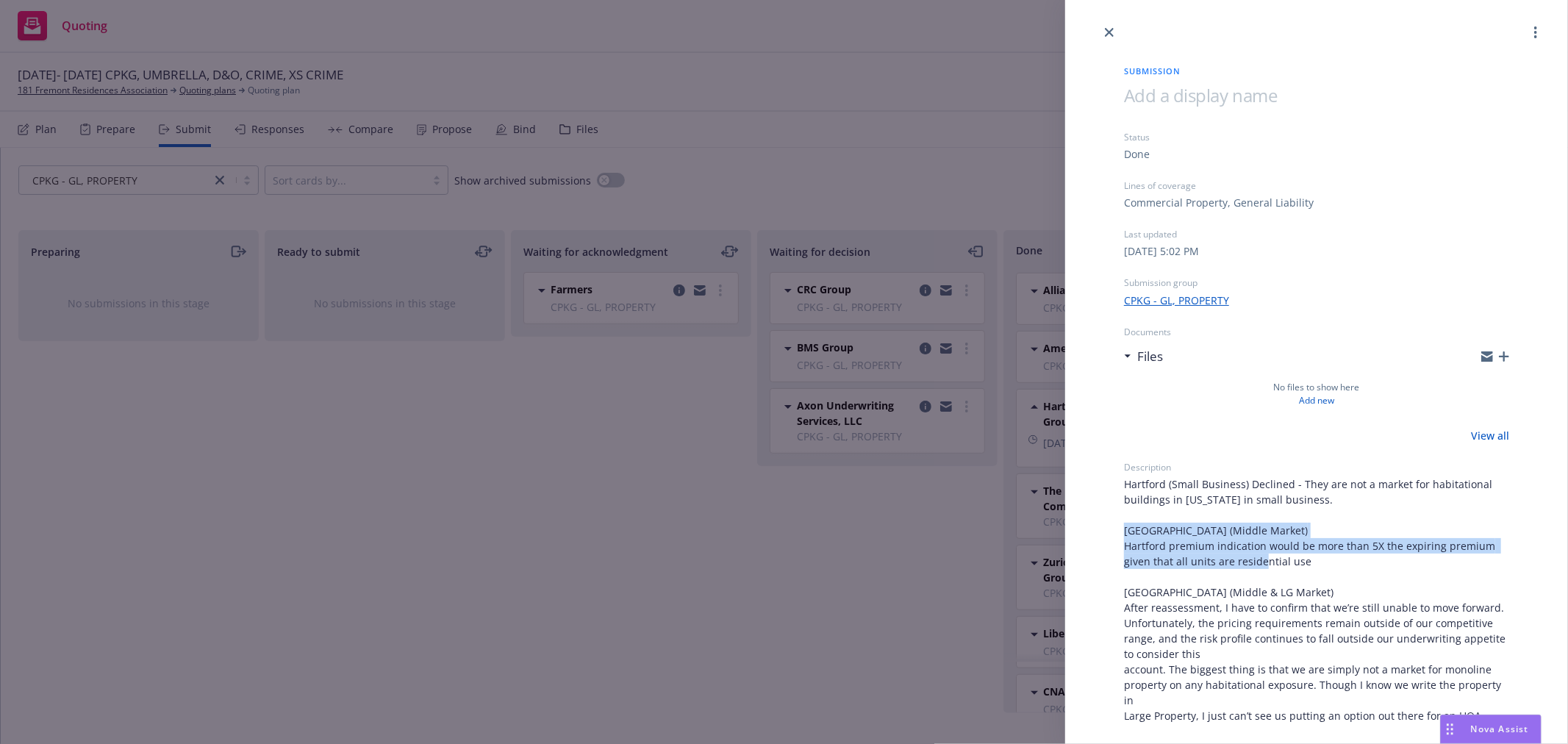
drag, startPoint x: 1311, startPoint y: 562, endPoint x: 1127, endPoint y: 531, distance: 186.6
click at [1127, 531] on span "Hartford (Small Business) Declined - They are not a market for habitational bui…" at bounding box center [1316, 599] width 385 height 247
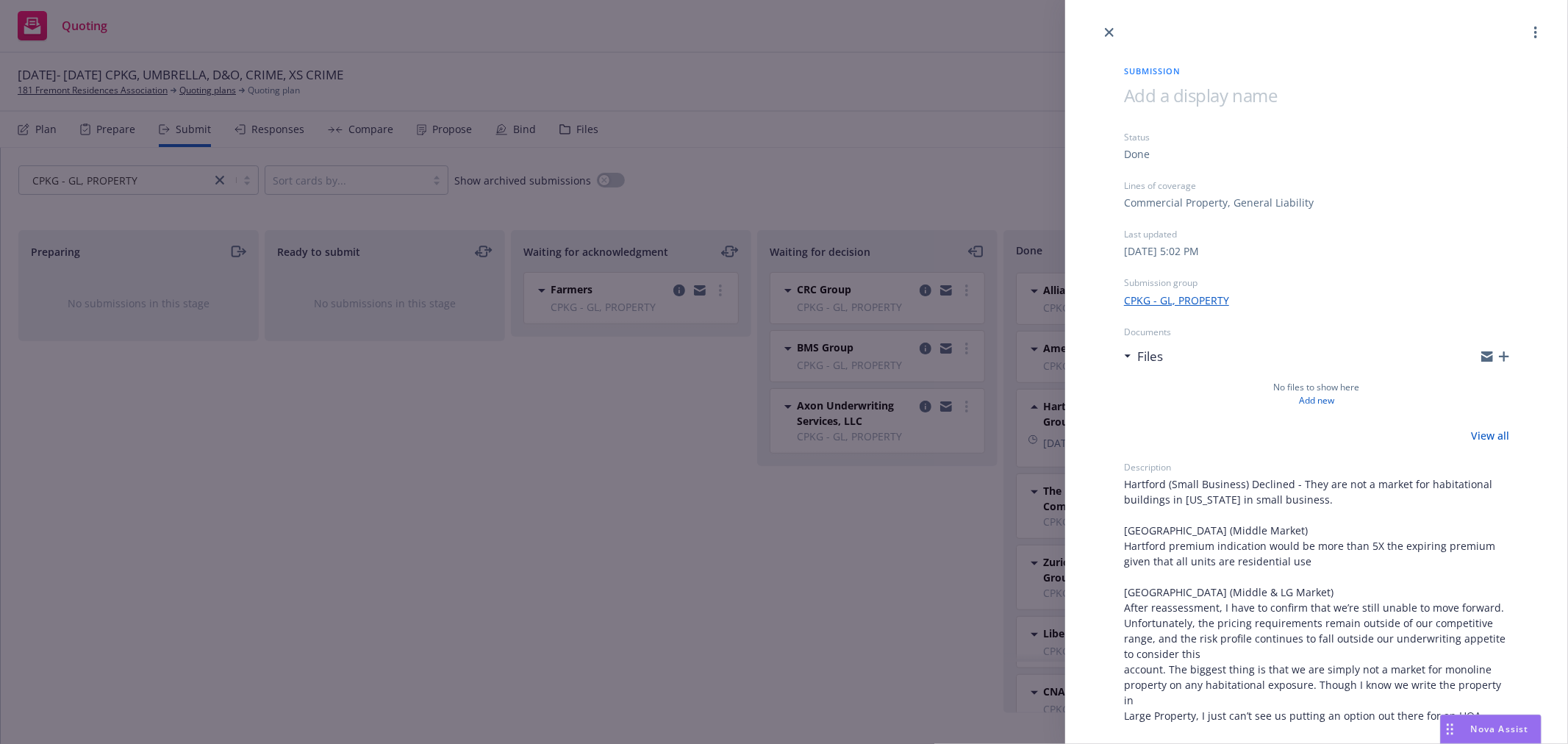
click at [1220, 676] on span "Hartford (Small Business) Declined - They are not a market for habitational bui…" at bounding box center [1316, 599] width 385 height 247
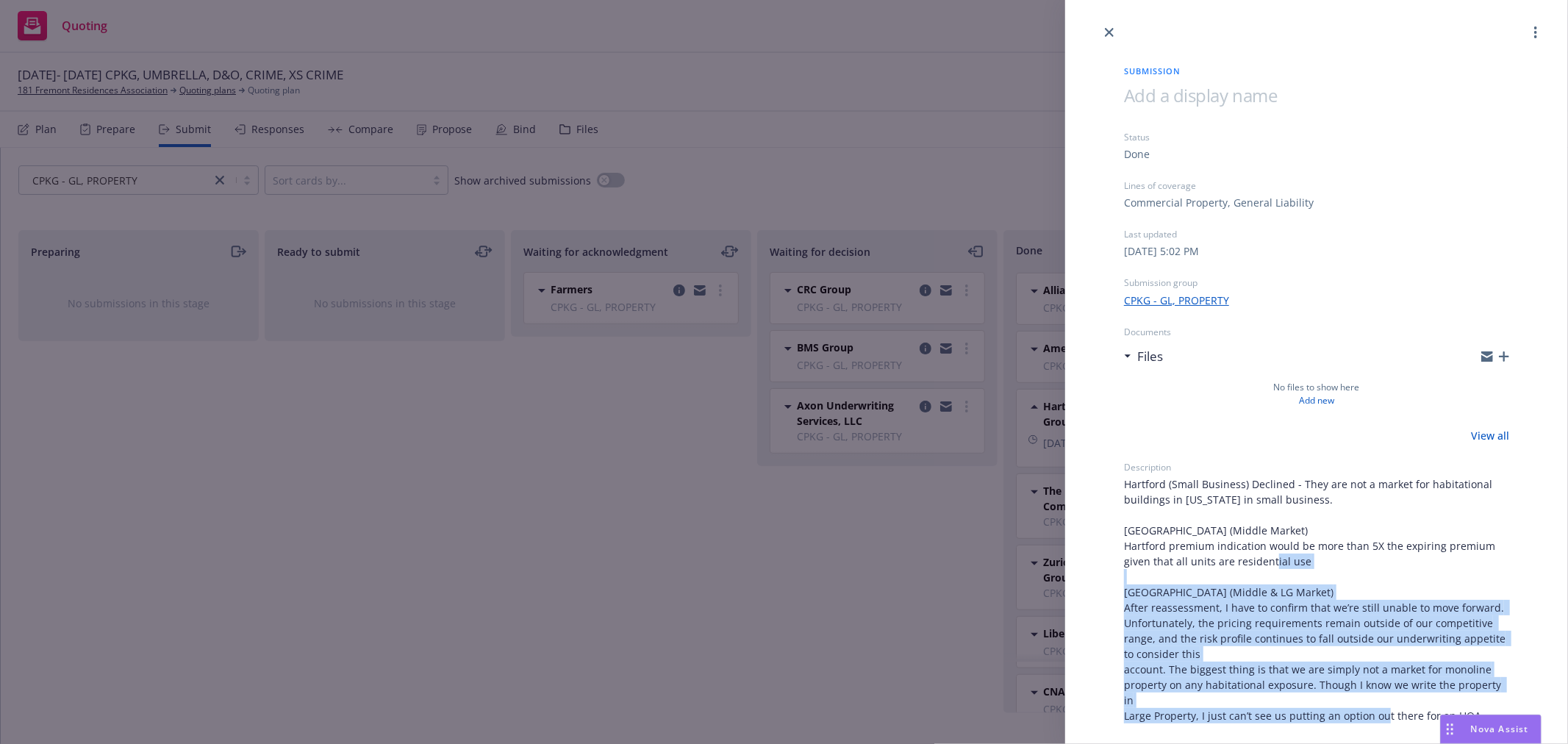
drag, startPoint x: 1479, startPoint y: 700, endPoint x: 1125, endPoint y: 595, distance: 369.2
click at [1125, 595] on span "Hartford (Small Business) Declined - They are not a market for habitational bui…" at bounding box center [1316, 599] width 385 height 247
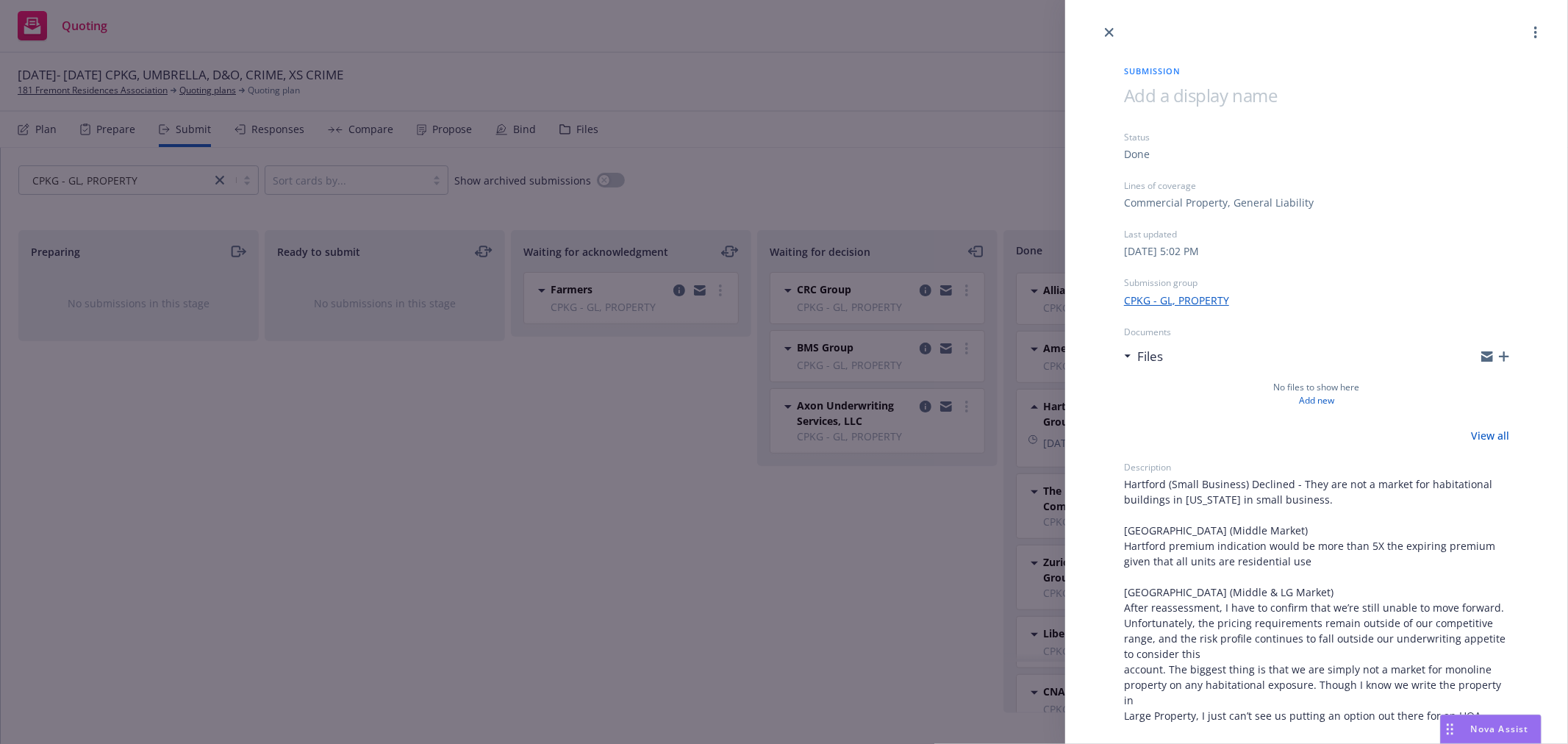
click at [952, 590] on div "Submission Status Done Lines of coverage Commercial Property, General Liability…" at bounding box center [784, 372] width 1568 height 744
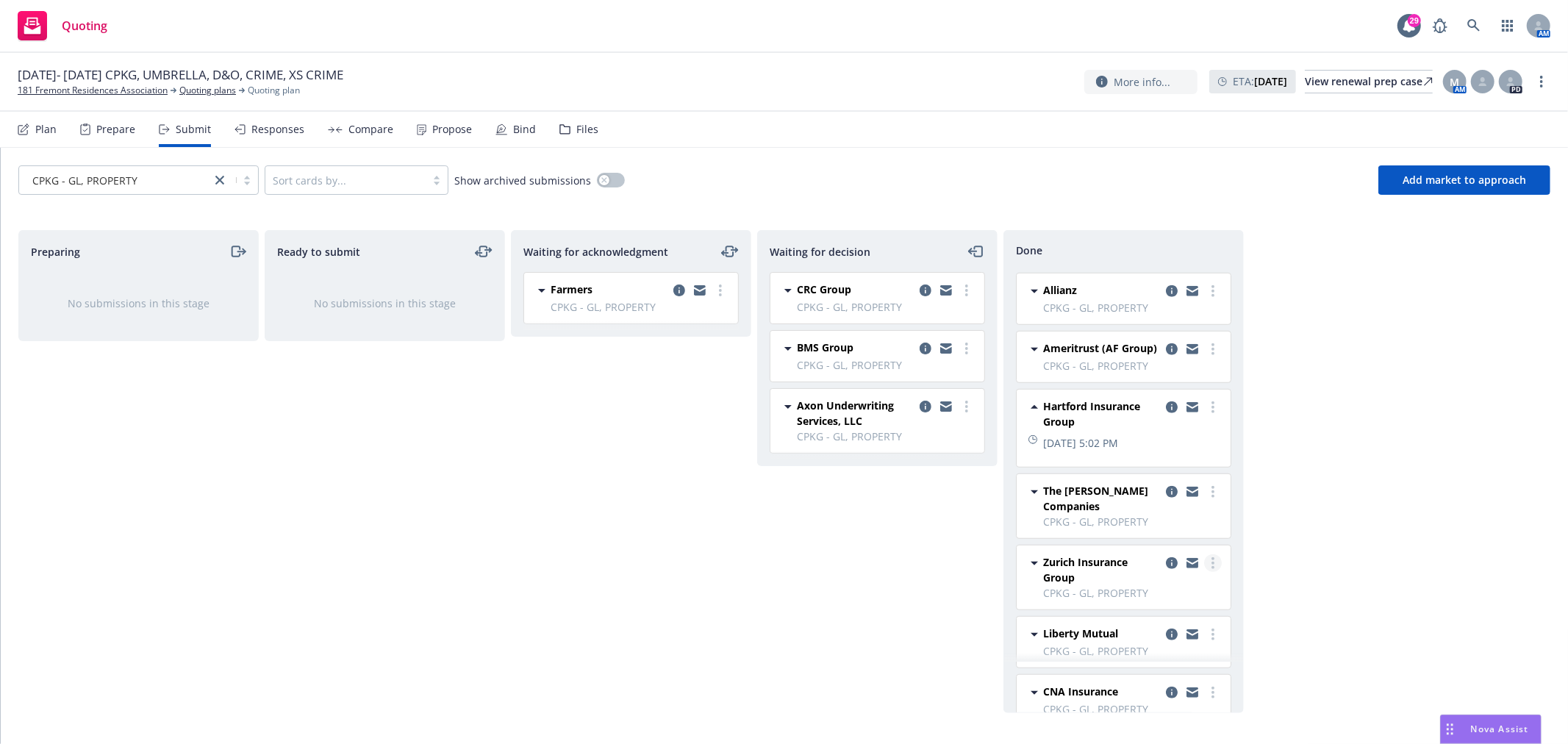
scroll to position [1001, 0]
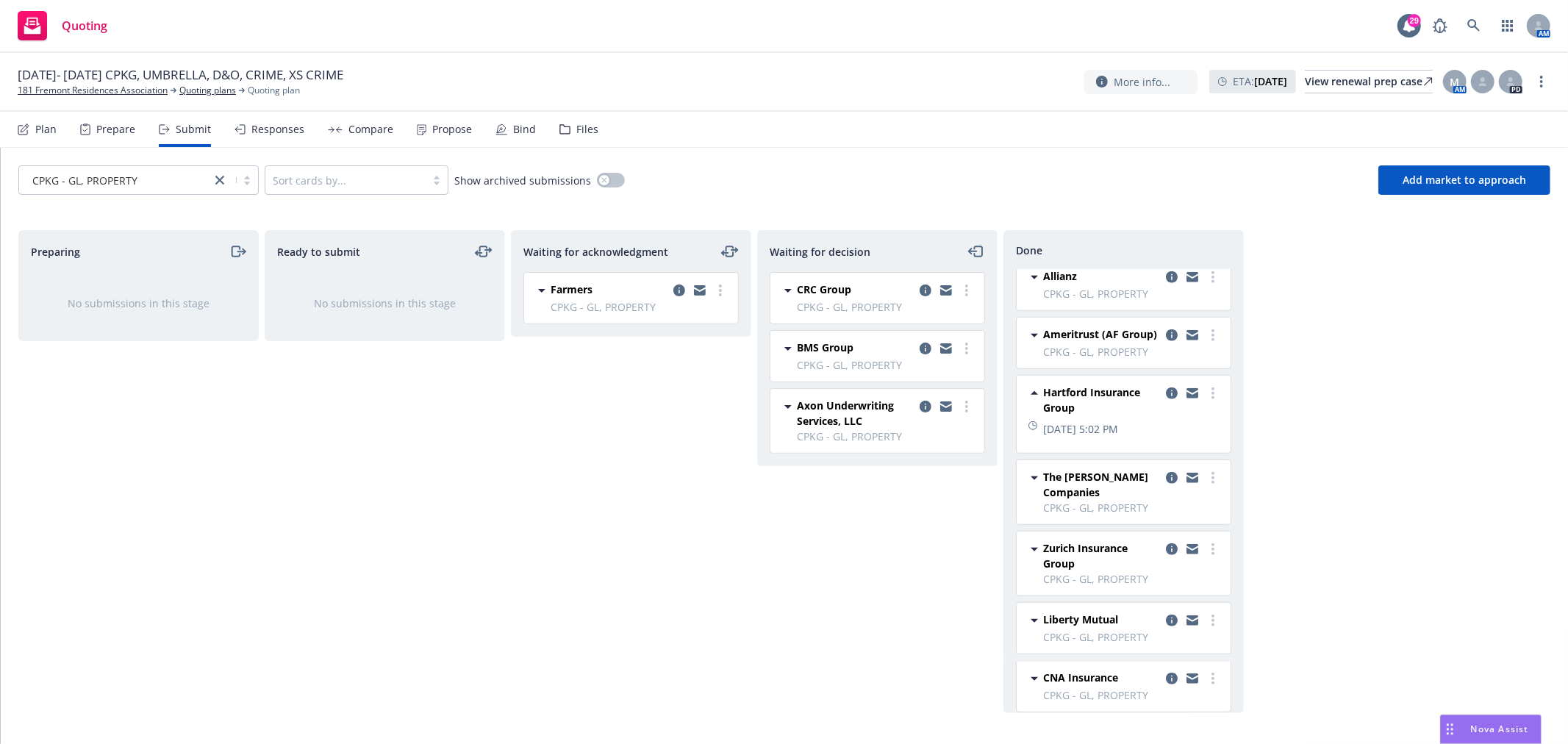
click at [1085, 479] on span "The [PERSON_NAME] Companies" at bounding box center [1102, 484] width 117 height 31
click at [1166, 484] on icon "copy logging email" at bounding box center [1171, 478] width 12 height 12
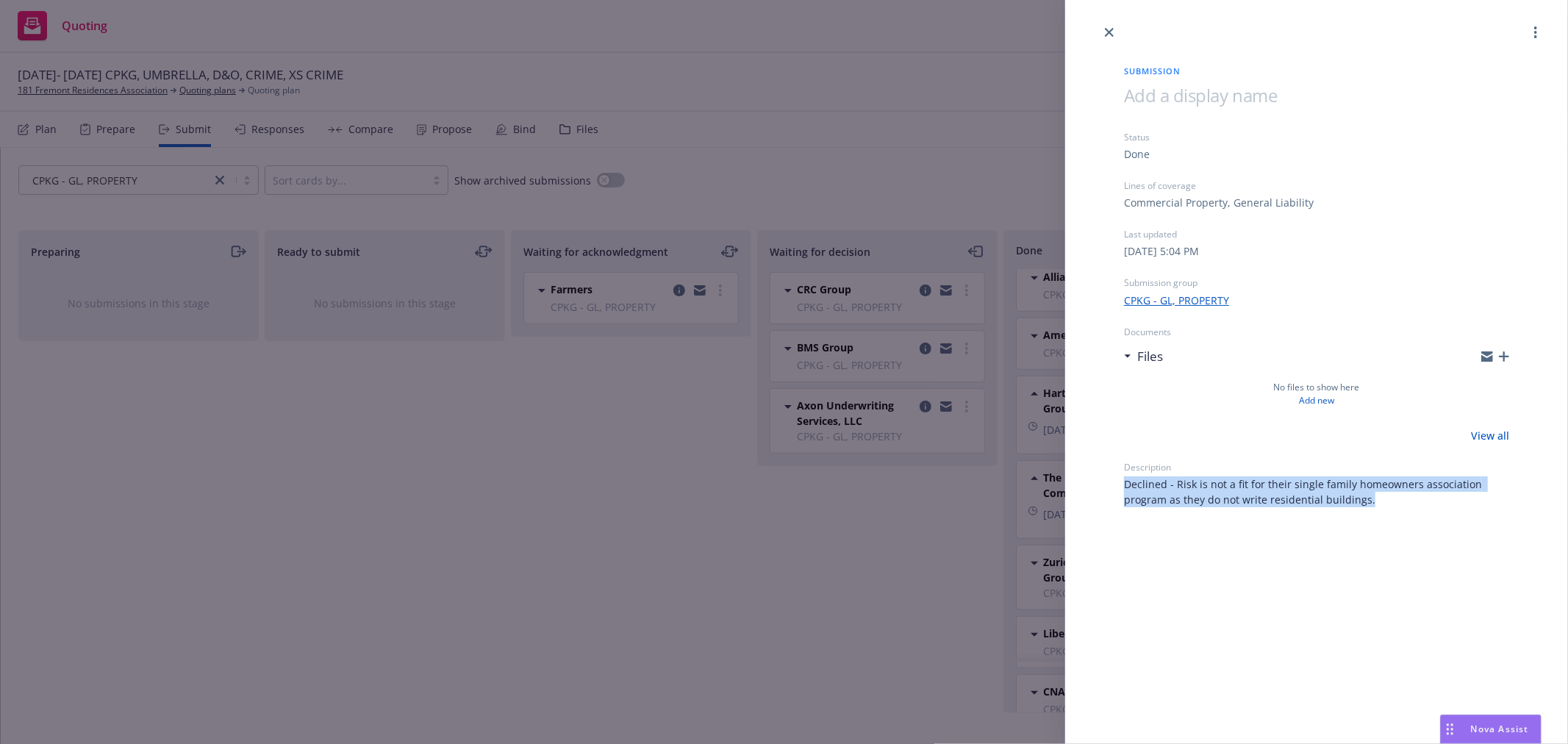
drag, startPoint x: 1392, startPoint y: 500, endPoint x: 1122, endPoint y: 490, distance: 270.2
click at [1122, 490] on div "Submission Status Done Lines of coverage Commercial Property, General Liability…" at bounding box center [1317, 274] width 432 height 466
click at [952, 558] on div "Submission Status Done Lines of coverage Commercial Property, General Liability…" at bounding box center [784, 372] width 1568 height 744
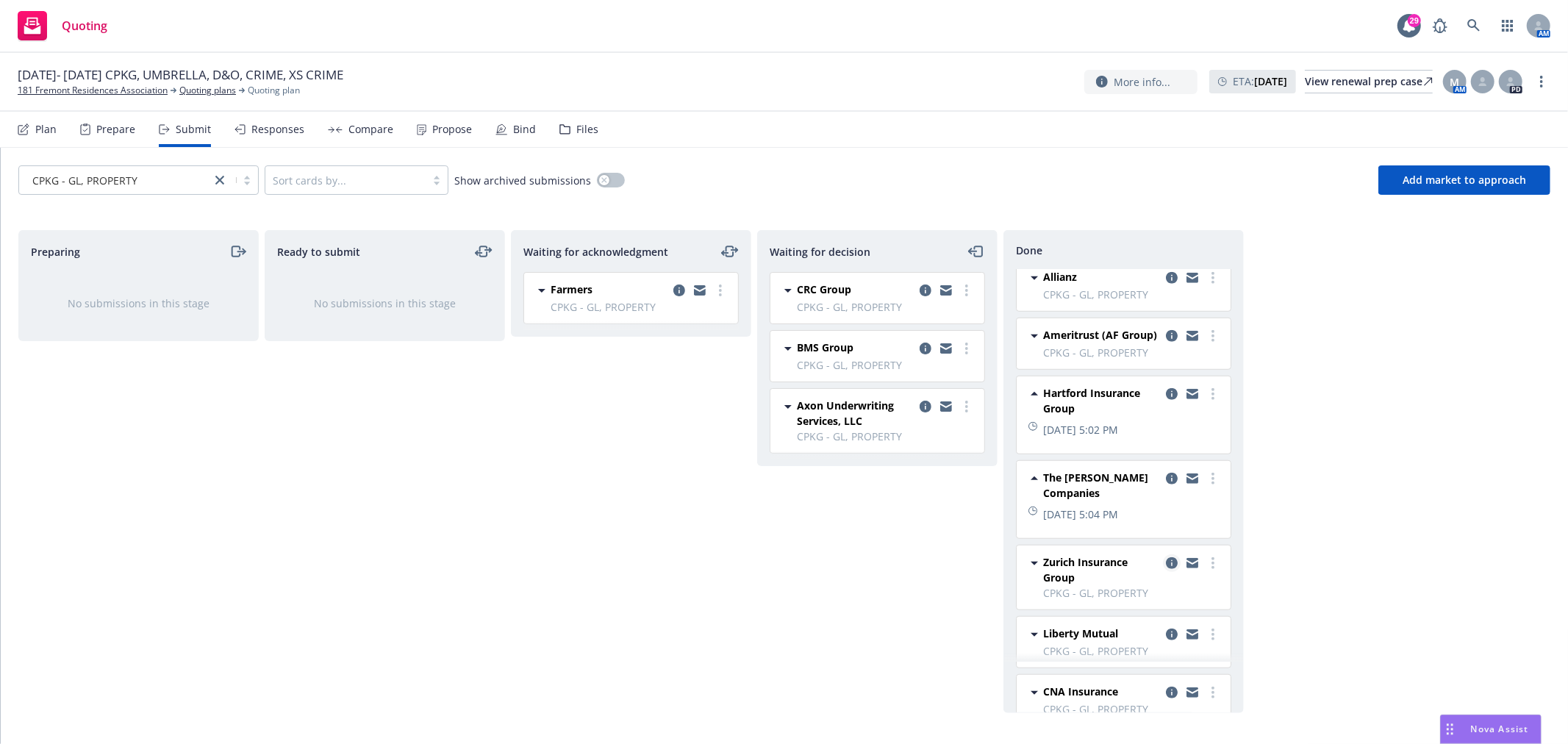
click at [1166, 569] on icon "copy logging email" at bounding box center [1171, 563] width 12 height 12
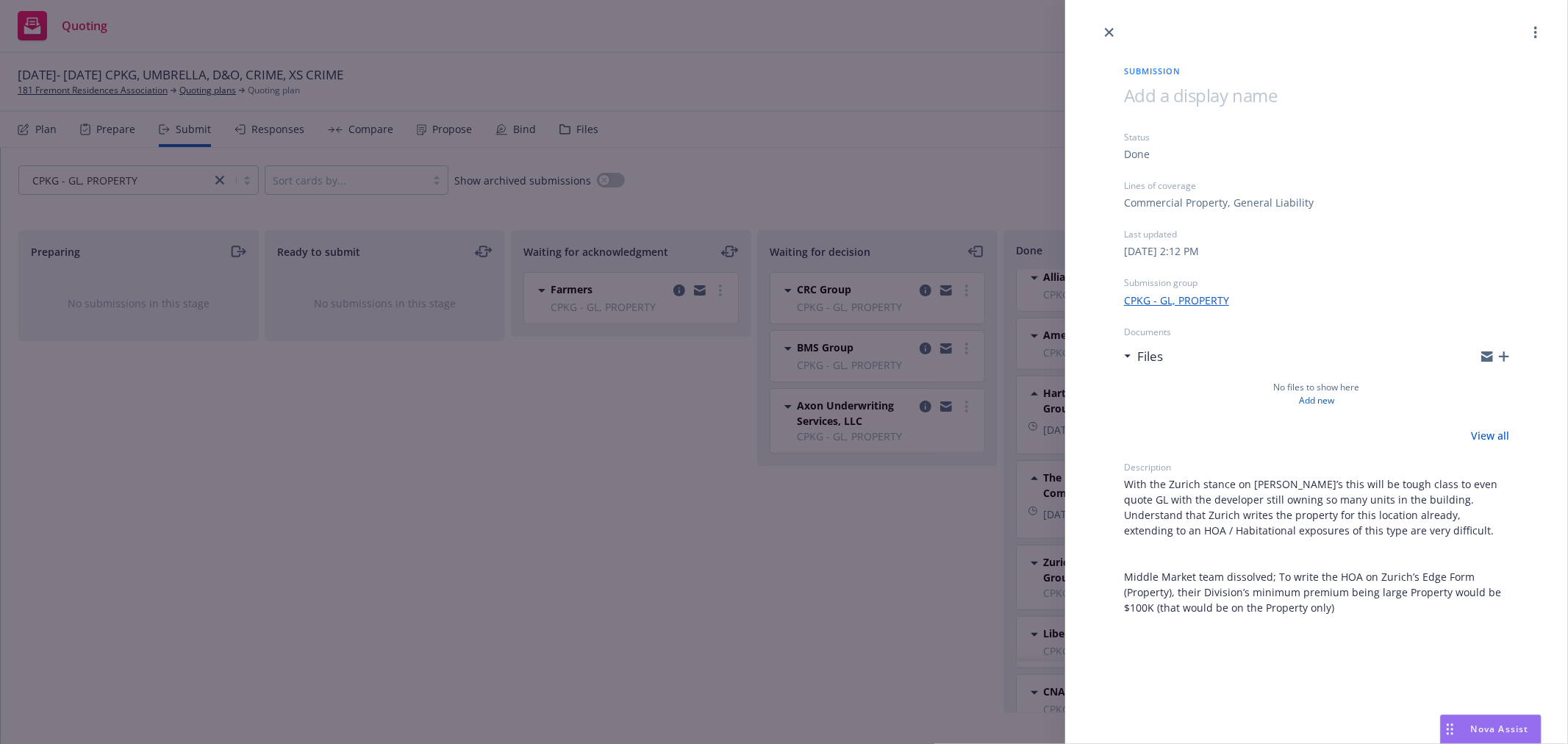
click at [1214, 540] on span "With the Zurich stance on [PERSON_NAME]’s this will be tough class to even quot…" at bounding box center [1316, 546] width 385 height 139
click at [1193, 499] on span "With the Zurich stance on [PERSON_NAME]’s this will be tough class to even quot…" at bounding box center [1316, 546] width 385 height 139
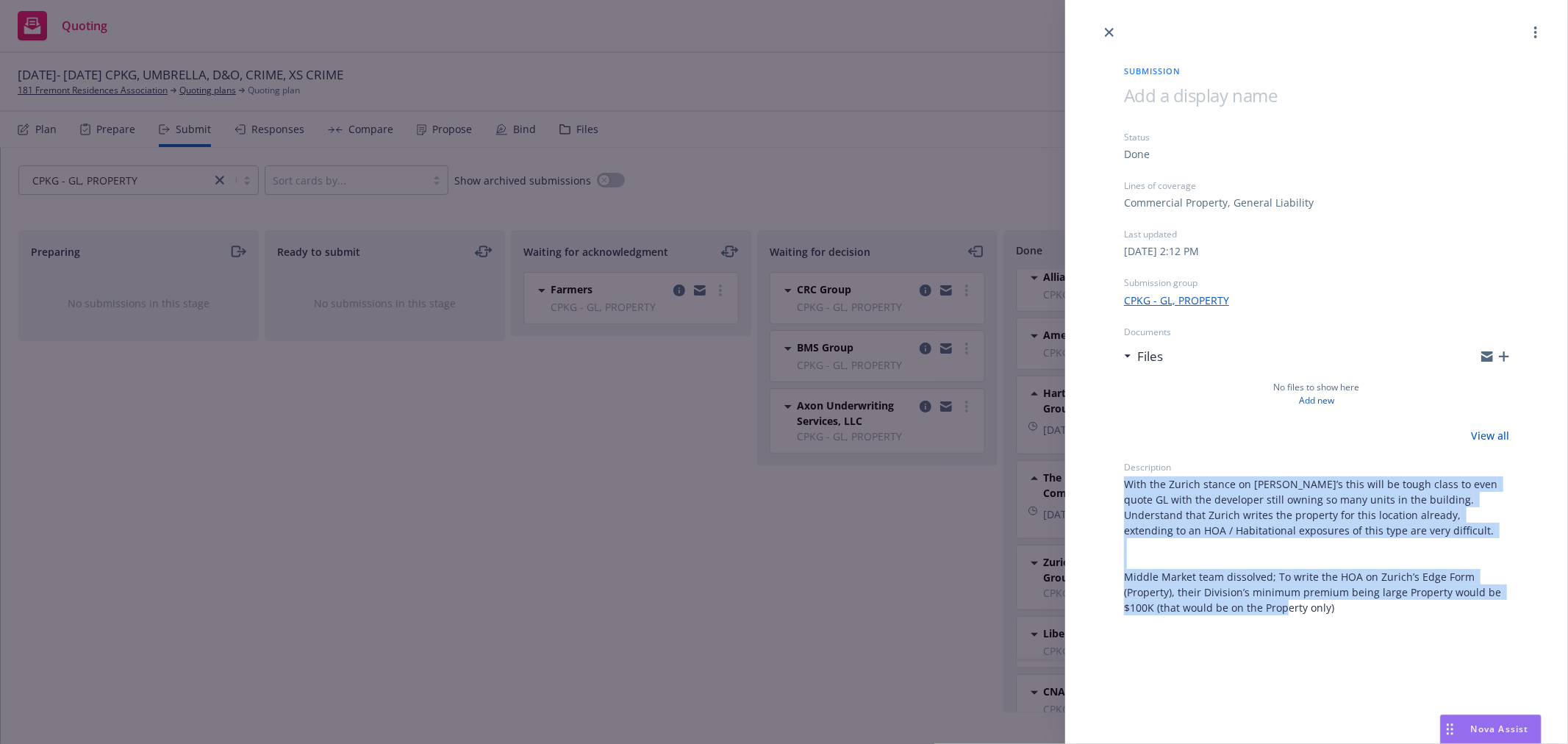
drag, startPoint x: 1122, startPoint y: 485, endPoint x: 1350, endPoint y: 606, distance: 258.1
click at [1350, 606] on div "Submission Status Done Lines of coverage Commercial Property, General Liability…" at bounding box center [1317, 328] width 432 height 574
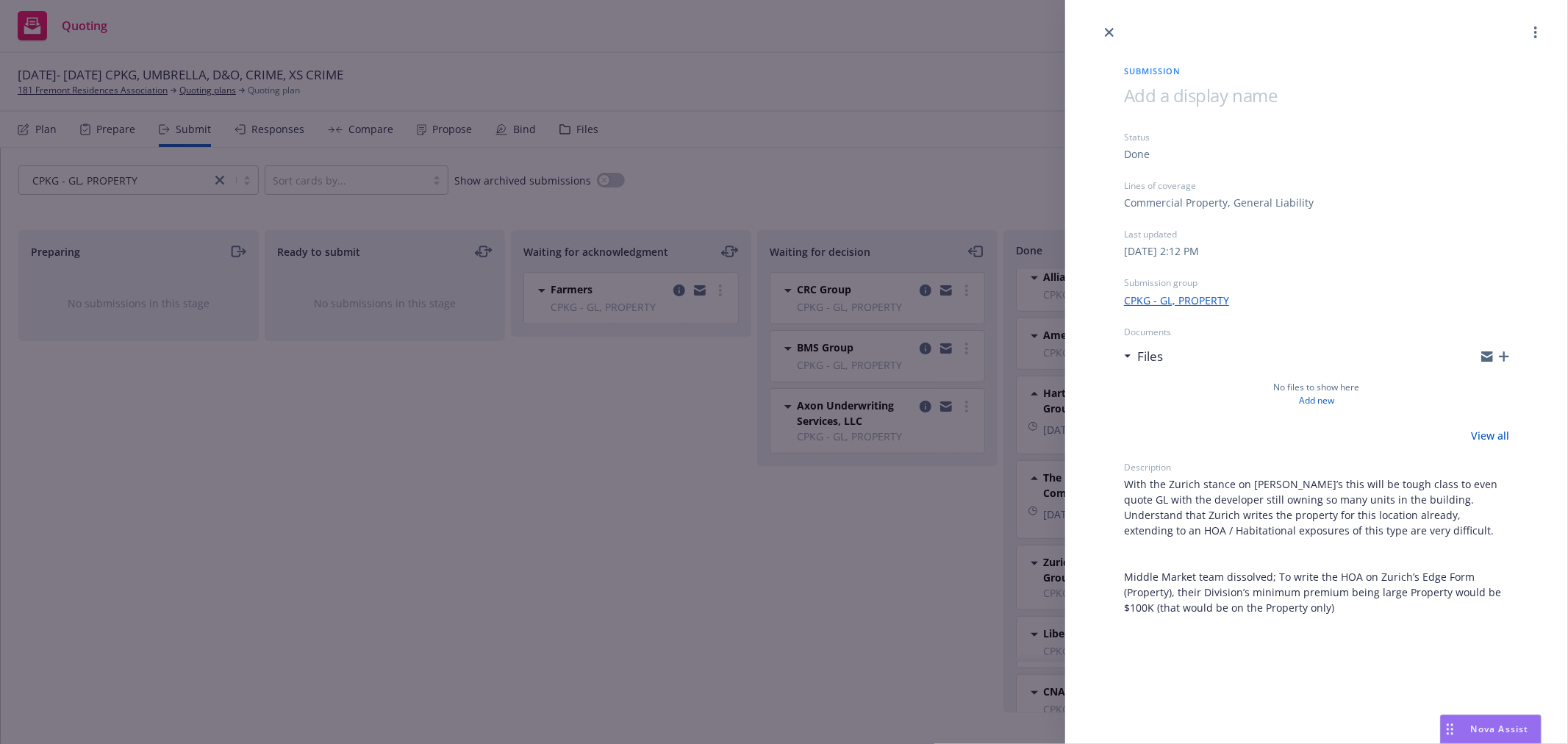
click at [772, 614] on div "Submission Status Done Lines of coverage Commercial Property, General Liability…" at bounding box center [784, 372] width 1568 height 744
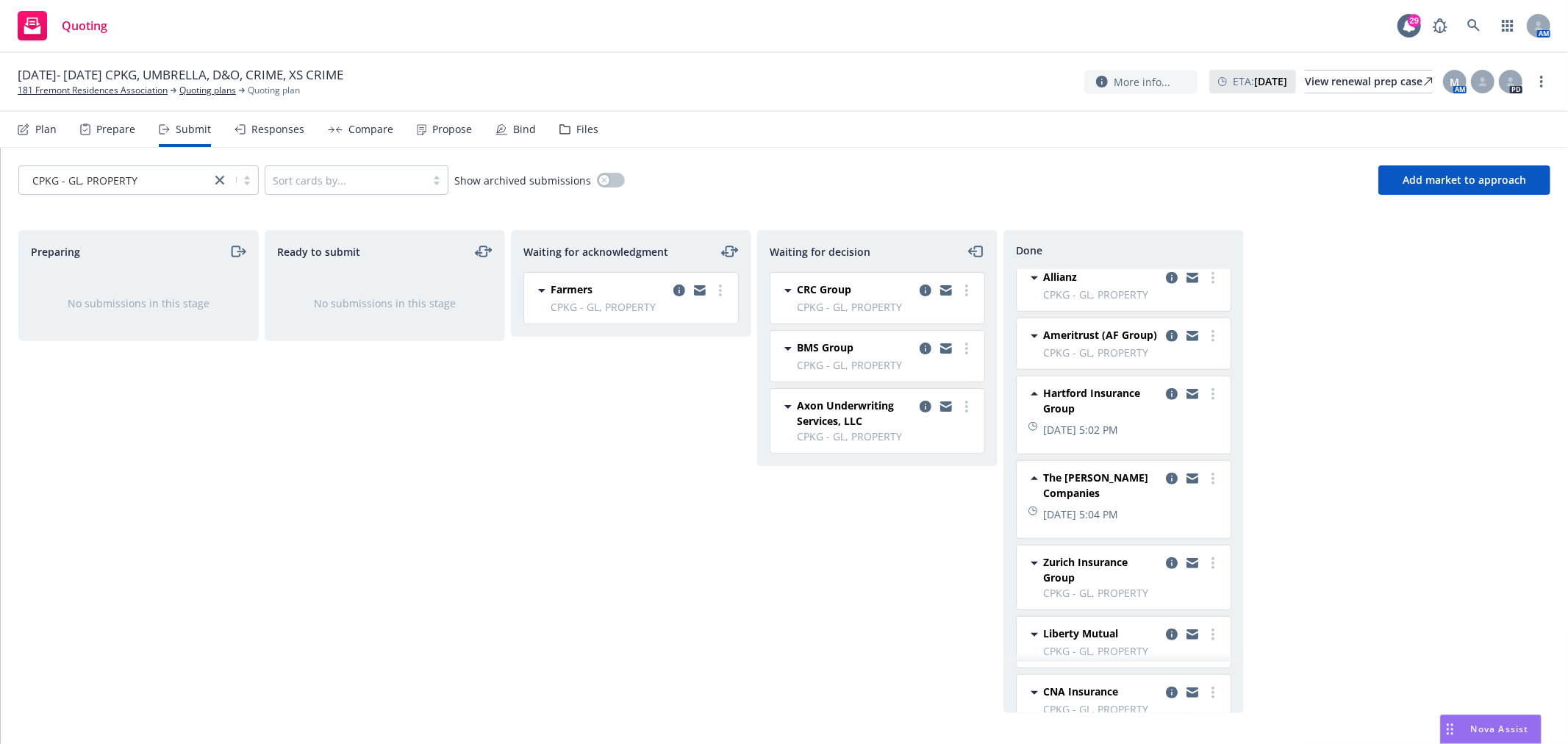
scroll to position [1014, 0]
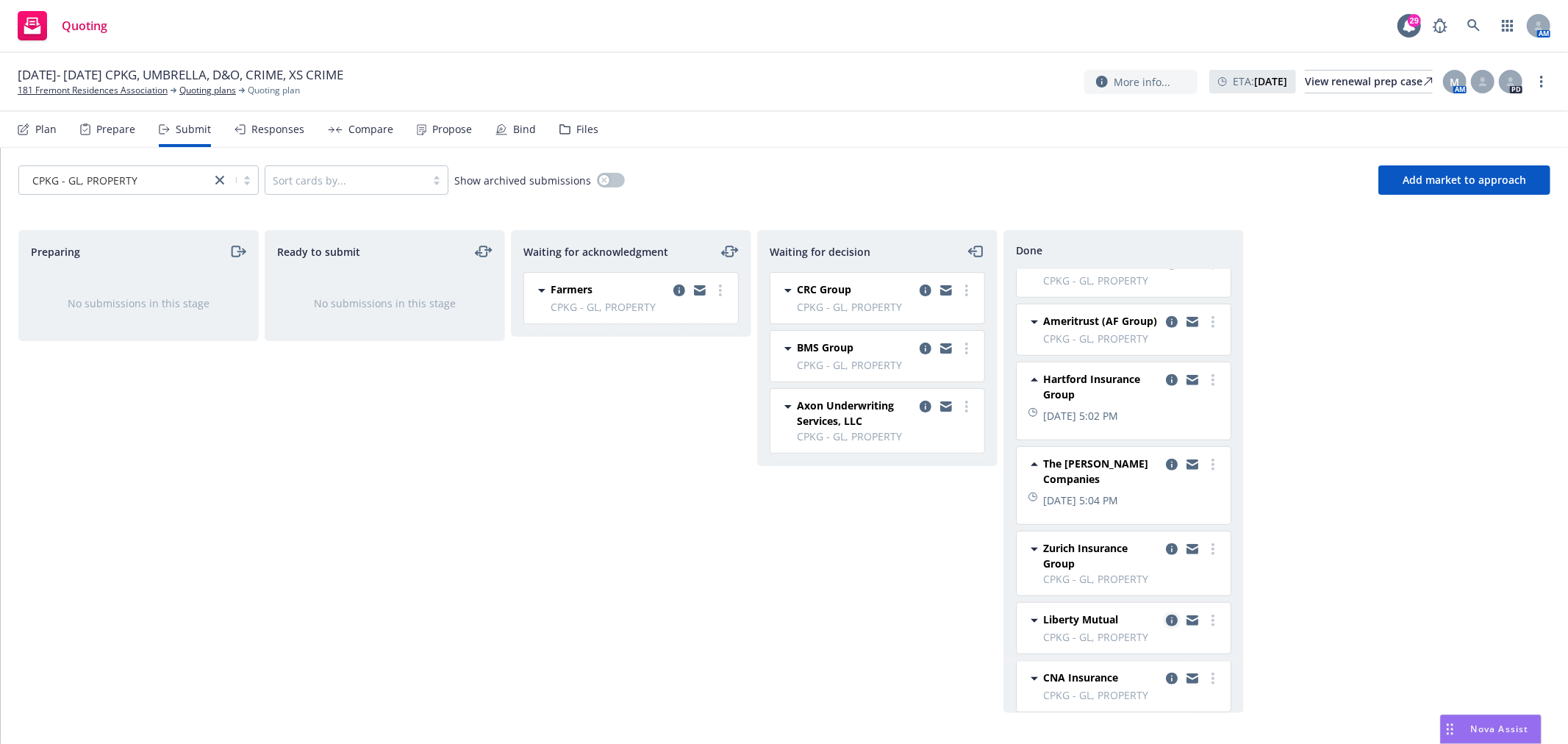
click at [1166, 620] on icon "copy logging email" at bounding box center [1171, 620] width 12 height 12
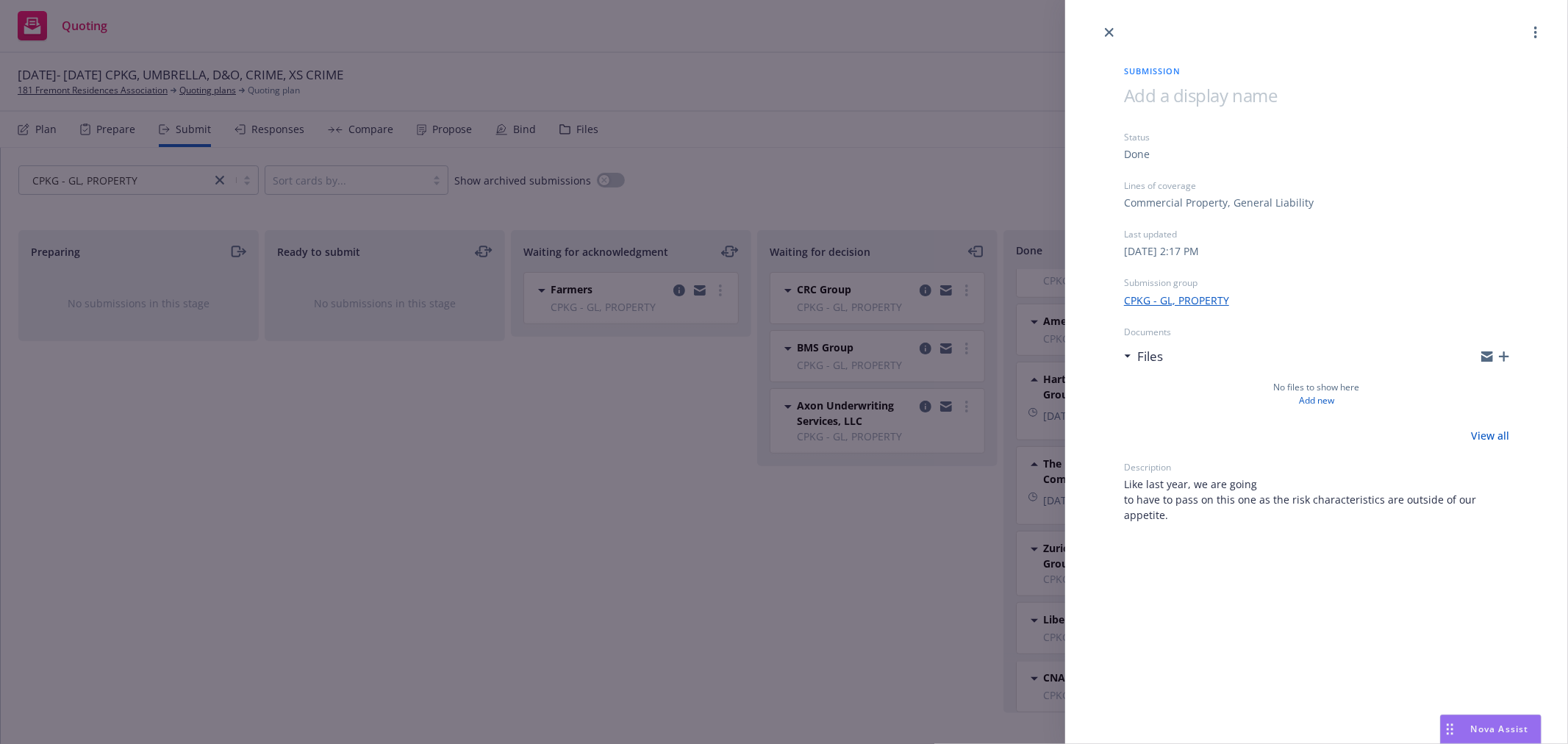
click at [1204, 522] on span "Like last year, we are going to have to pass on this one as the risk characteri…" at bounding box center [1300, 499] width 352 height 46
drag, startPoint x: 1173, startPoint y: 583, endPoint x: 1269, endPoint y: 566, distance: 97.5
click at [1269, 522] on span "Like last year, we are going to have to pass on this one as the risk characteri…" at bounding box center [1300, 499] width 352 height 46
click at [914, 599] on div "Submission Status Done Lines of coverage Commercial Property, General Liability…" at bounding box center [784, 372] width 1568 height 744
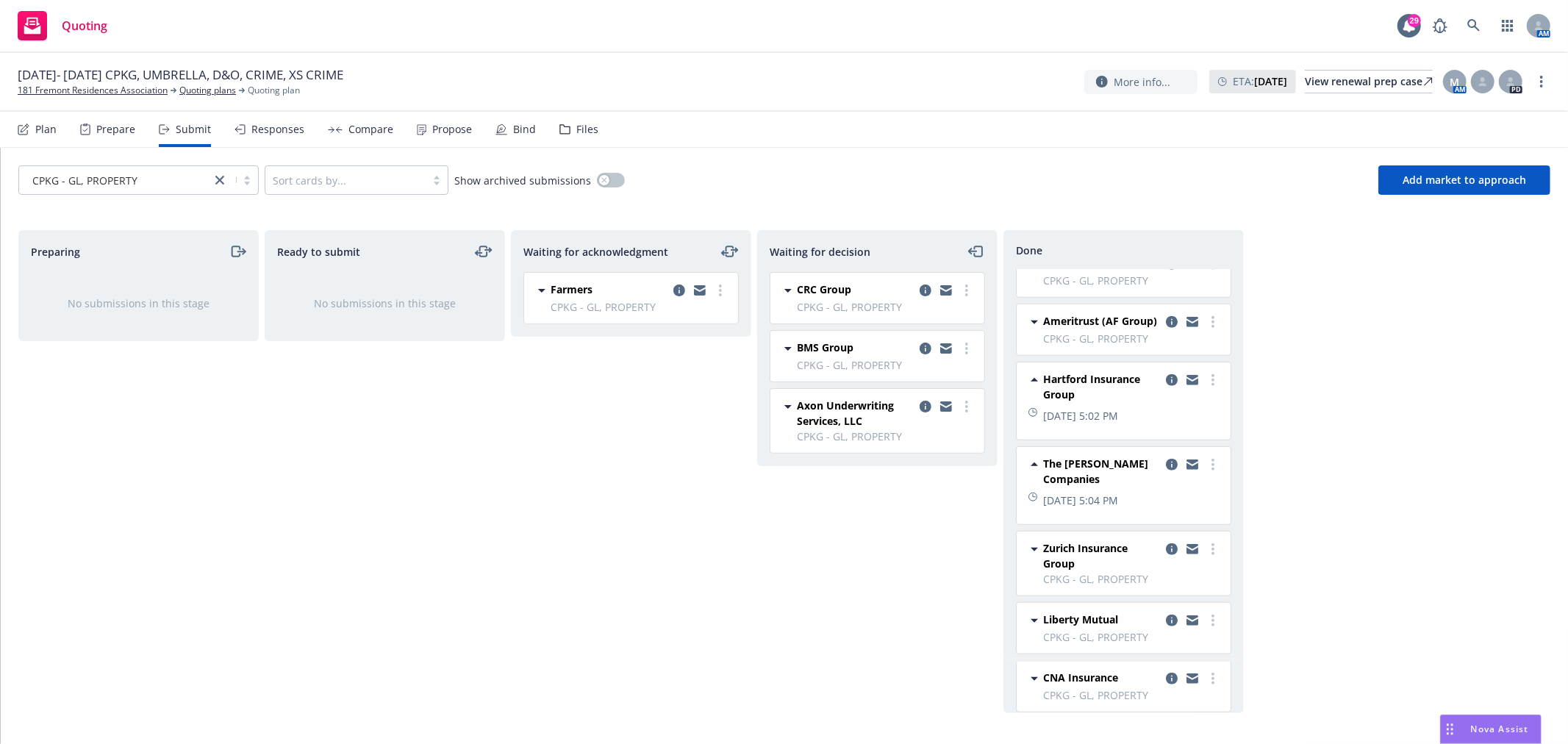
click at [612, 603] on div "Waiting for acknowledgment Farmers CPKG - GL, PROPERTY [DATE] 5:20 PM" at bounding box center [631, 472] width 240 height 483
click at [1166, 678] on icon "copy logging email" at bounding box center [1171, 678] width 12 height 12
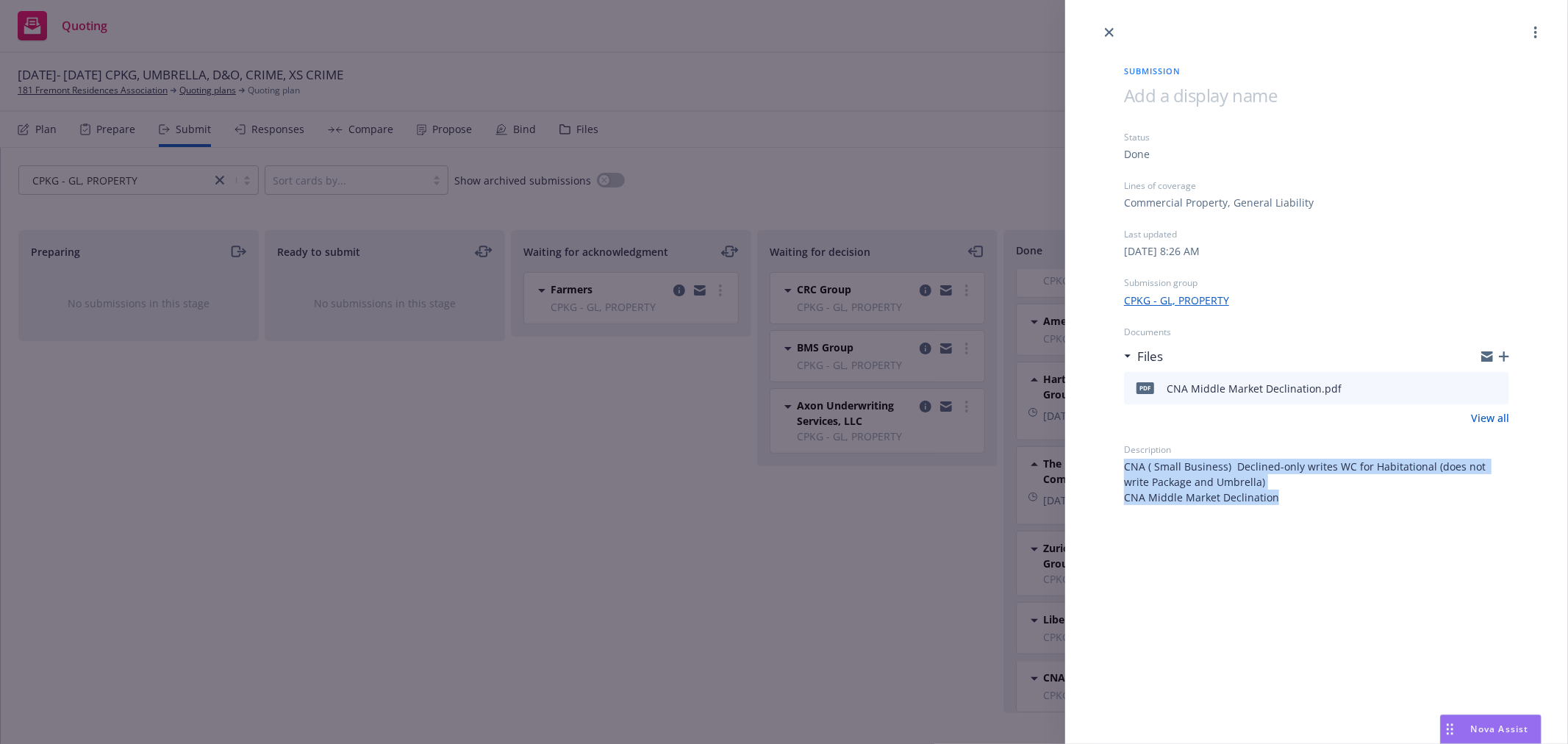
drag, startPoint x: 1287, startPoint y: 501, endPoint x: 1108, endPoint y: 474, distance: 181.0
click at [1108, 474] on div "Submission Status Done Lines of coverage Commercial Property, General Liability…" at bounding box center [1317, 272] width 432 height 464
click at [848, 589] on div "Submission Status Done Lines of coverage Commercial Property, General Liability…" at bounding box center [784, 372] width 1568 height 744
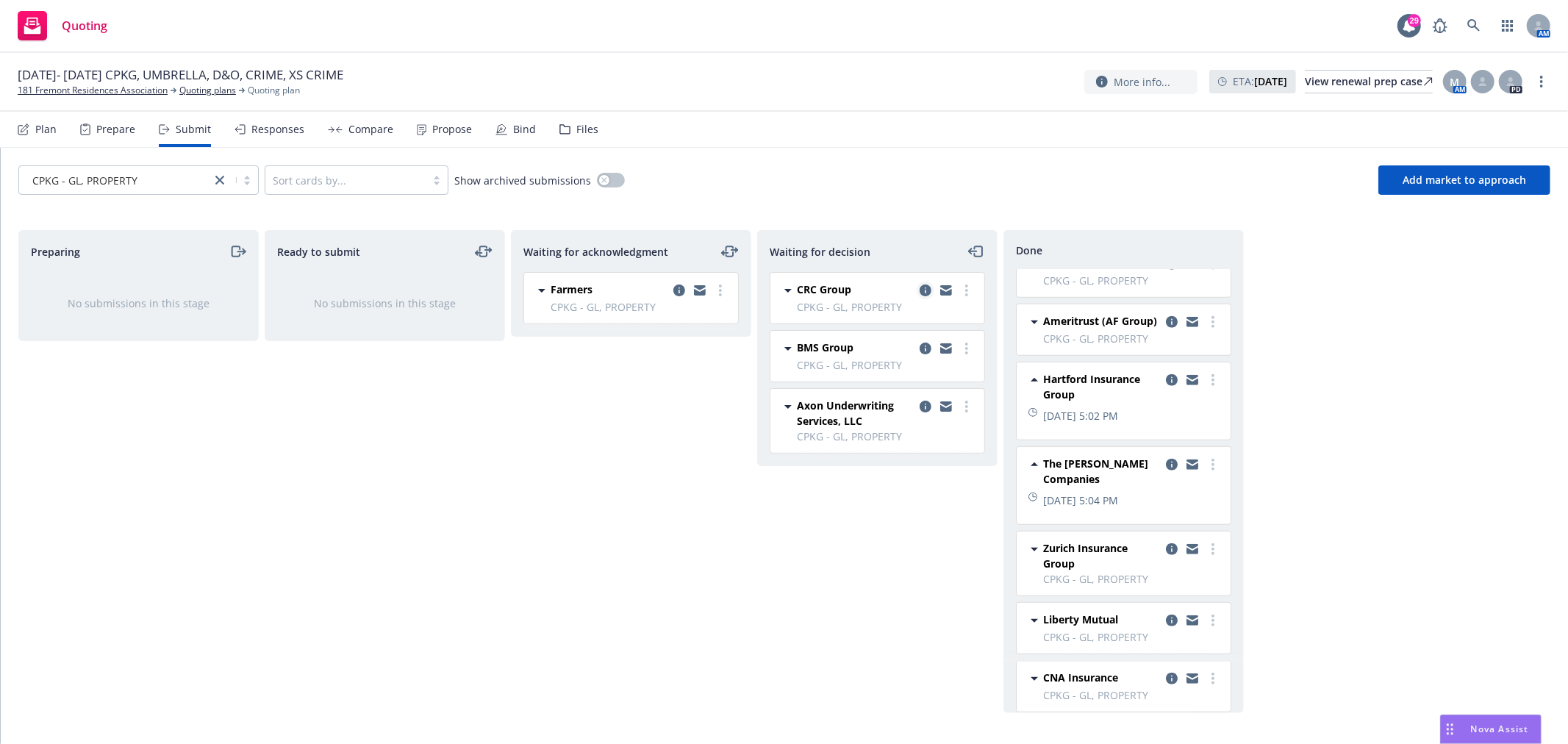
click at [922, 290] on icon "copy logging email" at bounding box center [925, 289] width 12 height 12
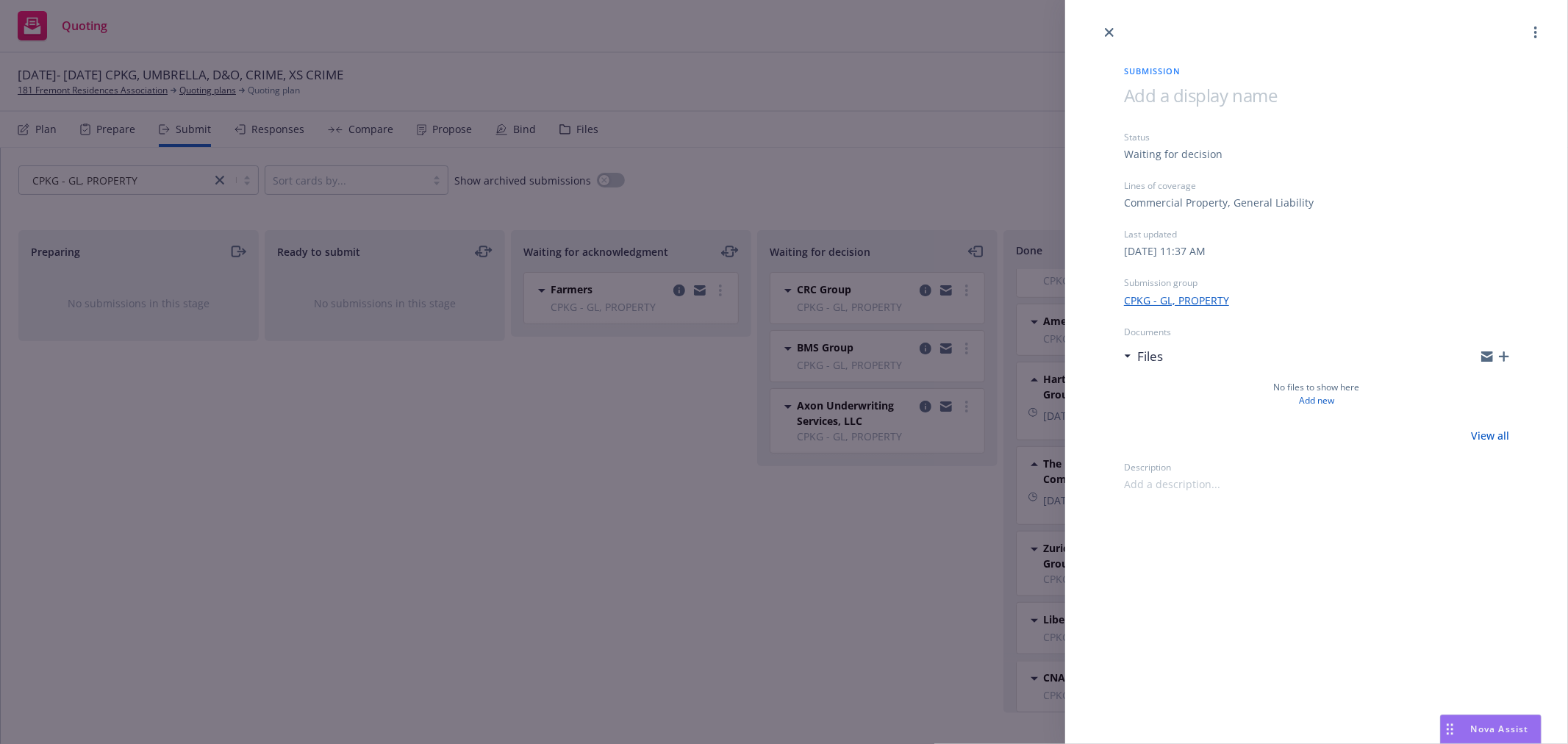
click at [873, 350] on div "Submission Status Waiting for decision Lines of coverage Commercial Property, G…" at bounding box center [784, 372] width 1568 height 744
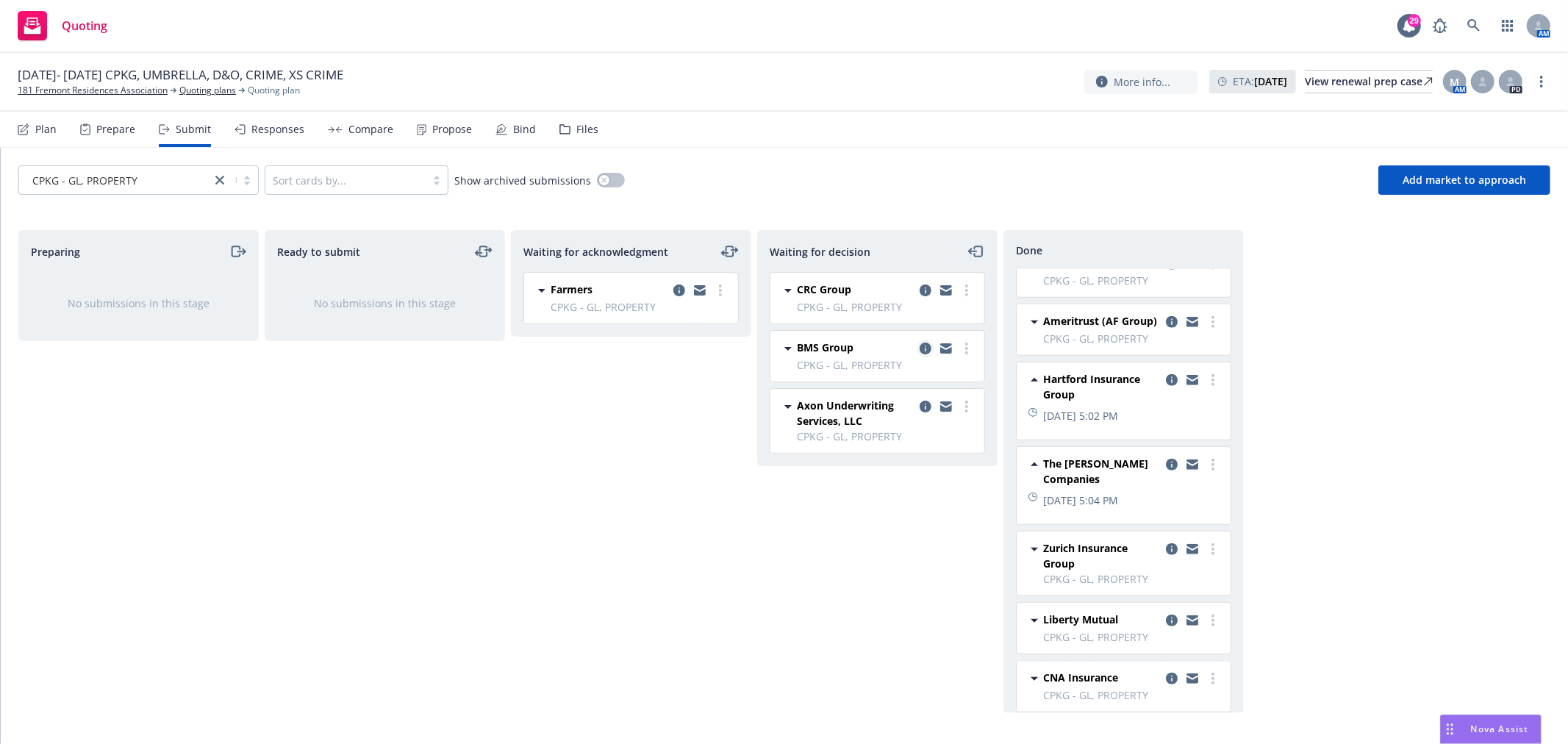
click at [922, 350] on icon "copy logging email" at bounding box center [925, 347] width 12 height 12
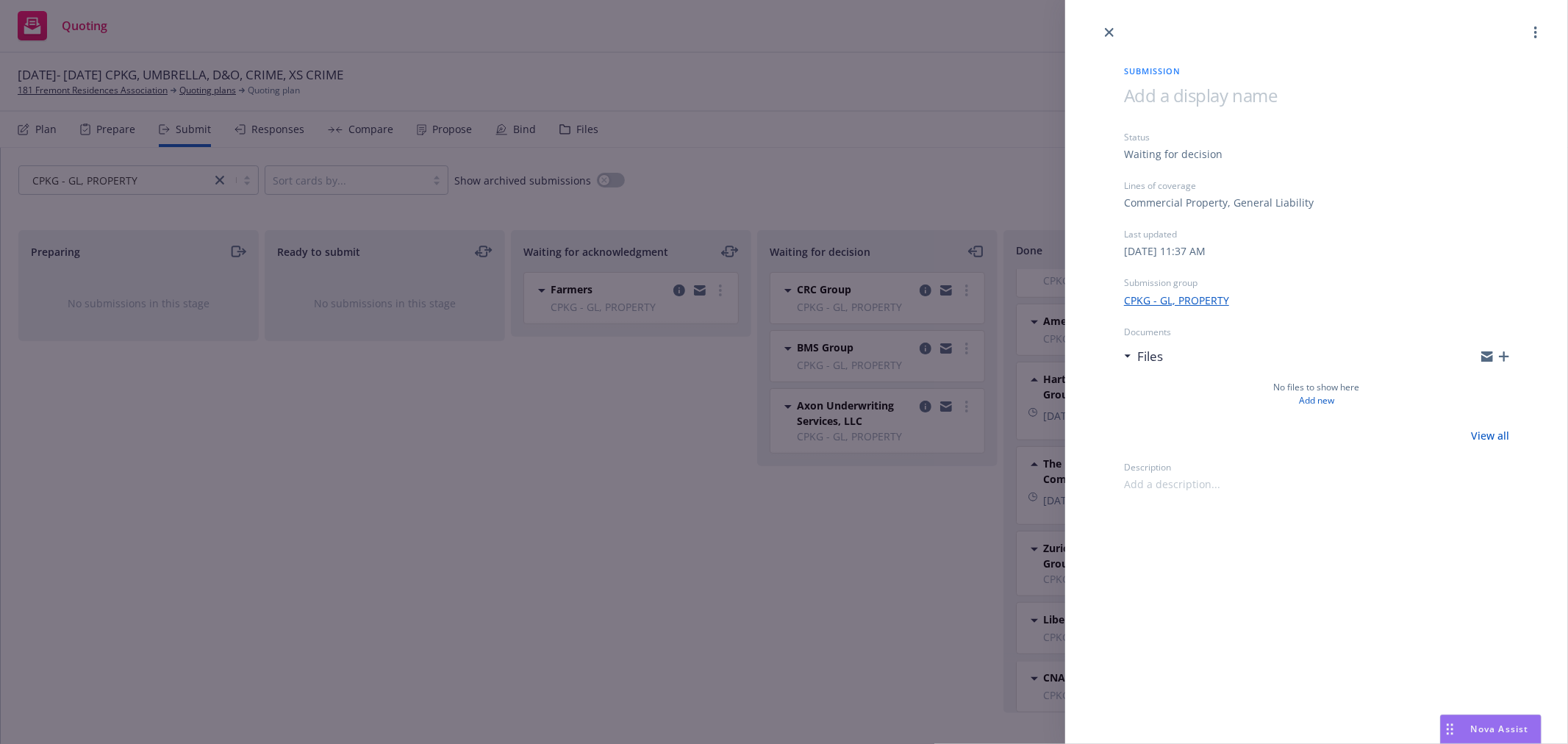
click at [854, 405] on div "Submission Status Waiting for decision Lines of coverage Commercial Property, G…" at bounding box center [784, 372] width 1568 height 744
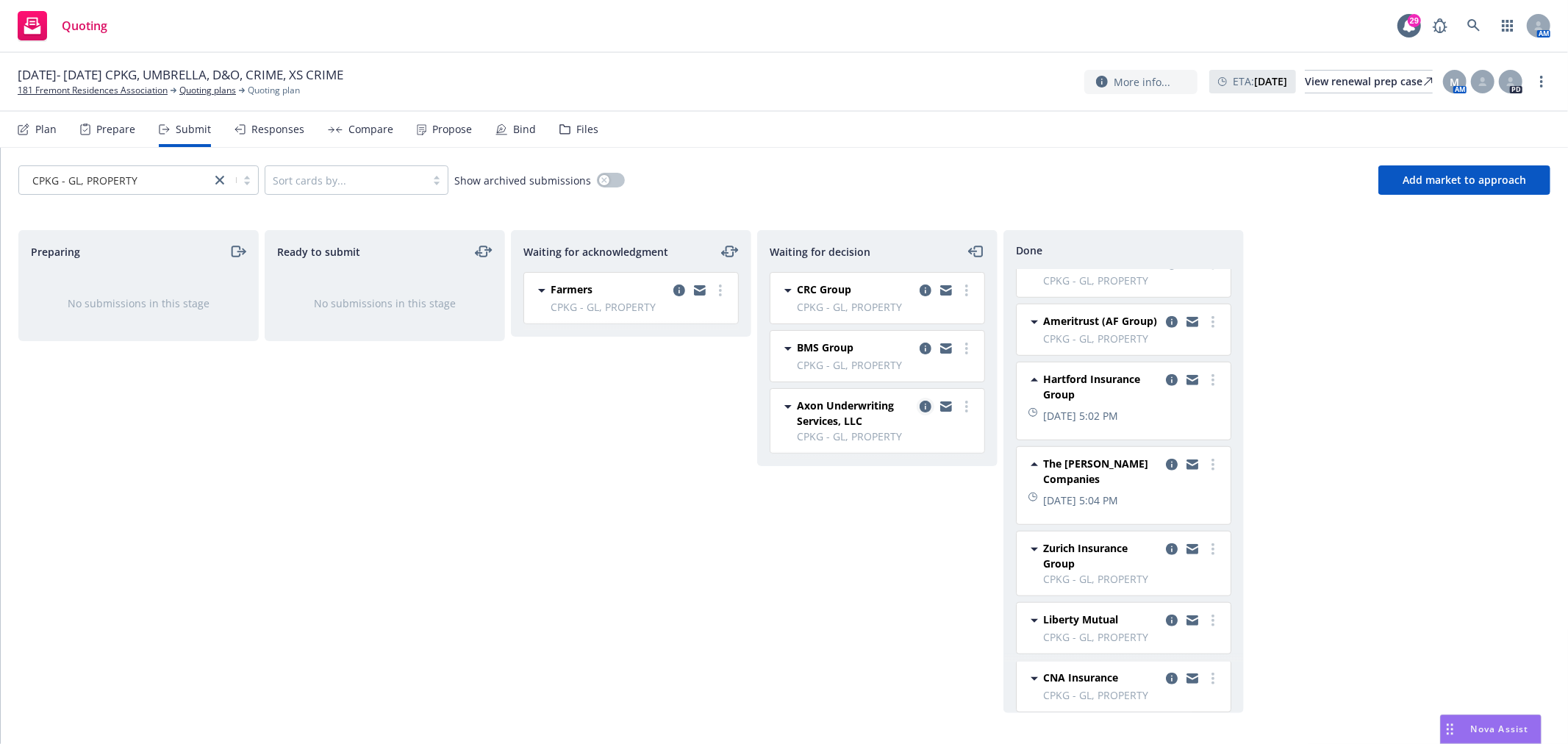
click at [927, 408] on icon "copy logging email" at bounding box center [925, 405] width 12 height 12
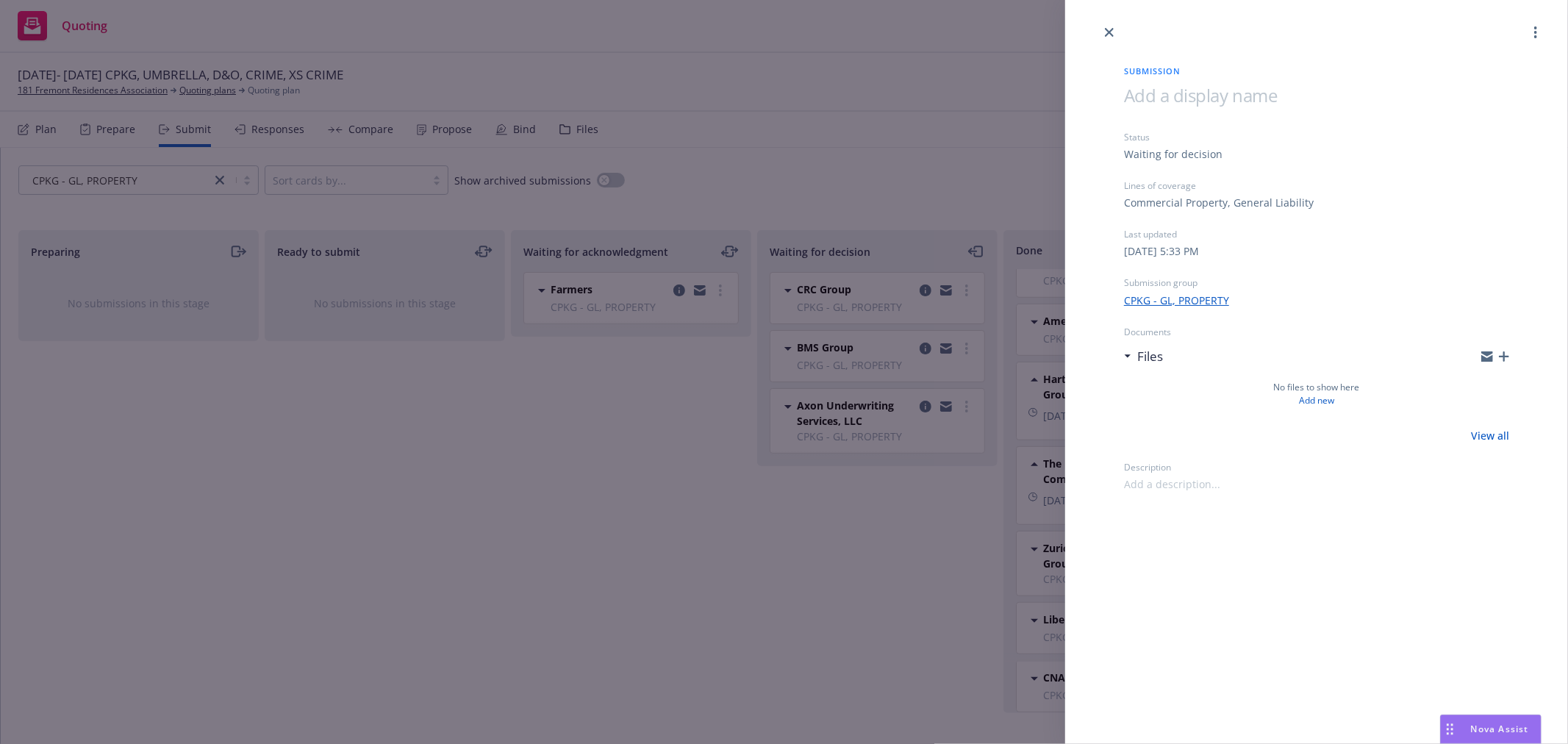
click at [516, 465] on div "Submission Status Waiting for decision Lines of coverage Commercial Property, G…" at bounding box center [784, 372] width 1568 height 744
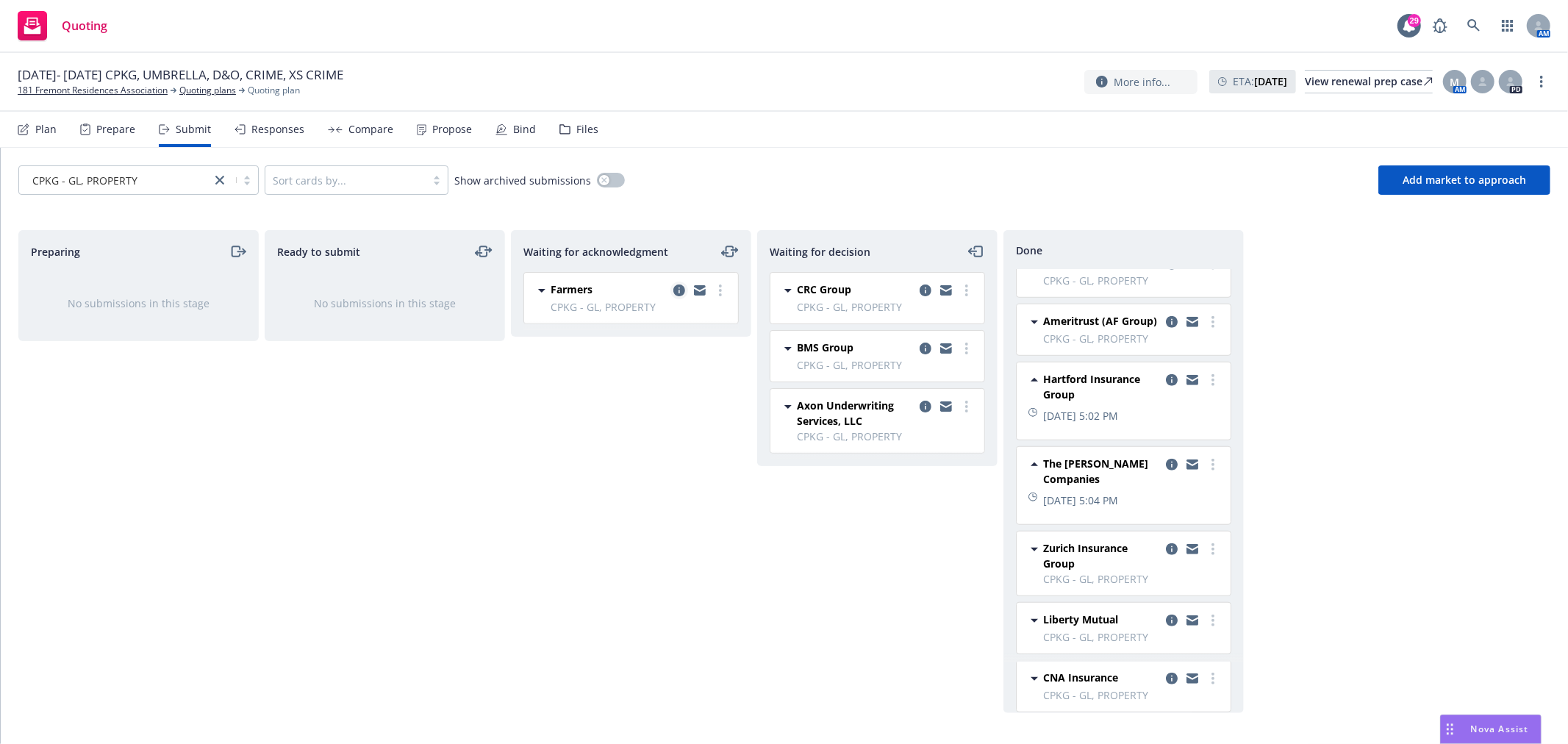
click at [675, 291] on icon "copy logging email" at bounding box center [679, 289] width 12 height 12
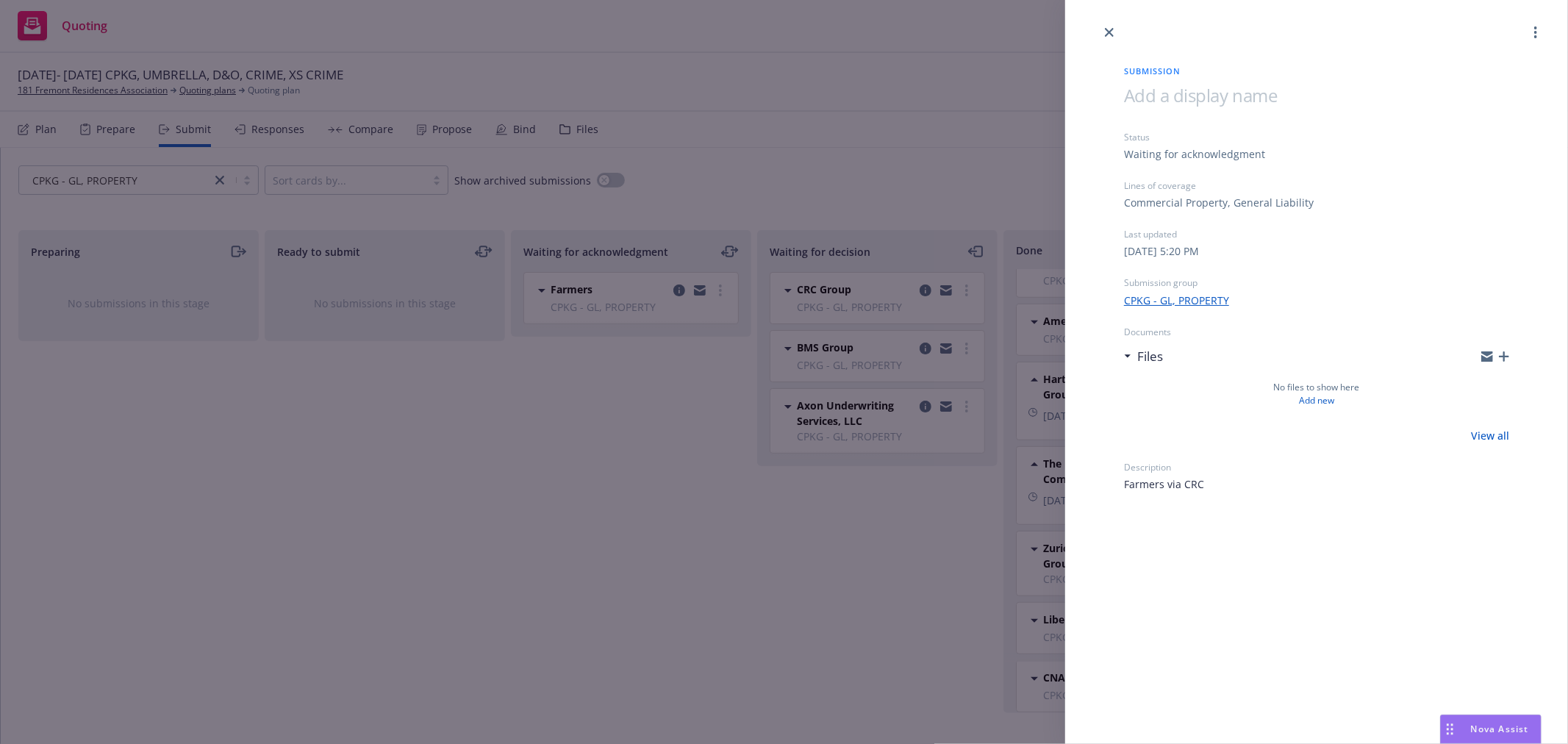
click at [627, 494] on div "Submission Status Waiting for acknowledgment Lines of coverage Commercial Prope…" at bounding box center [784, 372] width 1568 height 744
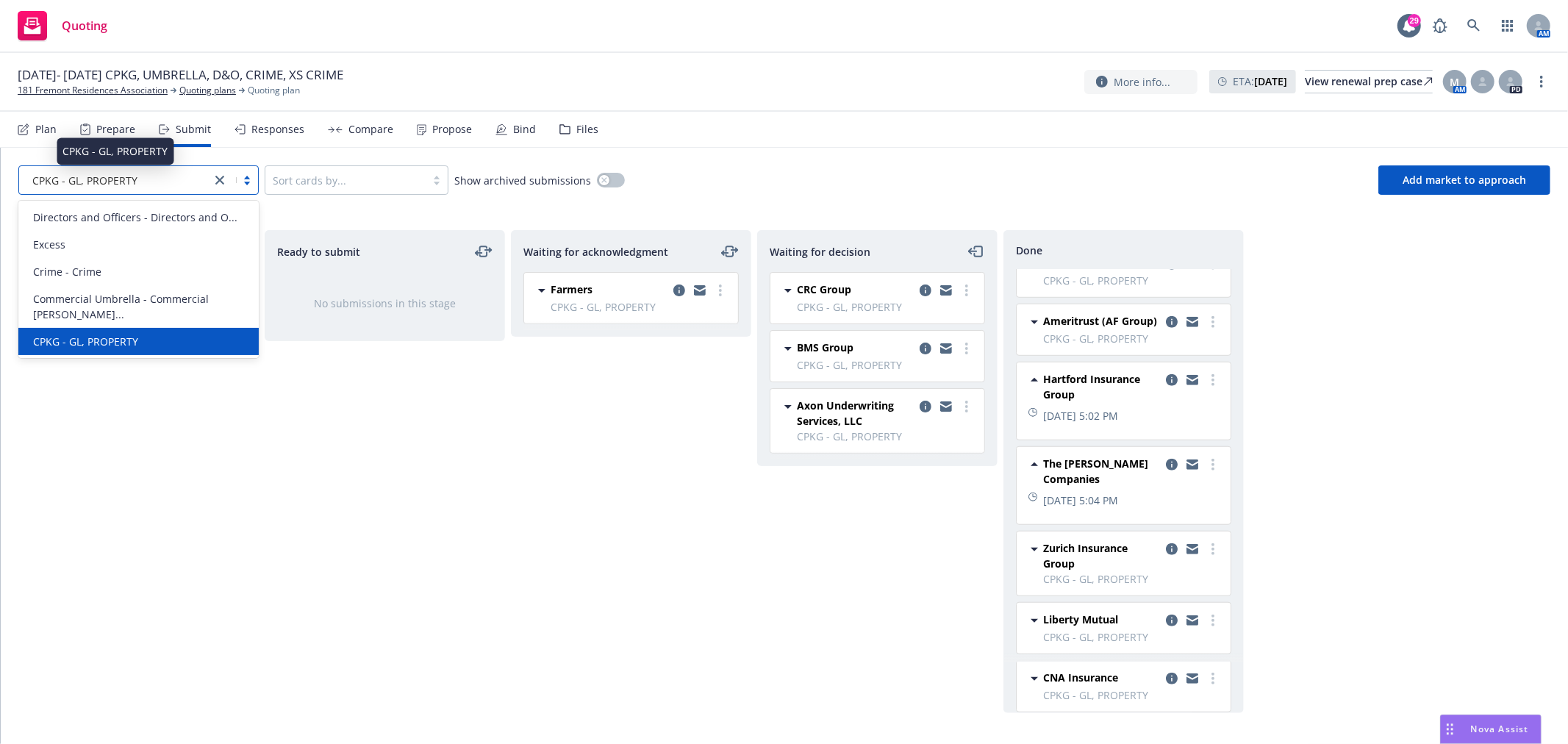
click at [162, 180] on div "CPKG - GL, PROPERTY" at bounding box center [115, 180] width 177 height 15
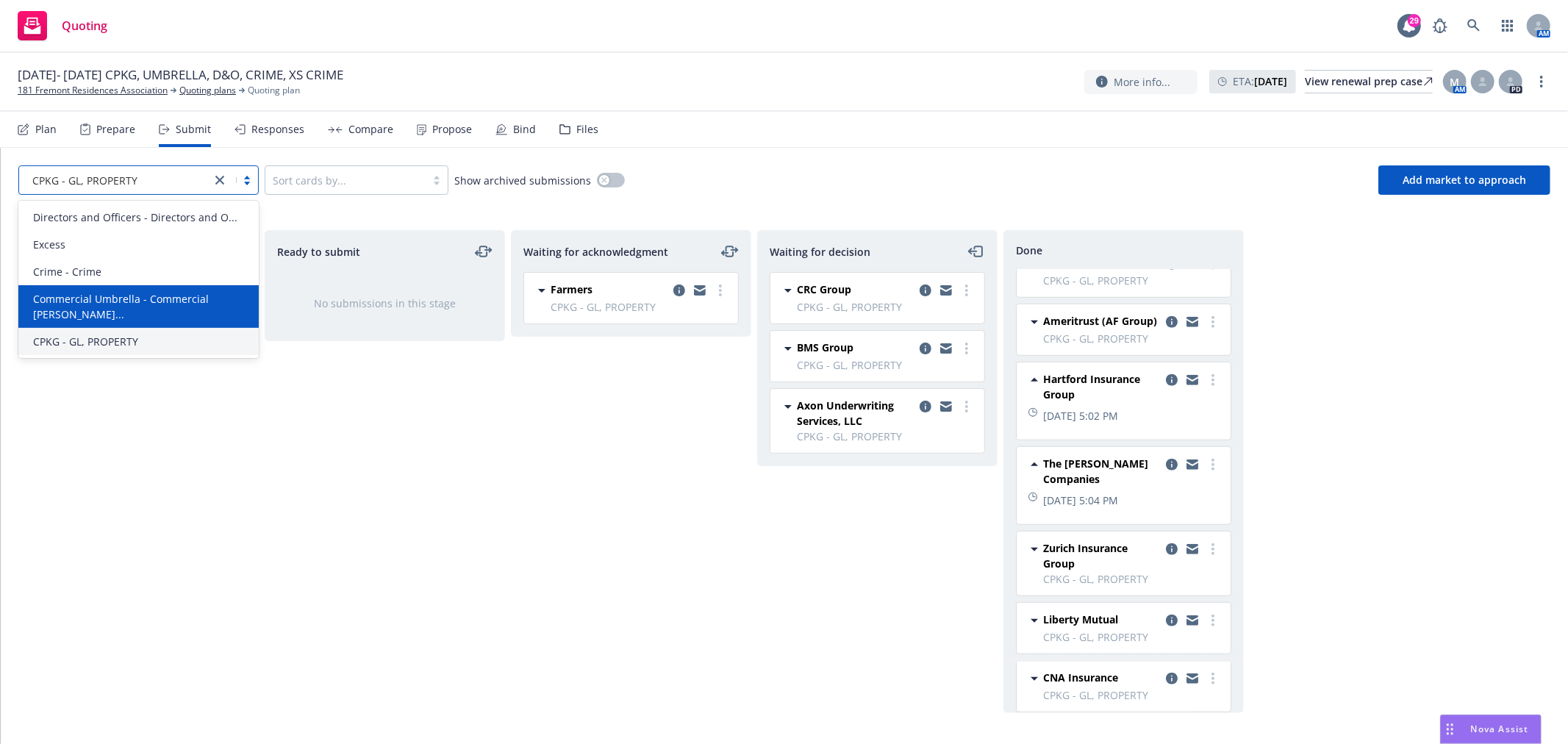
click at [171, 305] on span "Commercial Umbrella - Commercial [PERSON_NAME]..." at bounding box center [141, 306] width 217 height 31
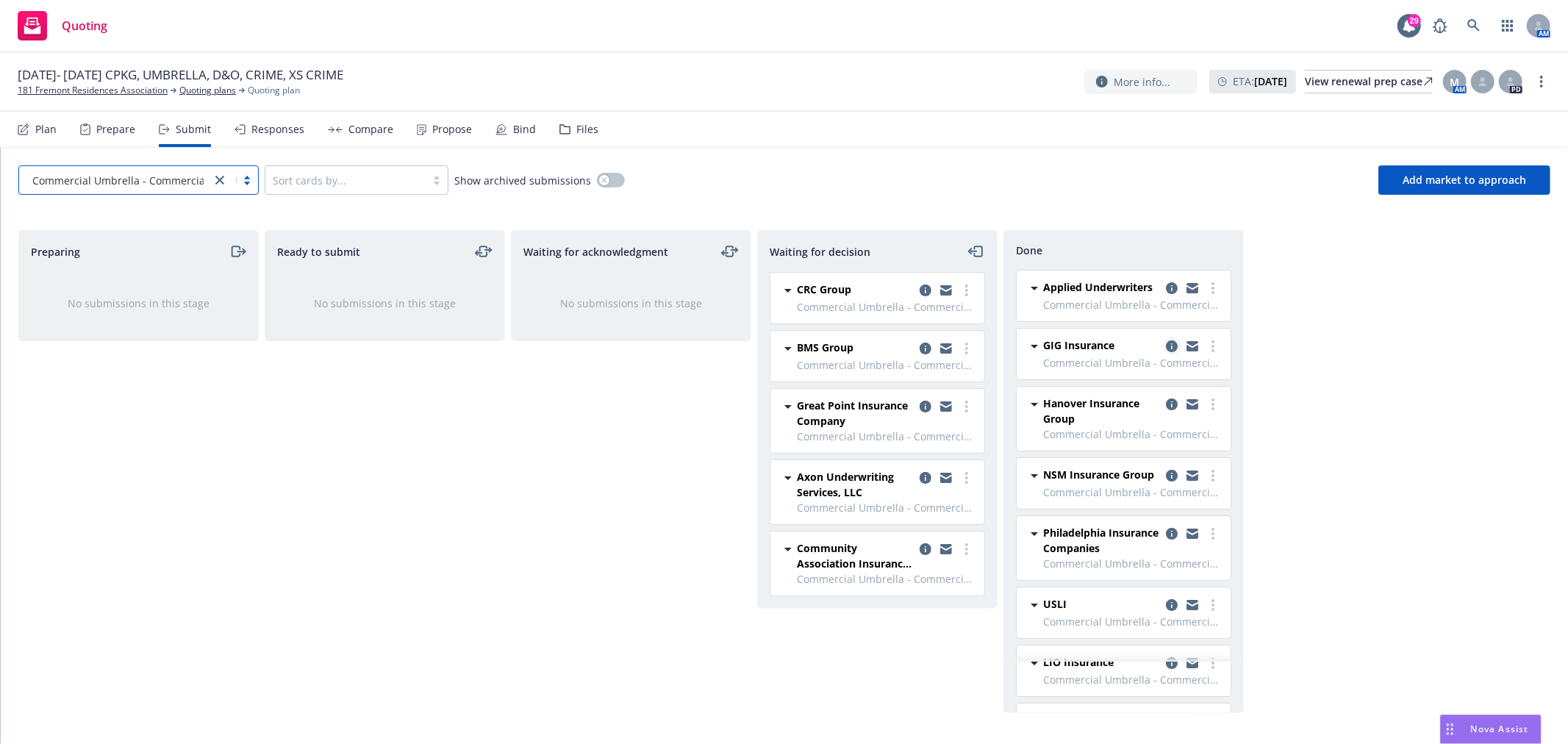
click at [1166, 352] on icon "copy logging email" at bounding box center [1171, 346] width 12 height 12
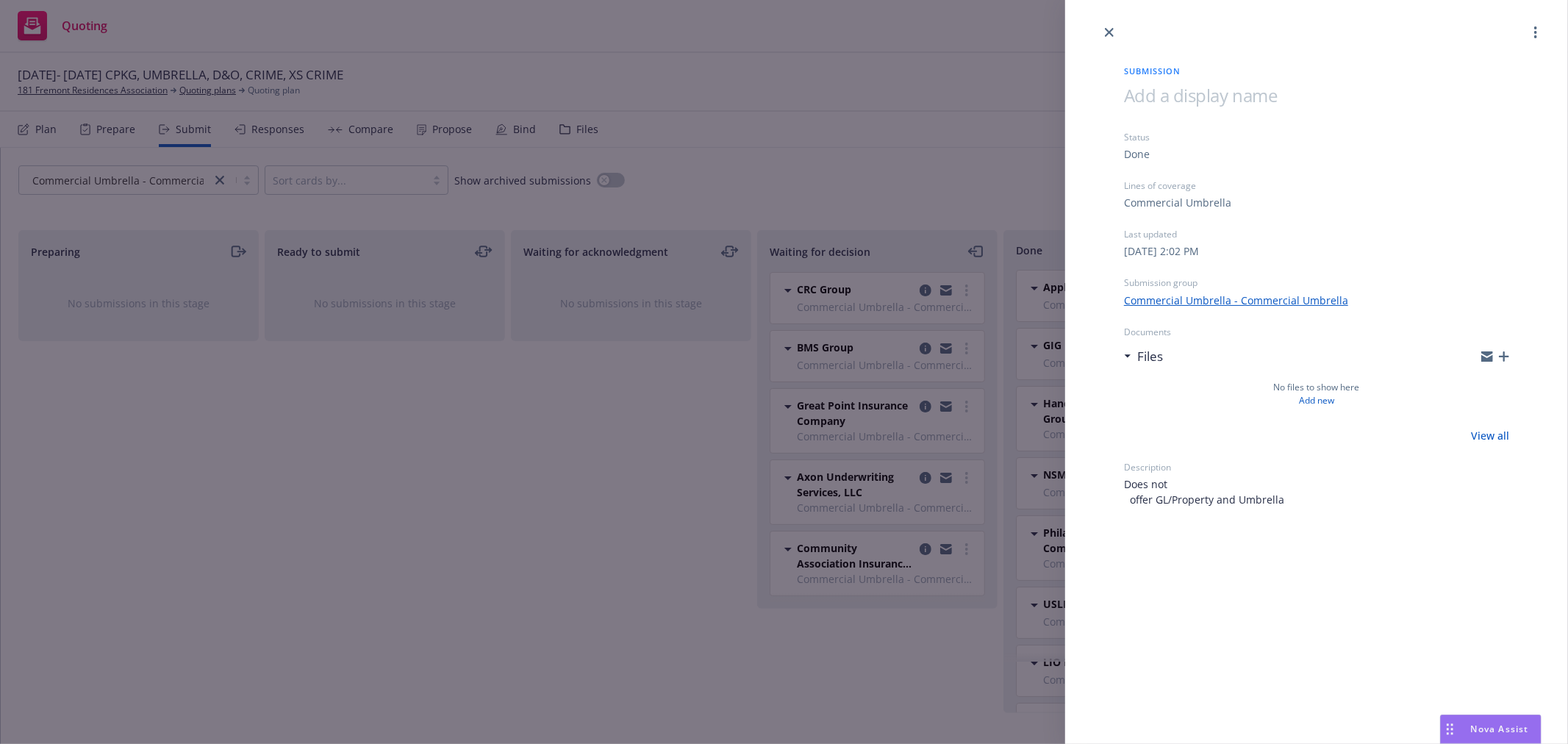
click at [759, 614] on div "Submission Status Done Lines of coverage Commercial Umbrella Last updated [DATE…" at bounding box center [784, 372] width 1568 height 744
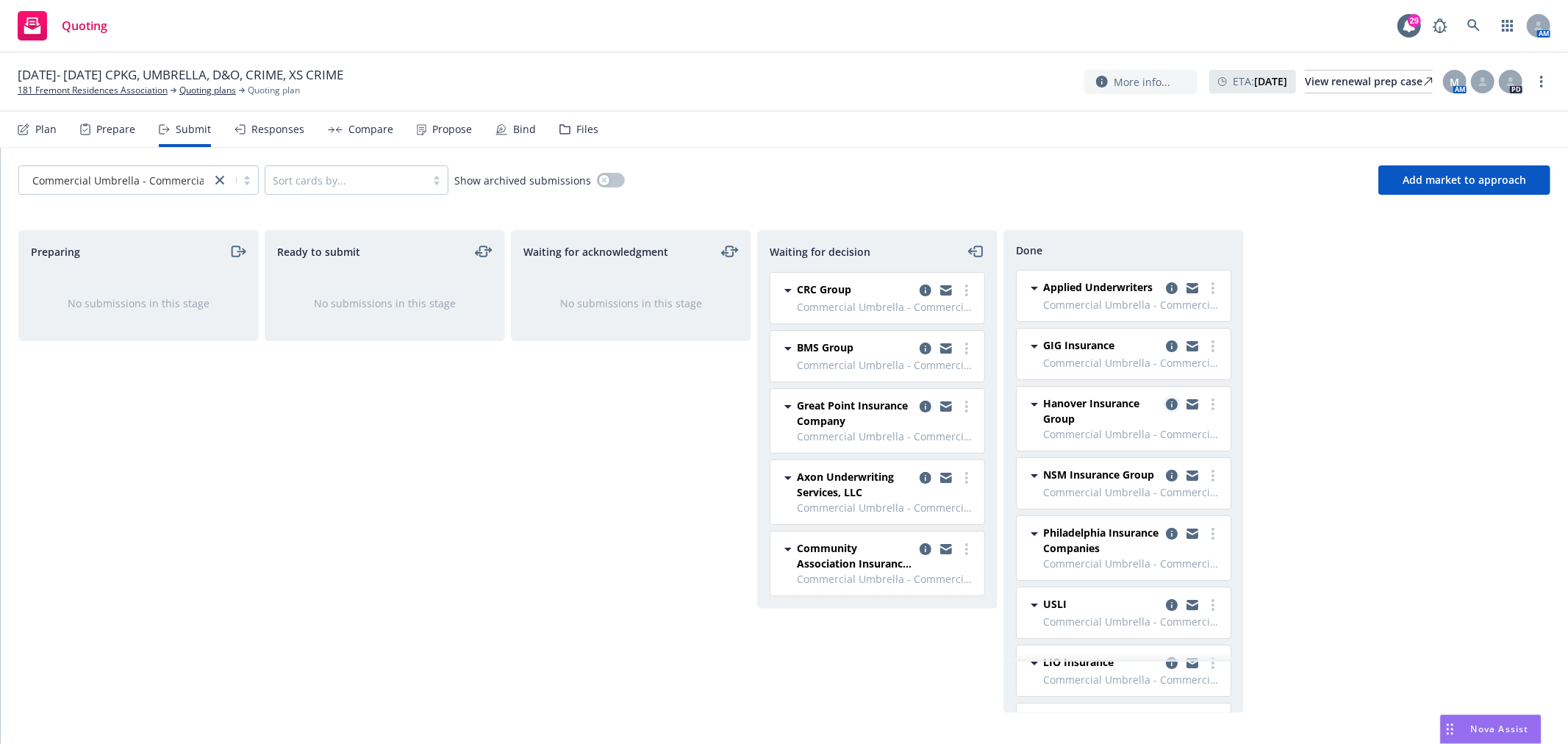
click at [1166, 410] on icon "copy logging email" at bounding box center [1171, 404] width 12 height 12
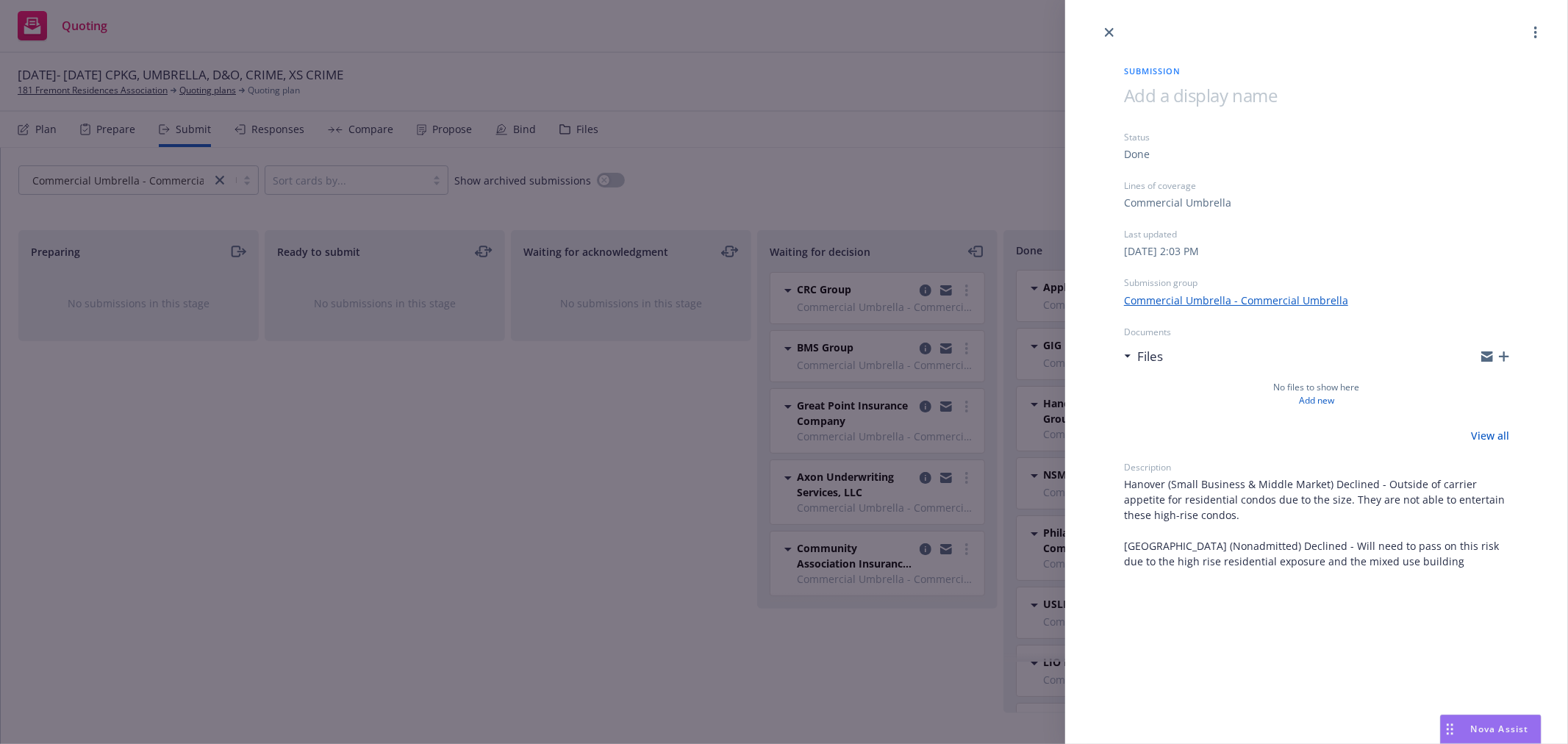
drag, startPoint x: 875, startPoint y: 630, endPoint x: 880, endPoint y: 620, distance: 11.2
click at [875, 630] on div "Submission Status Done Lines of coverage Commercial Umbrella Last updated [DATE…" at bounding box center [784, 372] width 1568 height 744
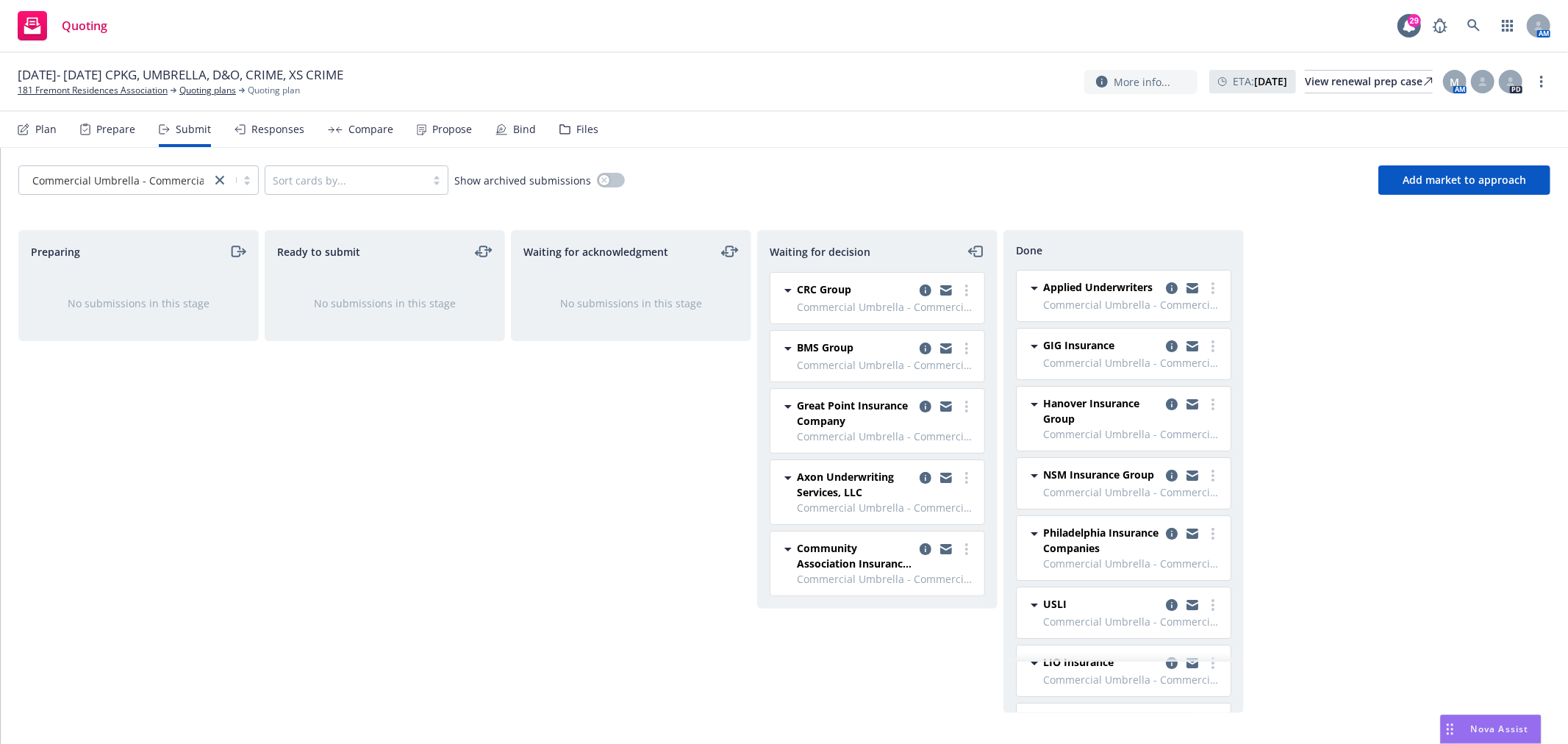
scroll to position [81, 0]
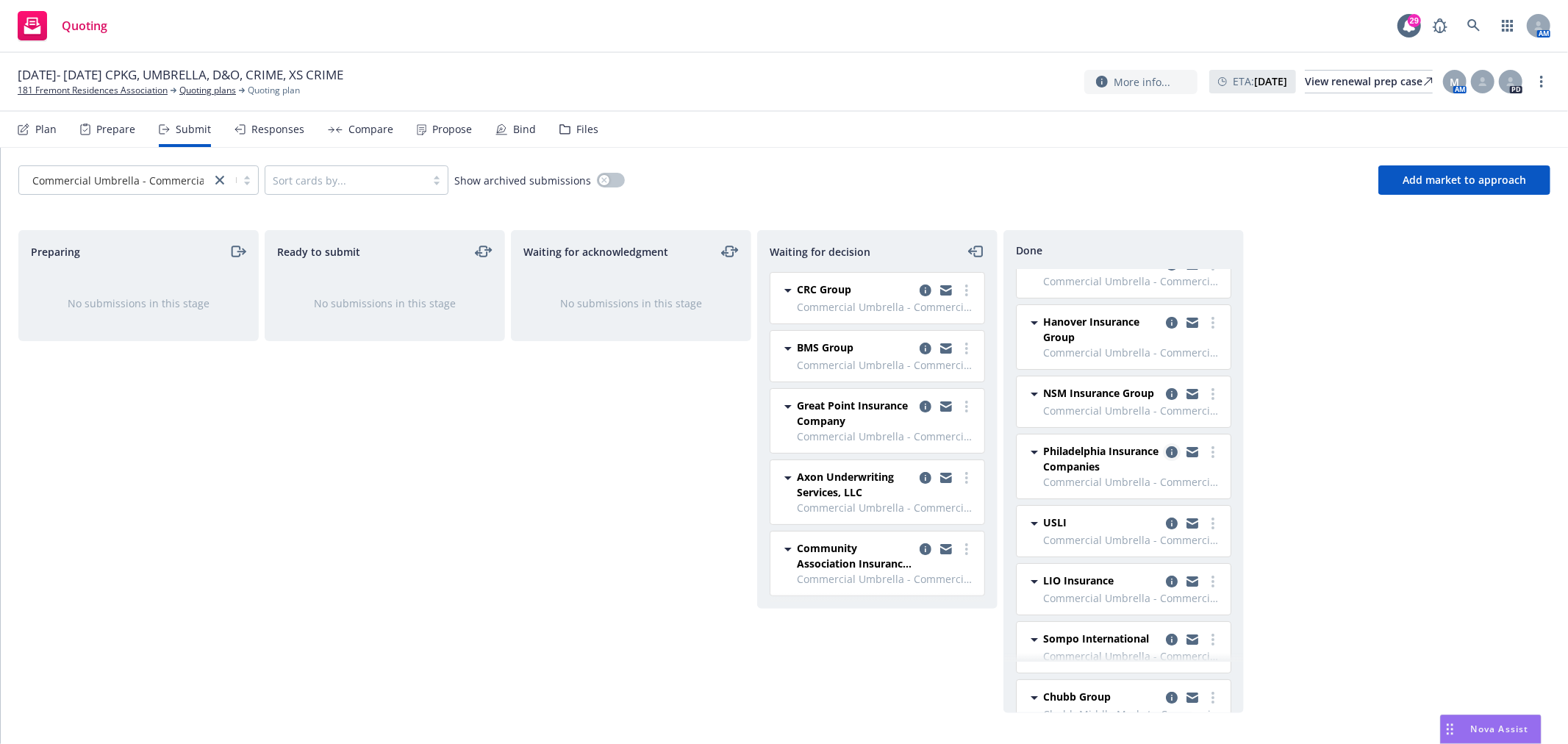
click at [1166, 458] on icon "copy logging email" at bounding box center [1171, 451] width 12 height 12
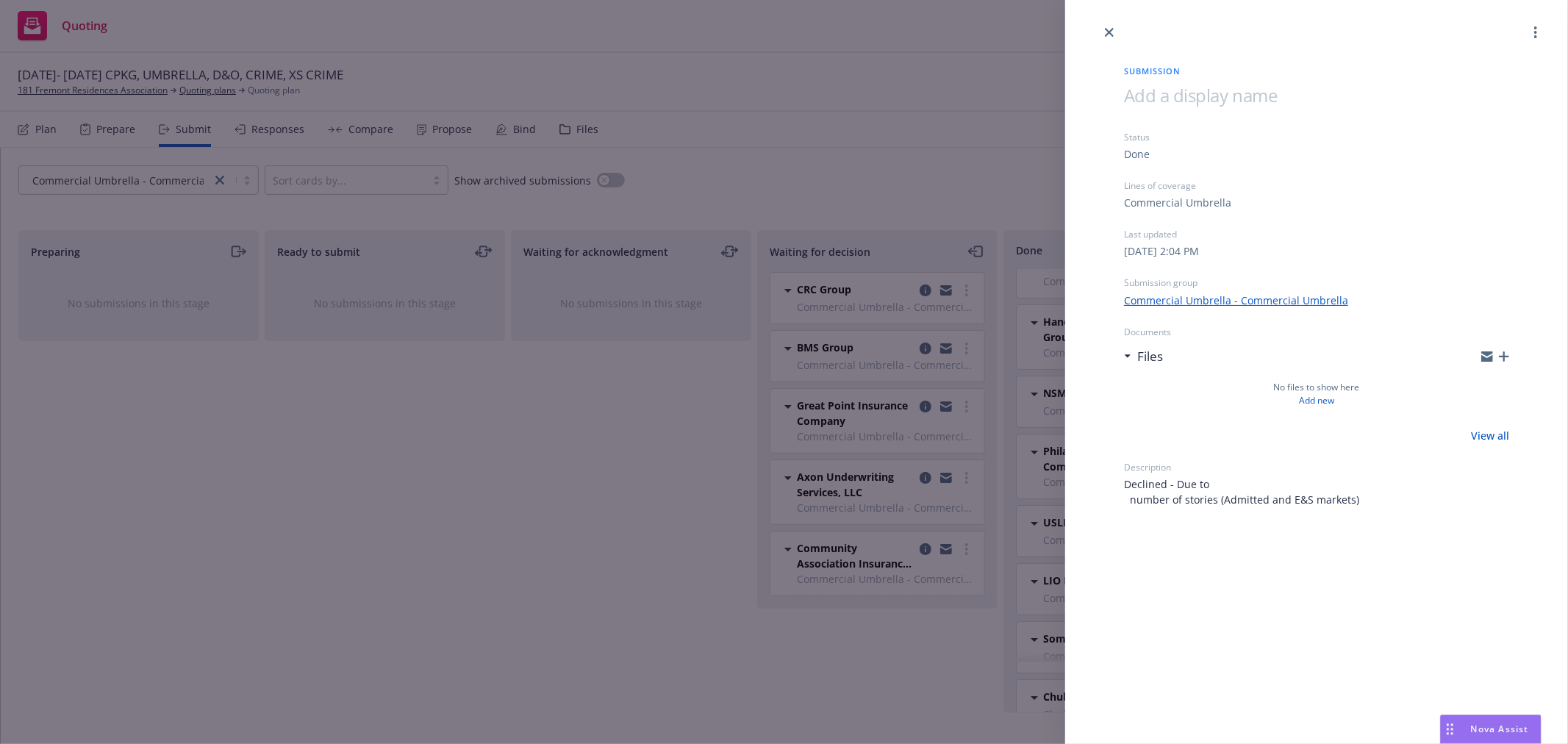
click at [827, 655] on div "Submission Status Done Lines of coverage Commercial Umbrella Last updated [DATE…" at bounding box center [784, 372] width 1568 height 744
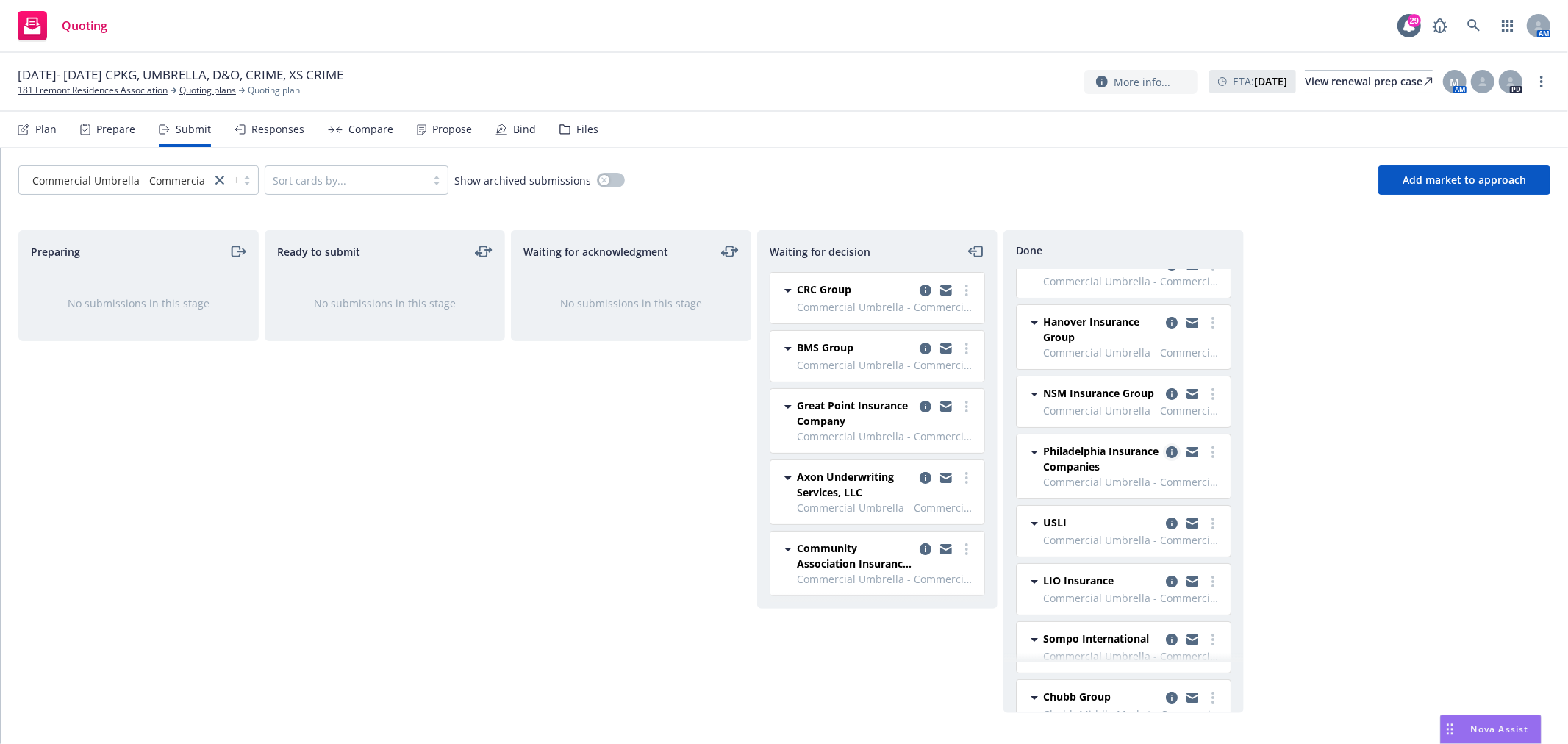
click at [1166, 458] on icon "copy logging email" at bounding box center [1171, 451] width 12 height 12
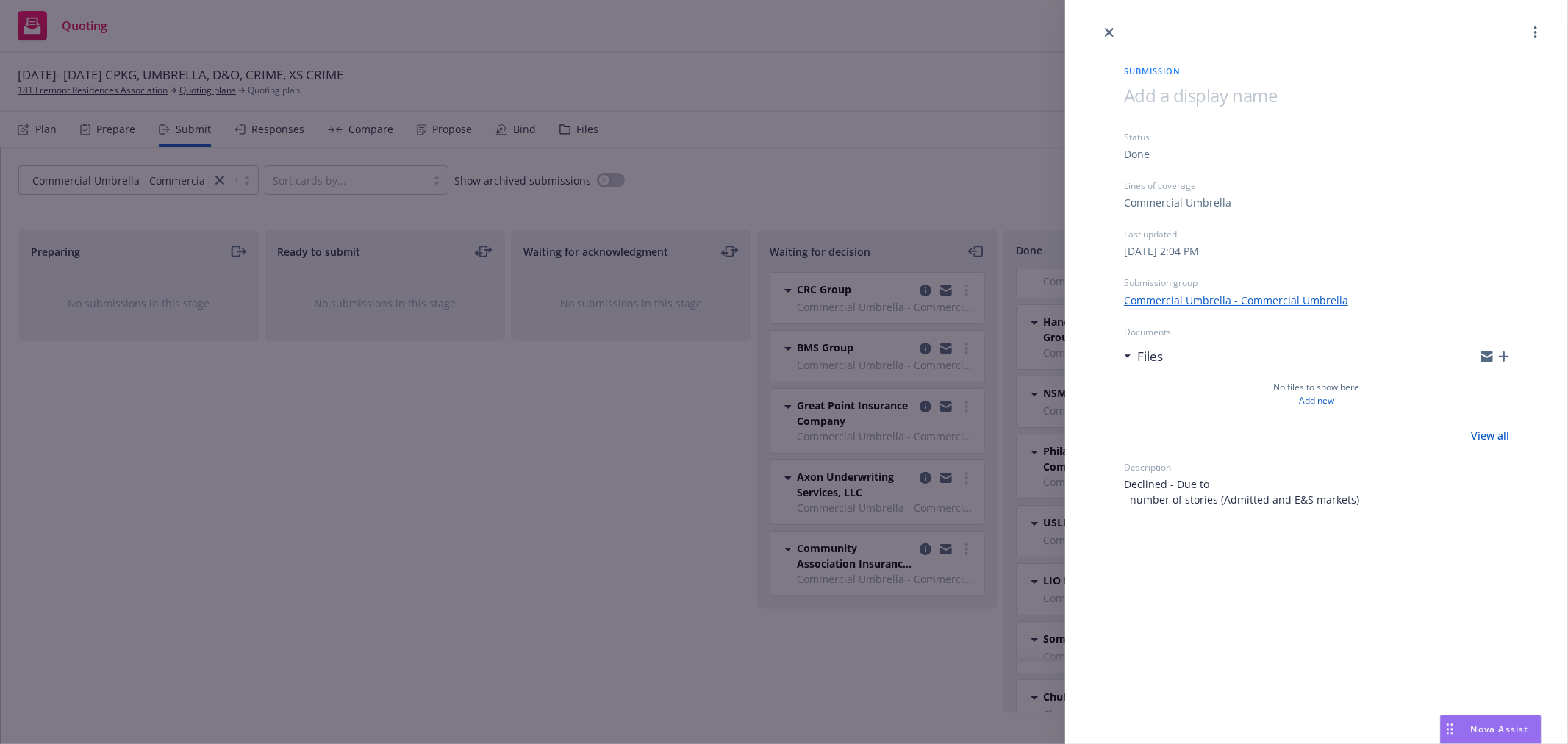
click at [902, 665] on div "Submission Status Done Lines of coverage Commercial Umbrella Last updated [DATE…" at bounding box center [784, 372] width 1568 height 744
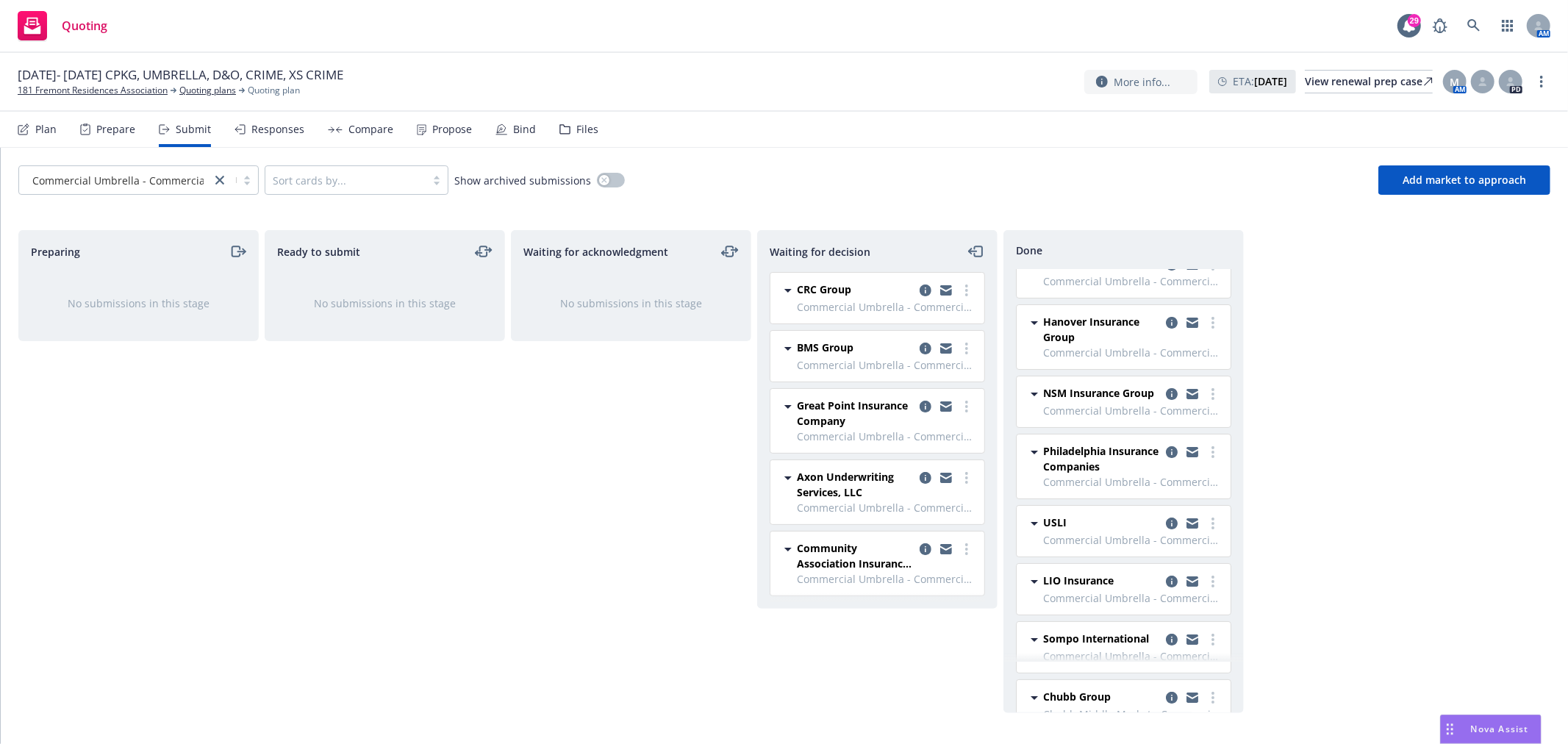
click at [943, 649] on div "Waiting for decision CRC Group Commercial Umbrella - Commercial Umbrella [DATE]…" at bounding box center [876, 472] width 240 height 483
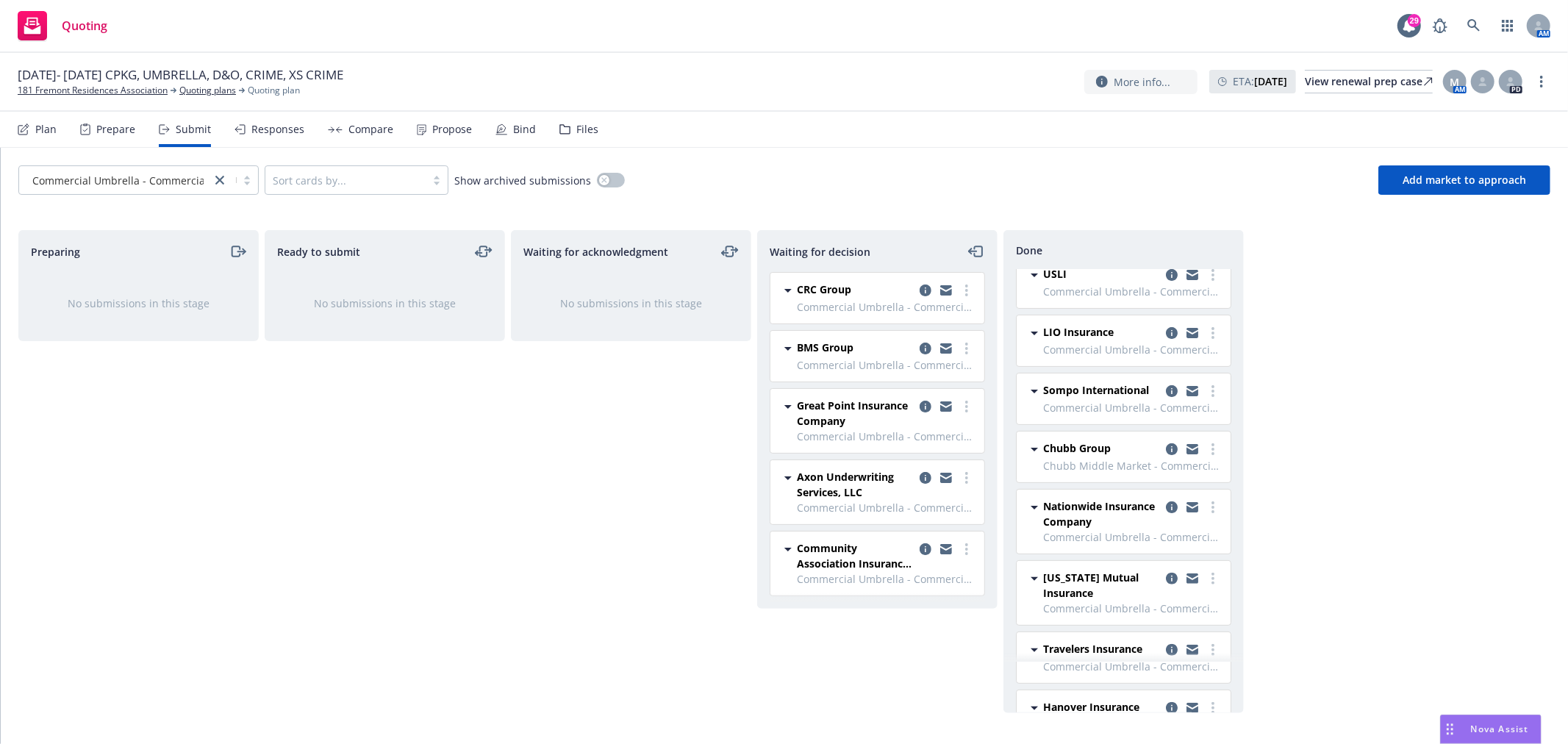
scroll to position [163, 0]
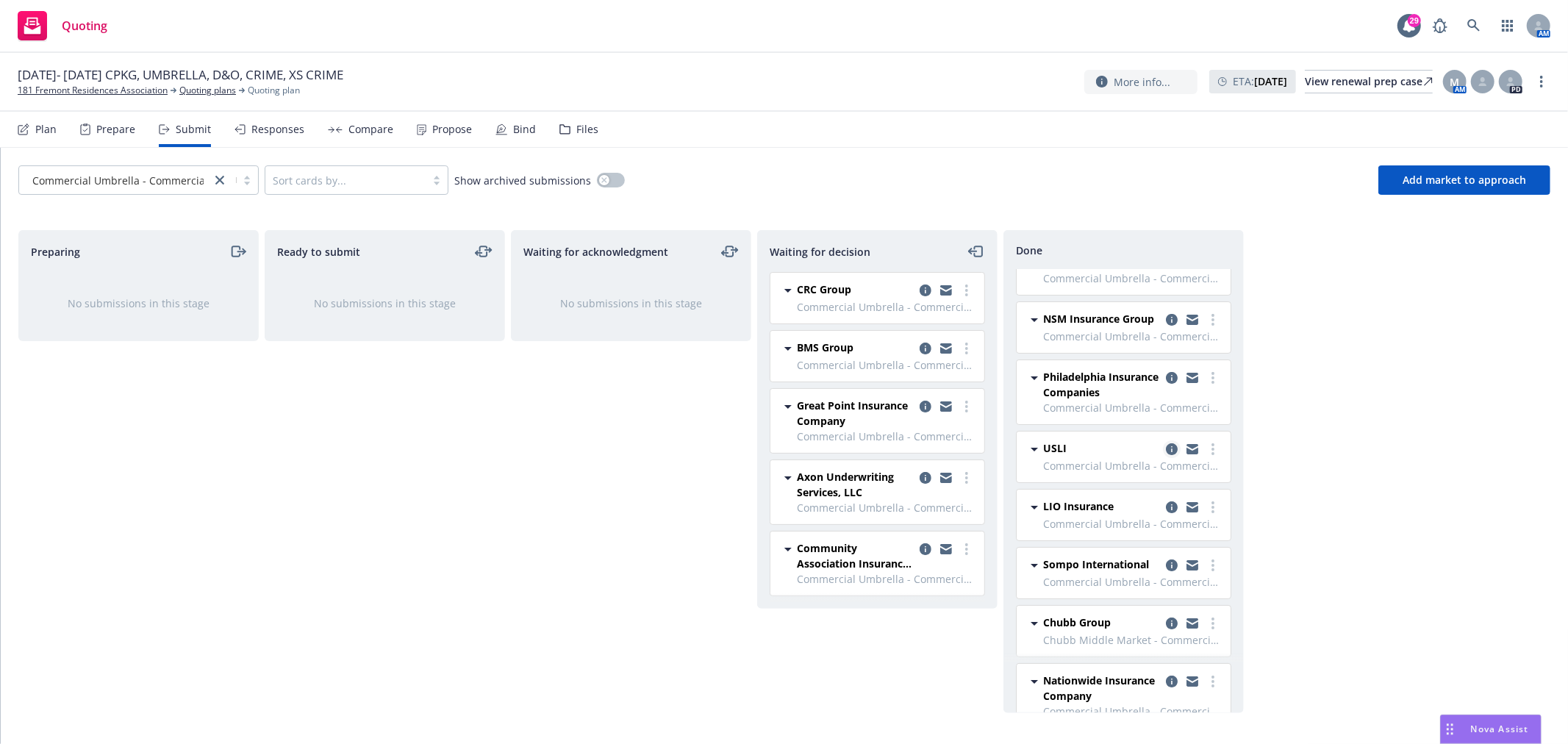
click at [1166, 455] on icon "copy logging email" at bounding box center [1171, 448] width 12 height 12
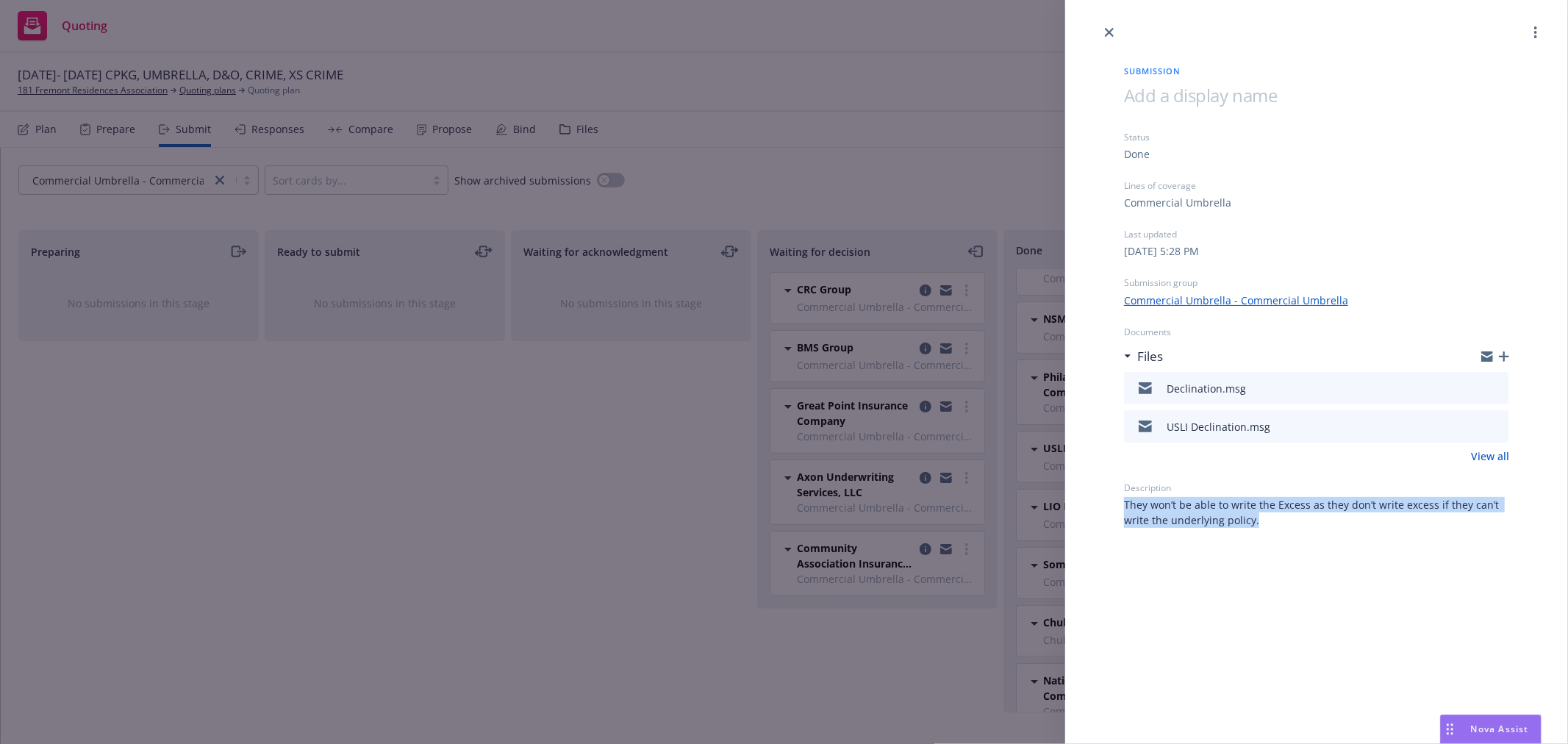
drag, startPoint x: 1254, startPoint y: 519, endPoint x: 1115, endPoint y: 512, distance: 139.2
click at [1115, 512] on div "Submission Status Done Lines of coverage Commercial Umbrella Last updated [DATE…" at bounding box center [1317, 284] width 432 height 487
click at [1502, 422] on icon "preview file" at bounding box center [1495, 426] width 13 height 11
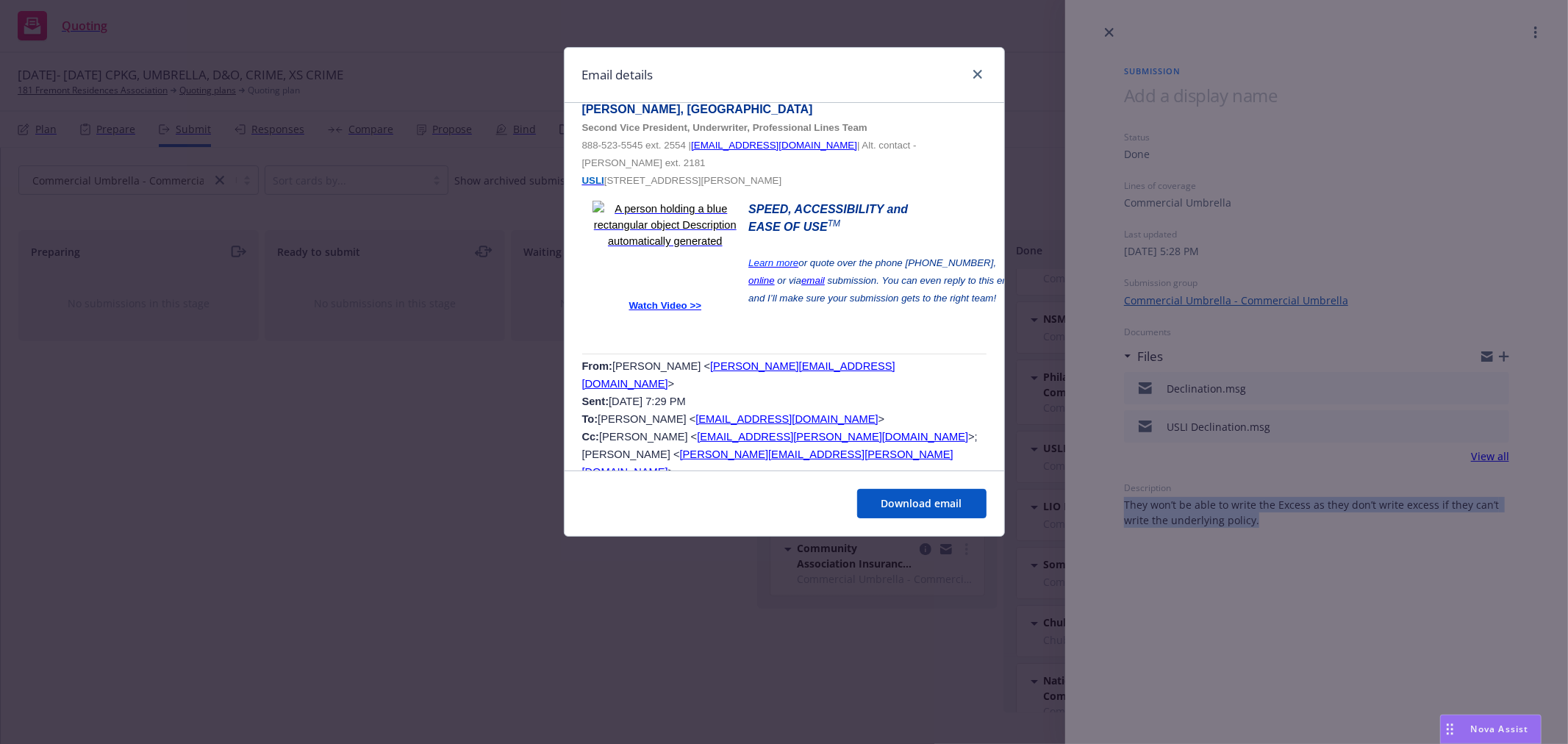
scroll to position [1225, 0]
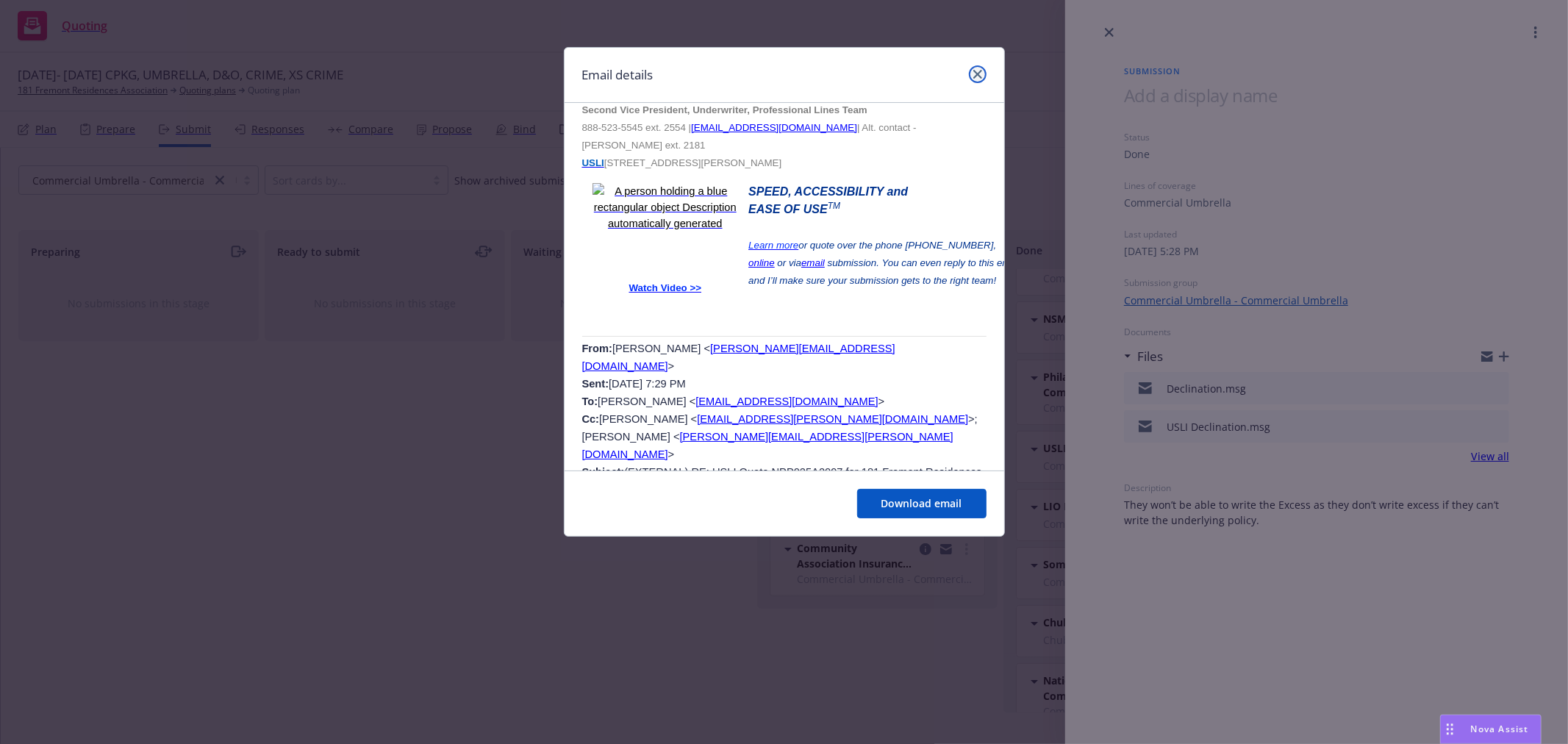
click at [985, 74] on link "close" at bounding box center [977, 74] width 18 height 18
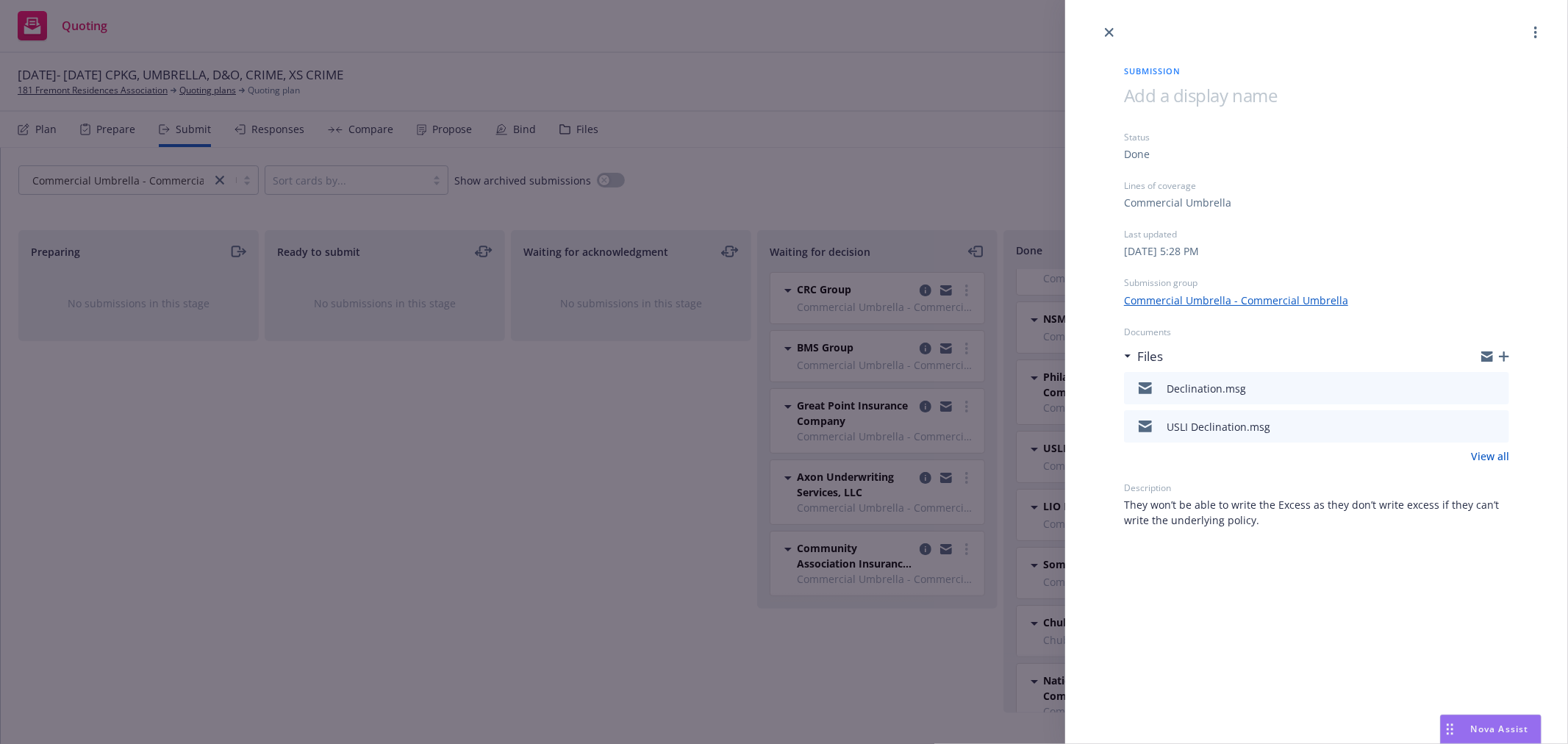
click at [786, 683] on div "Submission Status Done Lines of coverage Commercial Umbrella Last updated [DATE…" at bounding box center [784, 372] width 1568 height 744
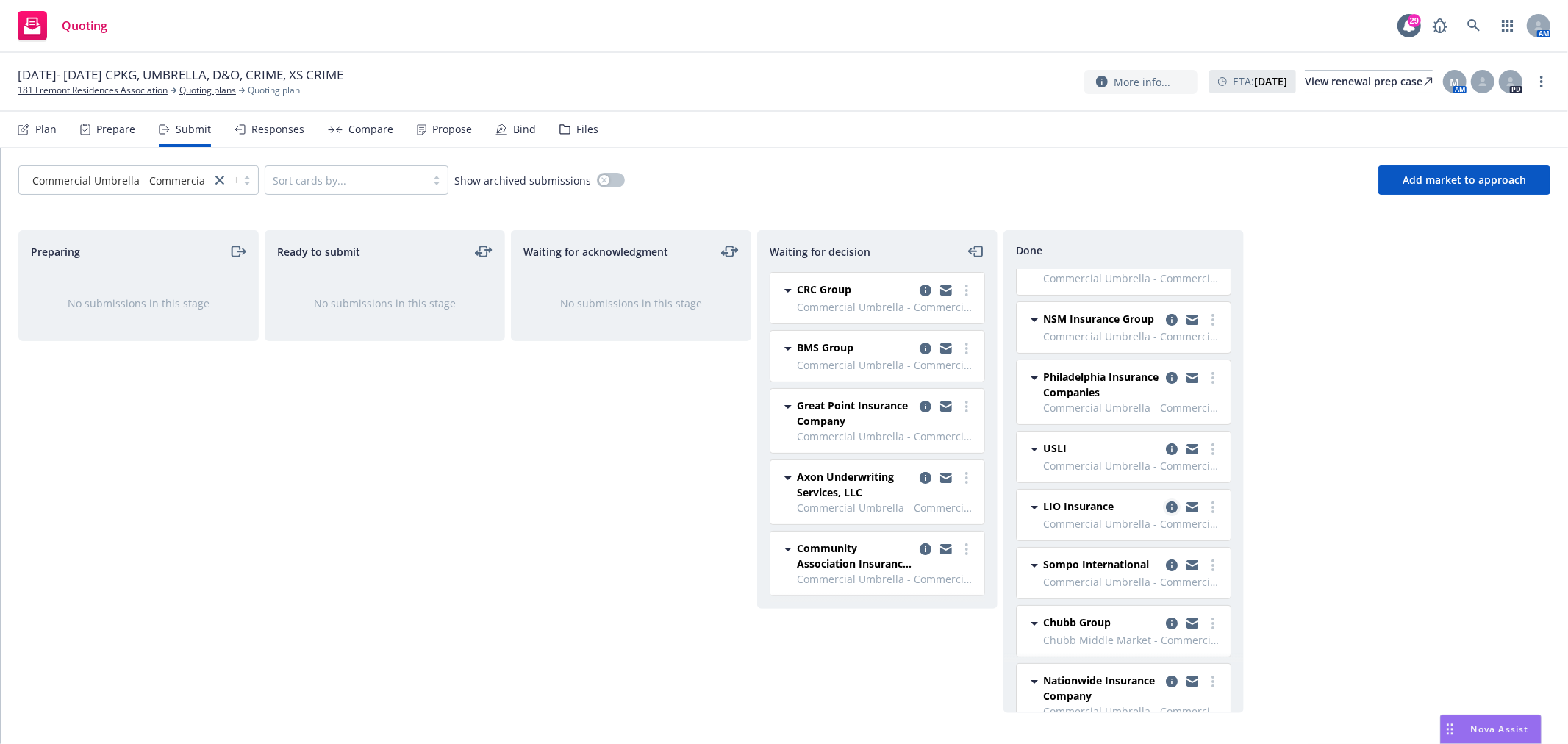
click at [1166, 513] on icon "copy logging email" at bounding box center [1171, 506] width 12 height 12
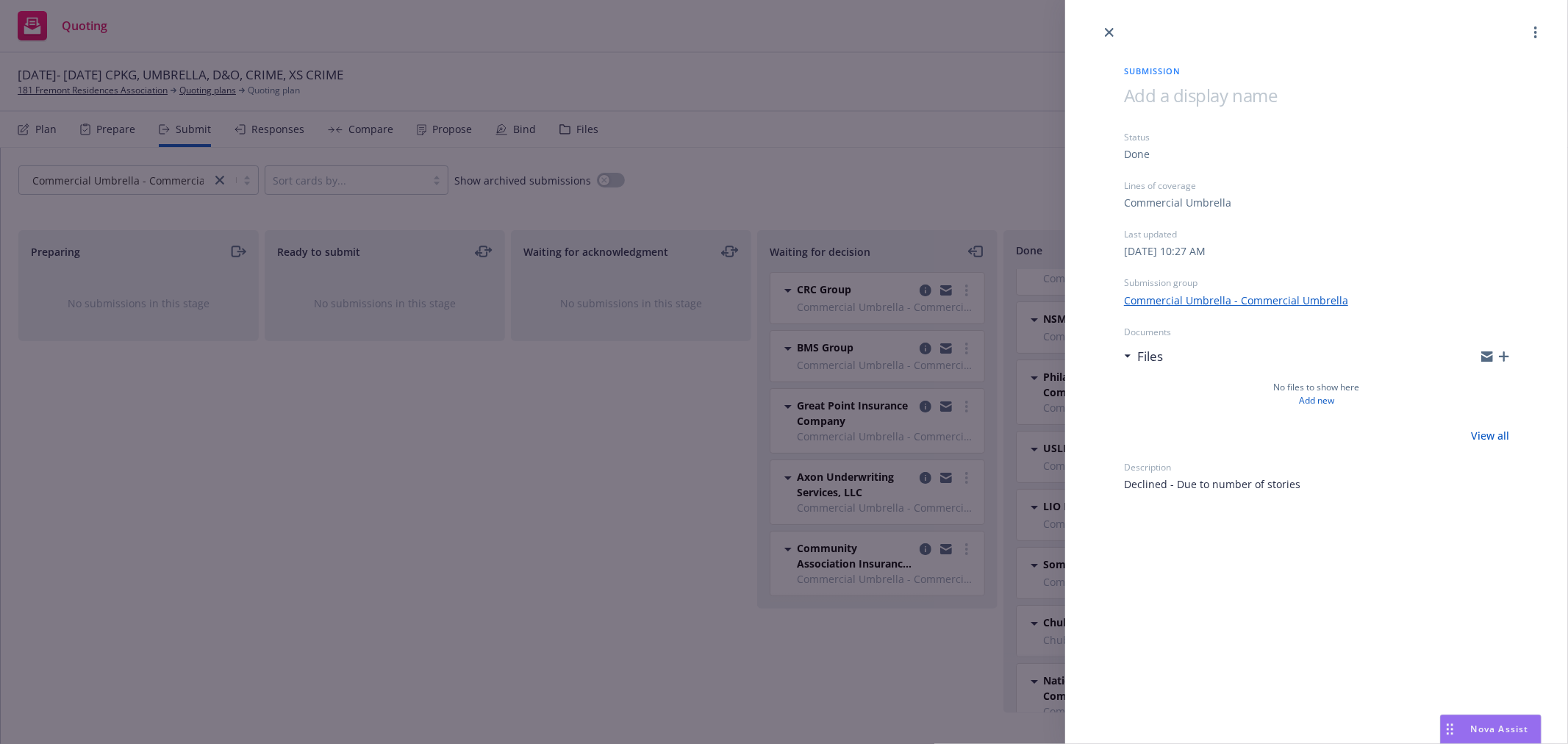
click at [852, 628] on div "Submission Status Done Lines of coverage Commercial Umbrella Last updated [DATE…" at bounding box center [784, 372] width 1568 height 744
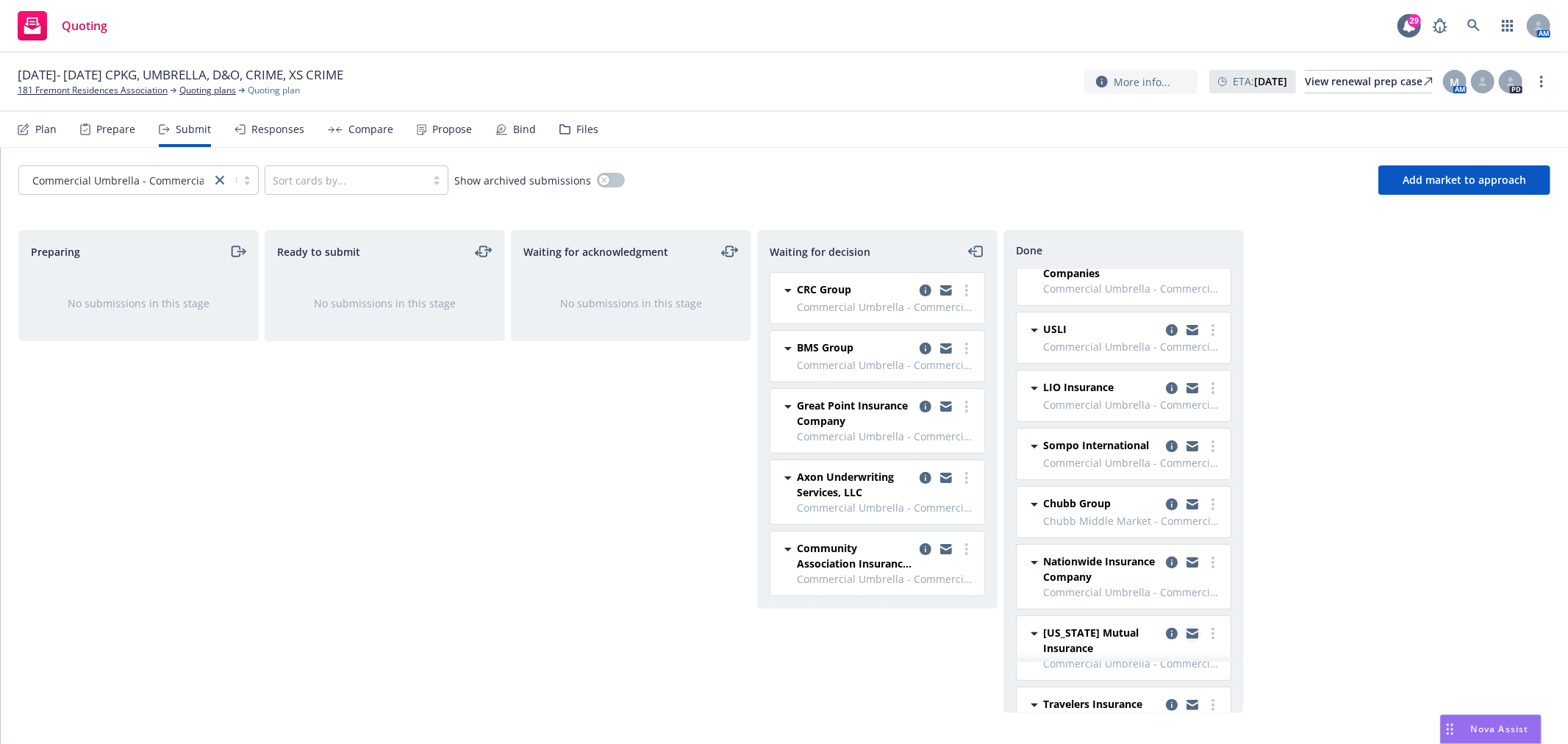
scroll to position [326, 0]
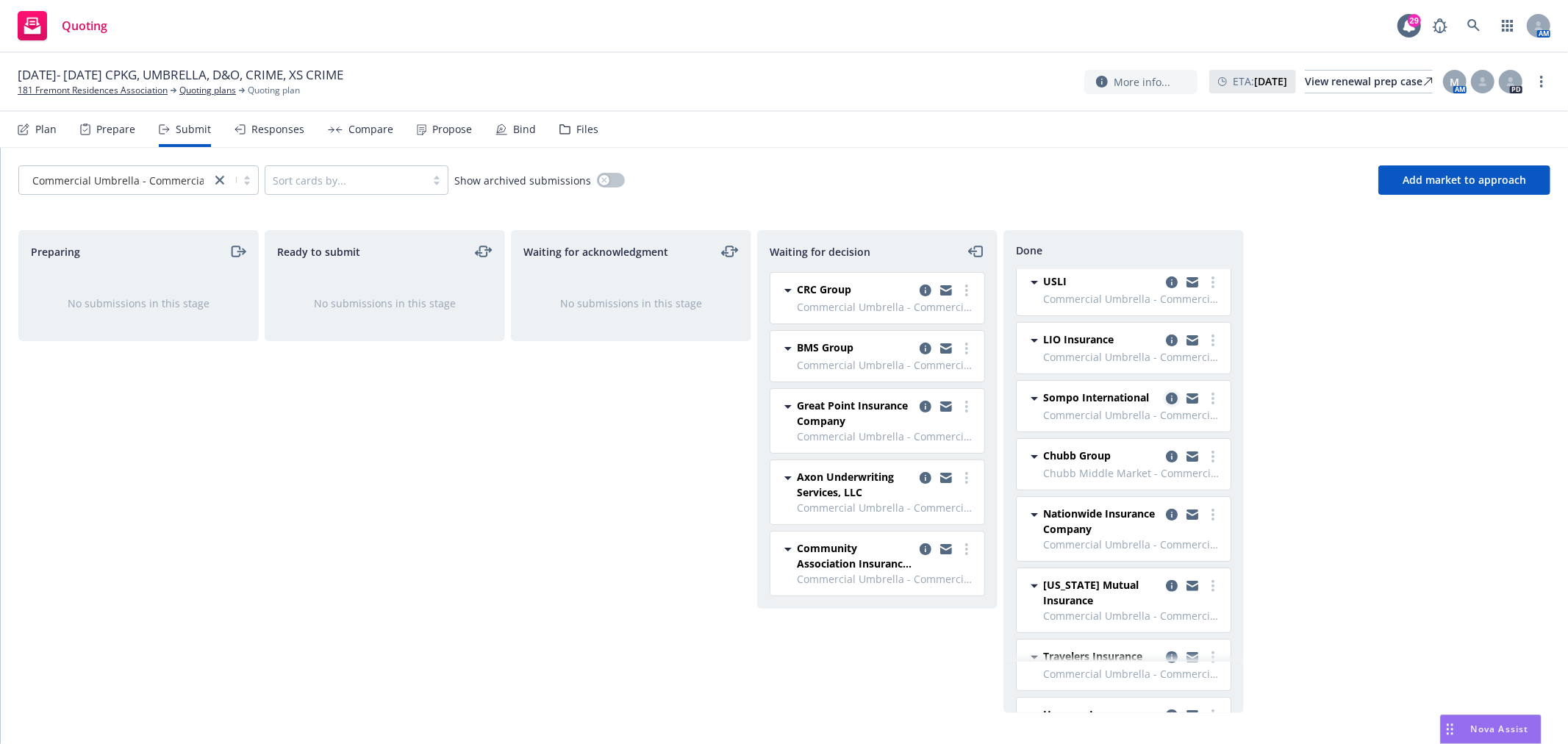
click at [1166, 400] on icon "copy logging email" at bounding box center [1171, 397] width 12 height 12
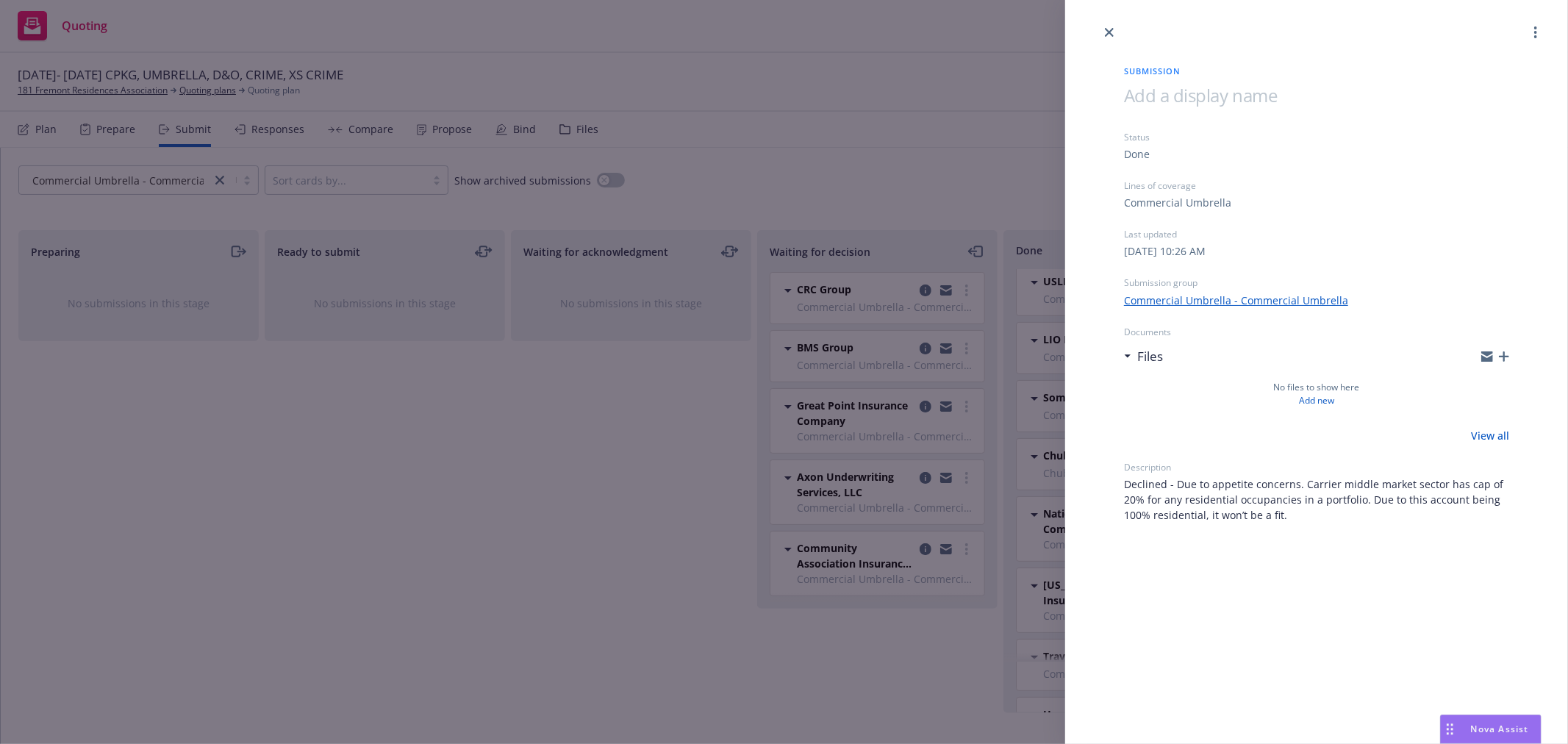
click at [818, 654] on div "Submission Status Done Lines of coverage Commercial Umbrella Last updated [DATE…" at bounding box center [784, 372] width 1568 height 744
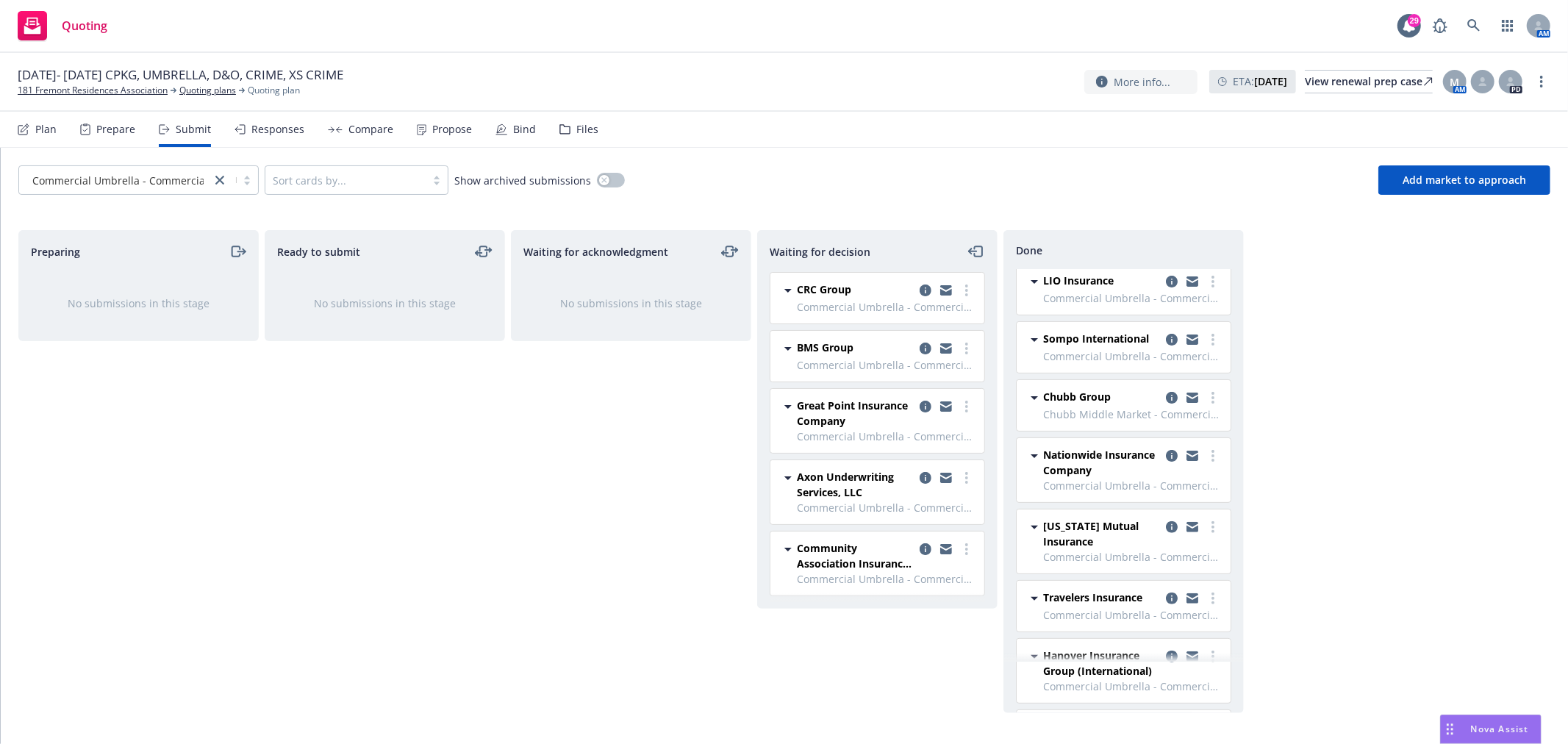
scroll to position [408, 0]
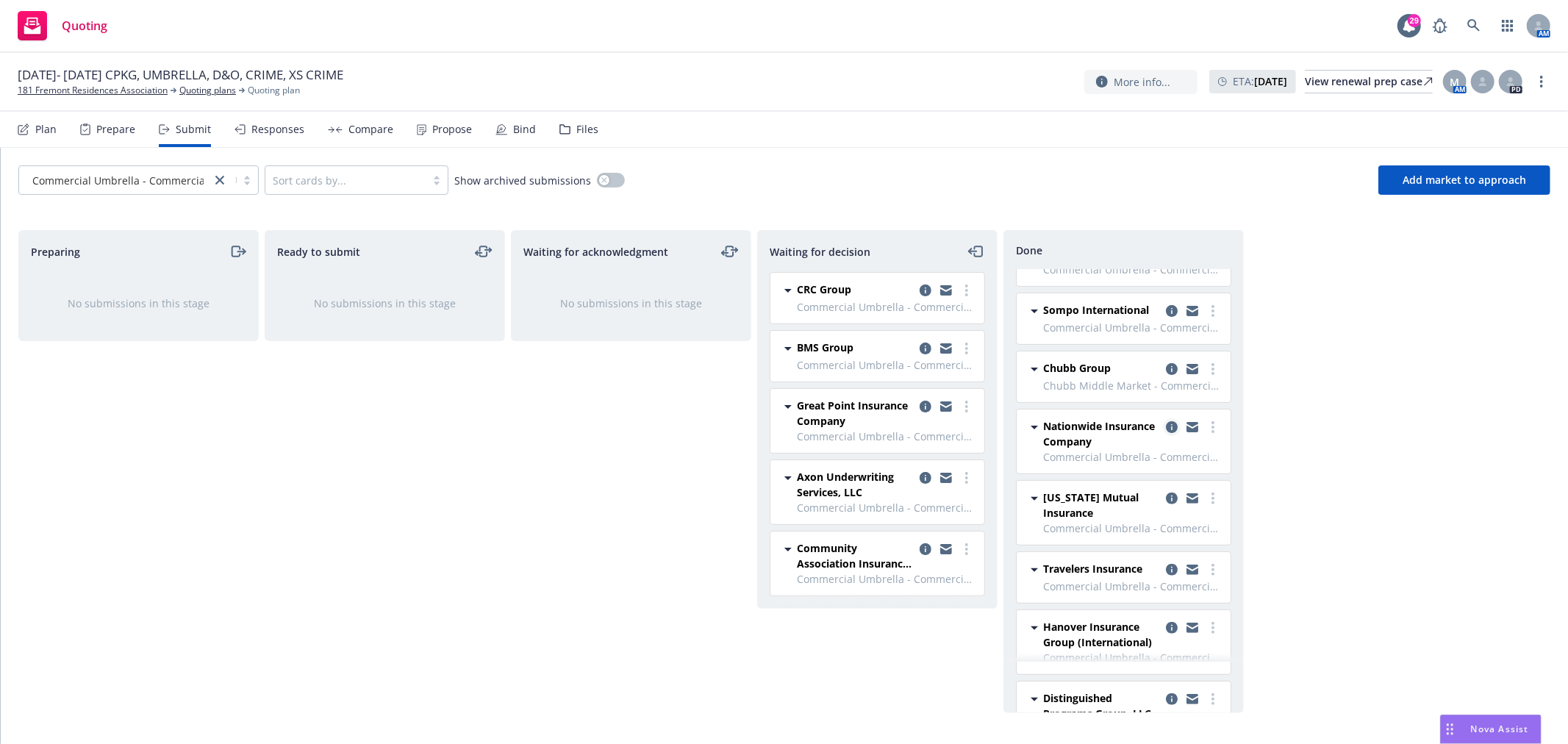
click at [1166, 433] on icon "copy logging email" at bounding box center [1171, 426] width 12 height 12
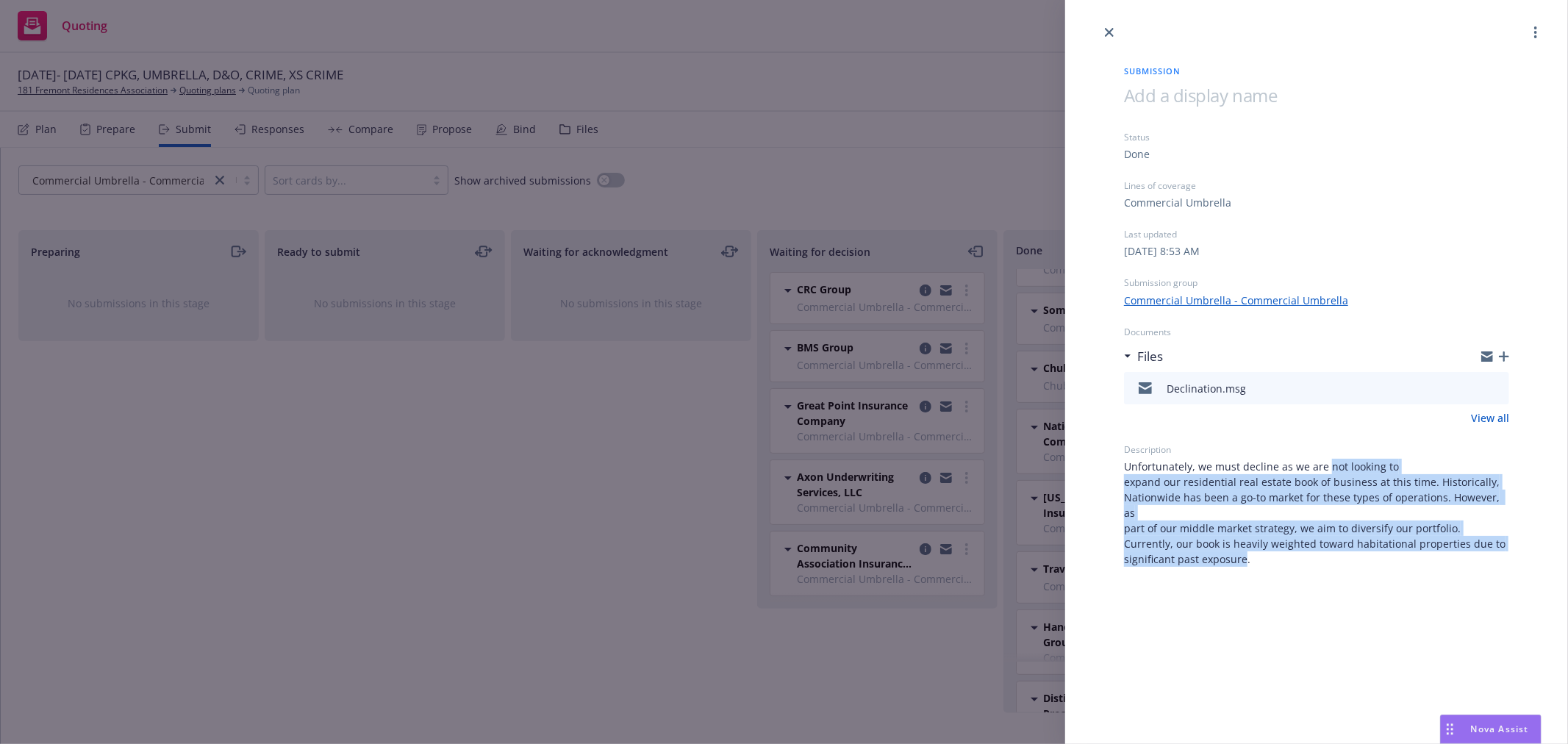
drag, startPoint x: 1243, startPoint y: 544, endPoint x: 1327, endPoint y: 468, distance: 113.3
click at [1327, 468] on span "Unfortunately, we must decline as we are not looking to expand our residential …" at bounding box center [1316, 512] width 385 height 108
click at [1499, 388] on icon "preview file" at bounding box center [1495, 388] width 13 height 11
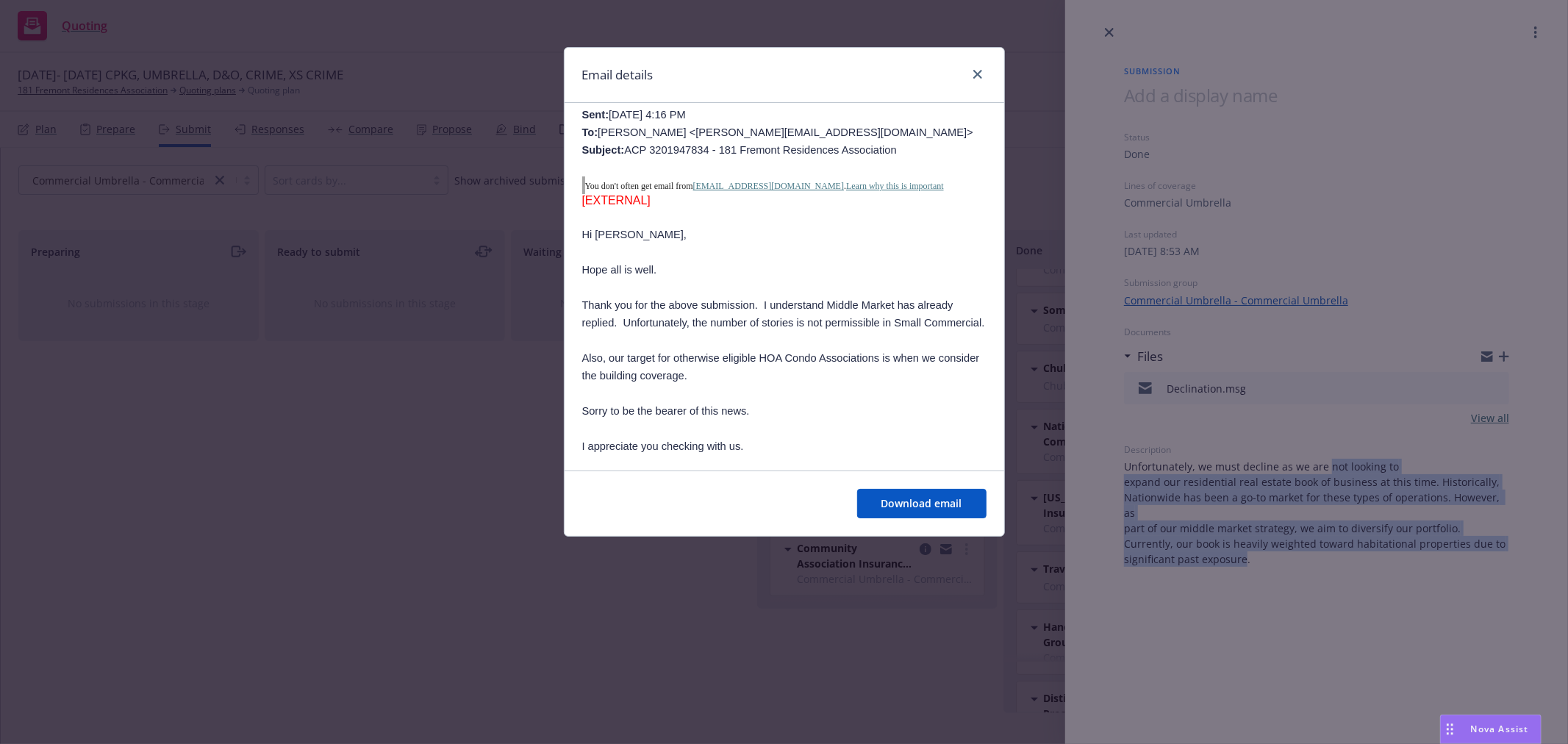
scroll to position [571, 0]
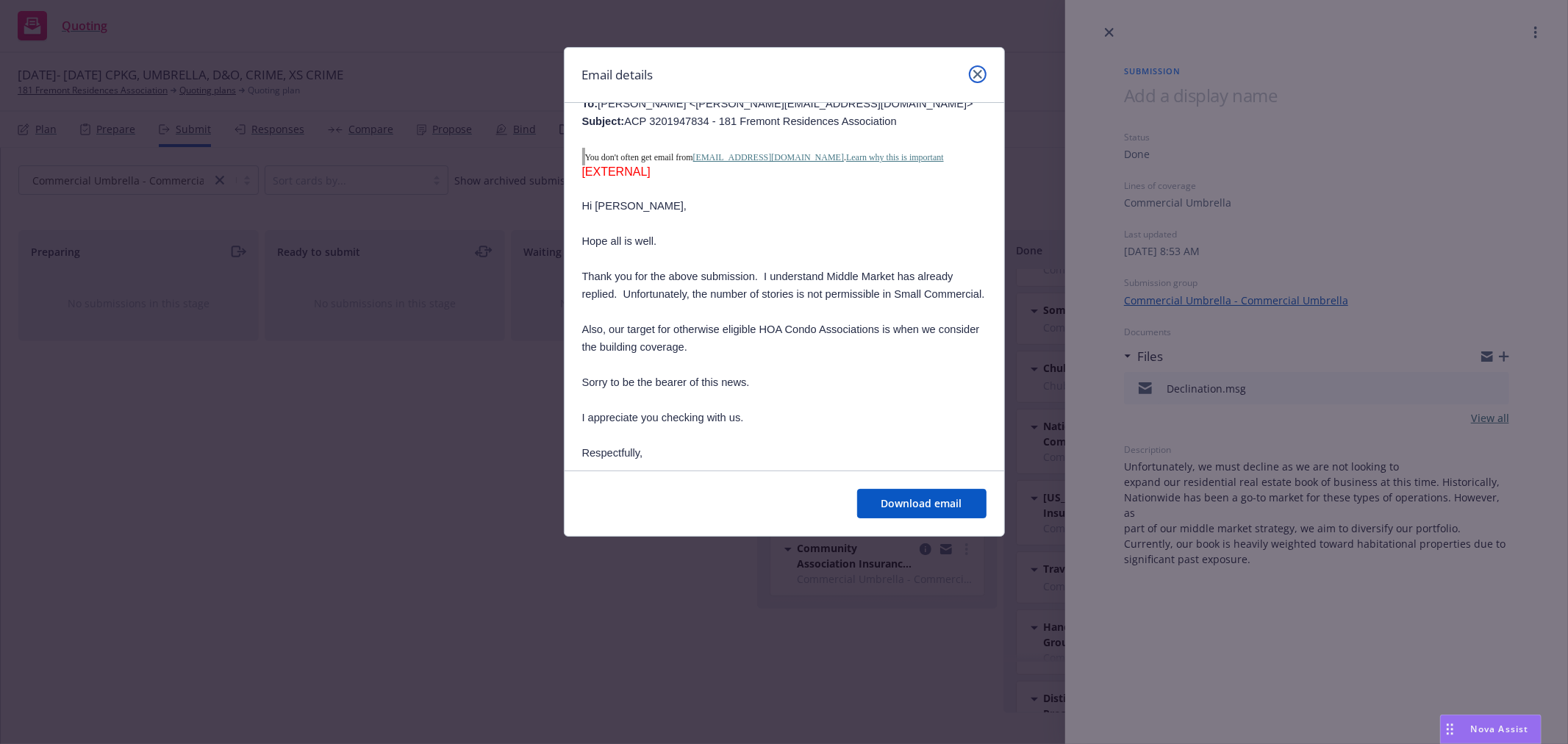
drag, startPoint x: 973, startPoint y: 71, endPoint x: 977, endPoint y: 103, distance: 32.2
click at [974, 71] on icon "close" at bounding box center [977, 74] width 9 height 9
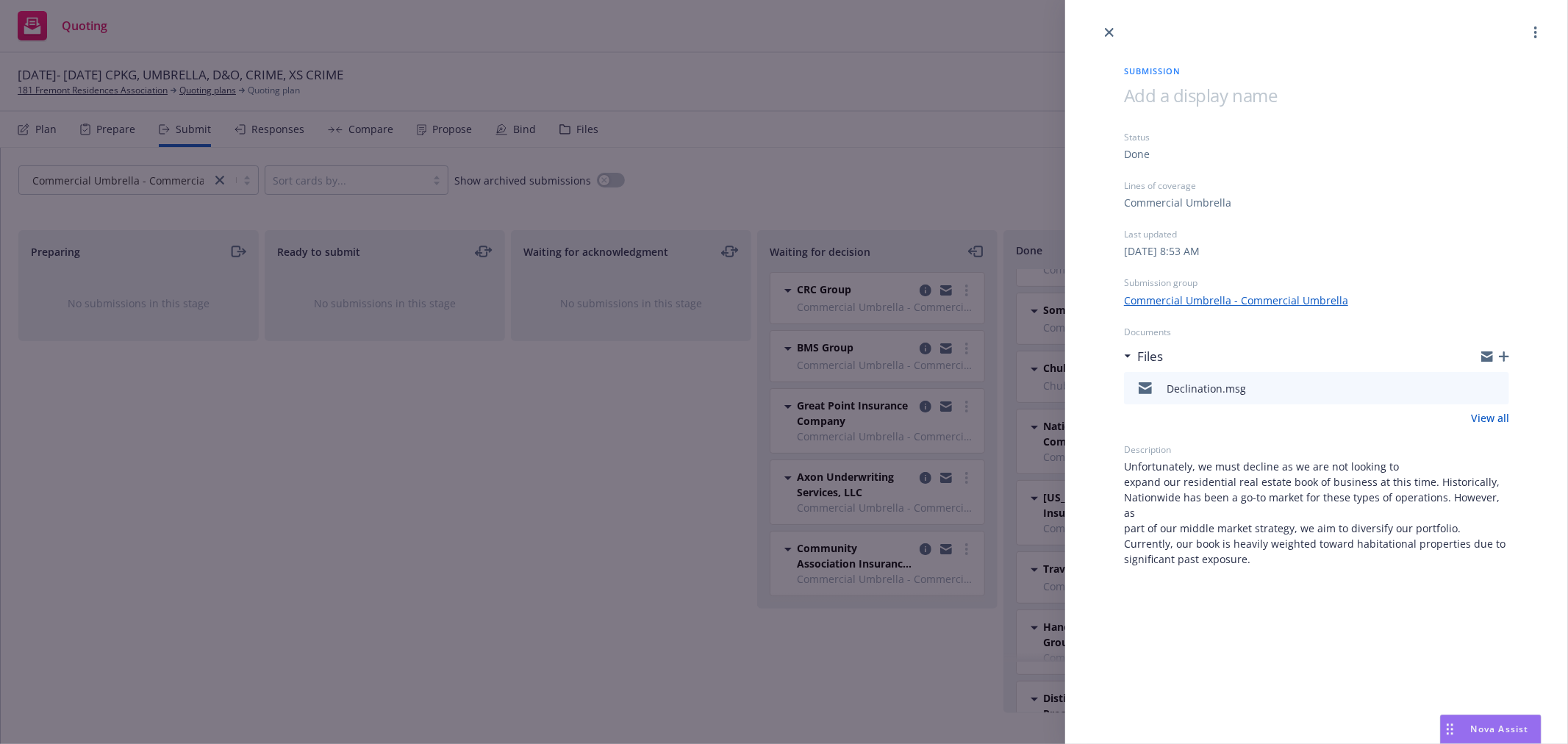
drag, startPoint x: 886, startPoint y: 671, endPoint x: 895, endPoint y: 670, distance: 9.1
click at [886, 671] on div "Submission Status Done Lines of coverage Commercial Umbrella Last updated [DATE…" at bounding box center [784, 372] width 1568 height 744
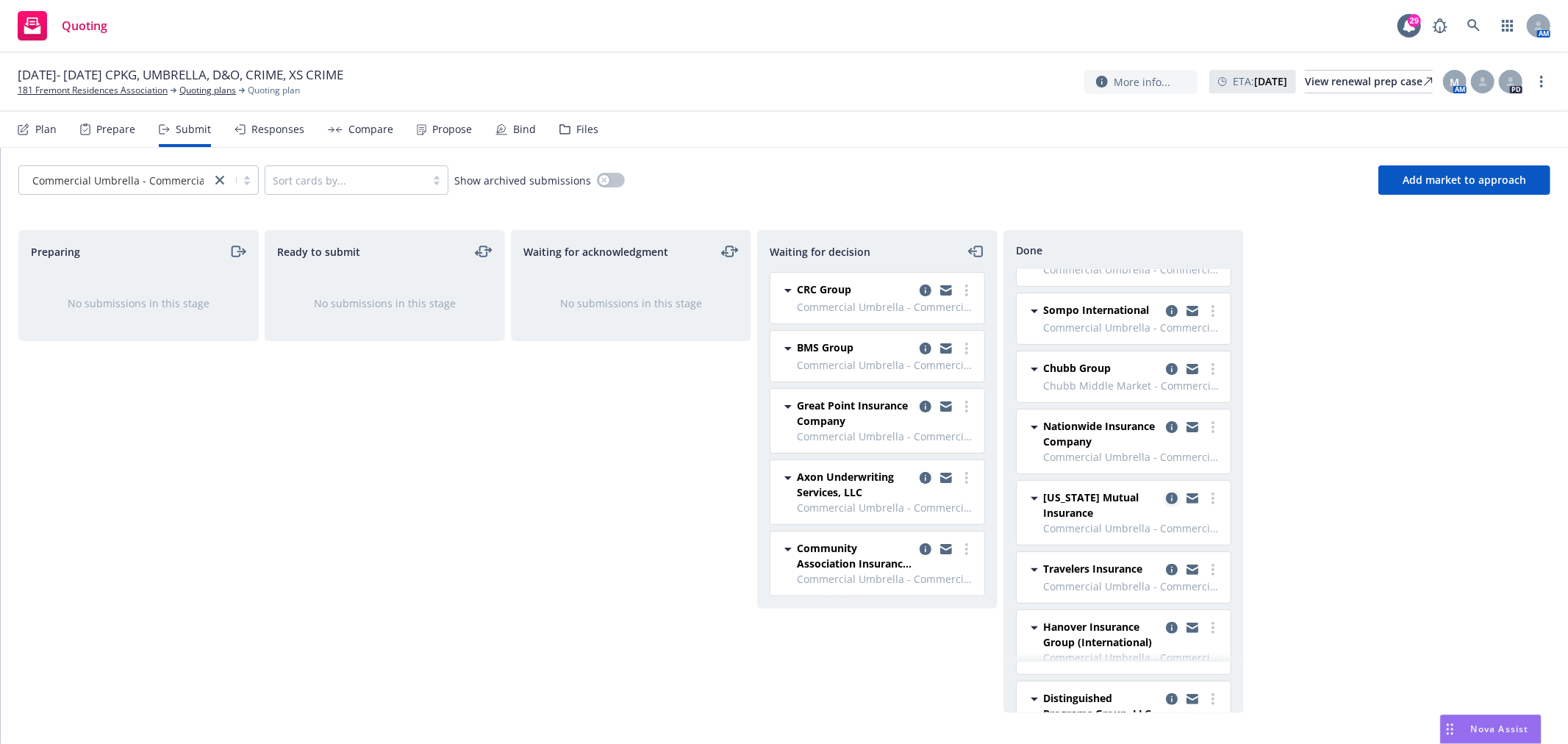
click at [1166, 504] on icon "copy logging email" at bounding box center [1171, 497] width 12 height 12
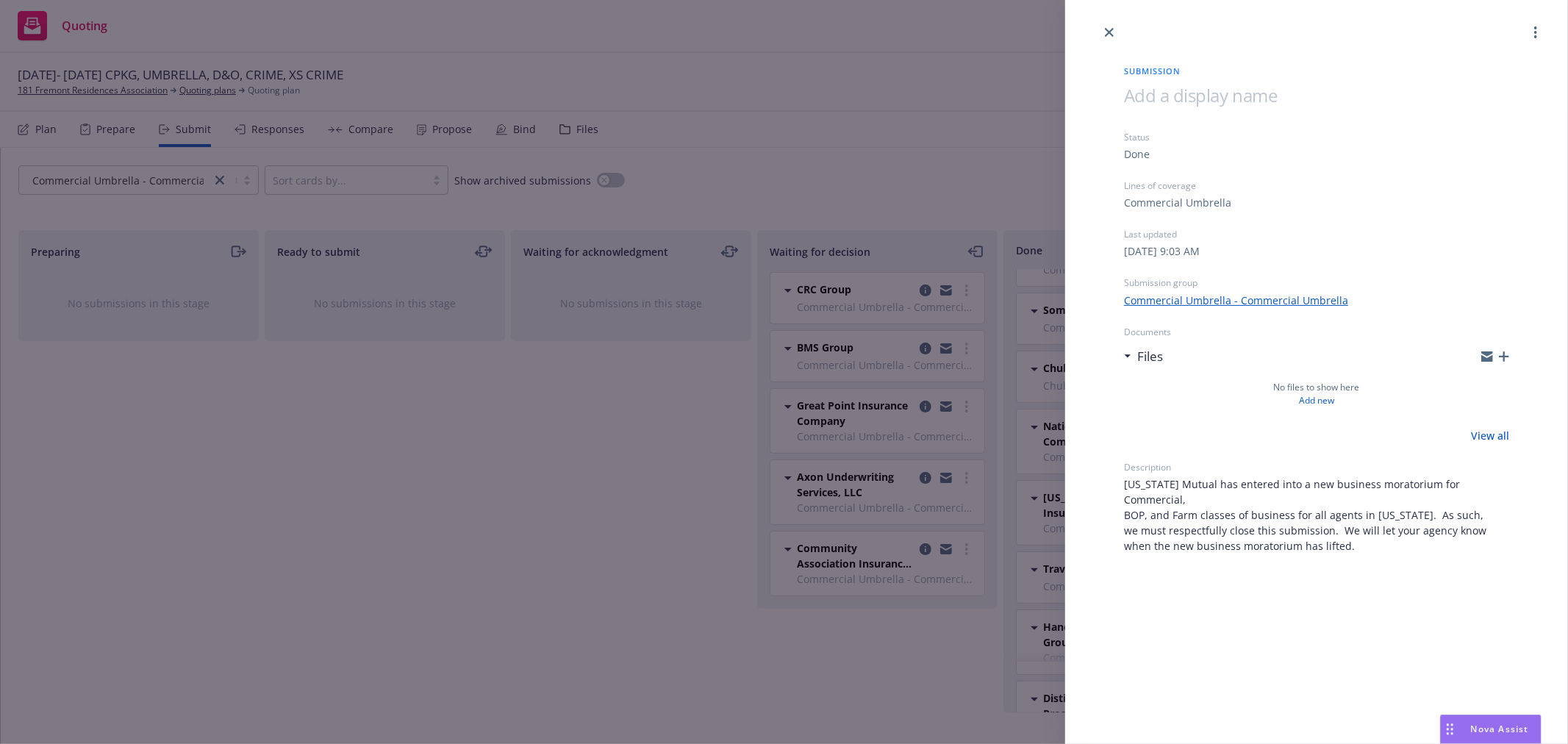
click at [935, 652] on div "Submission Status Done Lines of coverage Commercial Umbrella Last updated [DATE…" at bounding box center [784, 372] width 1568 height 744
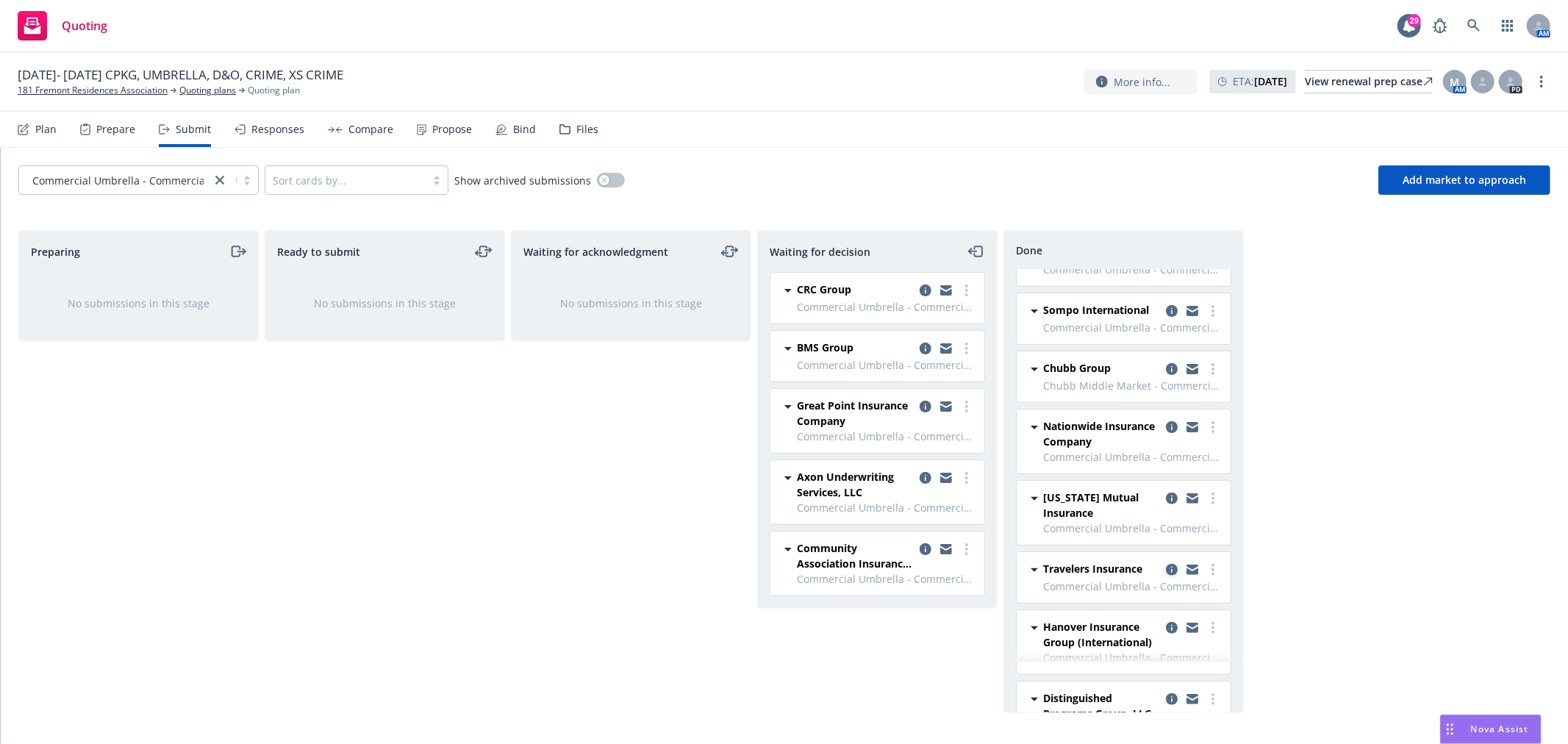
click at [1166, 575] on icon "copy logging email" at bounding box center [1171, 569] width 12 height 12
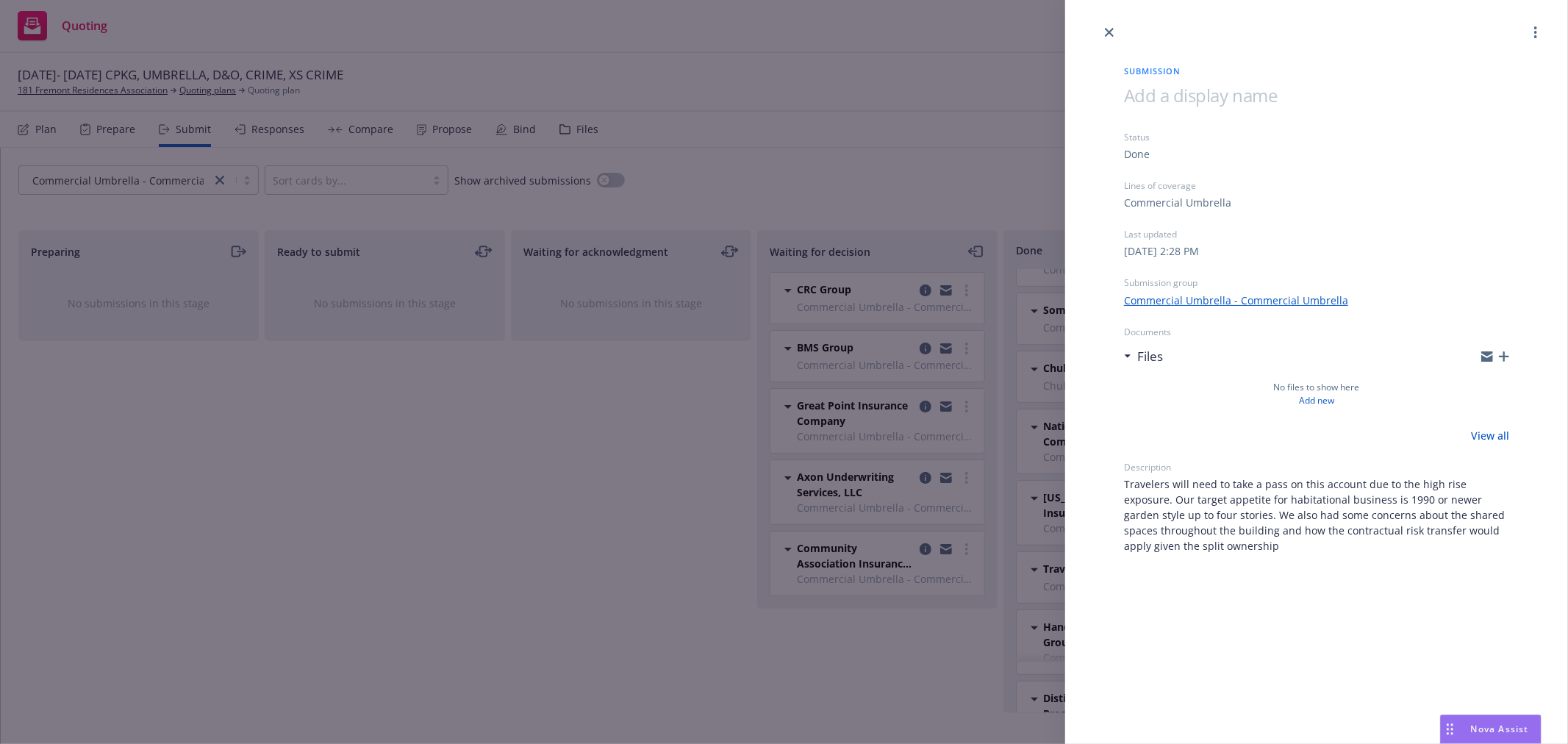
click at [932, 660] on div "Submission Status Done Lines of coverage Commercial Umbrella Last updated [DATE…" at bounding box center [784, 372] width 1568 height 744
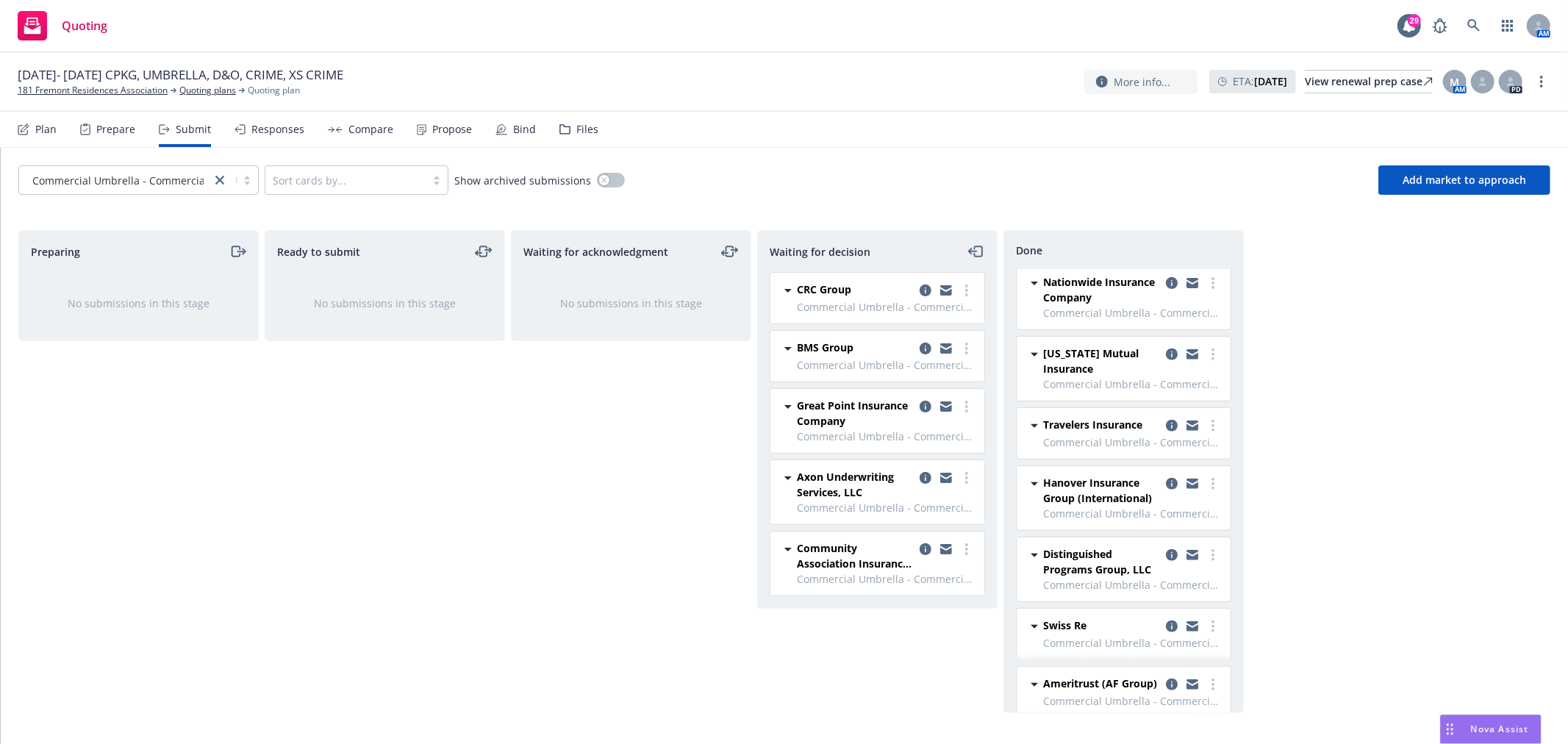
scroll to position [571, 0]
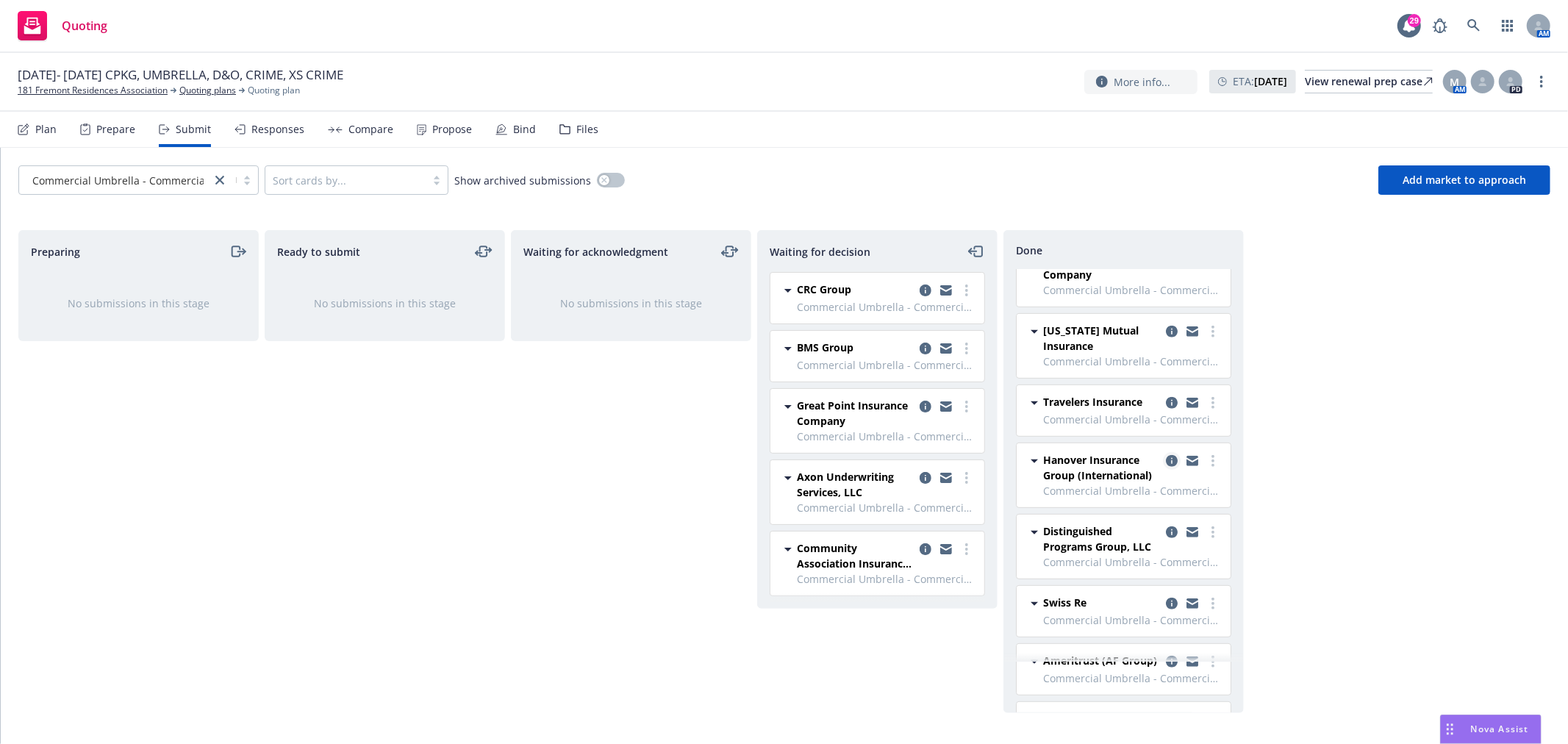
click at [1166, 458] on icon "copy logging email" at bounding box center [1171, 460] width 12 height 12
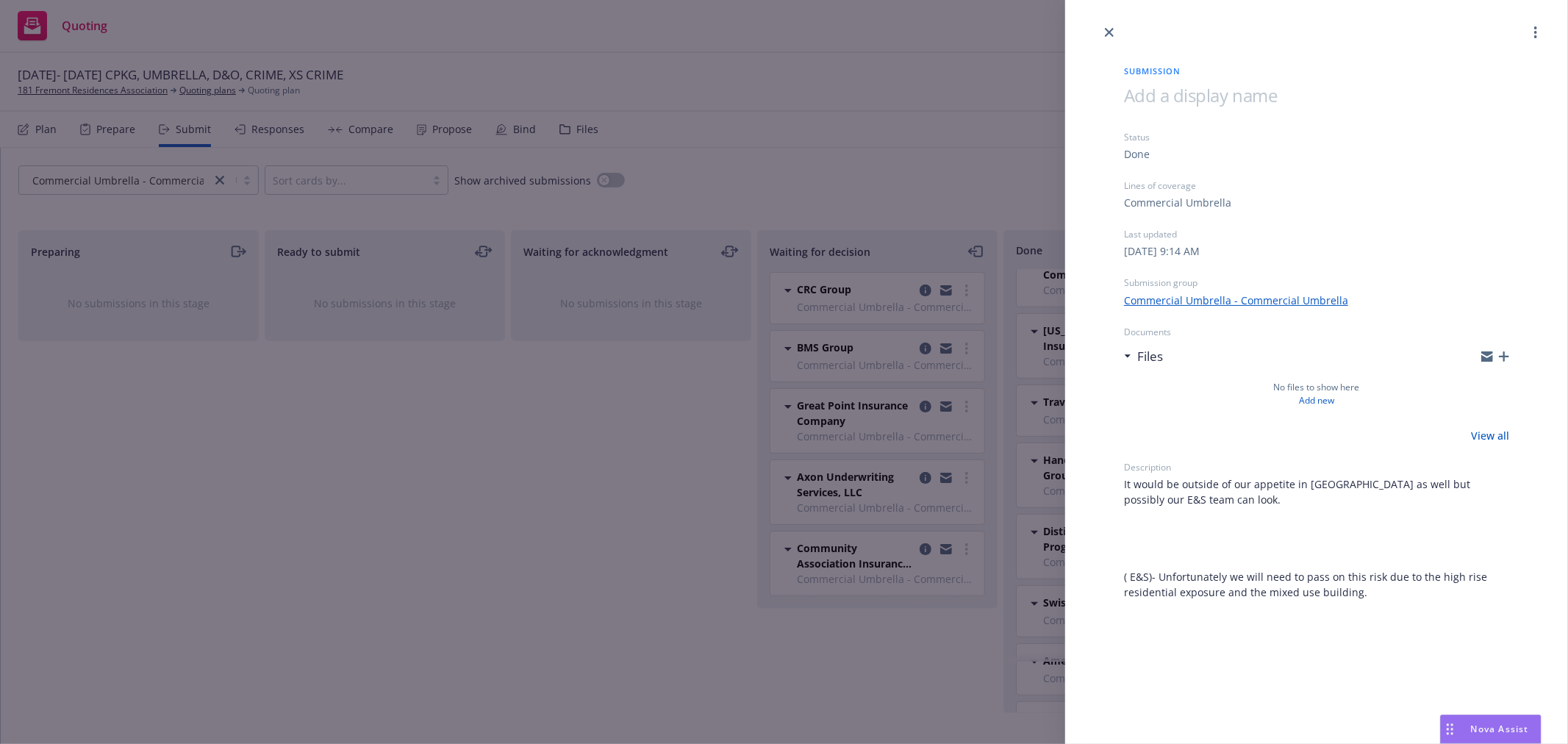
click at [932, 676] on div "Submission Status Done Lines of coverage Commercial Umbrella Last updated [DATE…" at bounding box center [784, 372] width 1568 height 744
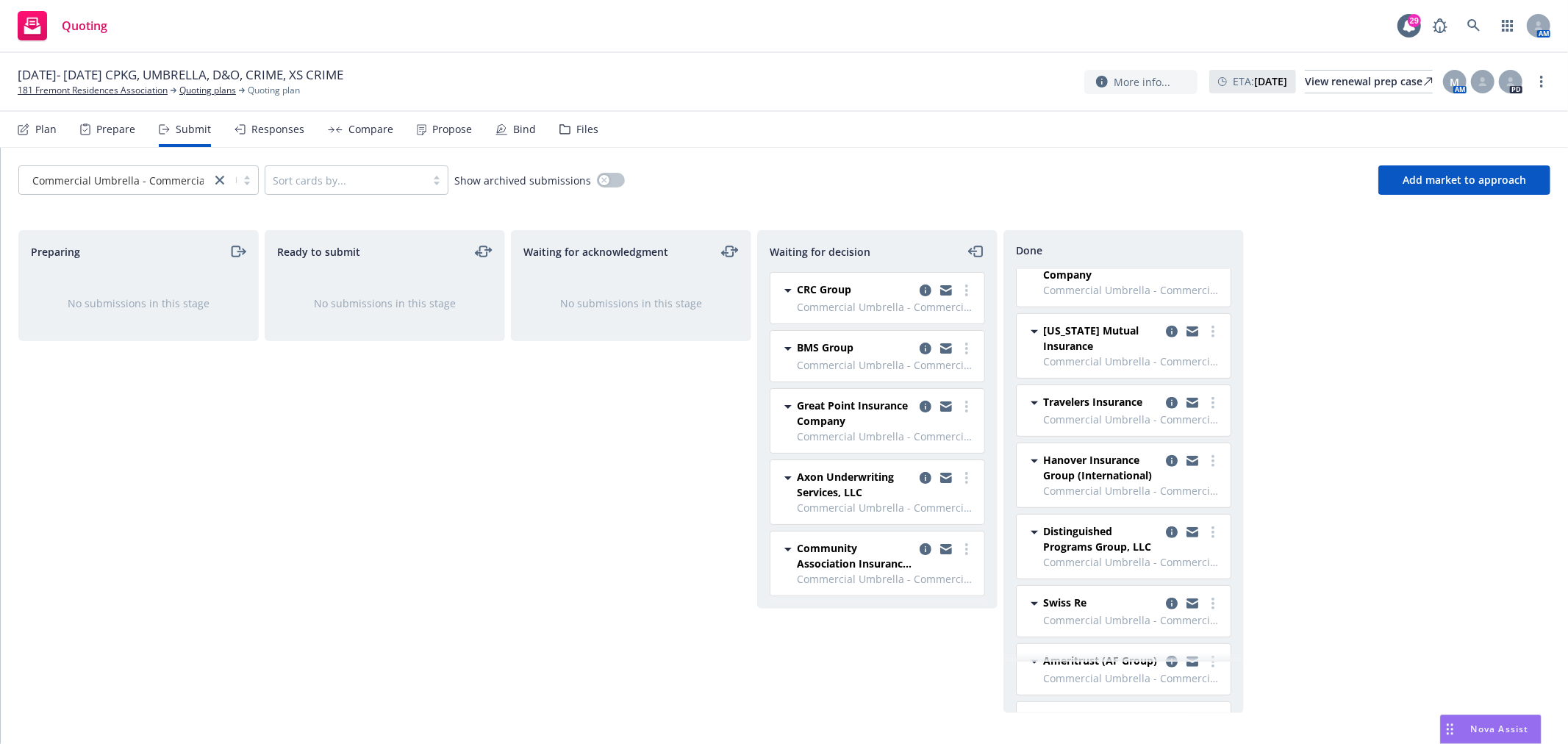
click at [1105, 537] on span "Distinguished Programs Group, LLC" at bounding box center [1102, 539] width 117 height 31
click at [1166, 533] on icon "copy logging email" at bounding box center [1171, 531] width 12 height 12
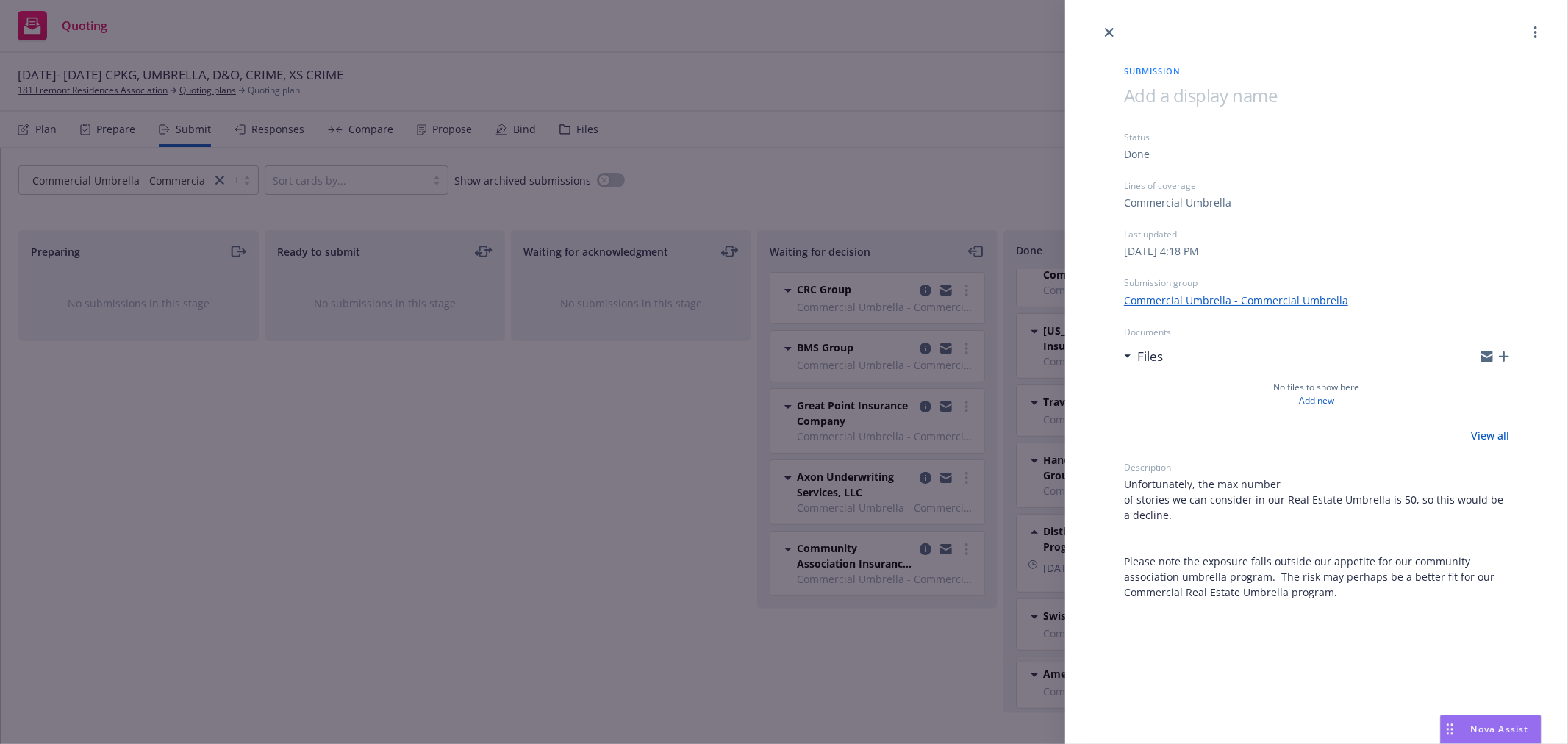
drag, startPoint x: 876, startPoint y: 662, endPoint x: 908, endPoint y: 638, distance: 40.0
click at [877, 662] on div "Submission Status Done Lines of coverage Commercial Umbrella Last updated [DATE…" at bounding box center [784, 372] width 1568 height 744
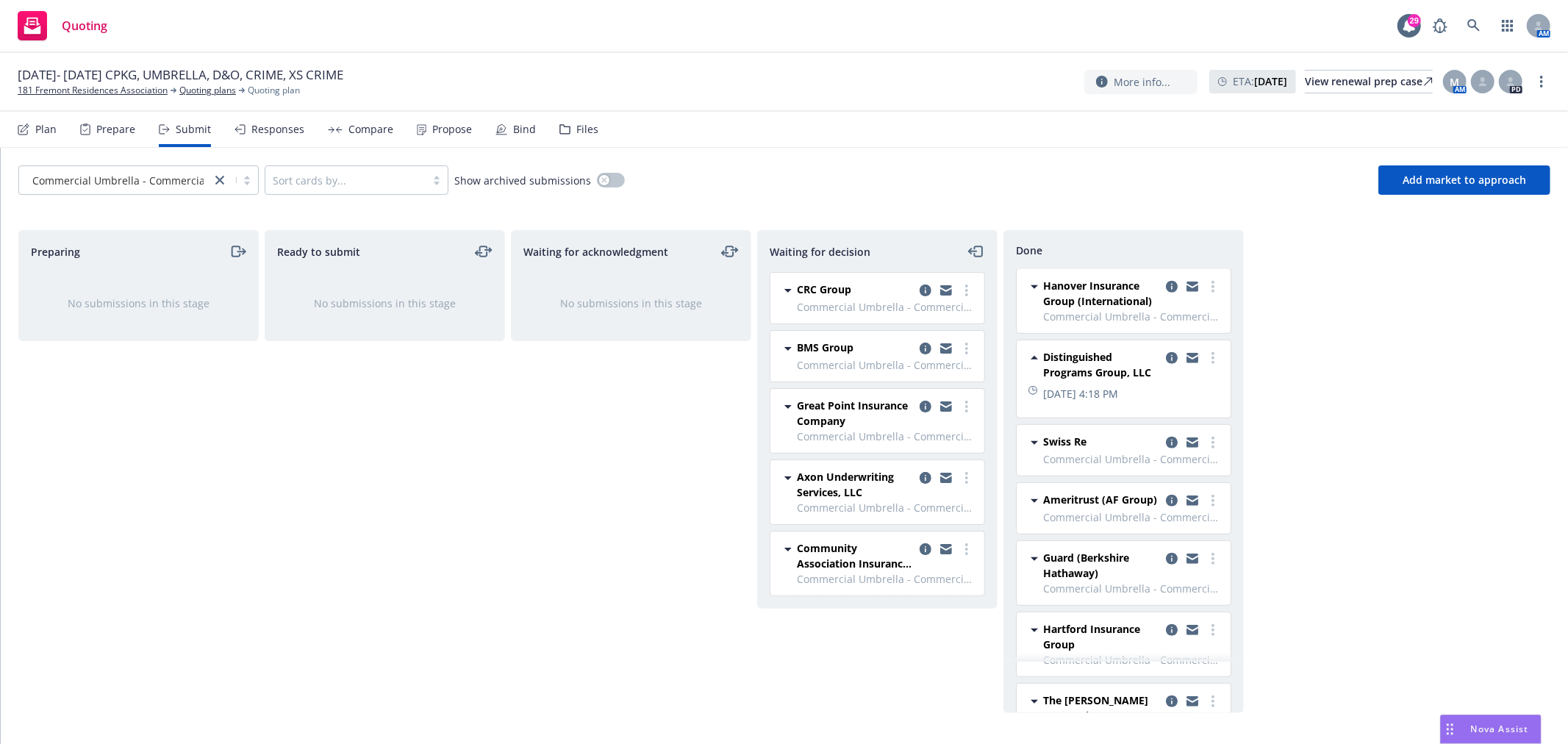
scroll to position [735, 0]
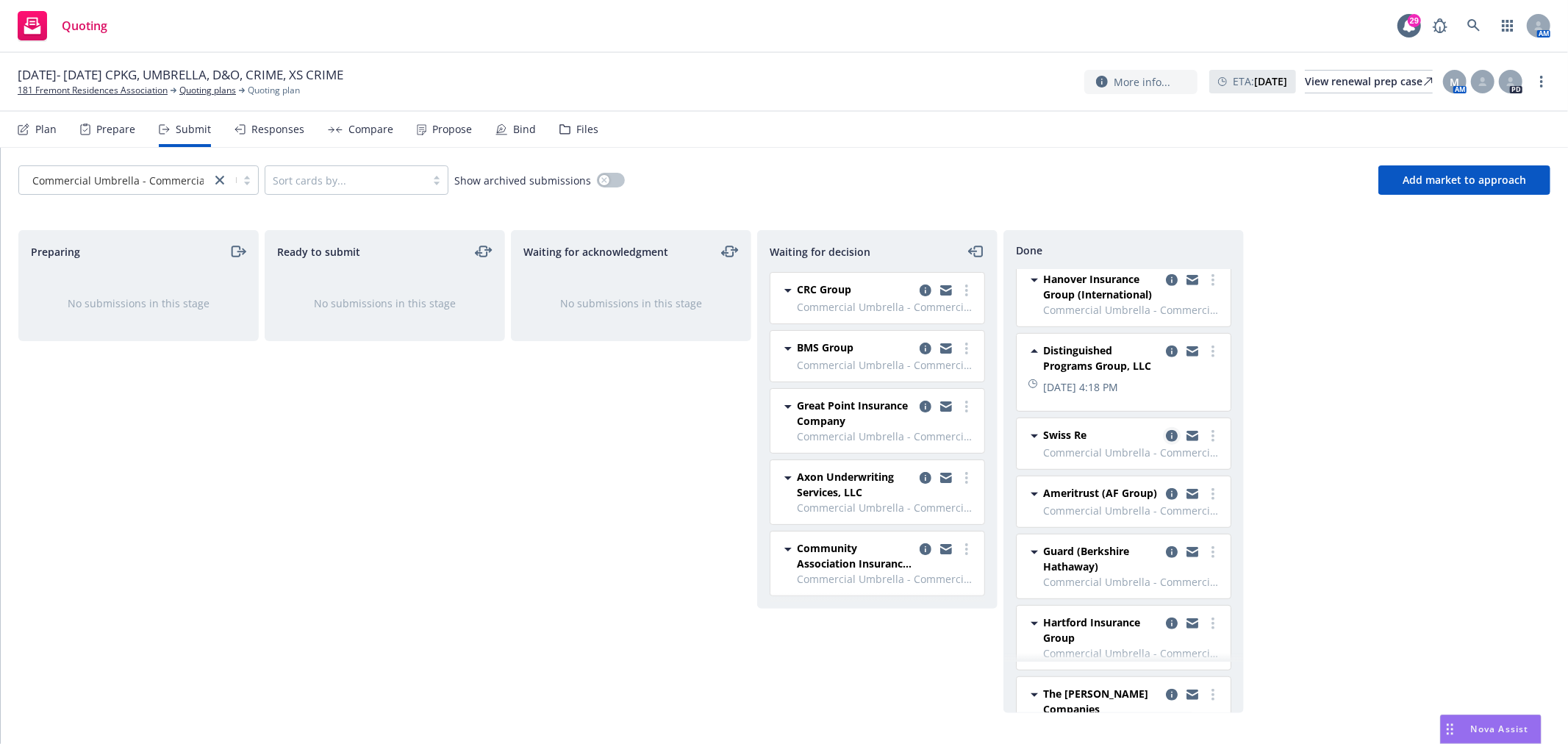
click at [1166, 441] on icon "copy logging email" at bounding box center [1171, 435] width 12 height 12
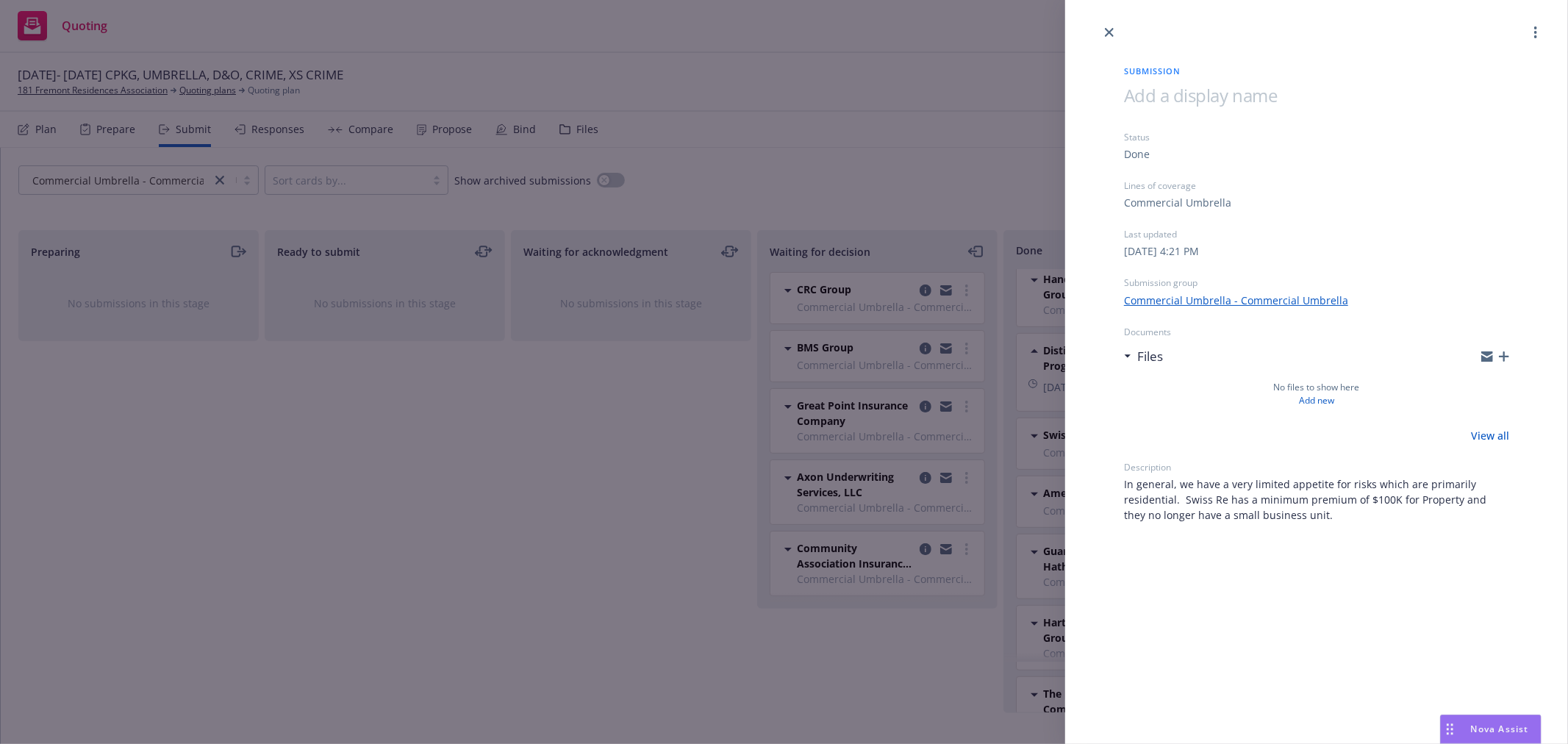
drag, startPoint x: 788, startPoint y: 673, endPoint x: 869, endPoint y: 640, distance: 87.5
click at [789, 673] on div "Submission Status Done Lines of coverage Commercial Umbrella Last updated [DATE…" at bounding box center [784, 372] width 1568 height 744
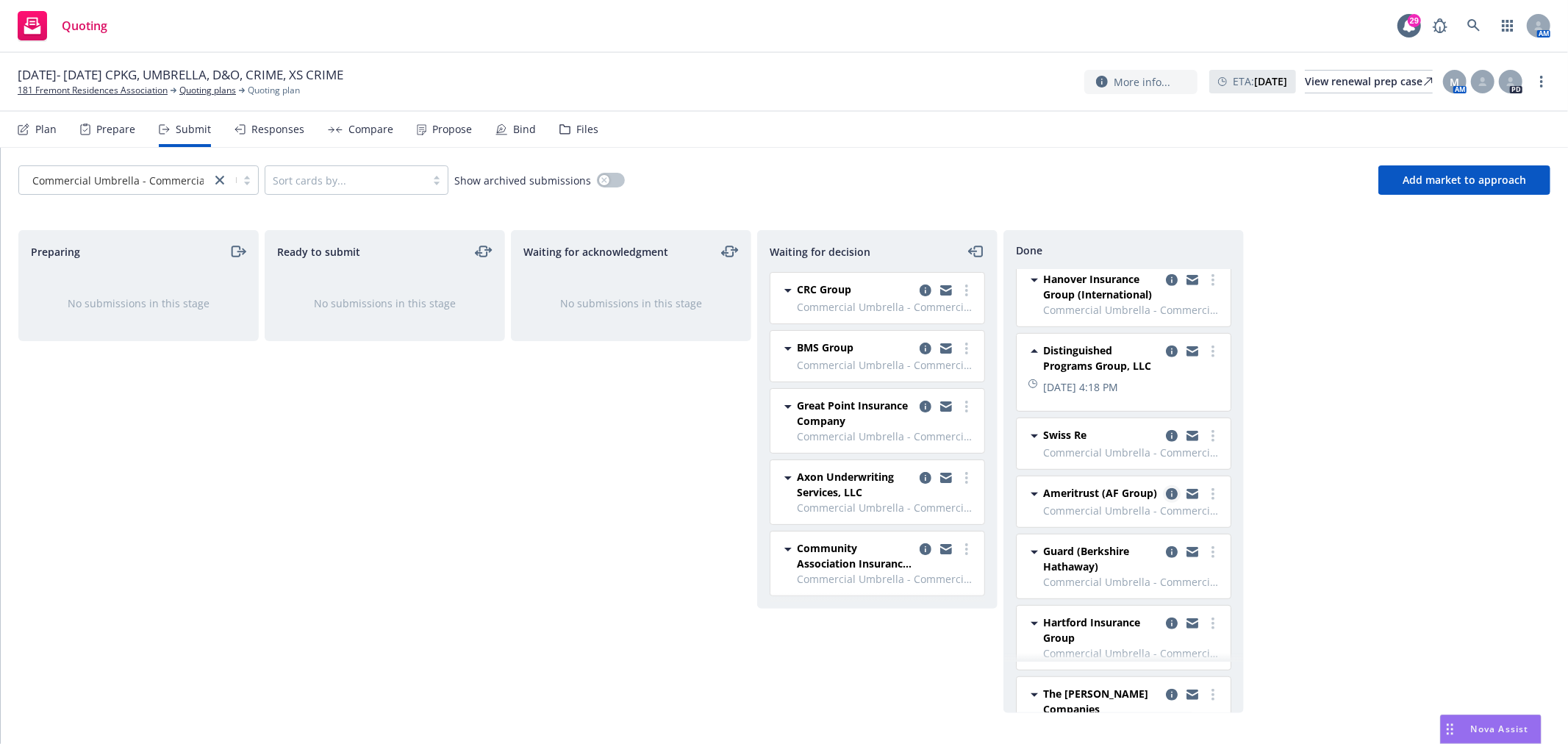
click at [1166, 499] on icon "copy logging email" at bounding box center [1171, 493] width 12 height 12
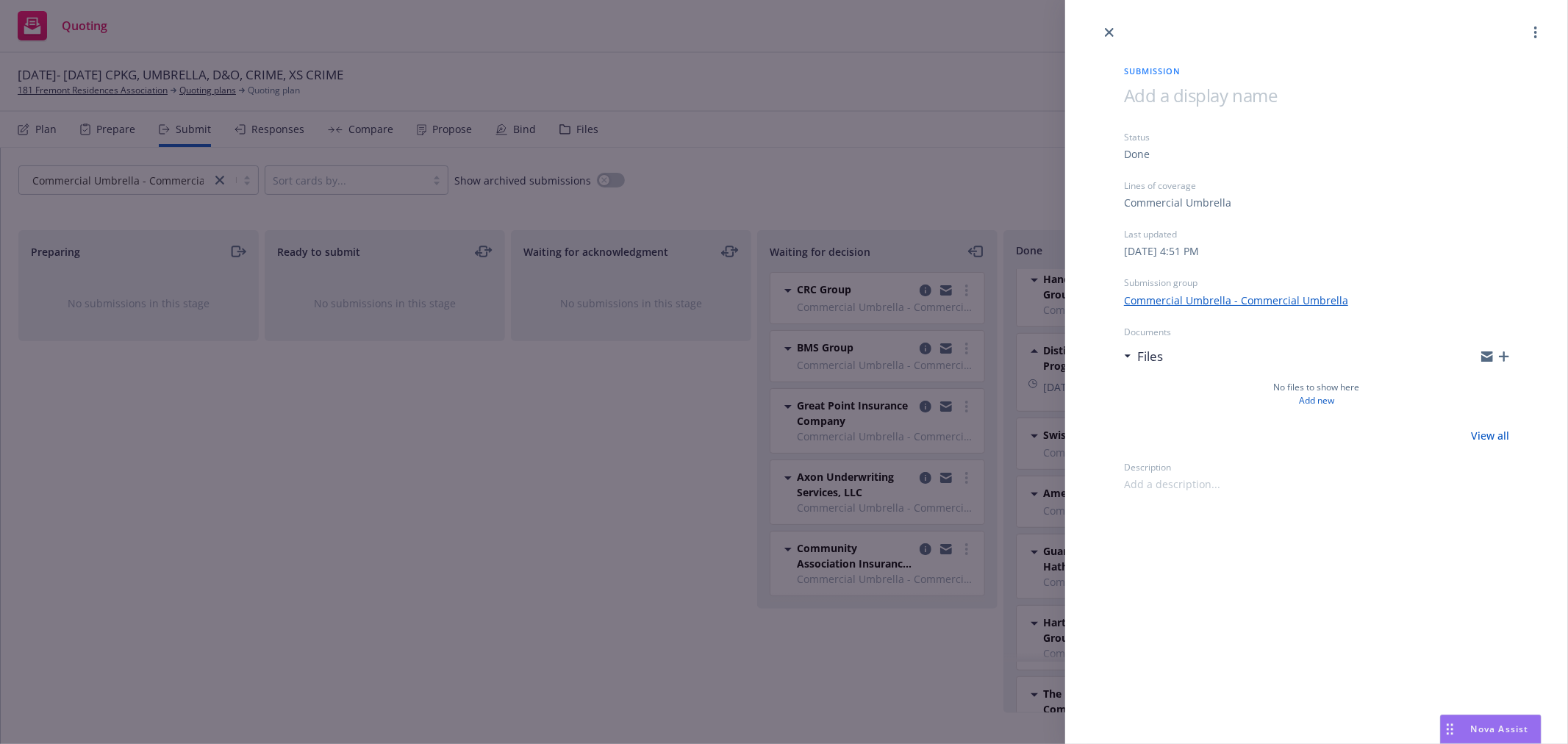
click at [909, 626] on div "Submission Status Done Lines of coverage Commercial Umbrella Last updated [DATE…" at bounding box center [784, 372] width 1568 height 744
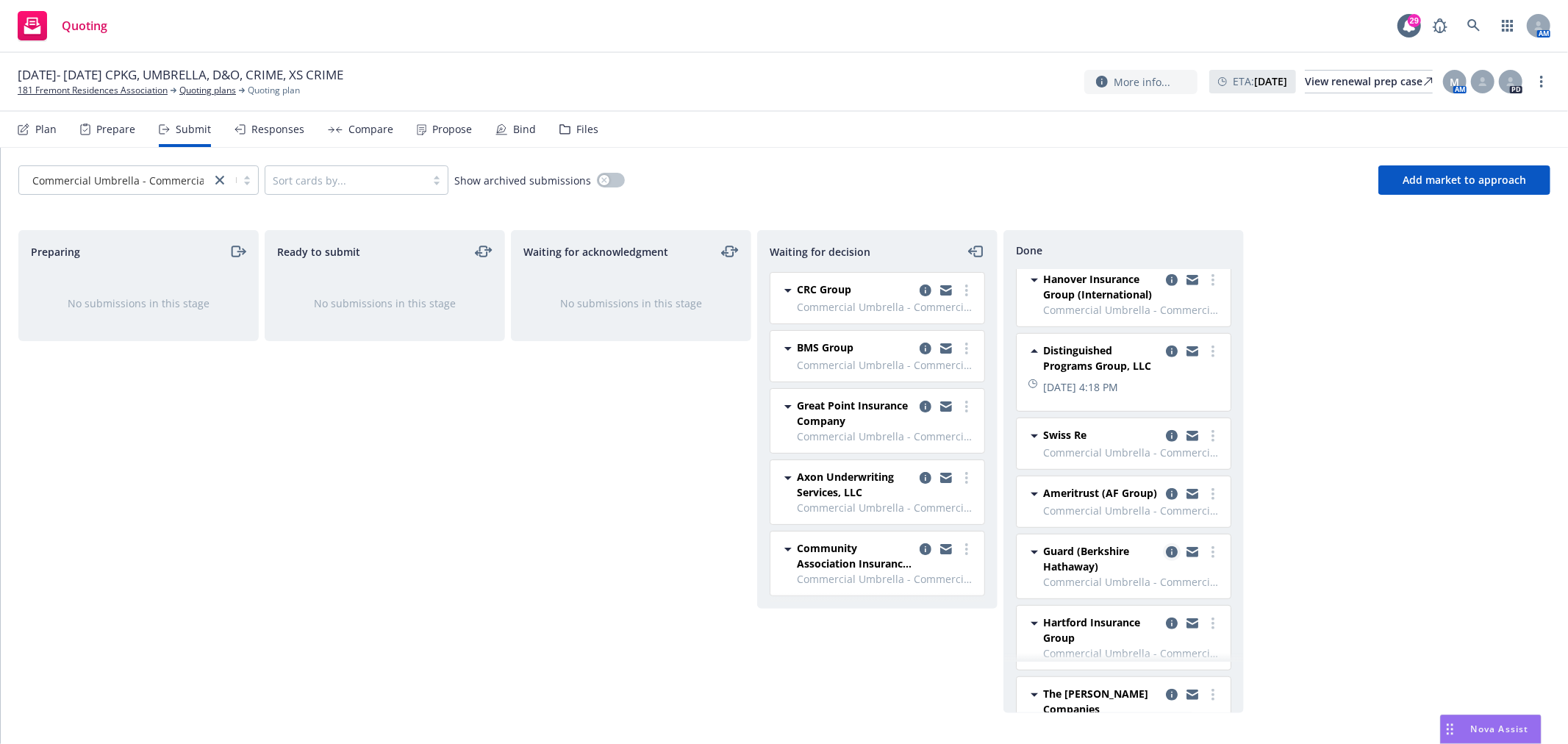
click at [1166, 557] on icon "copy logging email" at bounding box center [1171, 551] width 12 height 12
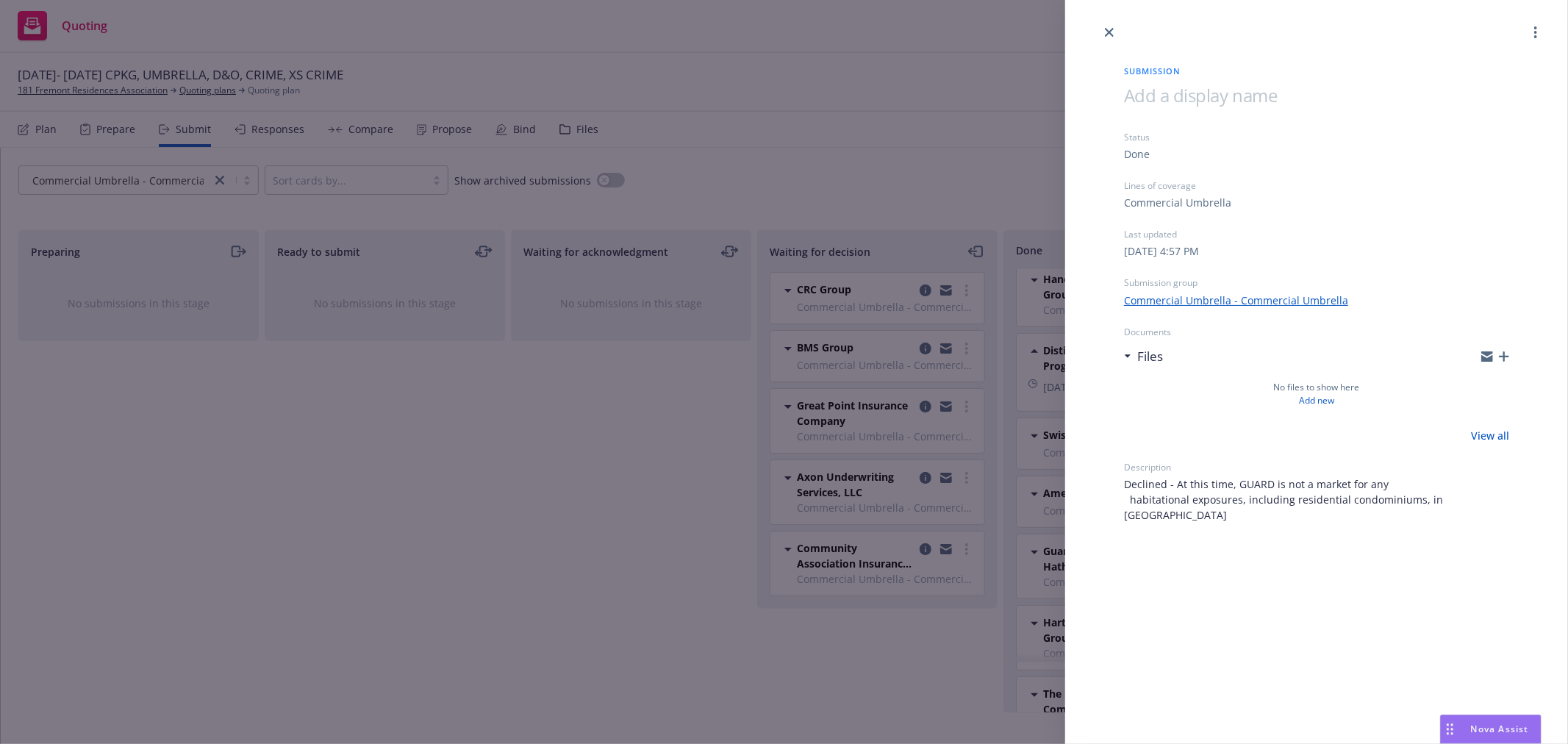
click at [1279, 496] on span "Declined - At this time, GUARD is not a market for any habitational exposures, …" at bounding box center [1316, 499] width 385 height 46
drag, startPoint x: 1125, startPoint y: 485, endPoint x: 1444, endPoint y: 498, distance: 319.3
click at [1444, 498] on span "Declined - At this time, GUARD is not a market for any habitational exposures, …" at bounding box center [1316, 499] width 385 height 46
drag, startPoint x: 885, startPoint y: 653, endPoint x: 902, endPoint y: 649, distance: 17.5
click at [885, 653] on div "Submission Status Done Lines of coverage Commercial Umbrella Last updated [DATE…" at bounding box center [784, 372] width 1568 height 744
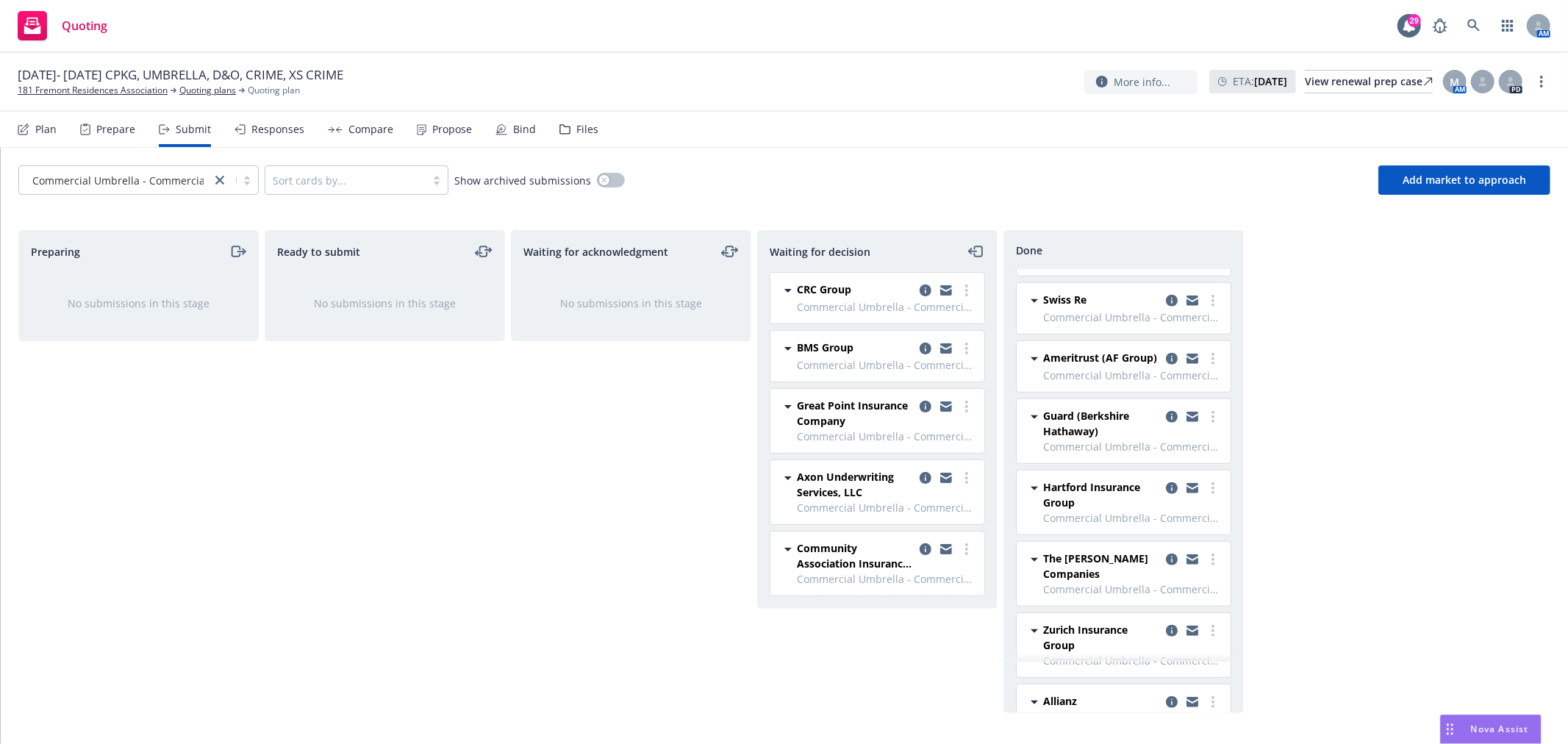
scroll to position [898, 0]
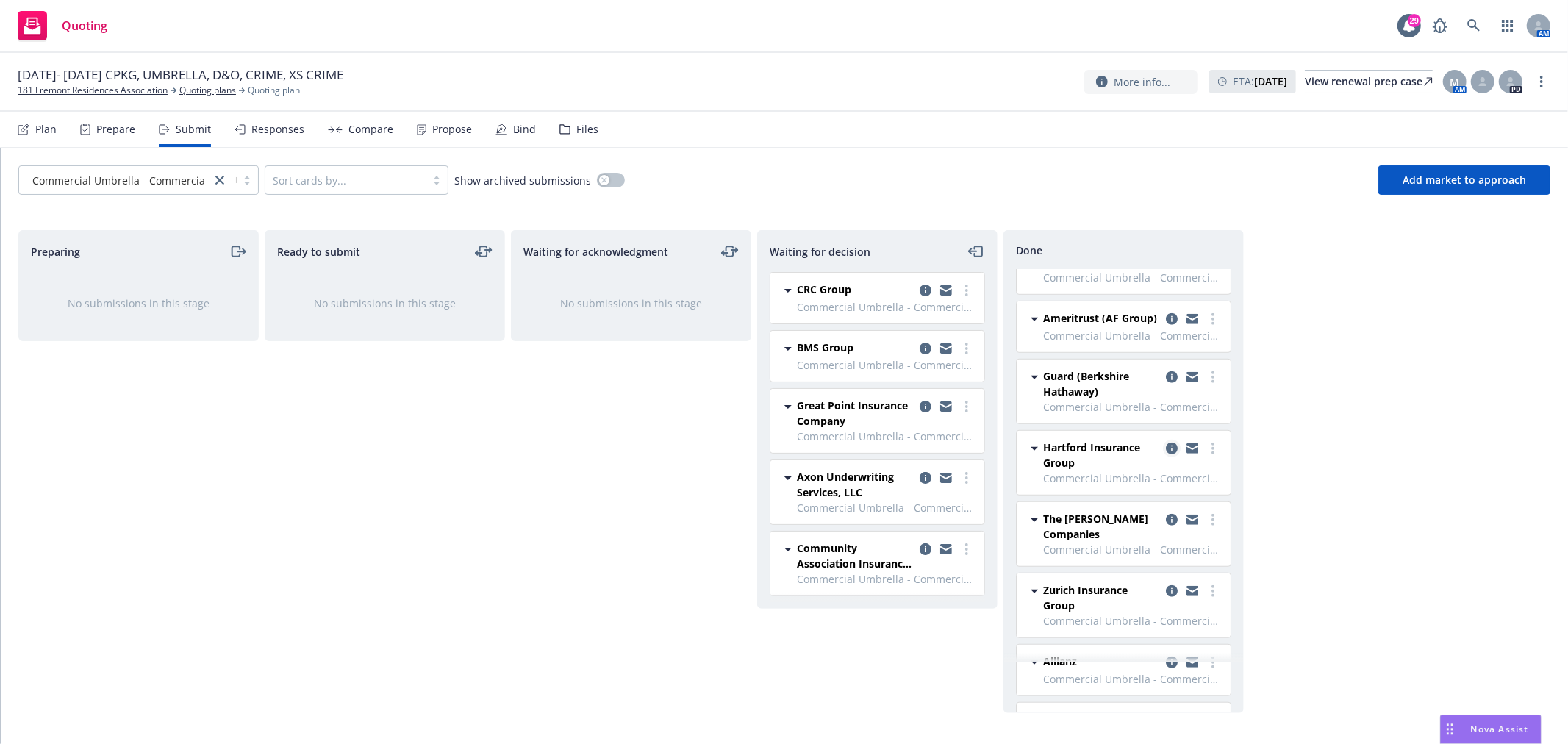
click at [1166, 454] on icon "copy logging email" at bounding box center [1171, 447] width 12 height 12
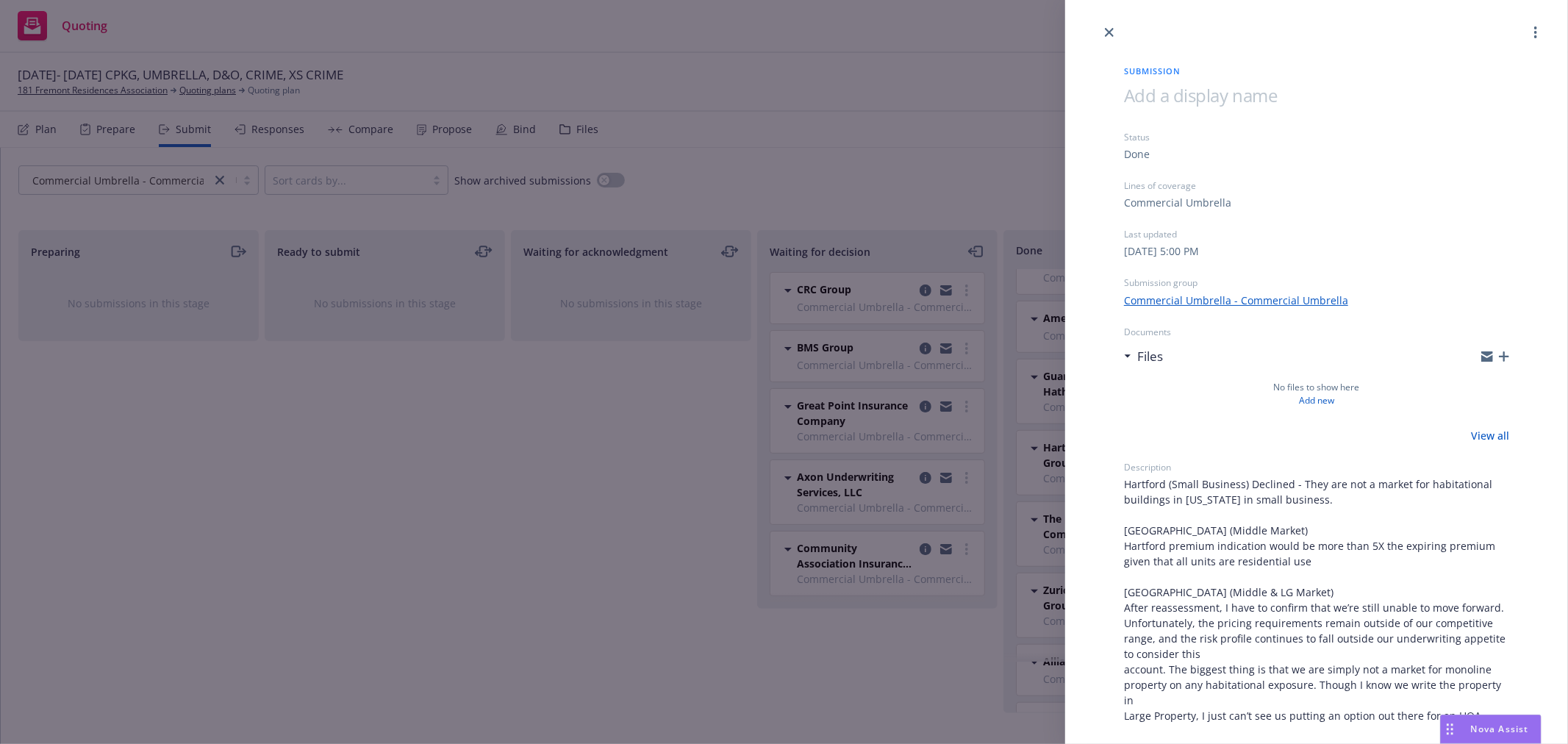
click at [907, 648] on div "Submission Status Done Lines of coverage Commercial Umbrella Last updated [DATE…" at bounding box center [784, 372] width 1568 height 744
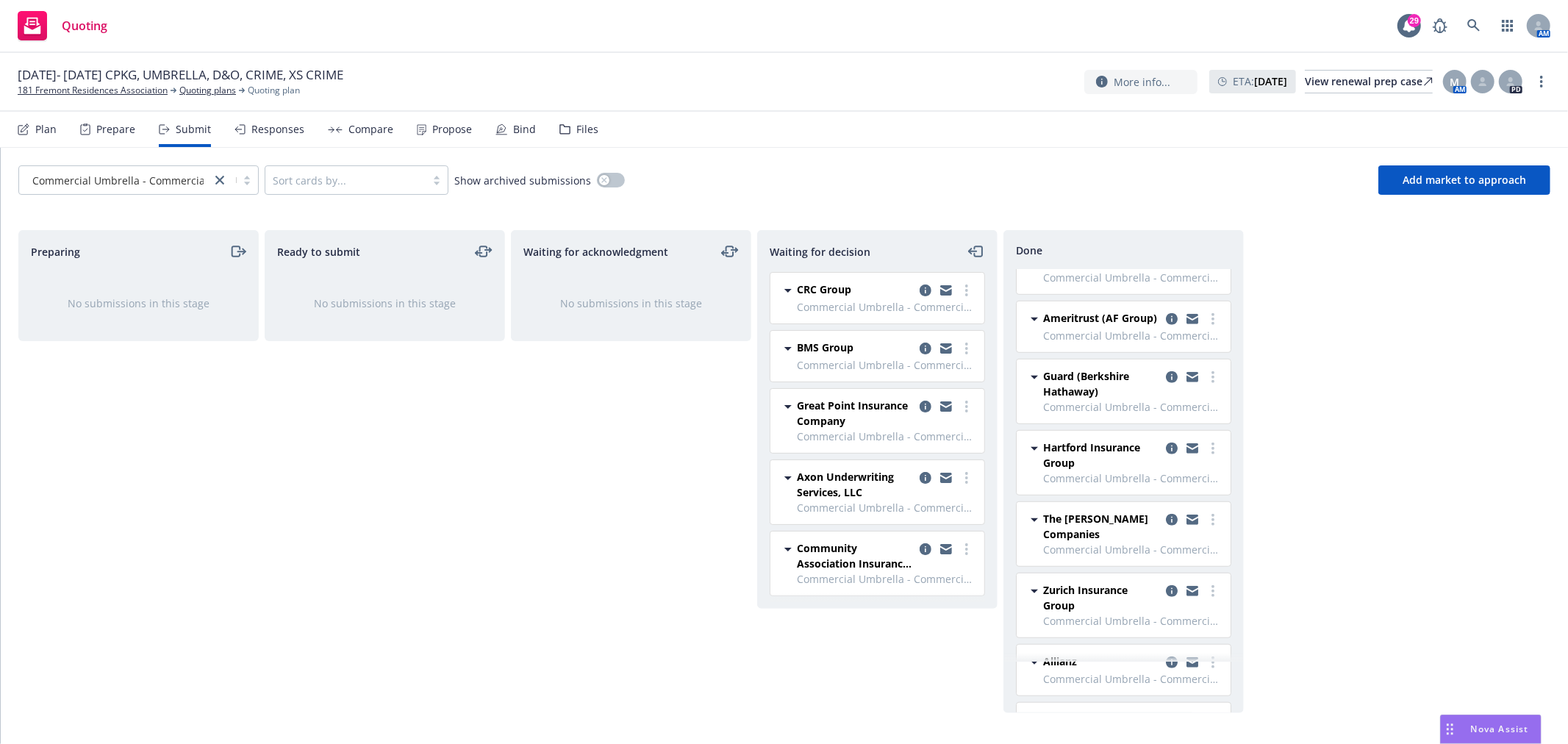
drag, startPoint x: 1110, startPoint y: 422, endPoint x: 1101, endPoint y: 416, distance: 10.8
click at [1101, 399] on span "Guard (Berkshire Hathaway)" at bounding box center [1102, 383] width 117 height 31
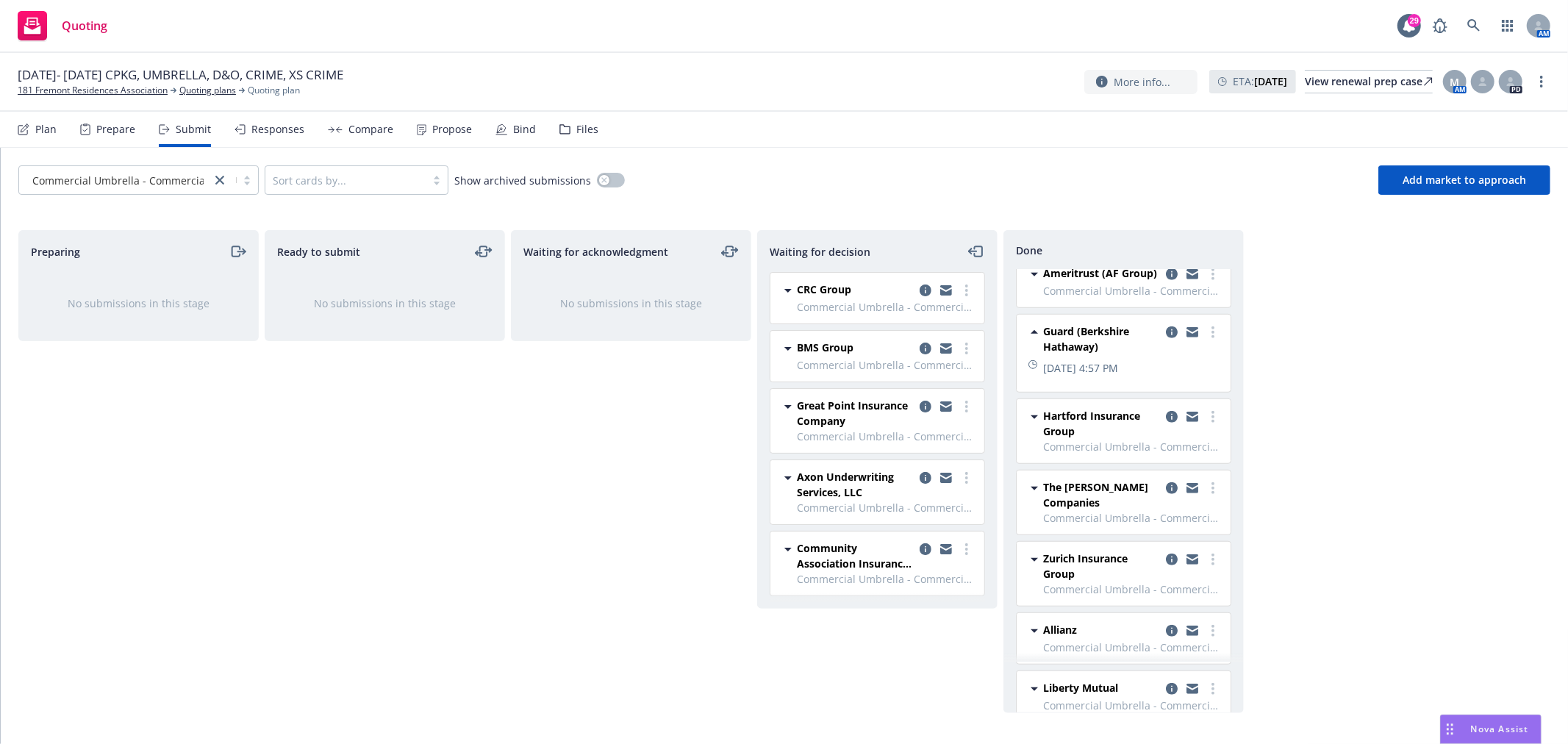
scroll to position [980, 0]
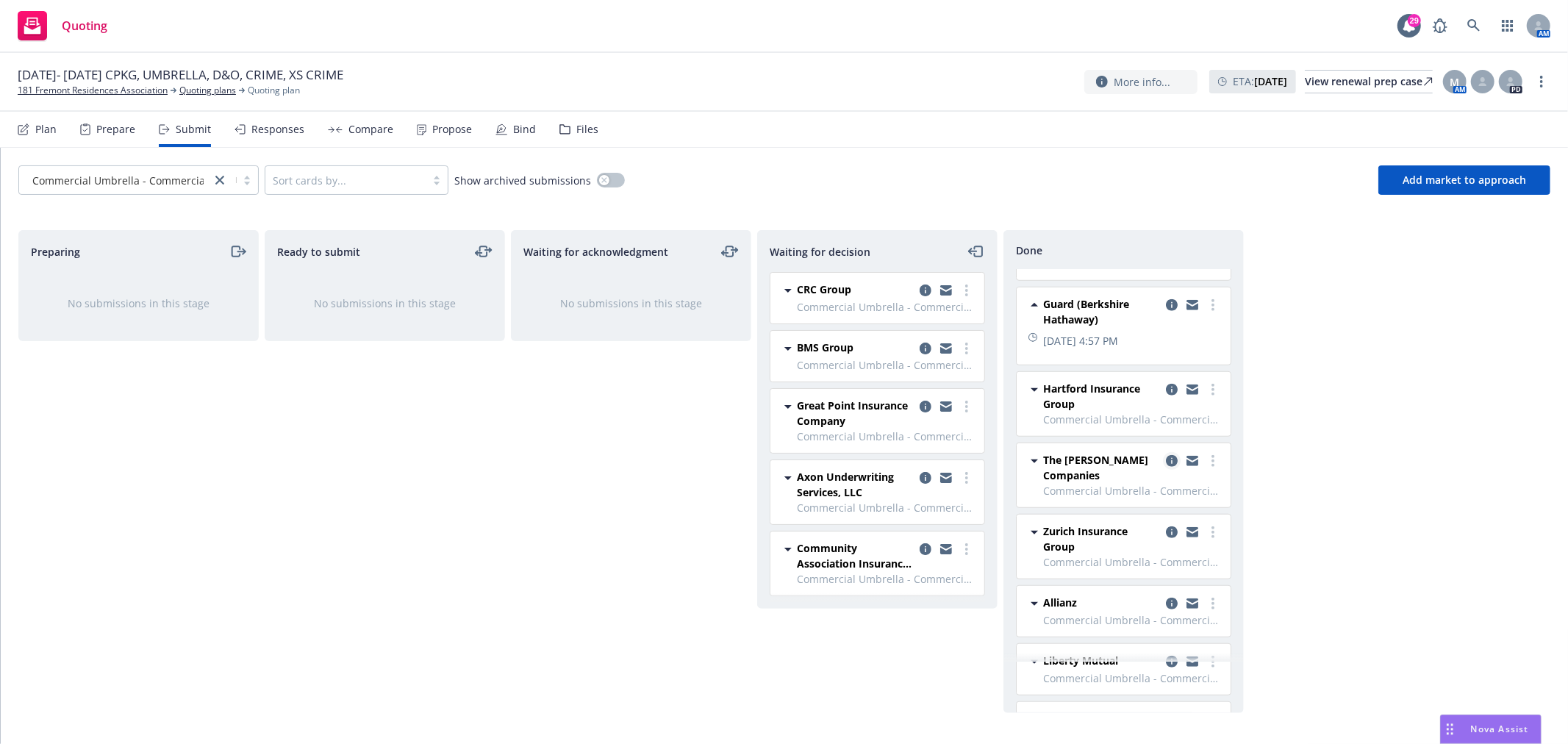
click at [1166, 466] on icon "copy logging email" at bounding box center [1171, 460] width 12 height 12
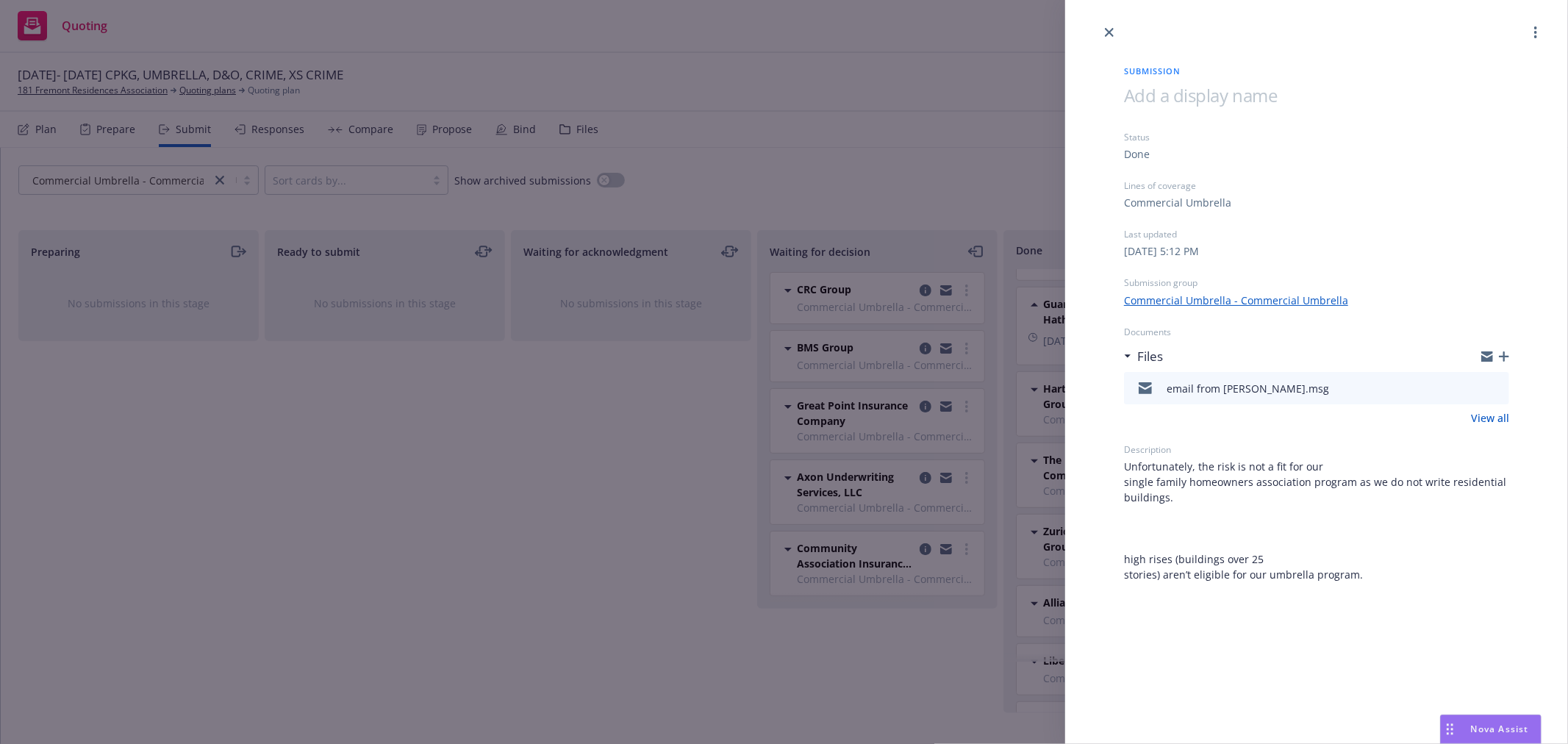
drag, startPoint x: 1346, startPoint y: 573, endPoint x: 1133, endPoint y: 570, distance: 213.0
click at [1128, 564] on span "Unfortunately, the risk is not a fit for our single family homeowners associati…" at bounding box center [1315, 520] width 382 height 123
click at [1495, 385] on icon "preview file" at bounding box center [1495, 388] width 13 height 11
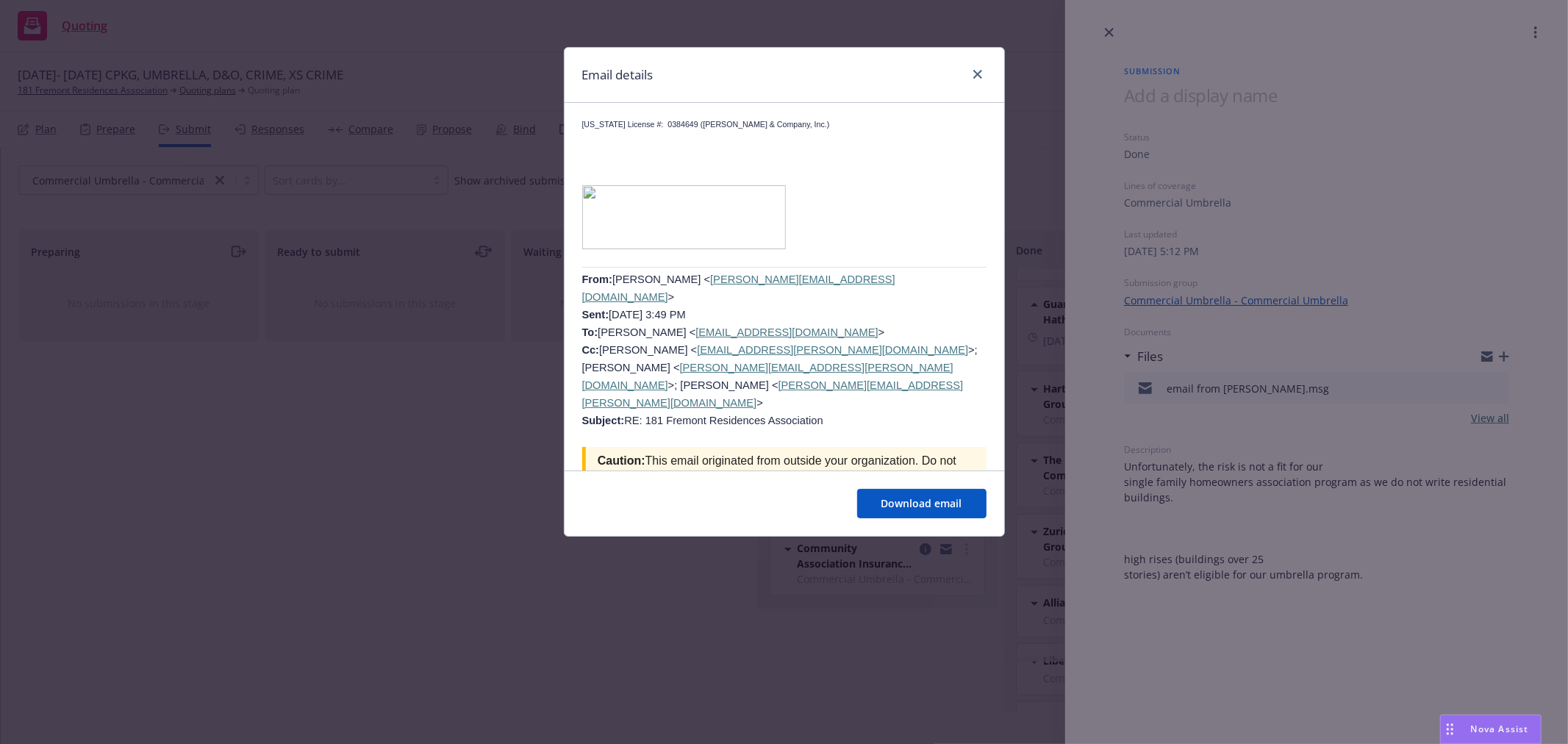
scroll to position [1061, 0]
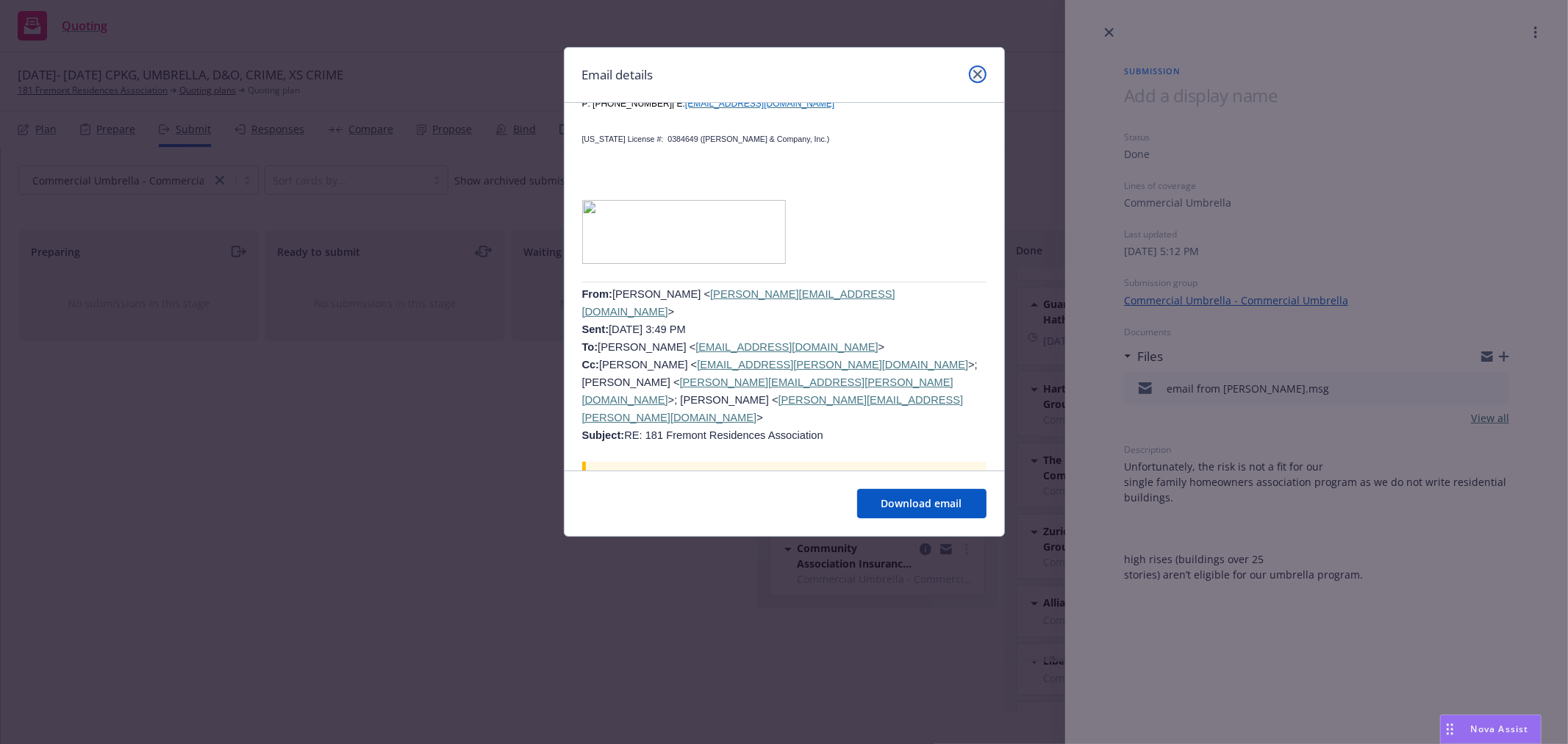
click at [981, 77] on link "close" at bounding box center [977, 74] width 18 height 18
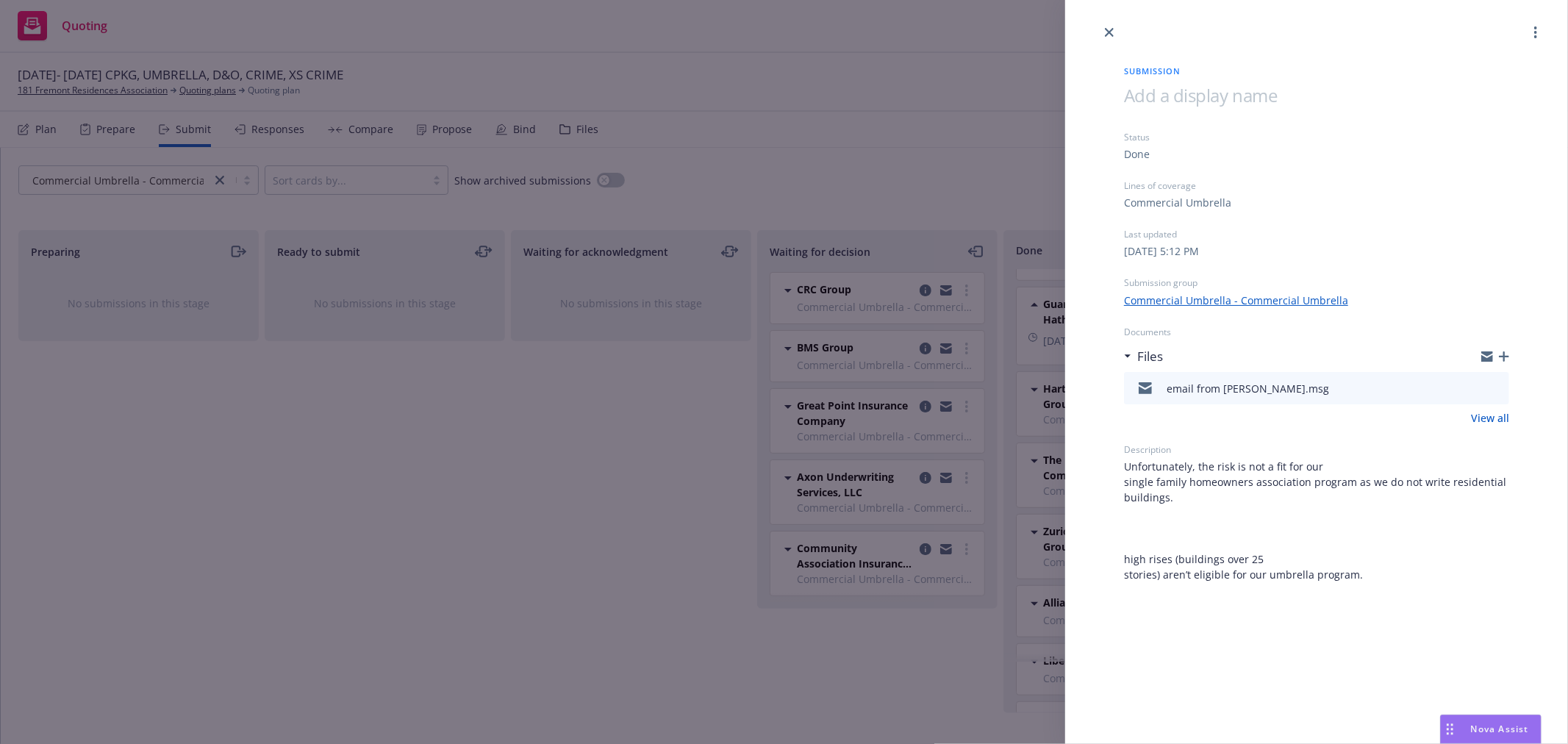
click at [769, 671] on div "Submission Status Done Lines of coverage Commercial Umbrella Last updated [DATE…" at bounding box center [784, 372] width 1568 height 744
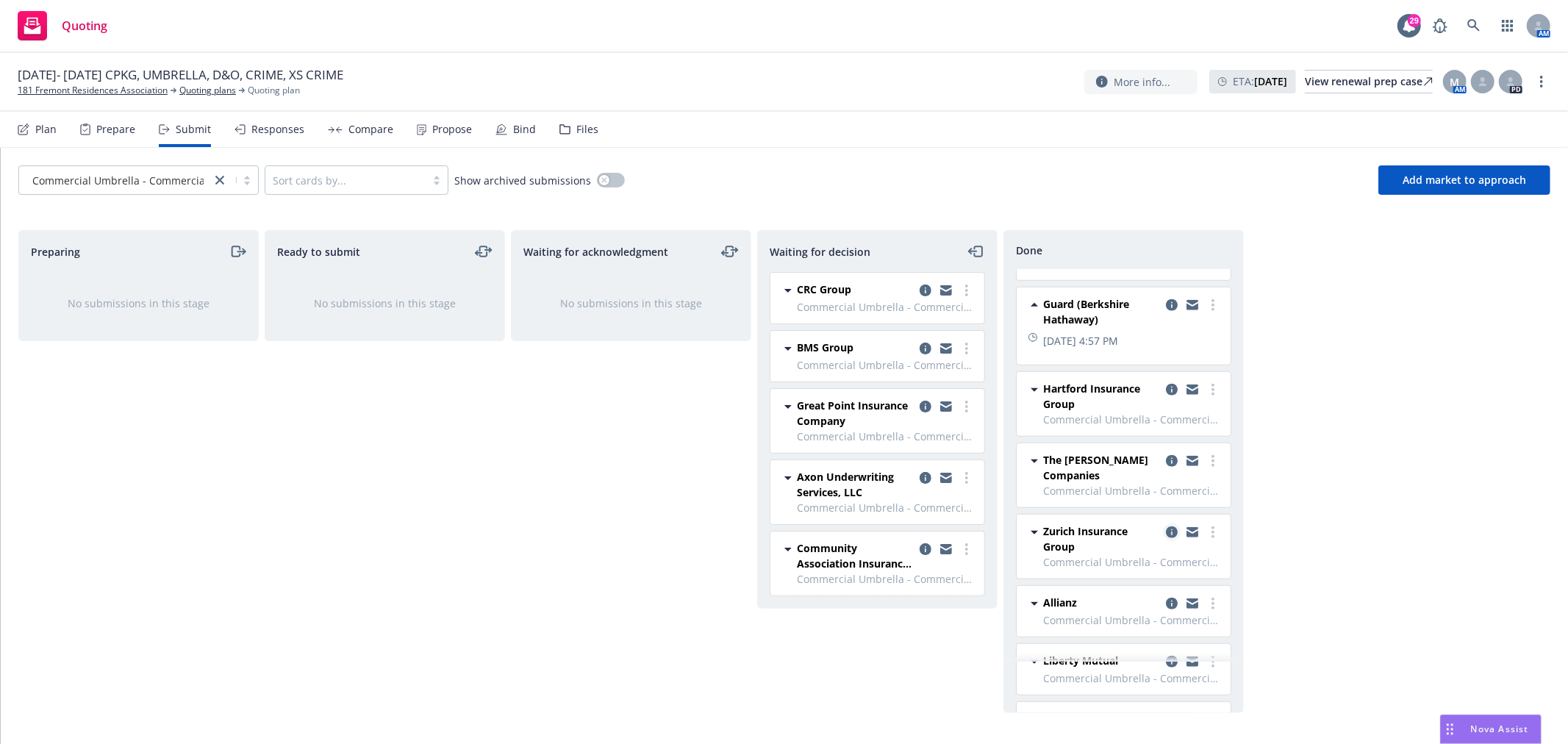
click at [1166, 538] on icon "copy logging email" at bounding box center [1171, 531] width 12 height 12
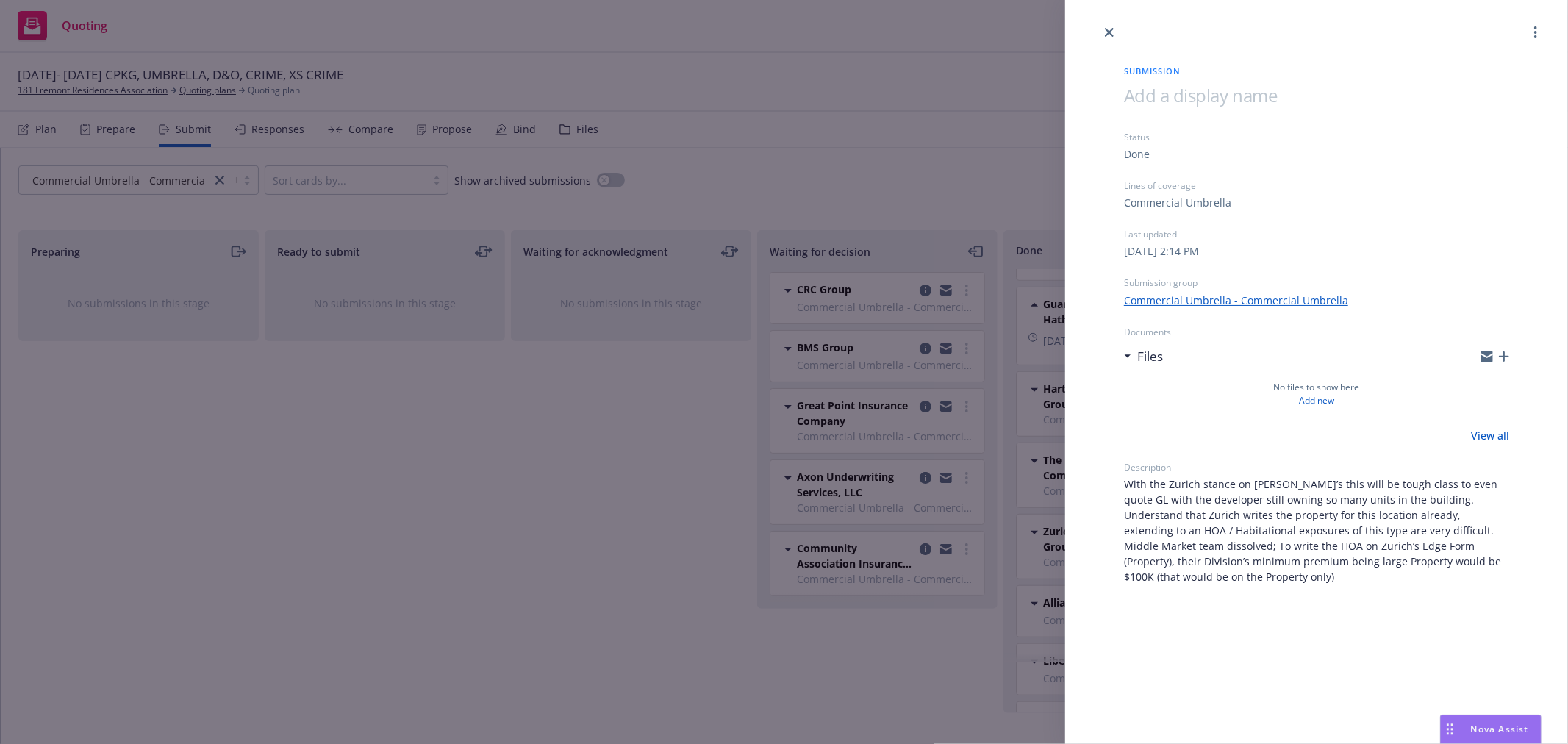
click at [951, 665] on div "Submission Status Done Lines of coverage Commercial Umbrella Last updated [DATE…" at bounding box center [784, 372] width 1568 height 744
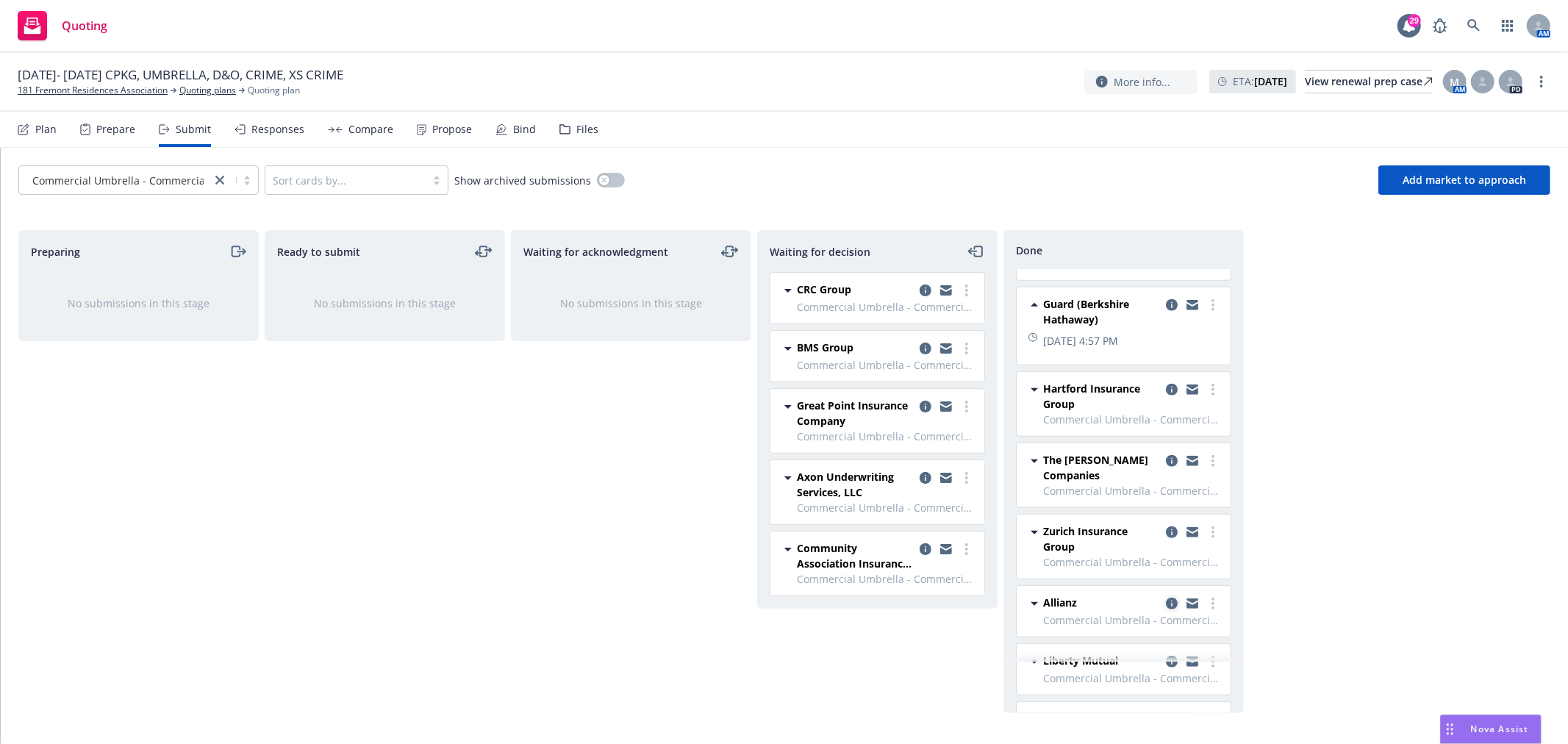
click at [1166, 609] on icon "copy logging email" at bounding box center [1171, 603] width 12 height 12
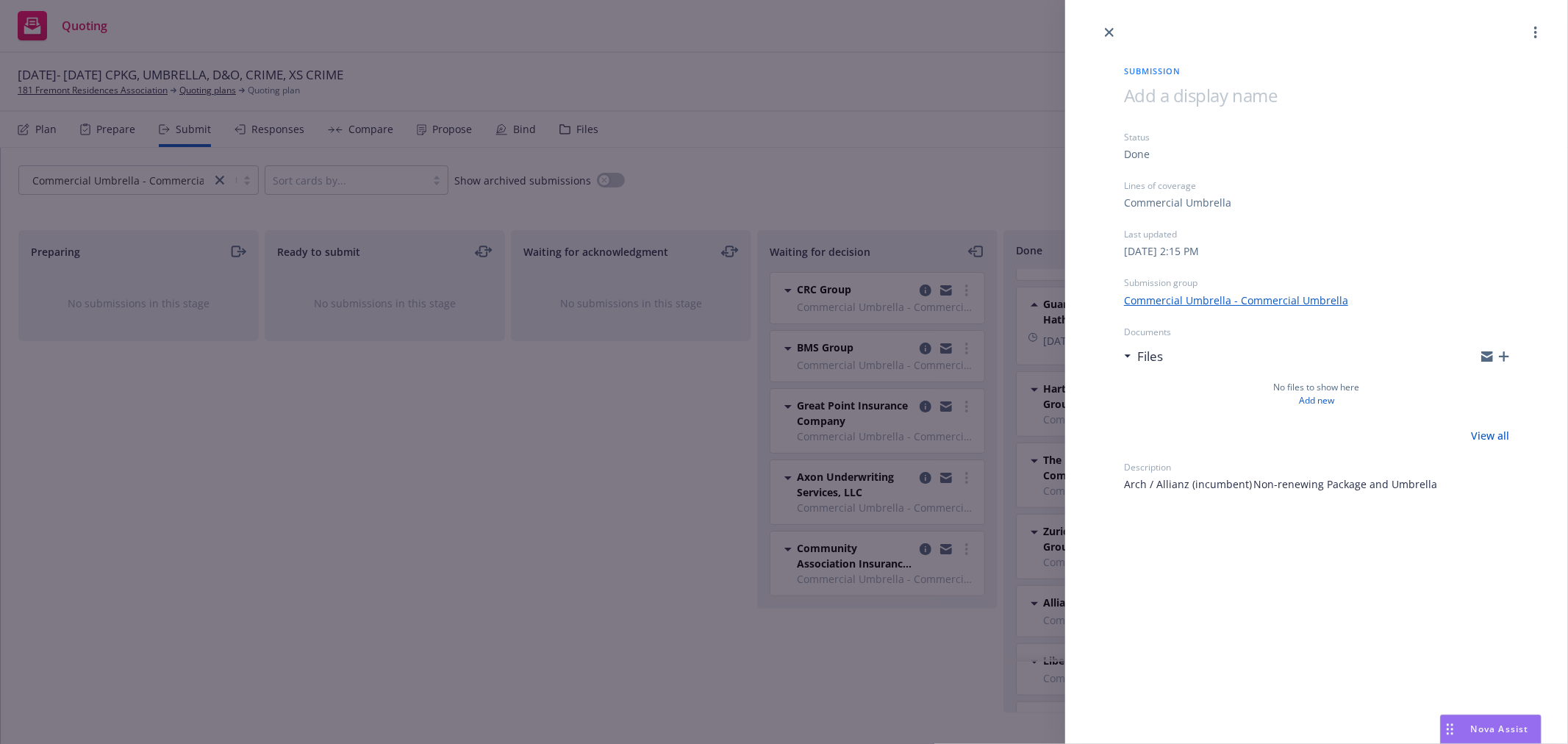
click at [869, 670] on div "Submission Status Done Lines of coverage Commercial Umbrella Last updated [DATE…" at bounding box center [784, 372] width 1568 height 744
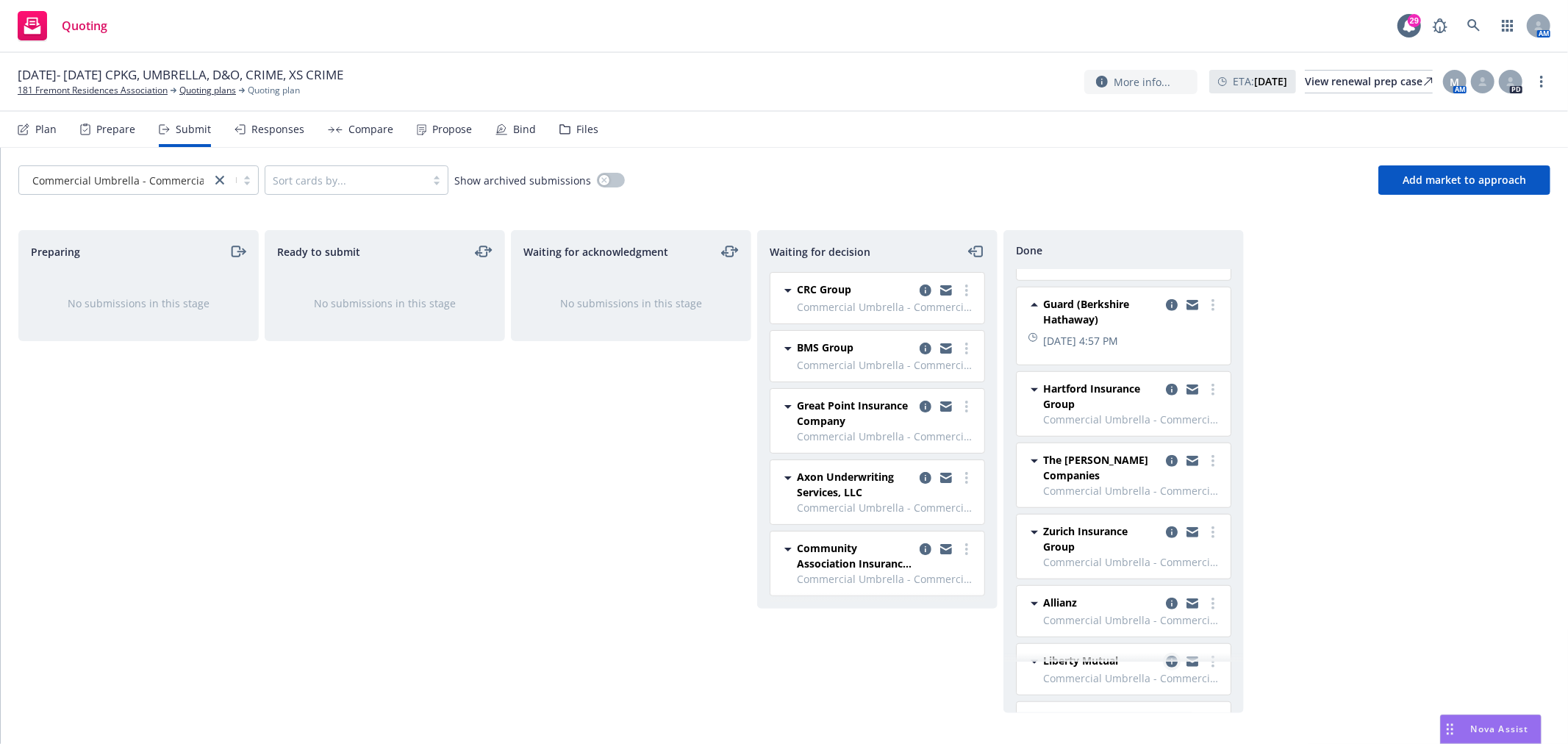
click at [1166, 667] on icon "copy logging email" at bounding box center [1171, 661] width 12 height 12
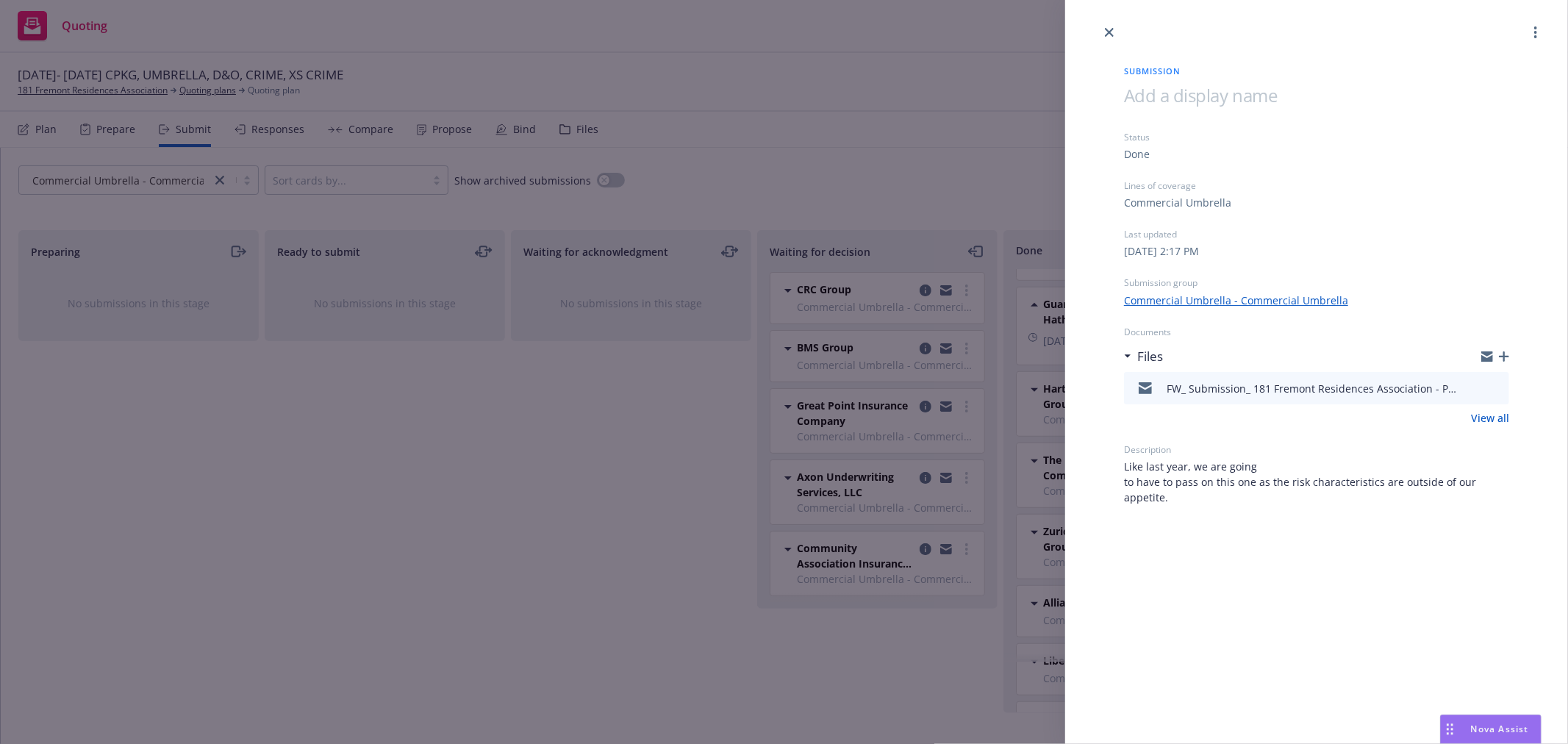
click at [869, 670] on div "Submission Status Done Lines of coverage Commercial Umbrella Last updated [DATE…" at bounding box center [784, 372] width 1568 height 744
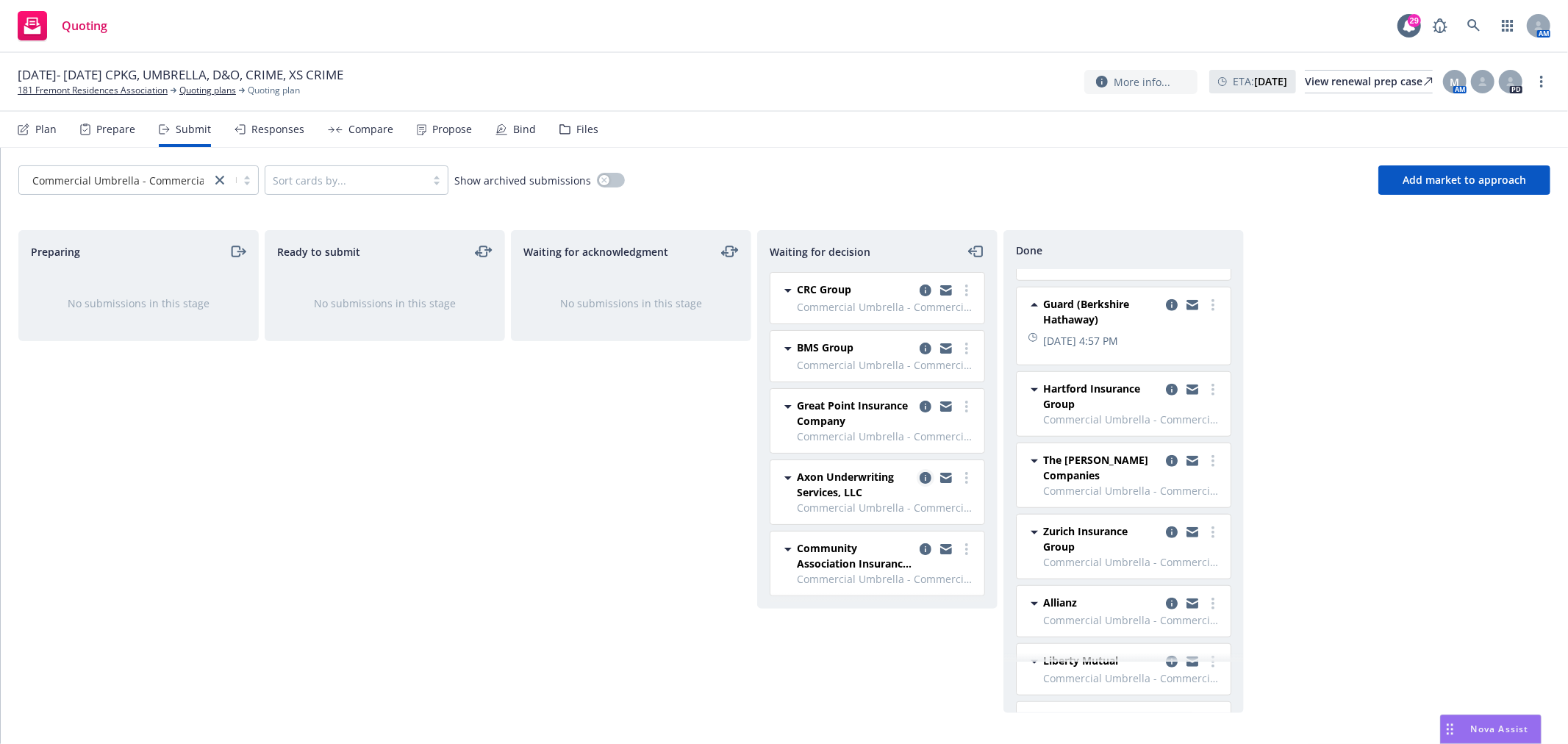
click at [929, 478] on icon "copy logging email" at bounding box center [925, 477] width 12 height 12
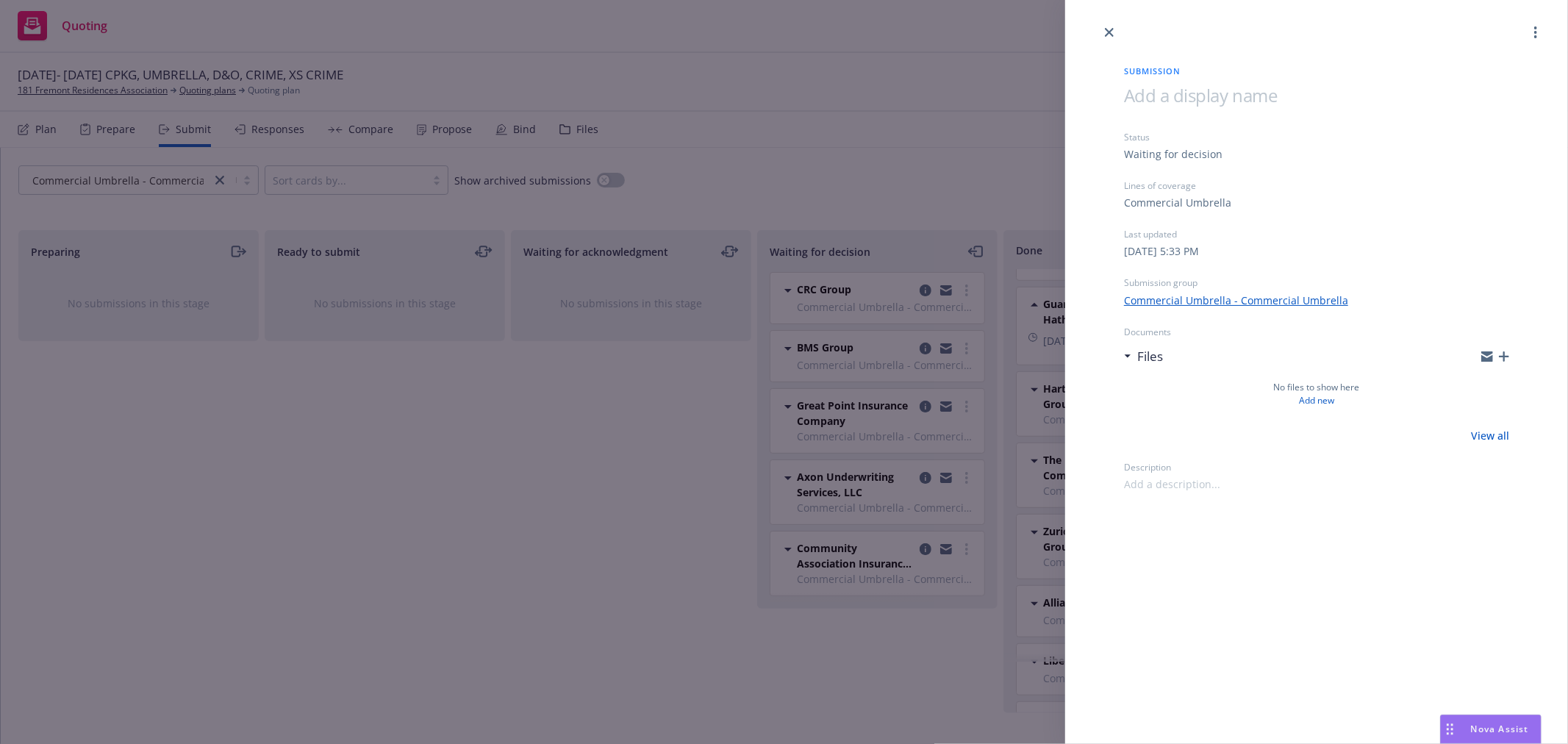
click at [921, 548] on div "Submission Status Waiting for decision Lines of coverage Commercial Umbrella La…" at bounding box center [784, 372] width 1568 height 744
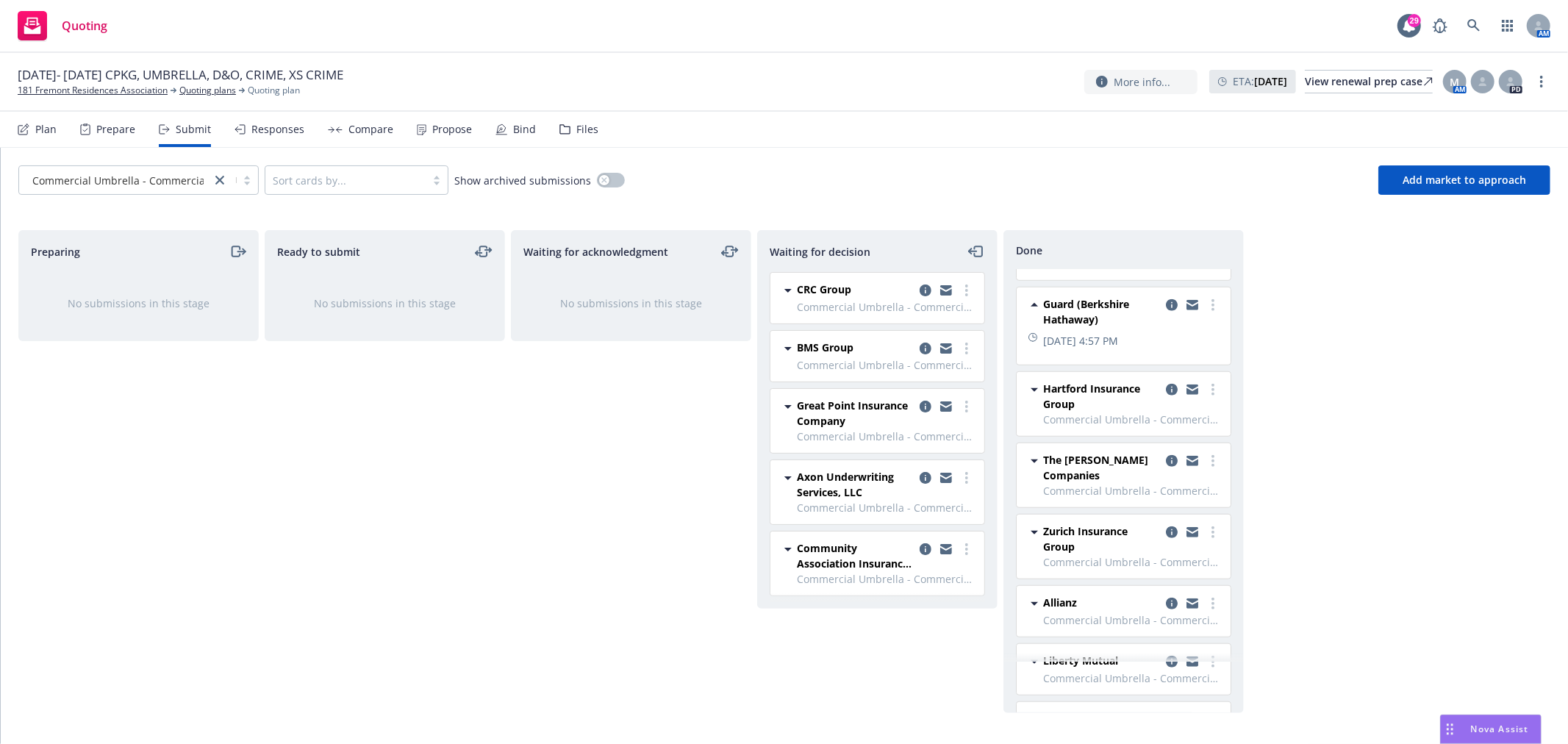
scroll to position [1030, 0]
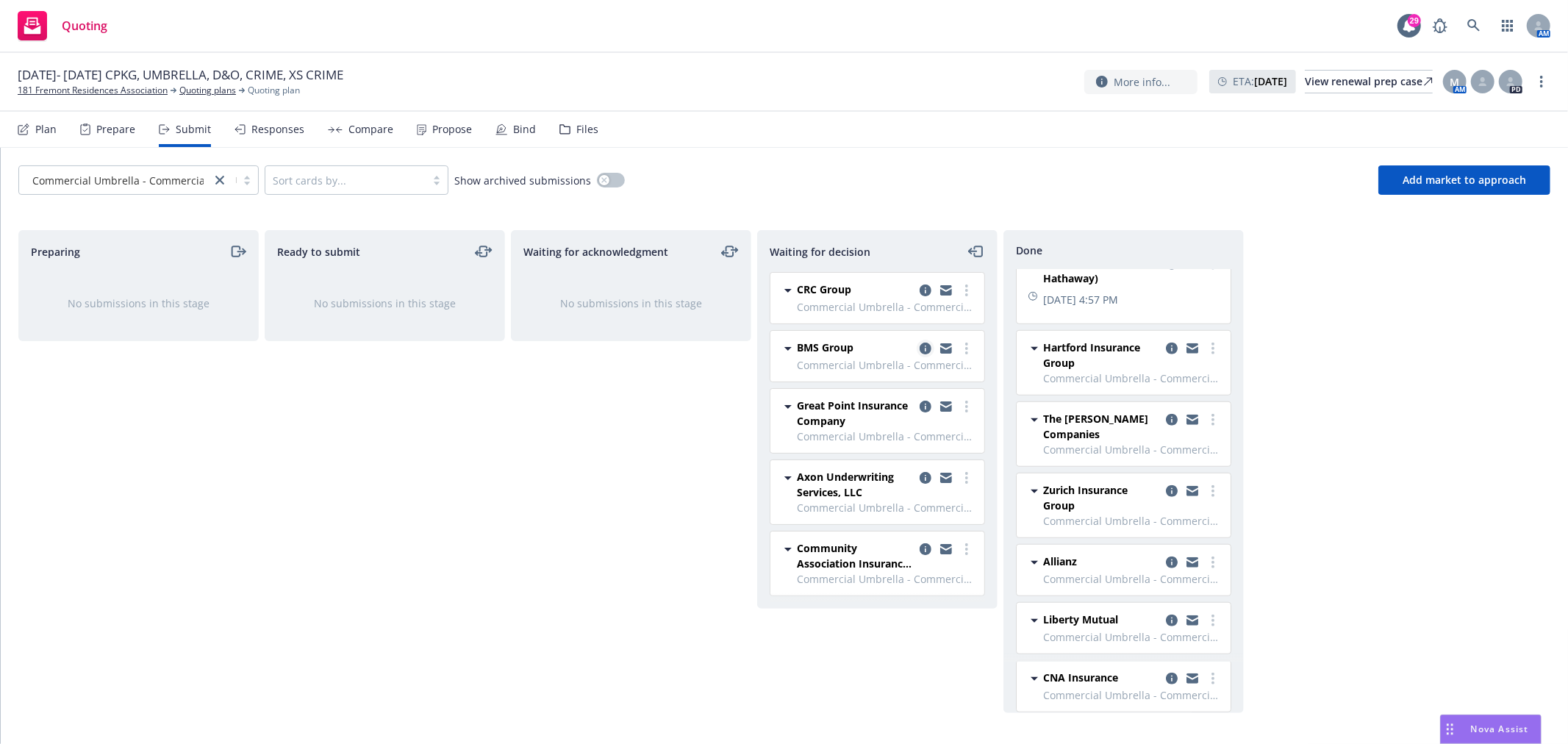
click at [925, 347] on icon "copy logging email" at bounding box center [925, 347] width 12 height 12
